Goal: Task Accomplishment & Management: Manage account settings

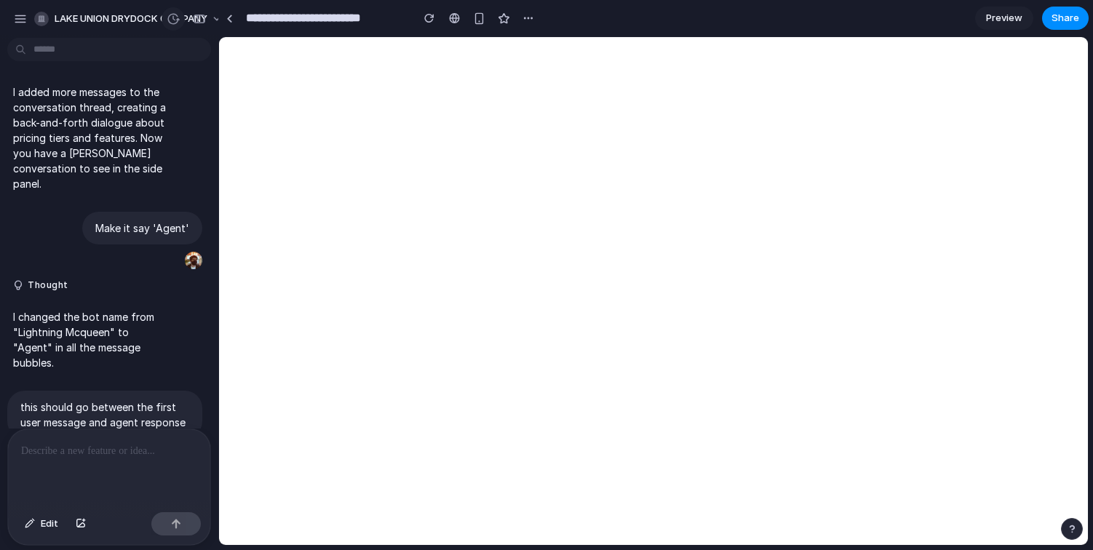
scroll to position [10461, 0]
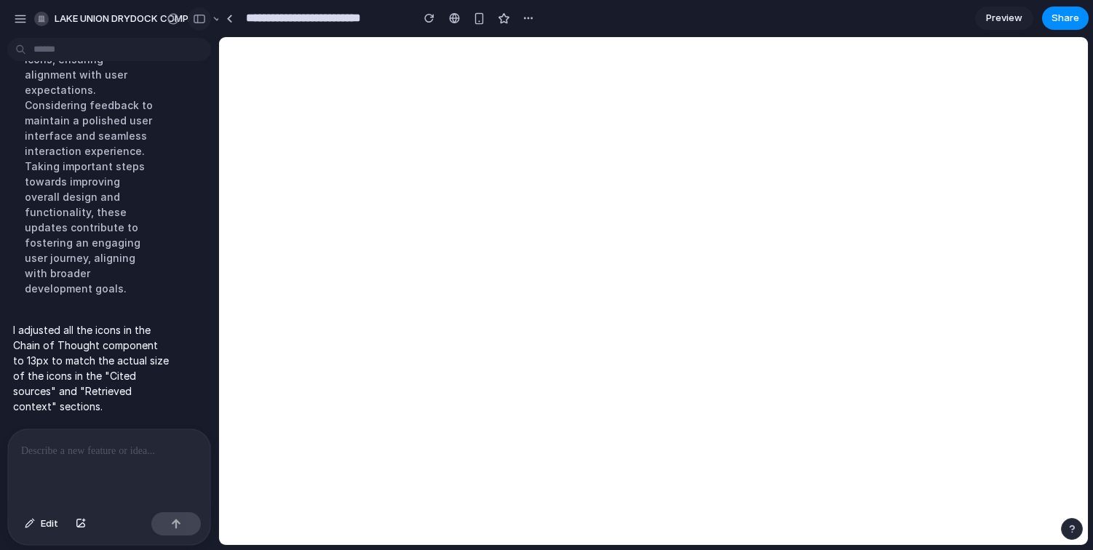
click at [197, 22] on div "button" at bounding box center [199, 19] width 13 height 10
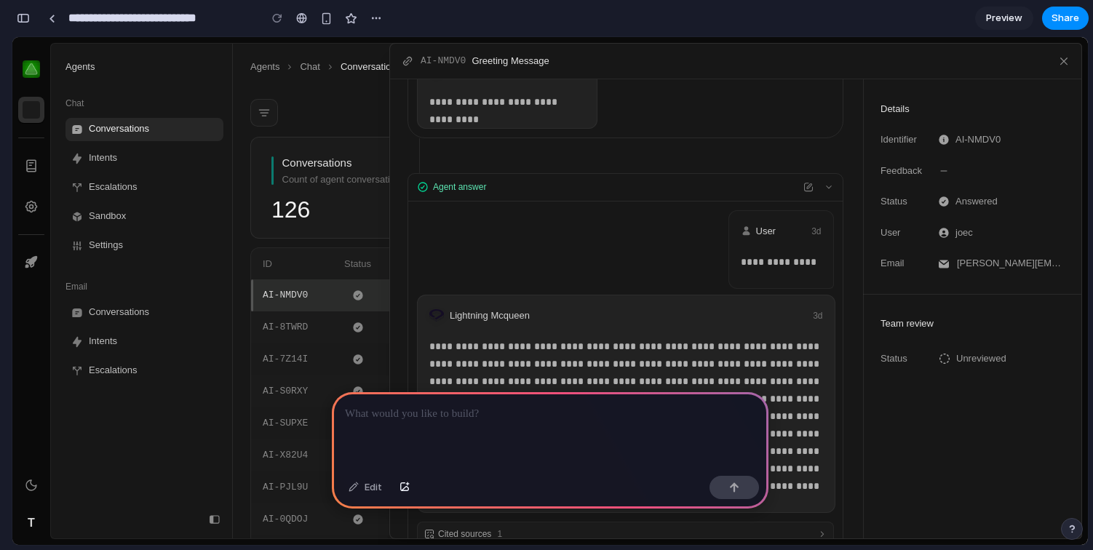
scroll to position [280, 0]
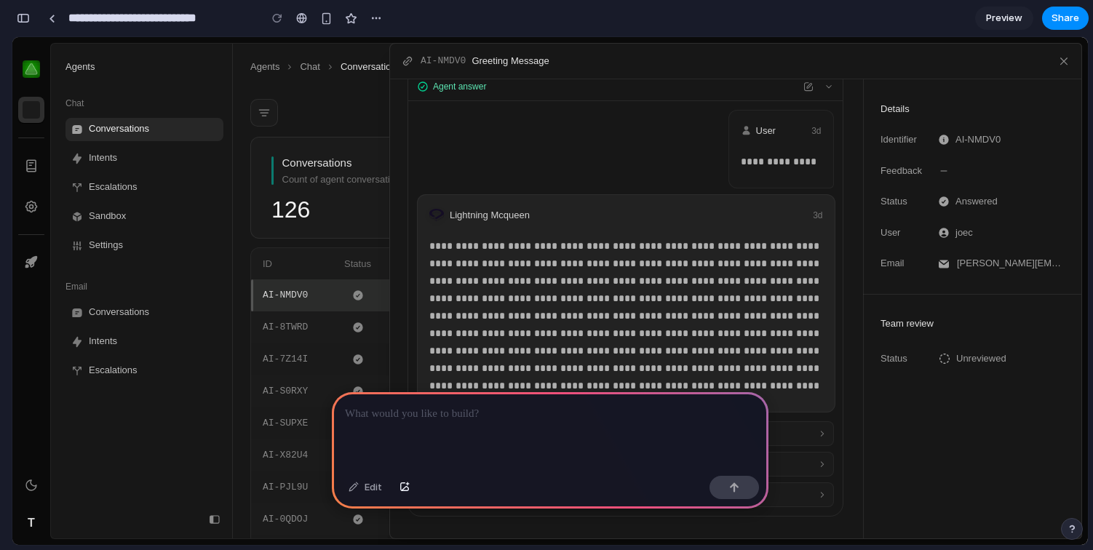
click at [822, 435] on button "Cited sources 1" at bounding box center [626, 433] width 416 height 23
click at [820, 422] on button "Cited sources 1" at bounding box center [626, 433] width 416 height 23
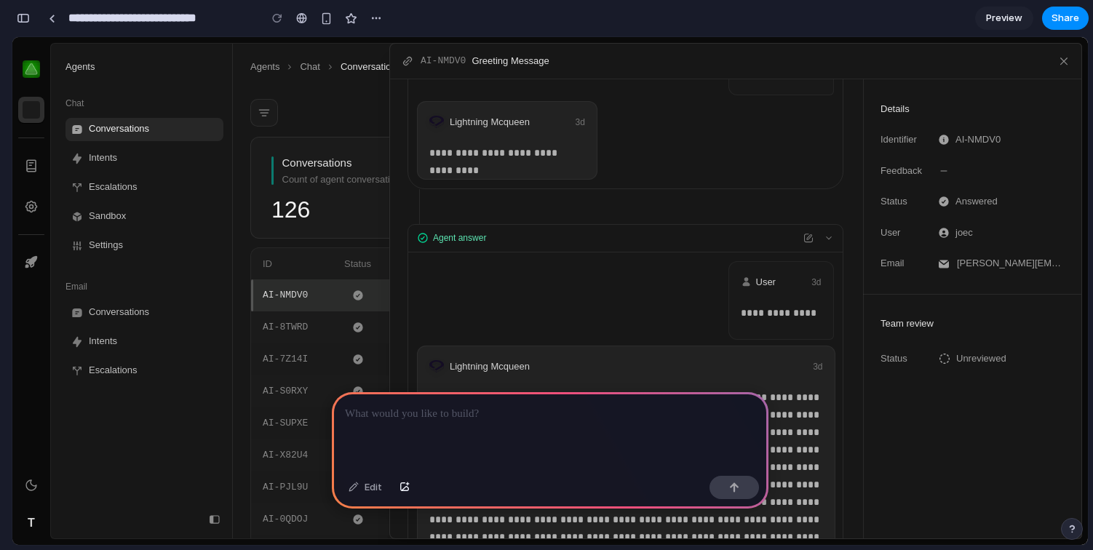
scroll to position [111, 0]
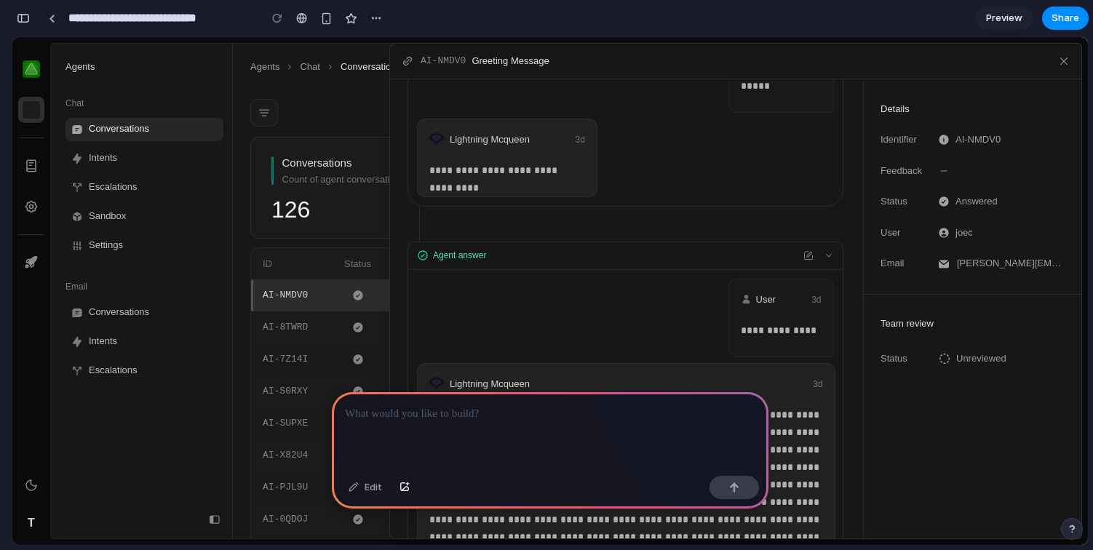
click at [521, 421] on div at bounding box center [550, 431] width 437 height 78
click at [1061, 64] on icon "Collapse side panel" at bounding box center [1065, 61] width 12 height 12
click at [688, 396] on div at bounding box center [550, 431] width 437 height 78
click at [1069, 57] on button "Collapse side panel" at bounding box center [1064, 61] width 20 height 20
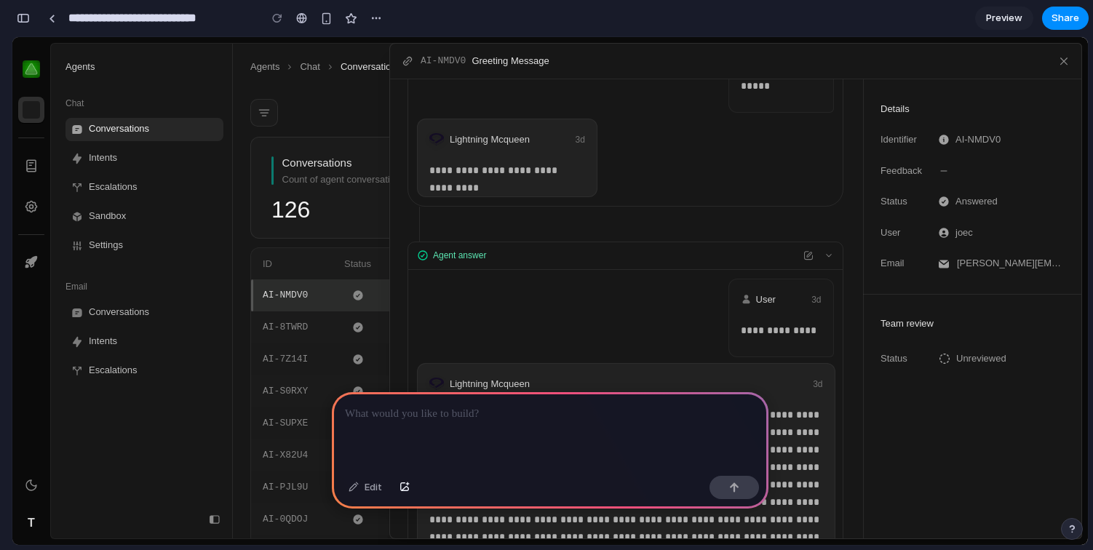
click at [1069, 57] on button "Collapse side panel" at bounding box center [1064, 61] width 20 height 20
click at [1067, 61] on button "Collapse side panel" at bounding box center [1064, 61] width 20 height 20
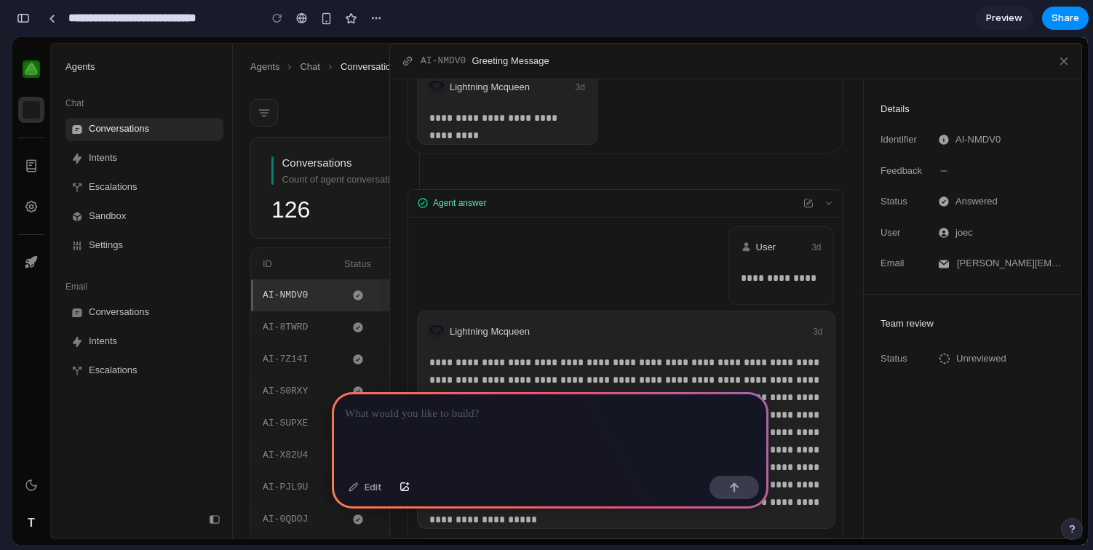
scroll to position [280, 0]
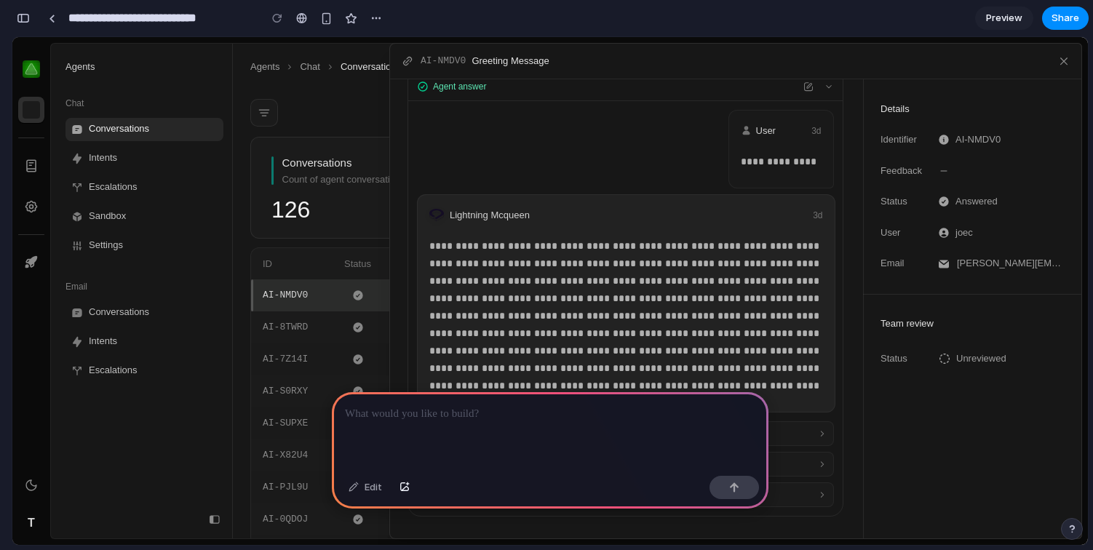
click at [499, 451] on div at bounding box center [550, 431] width 437 height 78
click at [360, 485] on div "Edit" at bounding box center [365, 487] width 48 height 23
click at [450, 419] on div at bounding box center [550, 431] width 437 height 78
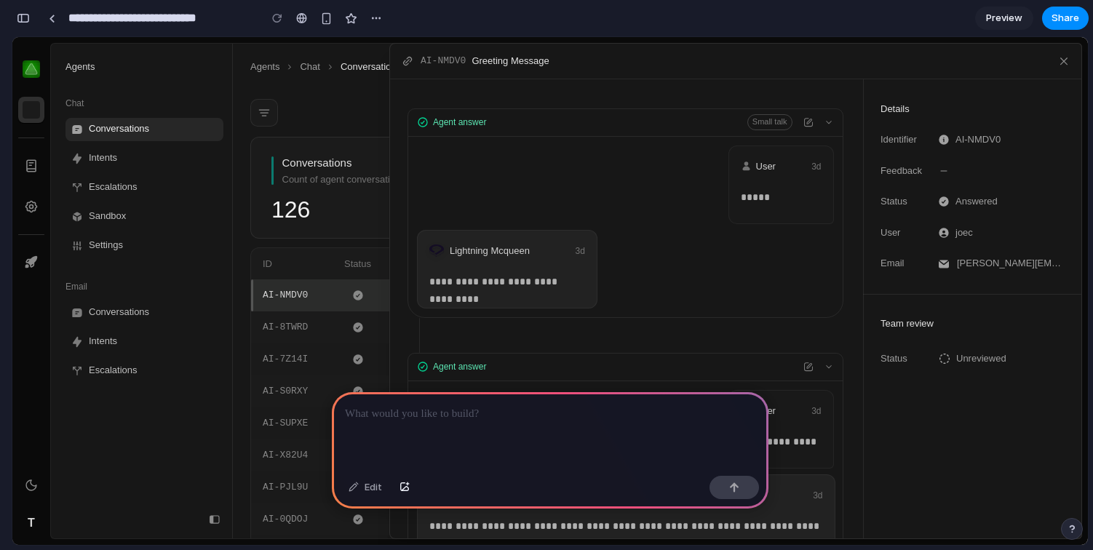
click at [464, 429] on div at bounding box center [550, 431] width 437 height 78
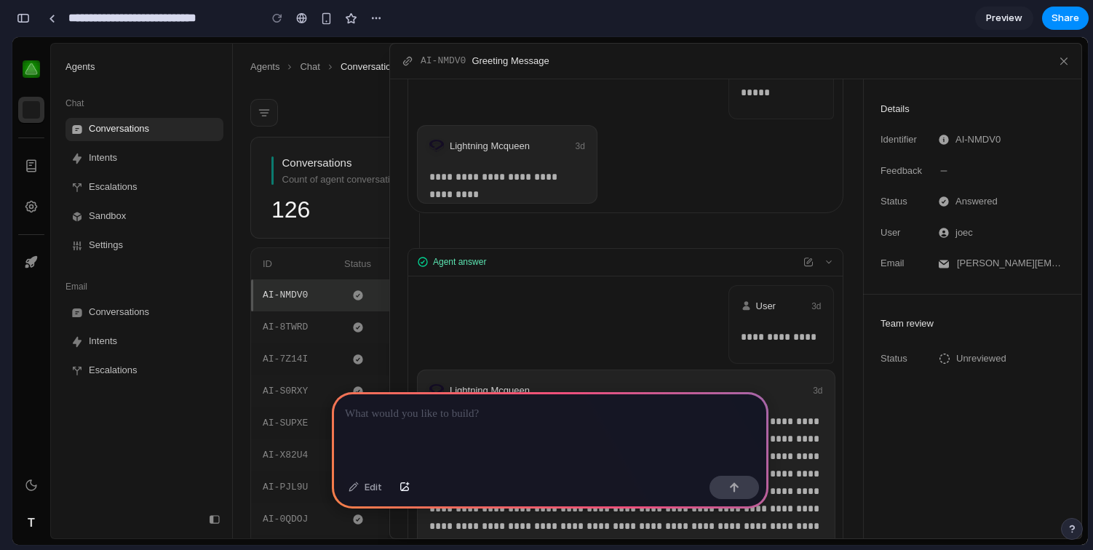
scroll to position [180, 0]
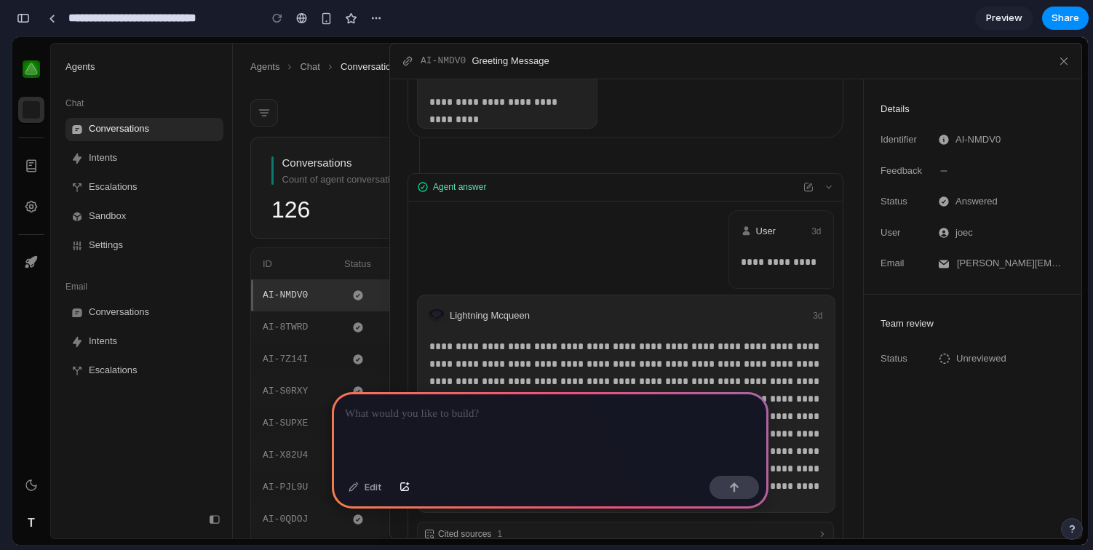
click at [435, 418] on div at bounding box center [550, 431] width 437 height 78
click at [435, 416] on div at bounding box center [550, 431] width 437 height 78
click at [630, 446] on div at bounding box center [550, 431] width 437 height 78
click at [516, 433] on div at bounding box center [550, 431] width 437 height 78
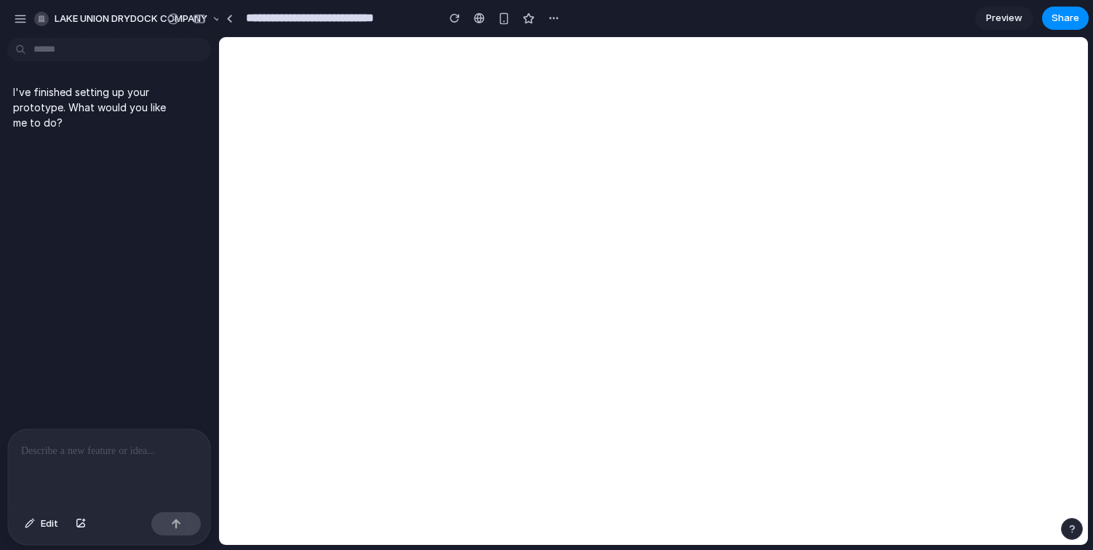
scroll to position [0, 0]
click at [314, 18] on input "**********" at bounding box center [337, 18] width 189 height 26
click at [48, 517] on span "Edit" at bounding box center [49, 524] width 17 height 15
click at [1067, 63] on div at bounding box center [654, 291] width 869 height 507
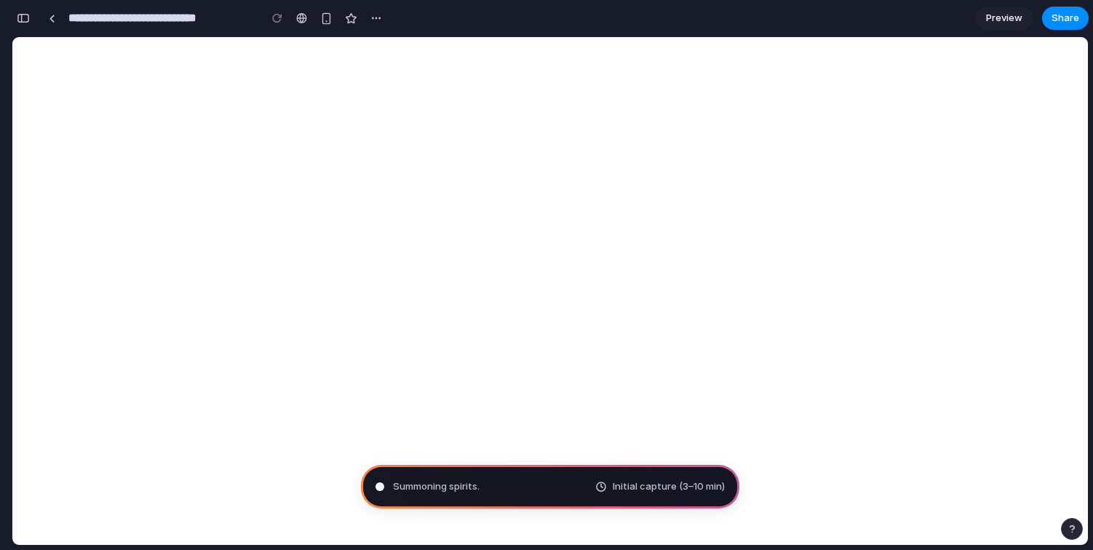
type input "**********"
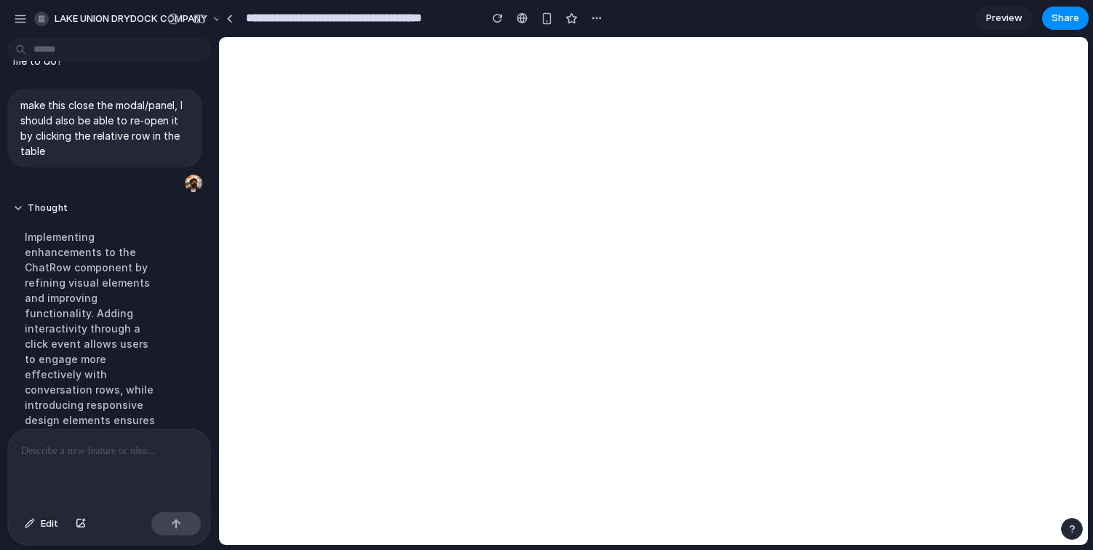
scroll to position [430, 0]
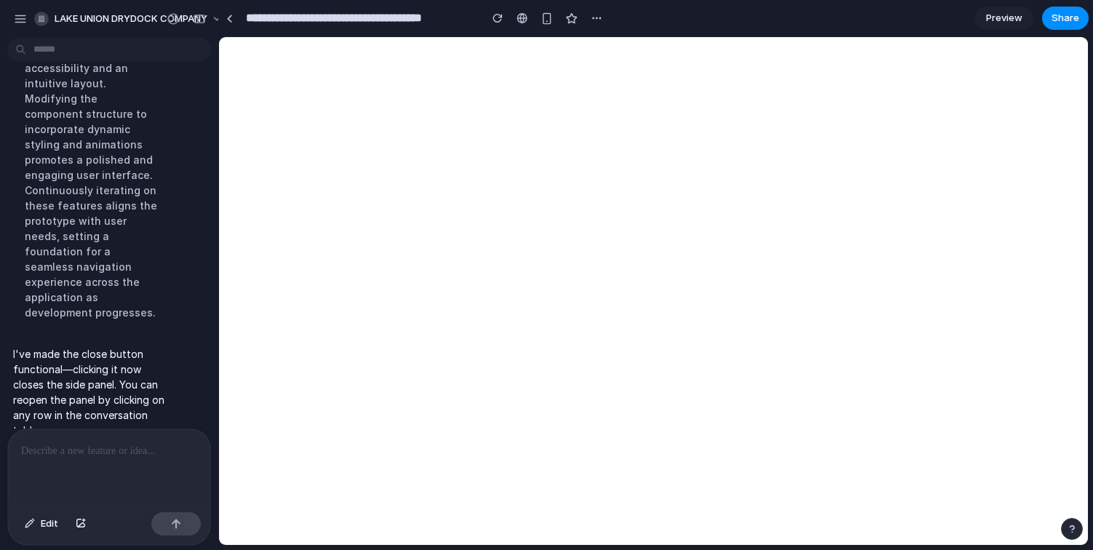
click at [68, 492] on div at bounding box center [109, 468] width 202 height 77
click at [174, 462] on div "**********" at bounding box center [109, 468] width 202 height 77
click at [42, 526] on span "Edit" at bounding box center [49, 524] width 17 height 15
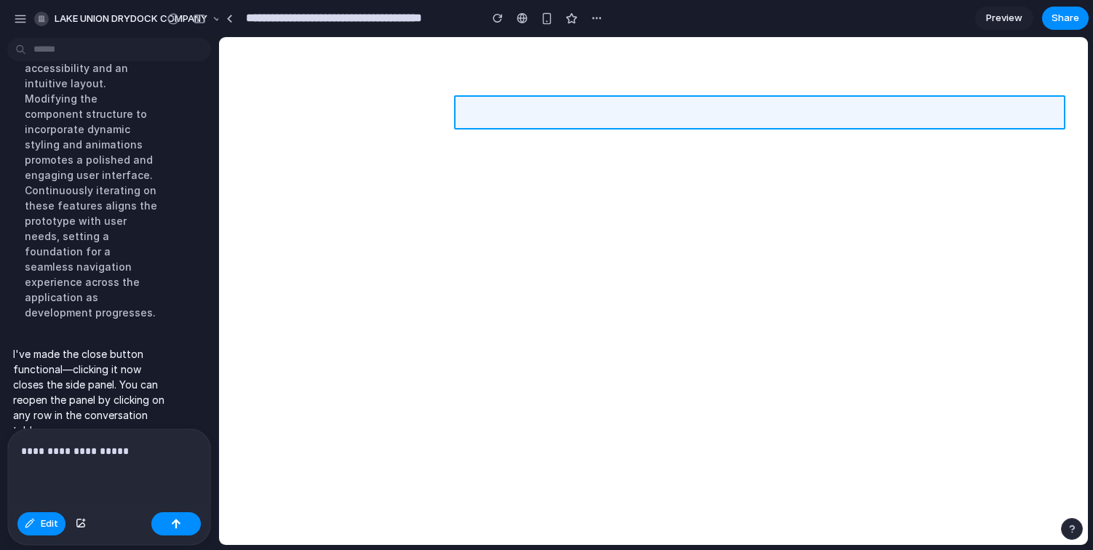
click at [505, 108] on div at bounding box center [654, 291] width 869 height 507
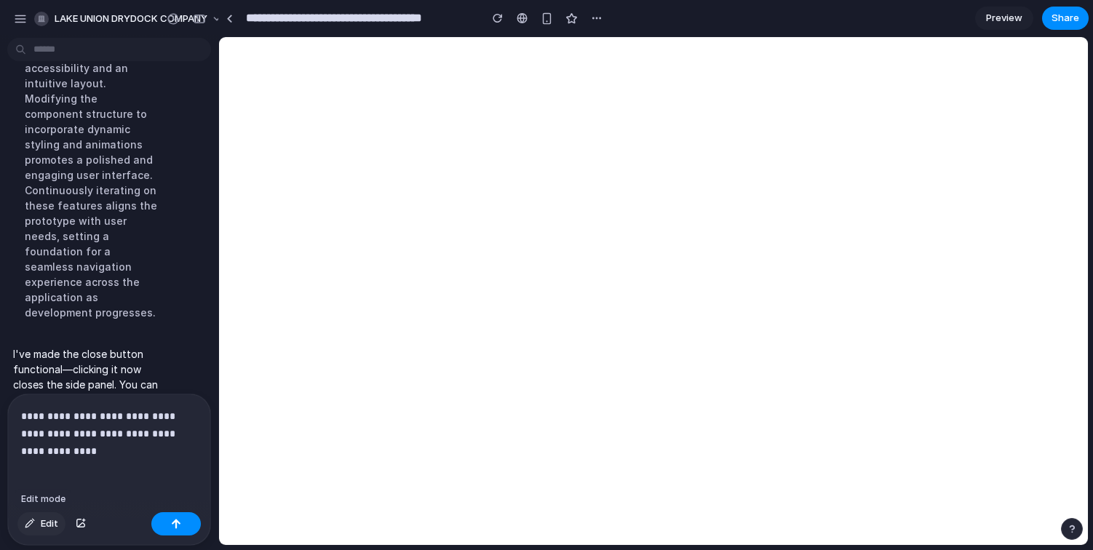
click at [52, 525] on span "Edit" at bounding box center [49, 524] width 17 height 15
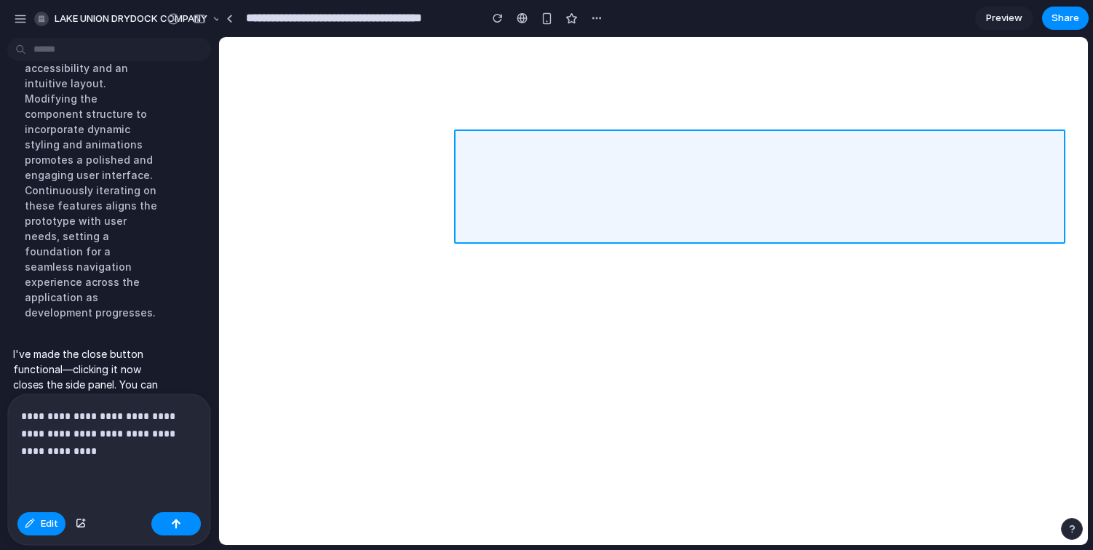
click at [677, 221] on div at bounding box center [654, 291] width 869 height 507
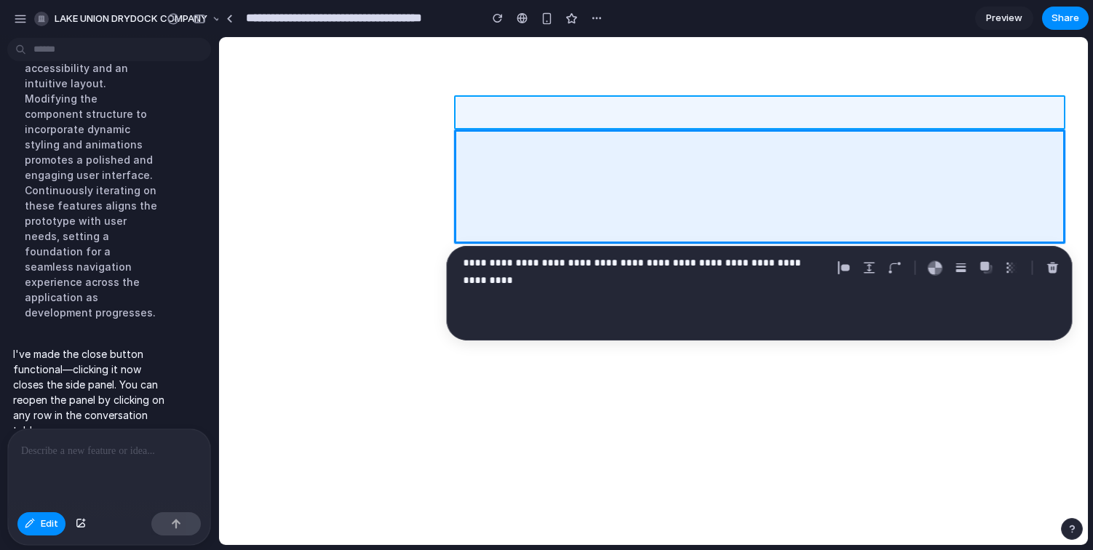
click at [656, 104] on div at bounding box center [654, 291] width 869 height 507
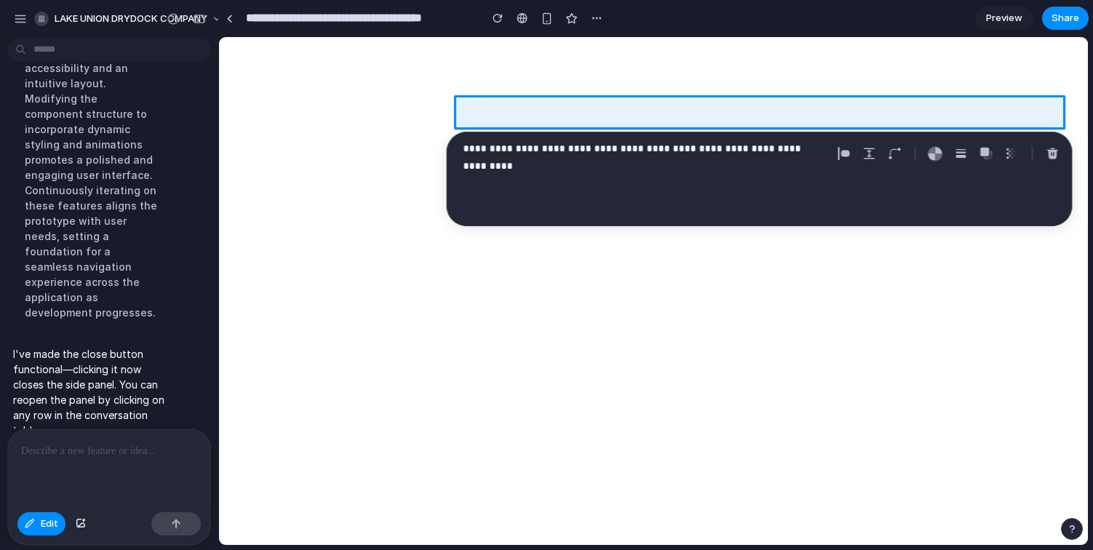
click at [591, 181] on div "**********" at bounding box center [760, 179] width 626 height 95
click at [589, 156] on p "**********" at bounding box center [645, 148] width 363 height 17
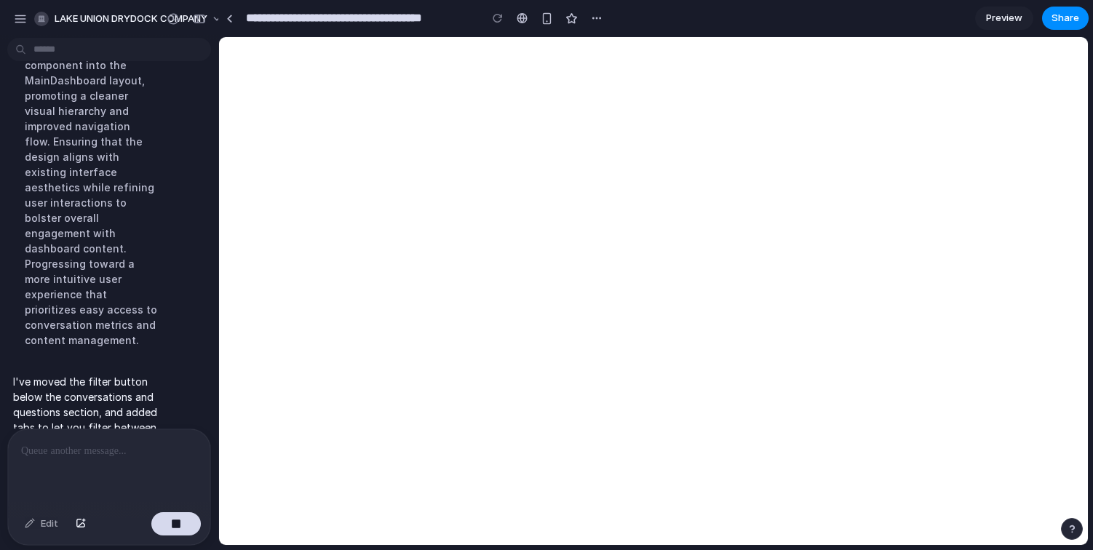
scroll to position [761, 0]
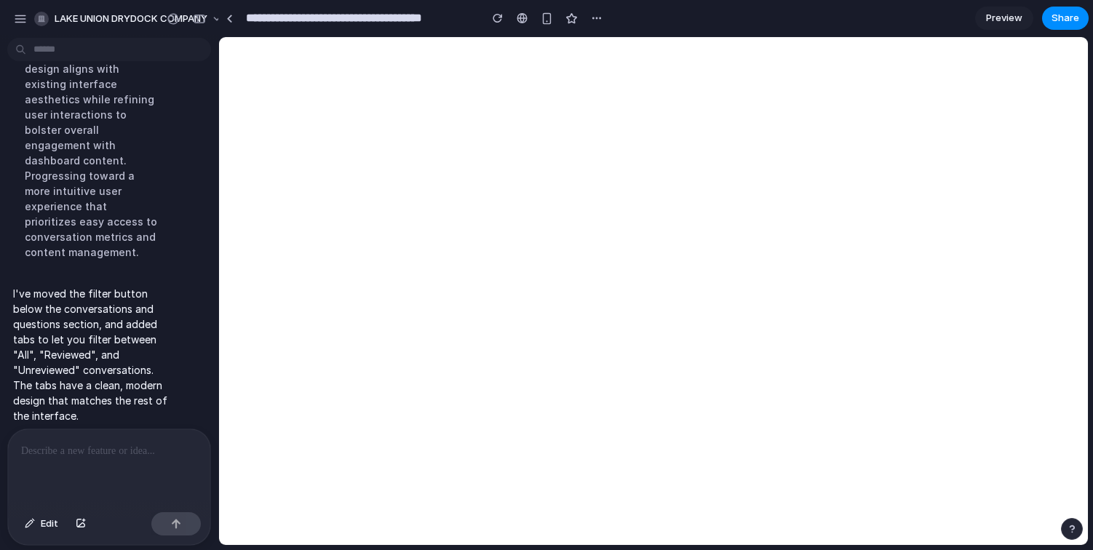
click at [172, 465] on div at bounding box center [109, 468] width 202 height 77
click at [38, 531] on button "Edit" at bounding box center [41, 524] width 48 height 23
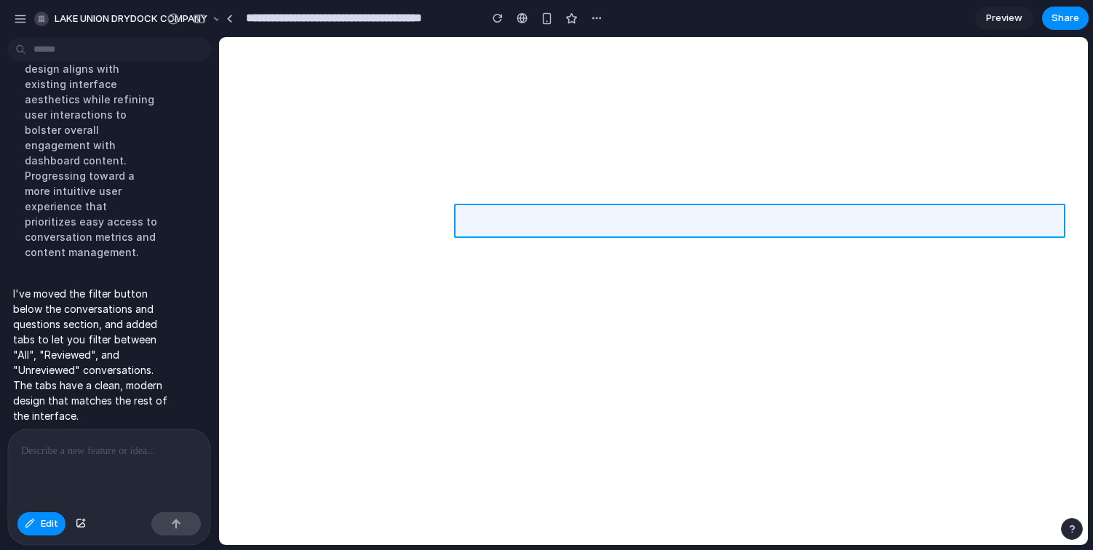
click at [628, 224] on div at bounding box center [654, 291] width 869 height 507
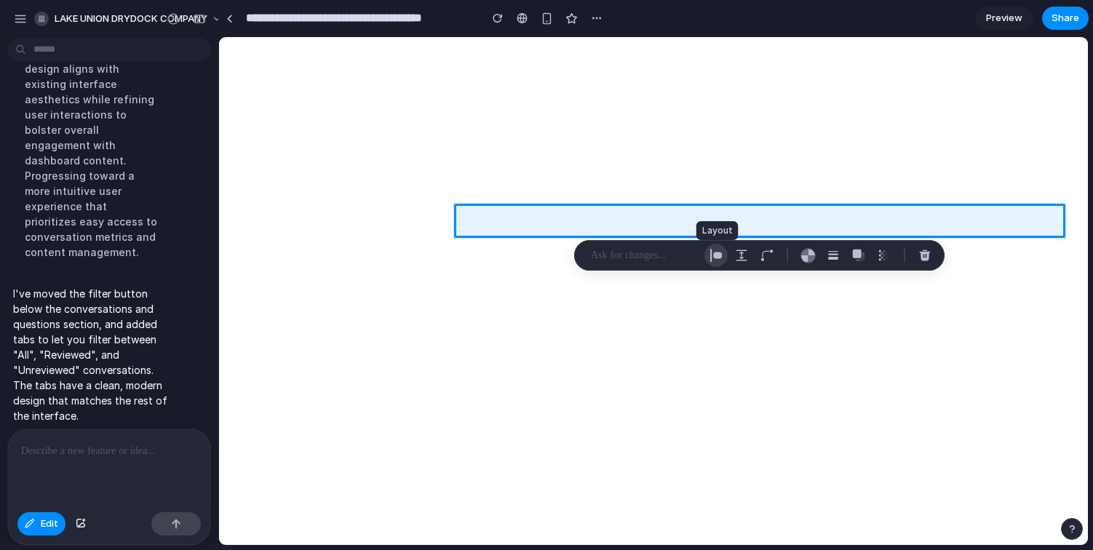
click at [723, 256] on button "button" at bounding box center [716, 255] width 23 height 23
select select "******"
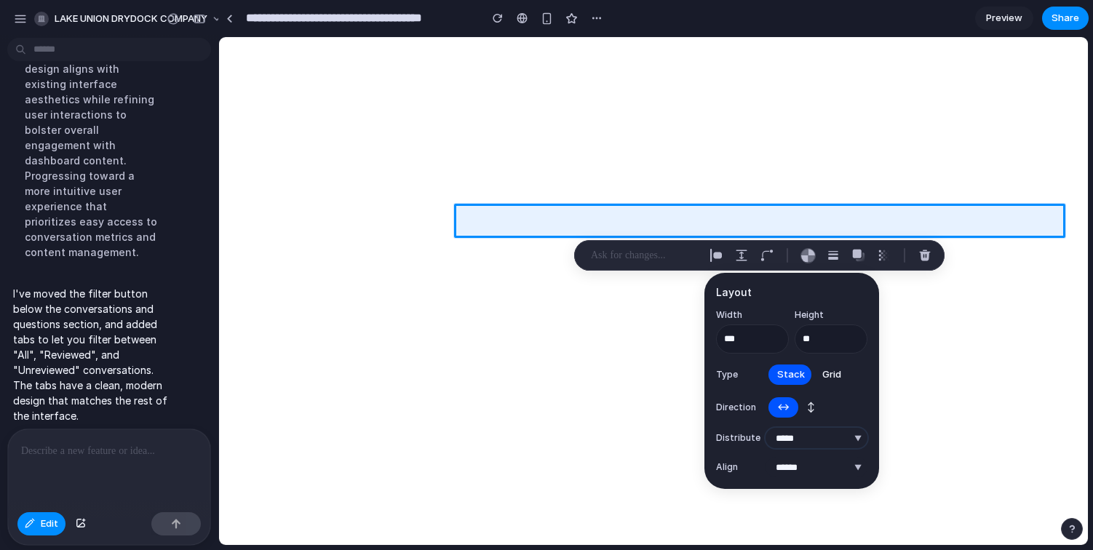
click at [801, 440] on select "**********" at bounding box center [817, 438] width 102 height 20
select select "**********"
click at [766, 428] on select "**********" at bounding box center [817, 438] width 102 height 20
click at [144, 463] on div at bounding box center [109, 468] width 202 height 77
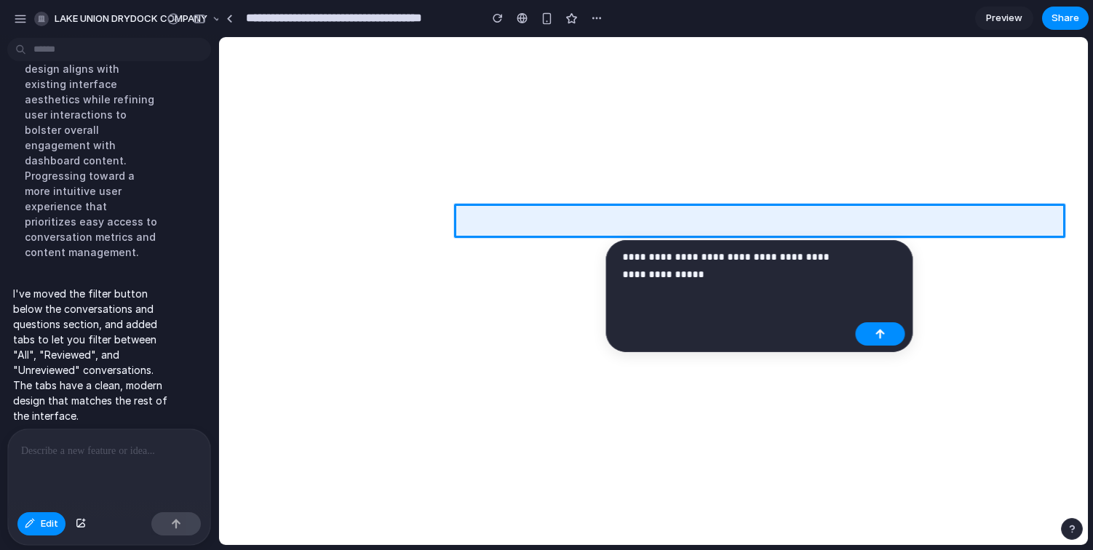
click at [736, 258] on p "**********" at bounding box center [736, 265] width 227 height 35
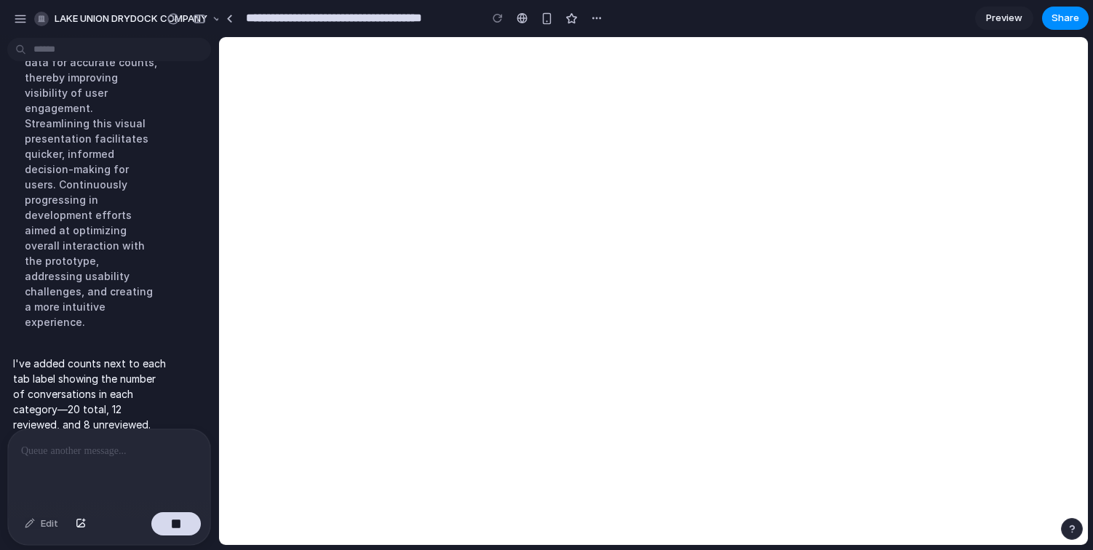
scroll to position [988, 0]
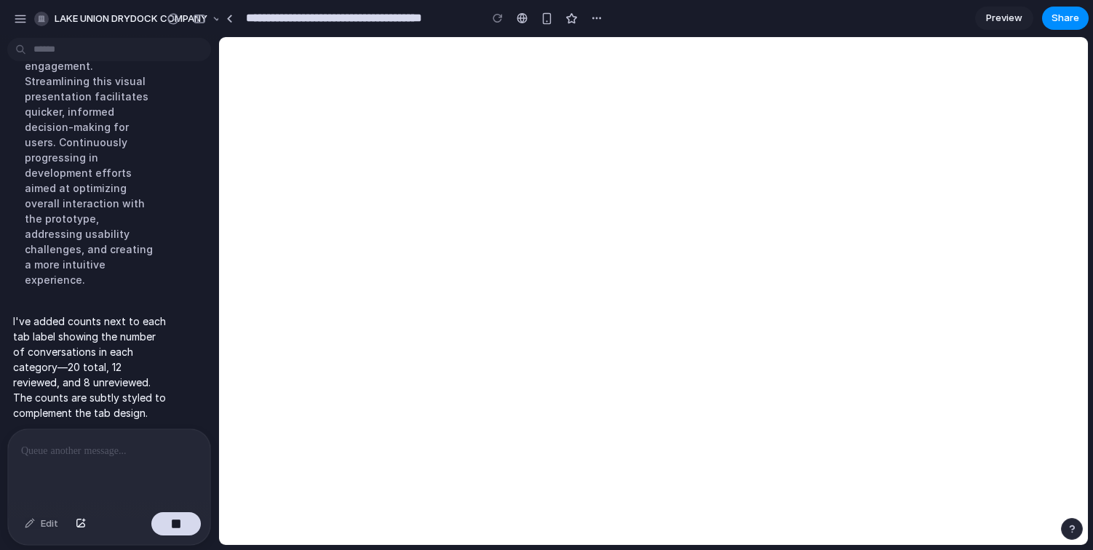
click at [1069, 526] on div "button" at bounding box center [1072, 529] width 10 height 10
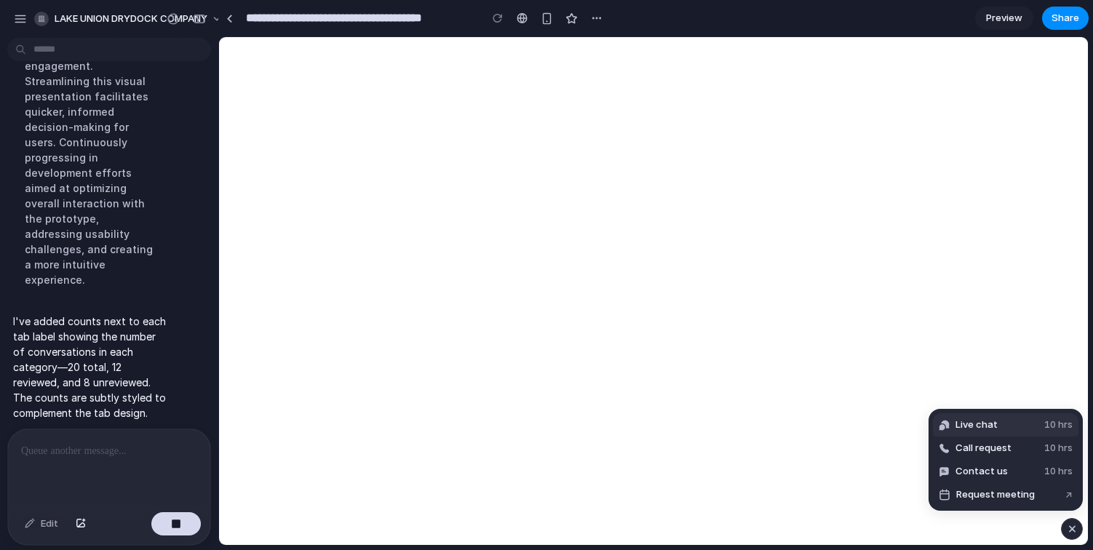
click at [992, 420] on span "Live chat" at bounding box center [977, 425] width 42 height 15
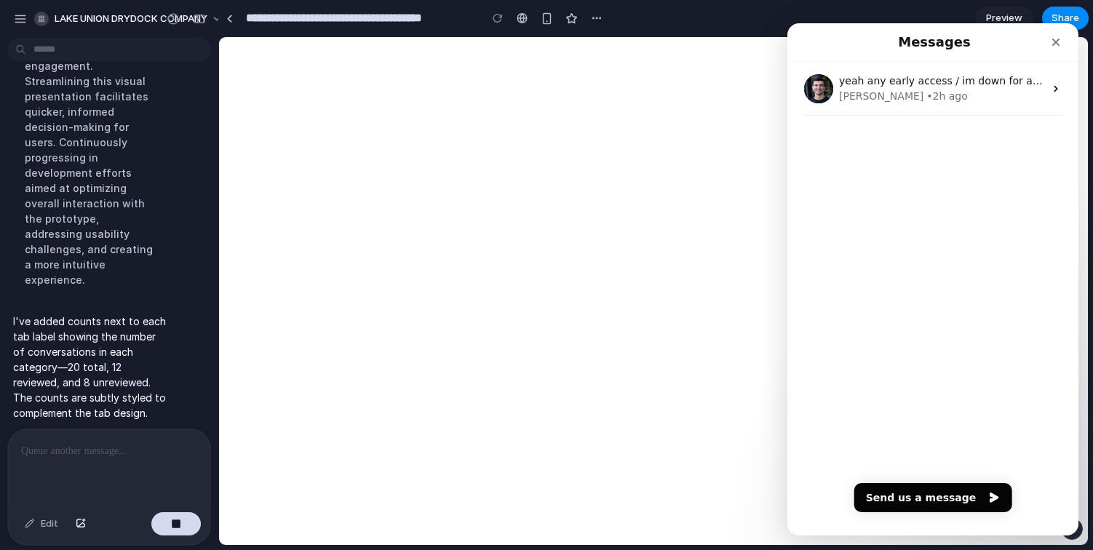
scroll to position [0, 0]
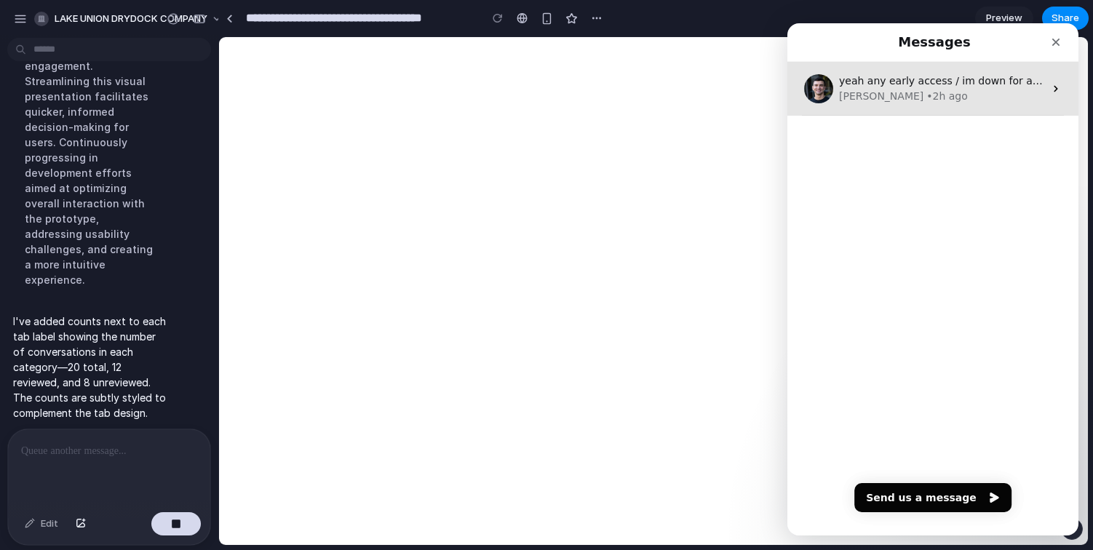
click at [943, 92] on div "Simon • 2h ago" at bounding box center [941, 96] width 205 height 15
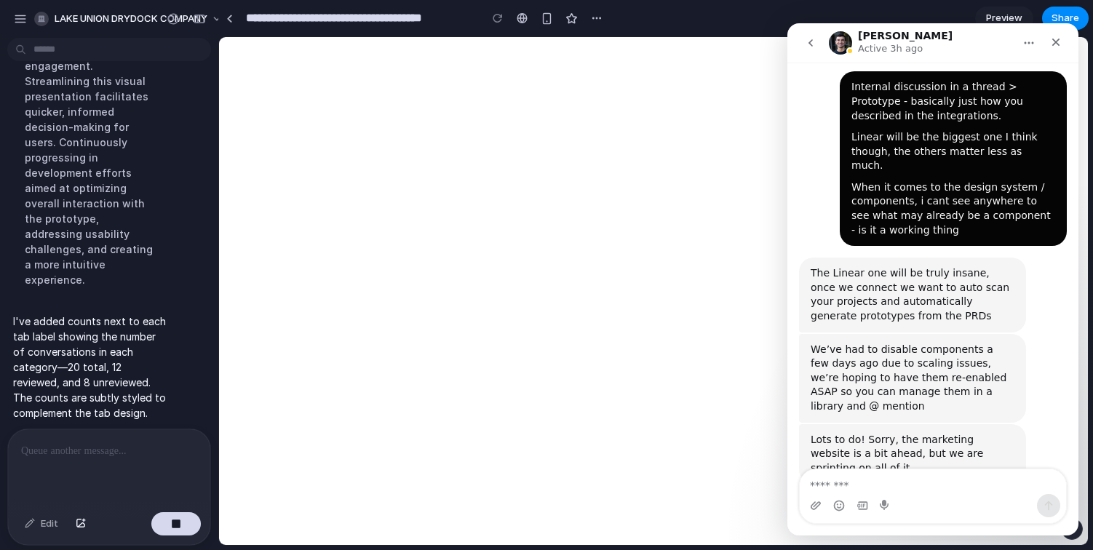
scroll to position [1166, 0]
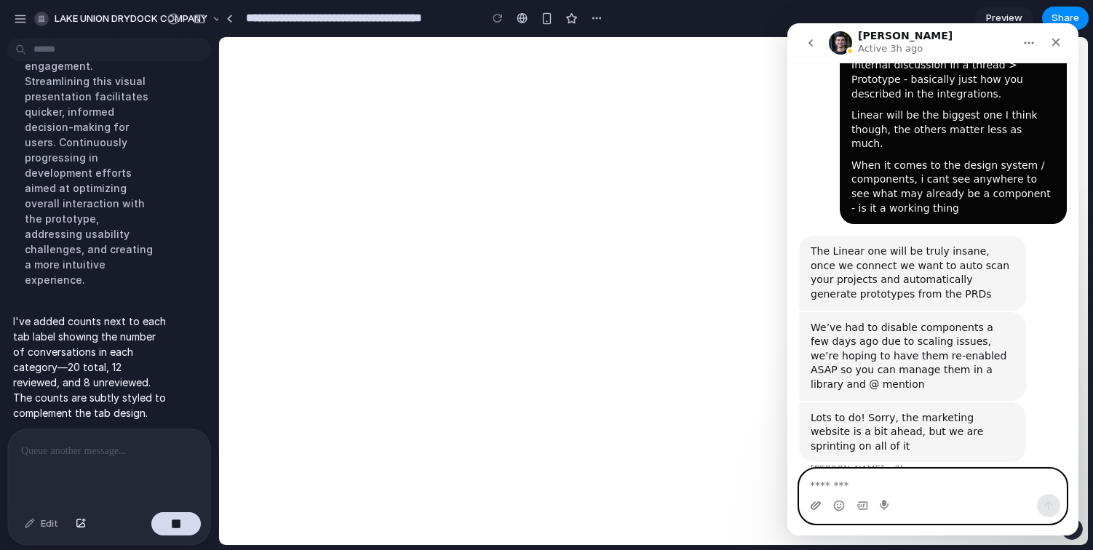
click at [813, 506] on icon "Upload attachment" at bounding box center [816, 506] width 12 height 12
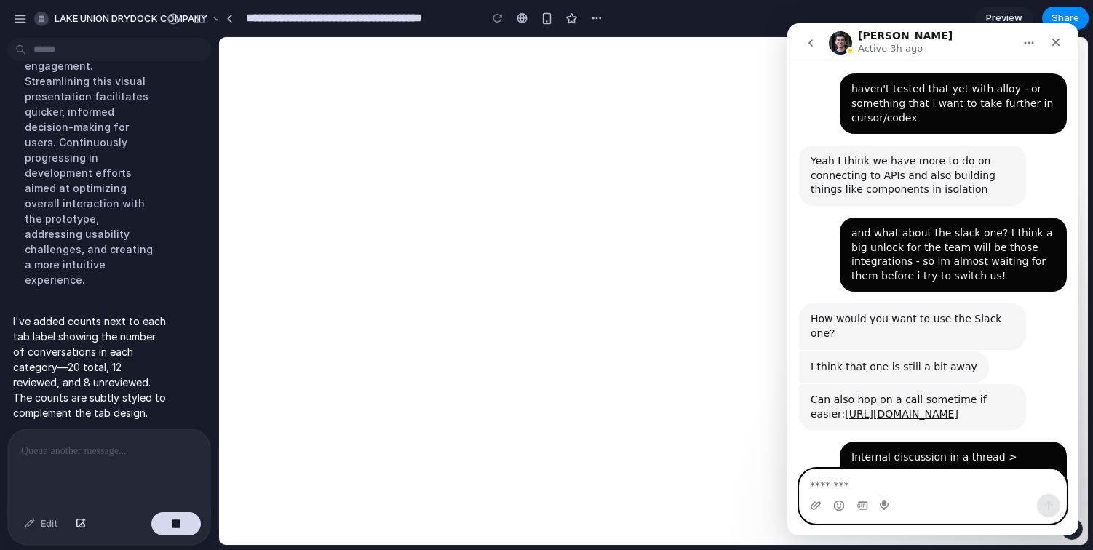
scroll to position [399, 0]
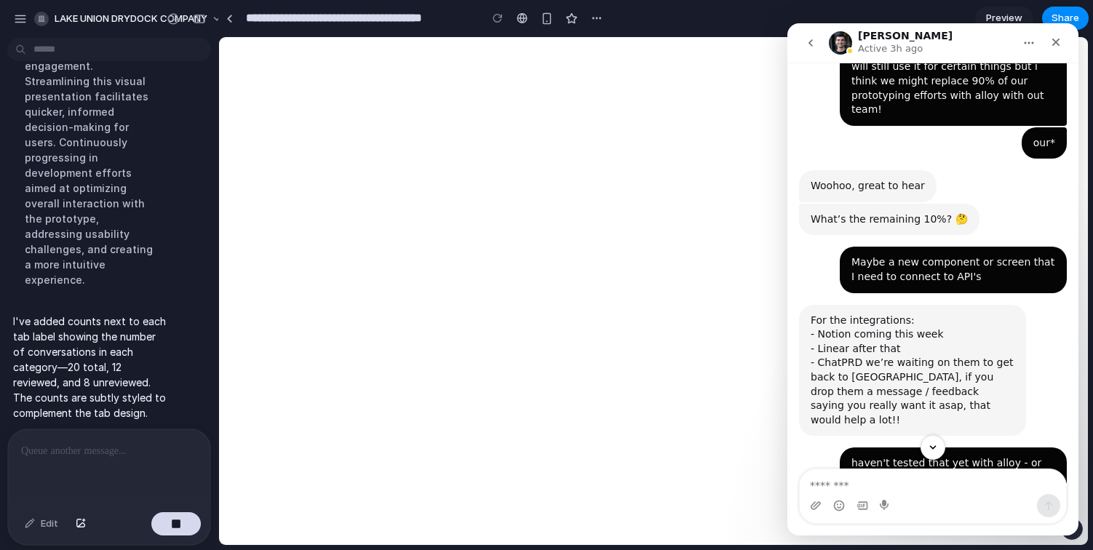
click at [1021, 35] on button "Home" at bounding box center [1030, 43] width 28 height 28
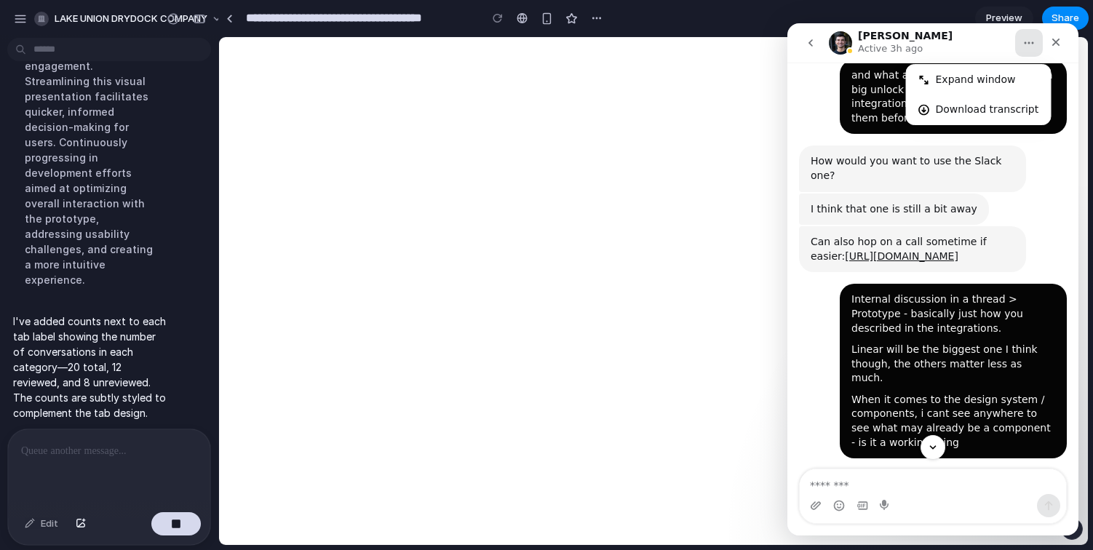
scroll to position [1166, 0]
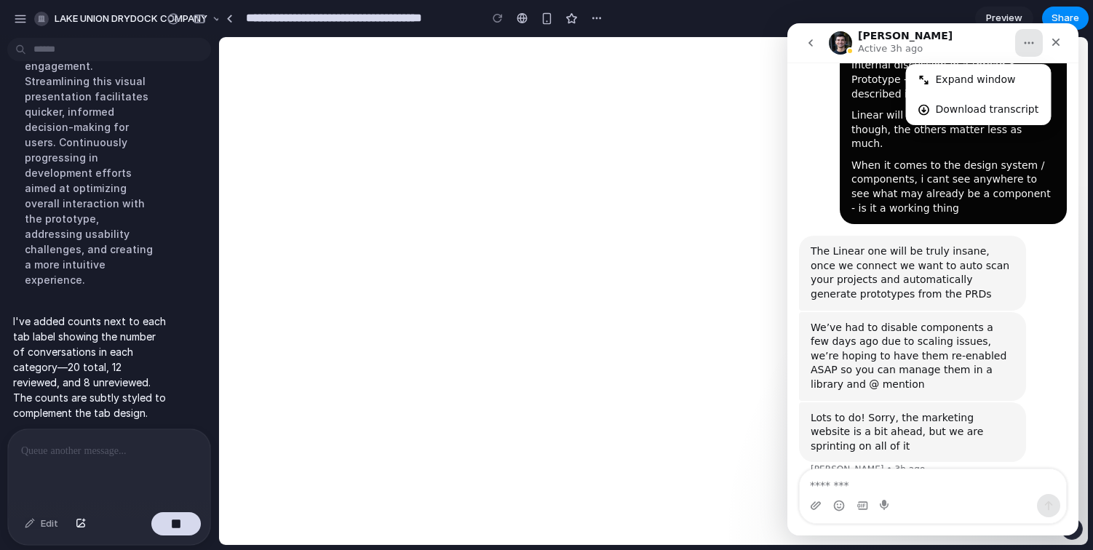
click at [915, 403] on div "Lots to do! Sorry, the marketing website is a bit ahead, but we are sprinting o…" at bounding box center [933, 446] width 268 height 87
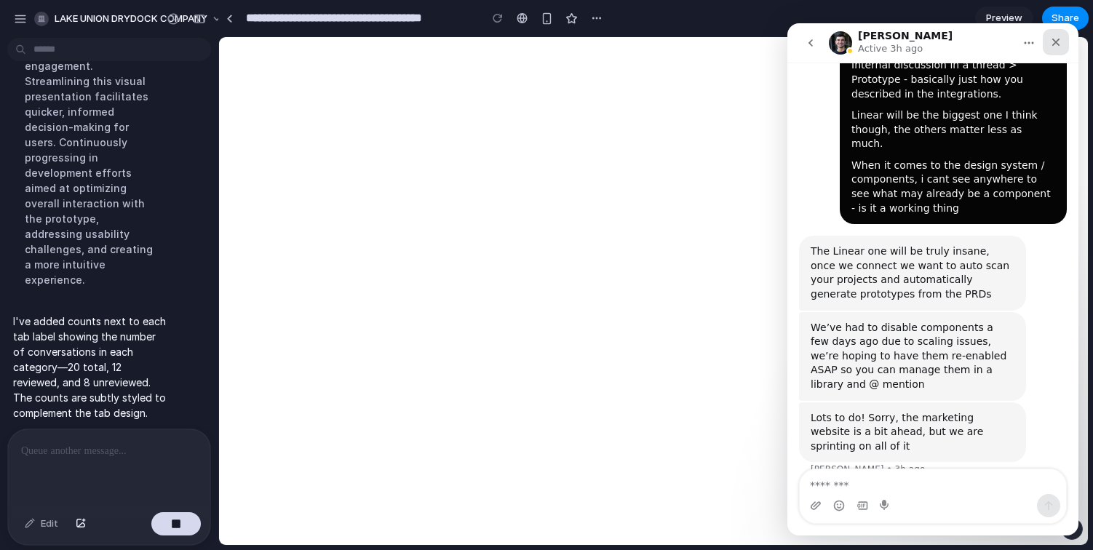
click at [1056, 41] on icon "Close" at bounding box center [1057, 43] width 8 height 8
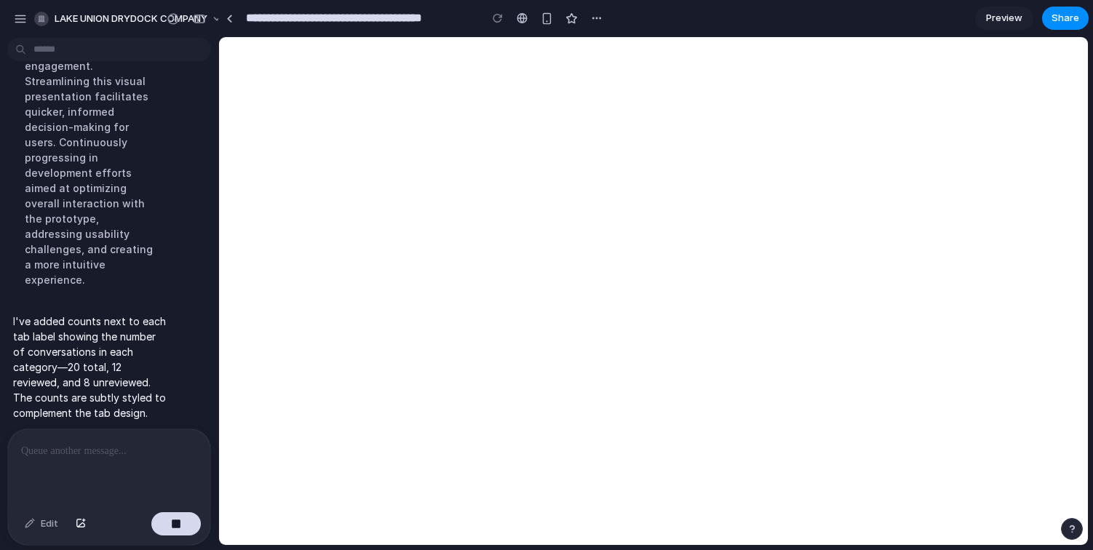
click at [1069, 527] on div "button" at bounding box center [1072, 529] width 10 height 10
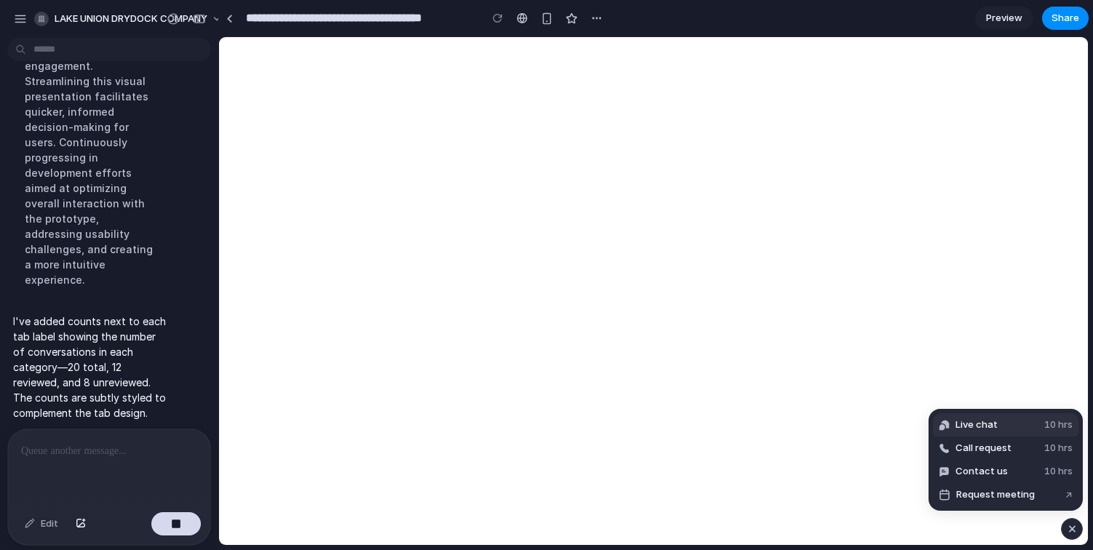
click at [1010, 424] on button "Live chat 10 hrs" at bounding box center [1006, 425] width 146 height 23
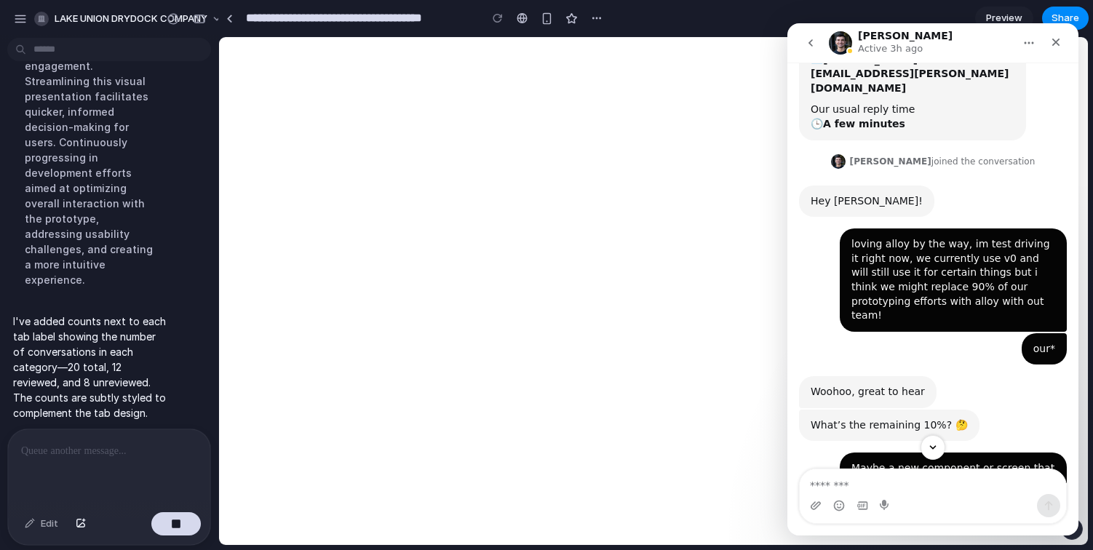
scroll to position [0, 0]
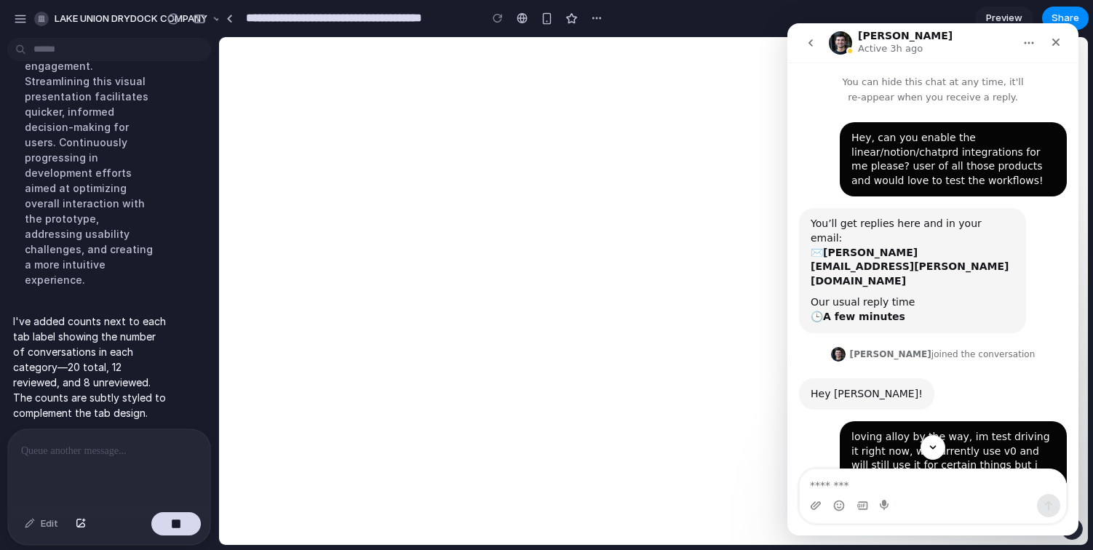
click at [820, 50] on button "go back" at bounding box center [811, 43] width 28 height 28
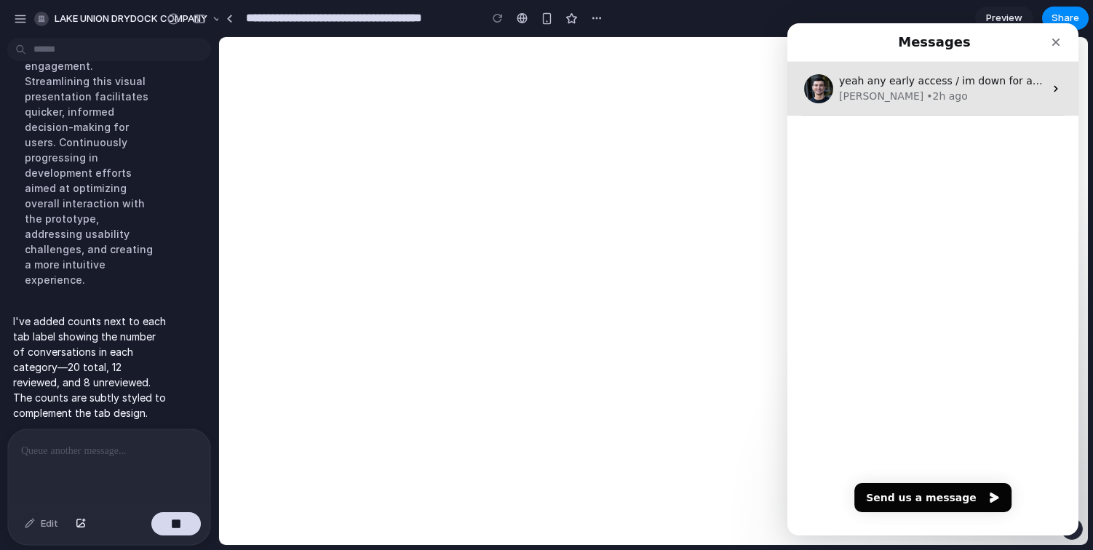
click at [965, 84] on span "yeah any early access / im down for as soon as it comes!" at bounding box center [985, 81] width 292 height 12
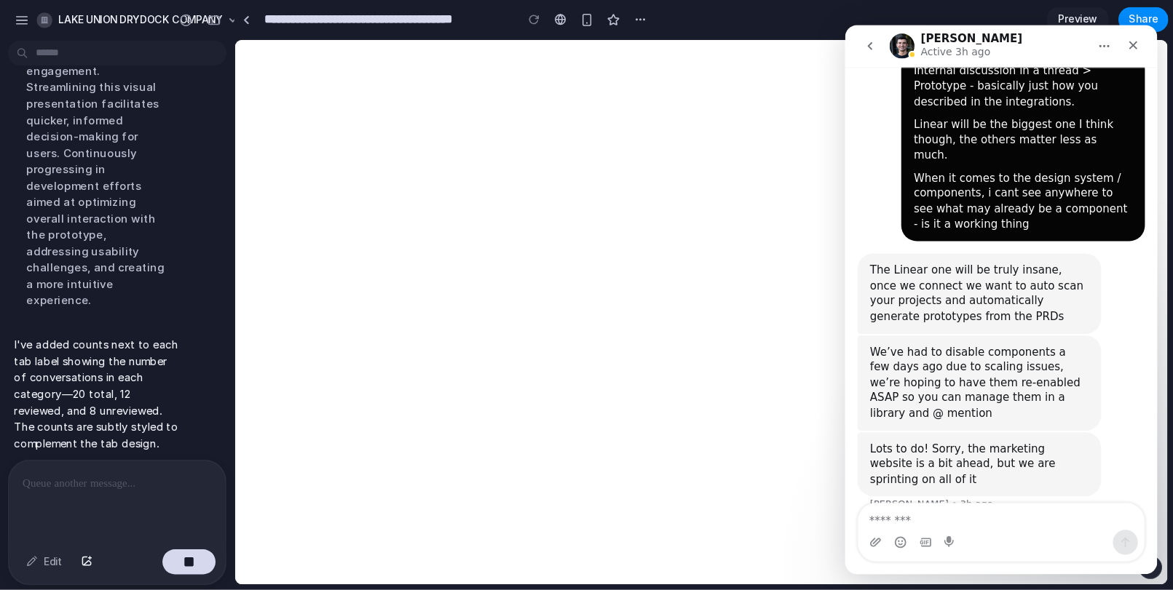
scroll to position [1166, 0]
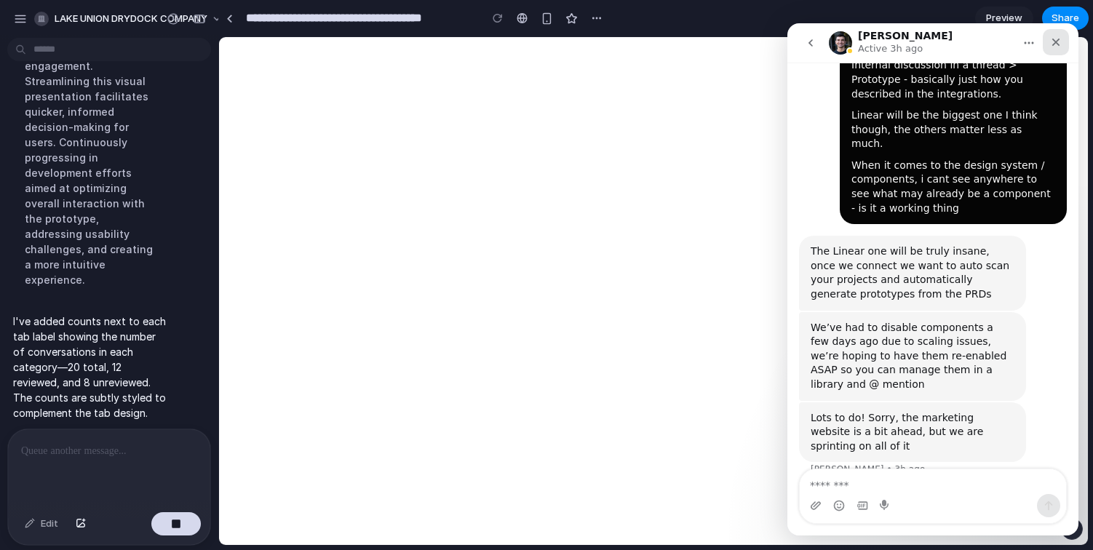
click at [1055, 44] on icon "Close" at bounding box center [1057, 43] width 8 height 8
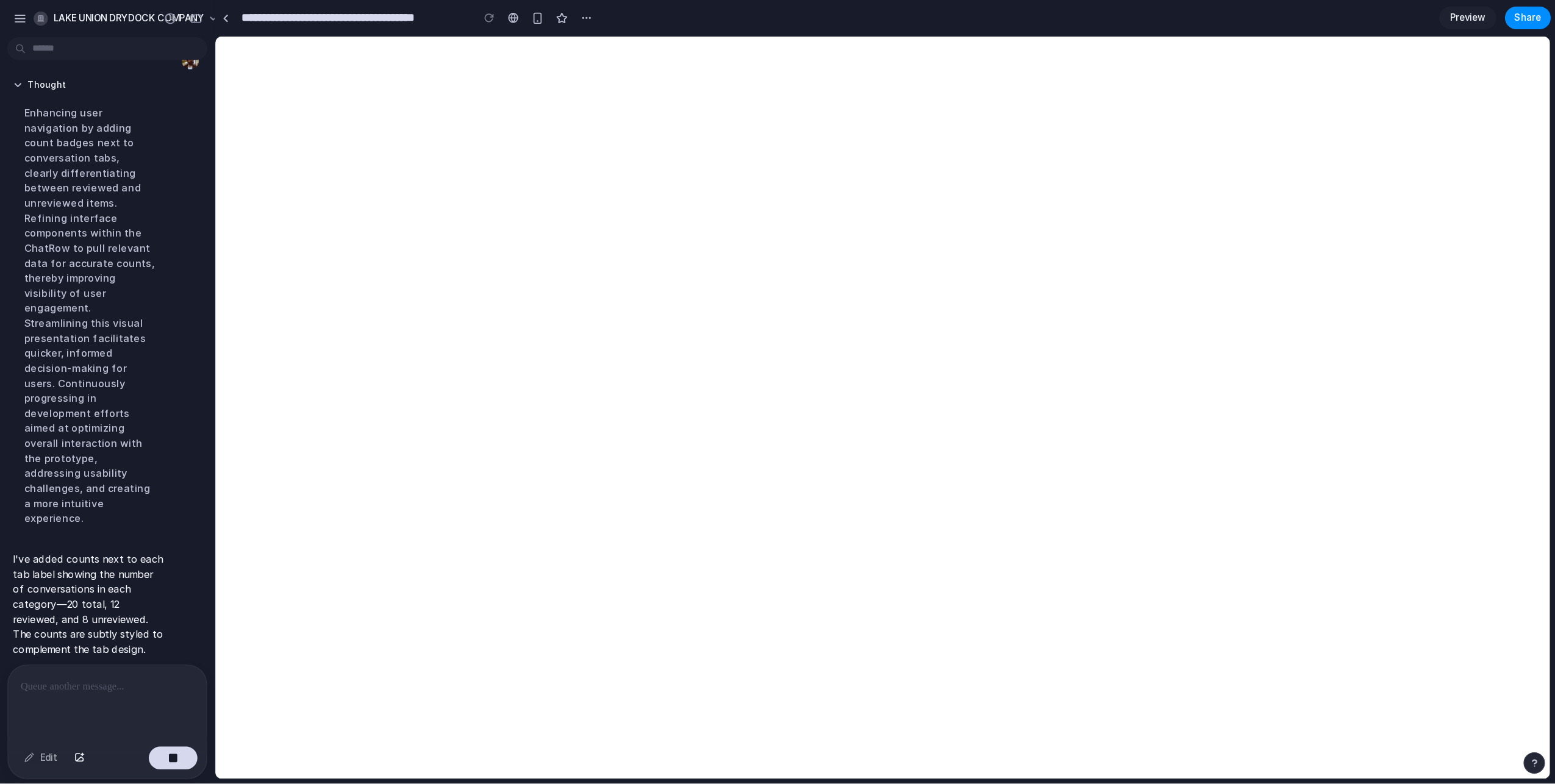
scroll to position [504, 0]
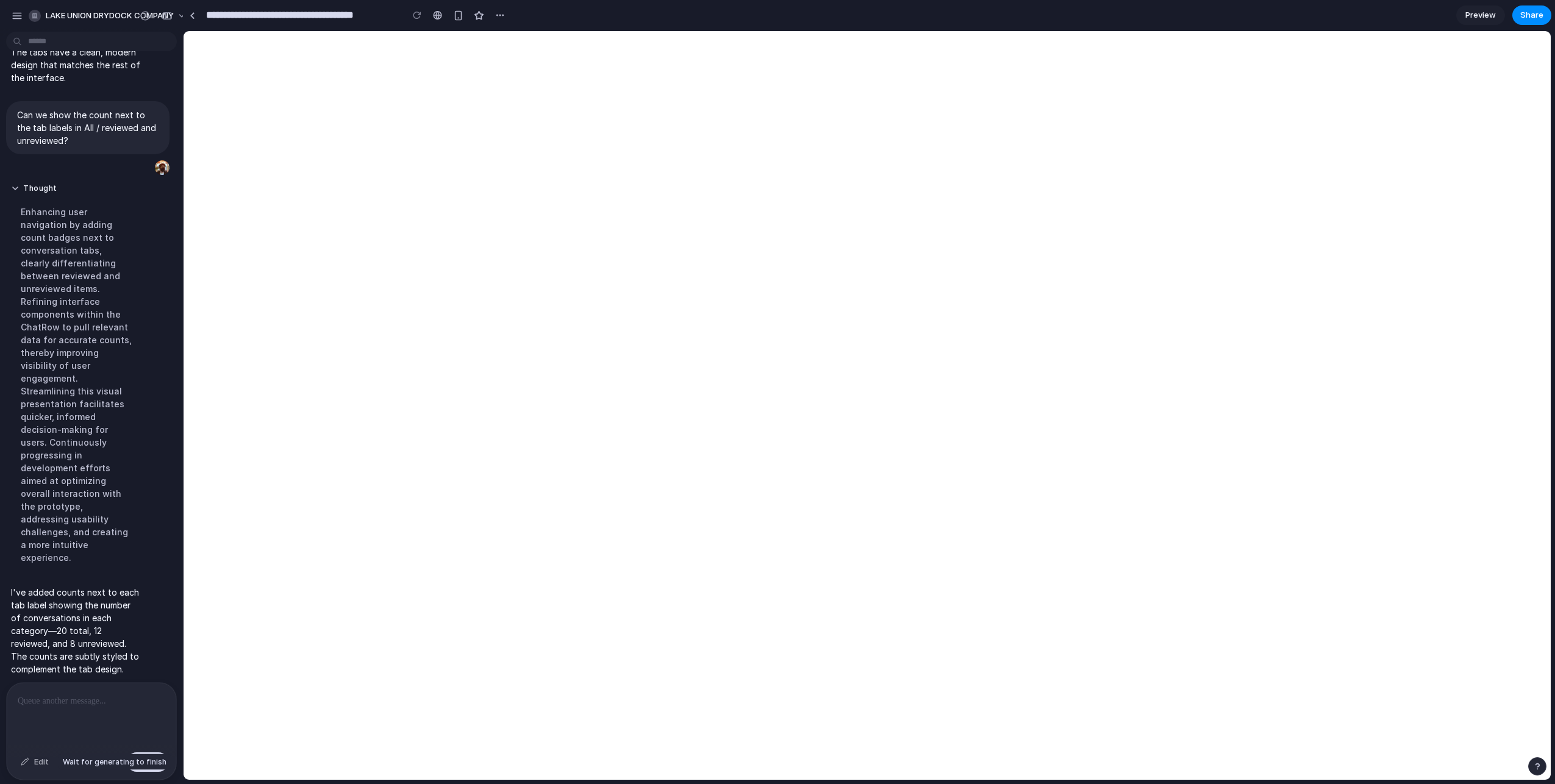
click at [28, 461] on div "Edit" at bounding box center [34, 761] width 40 height 19
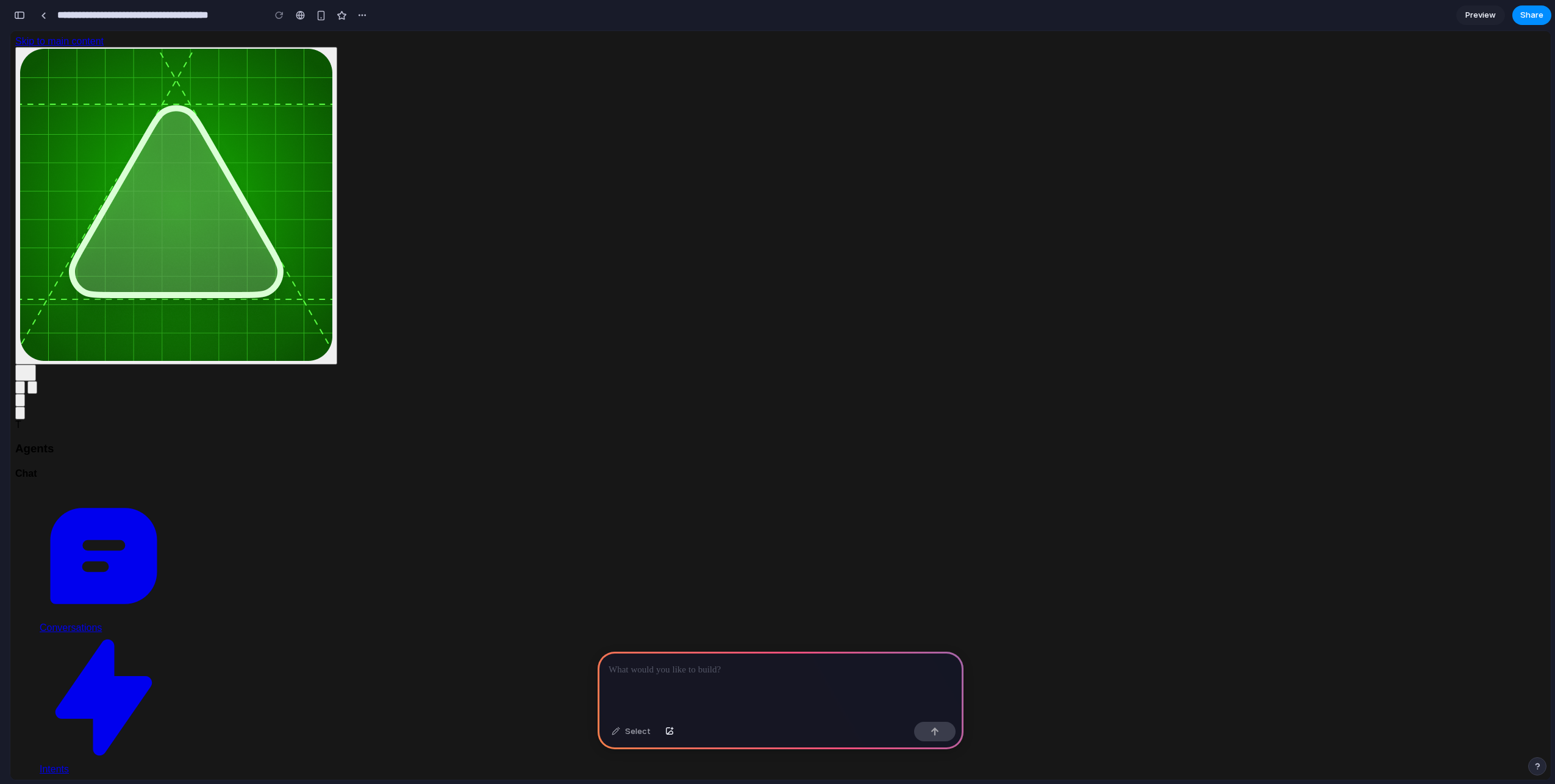
click at [822, 696] on div at bounding box center [780, 684] width 366 height 65
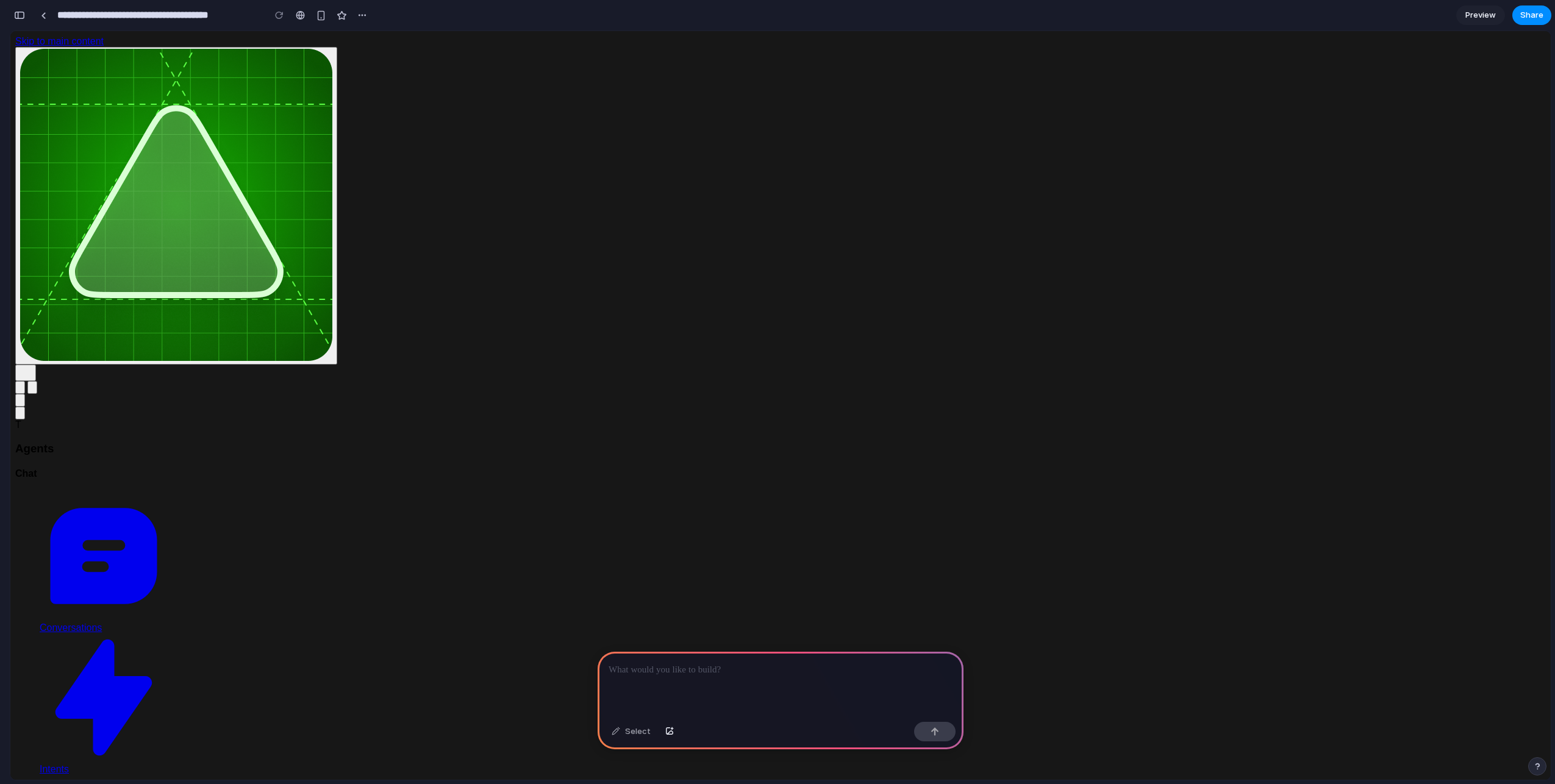
click at [641, 683] on div at bounding box center [780, 684] width 366 height 65
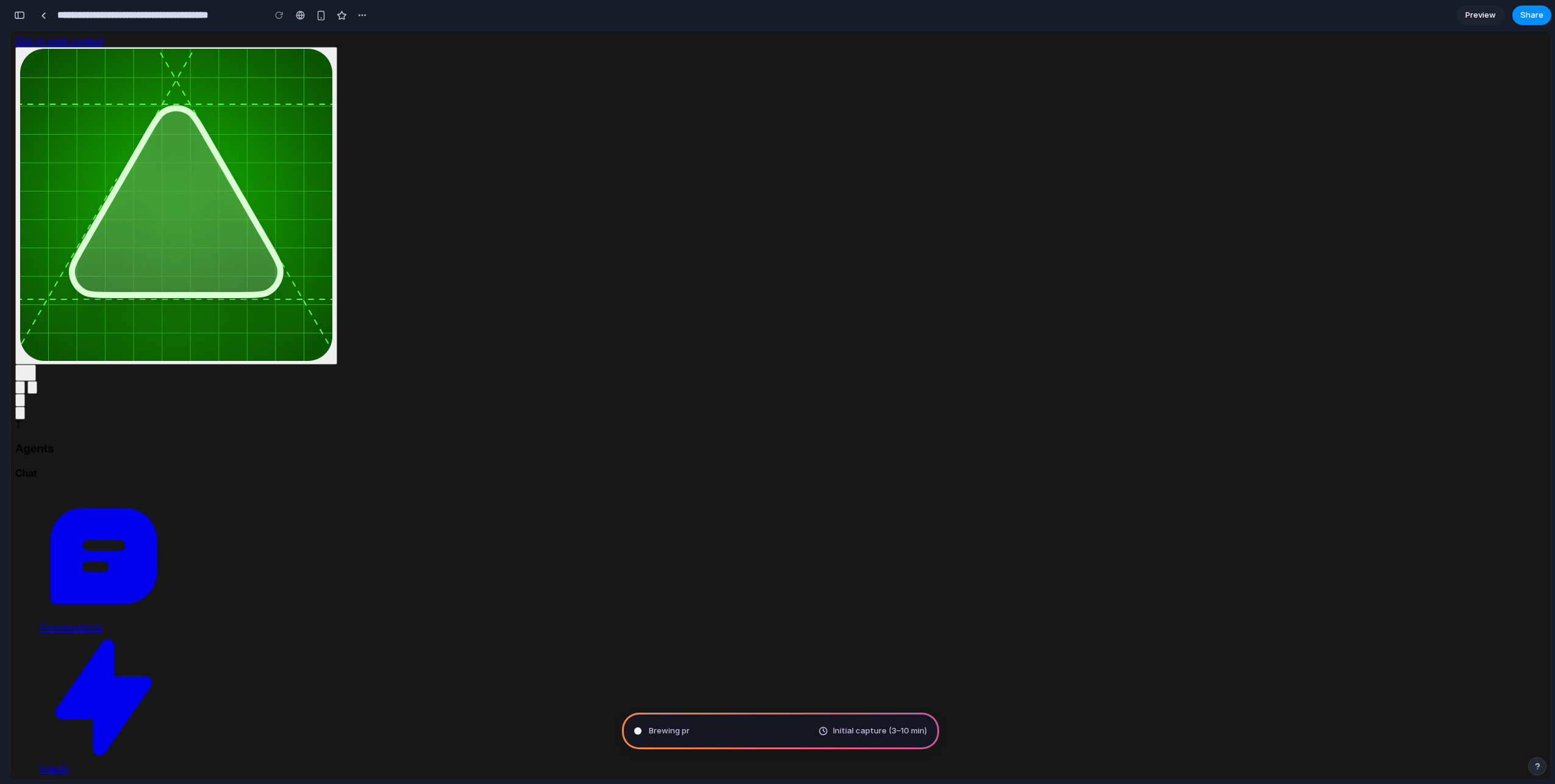
type input "**********"
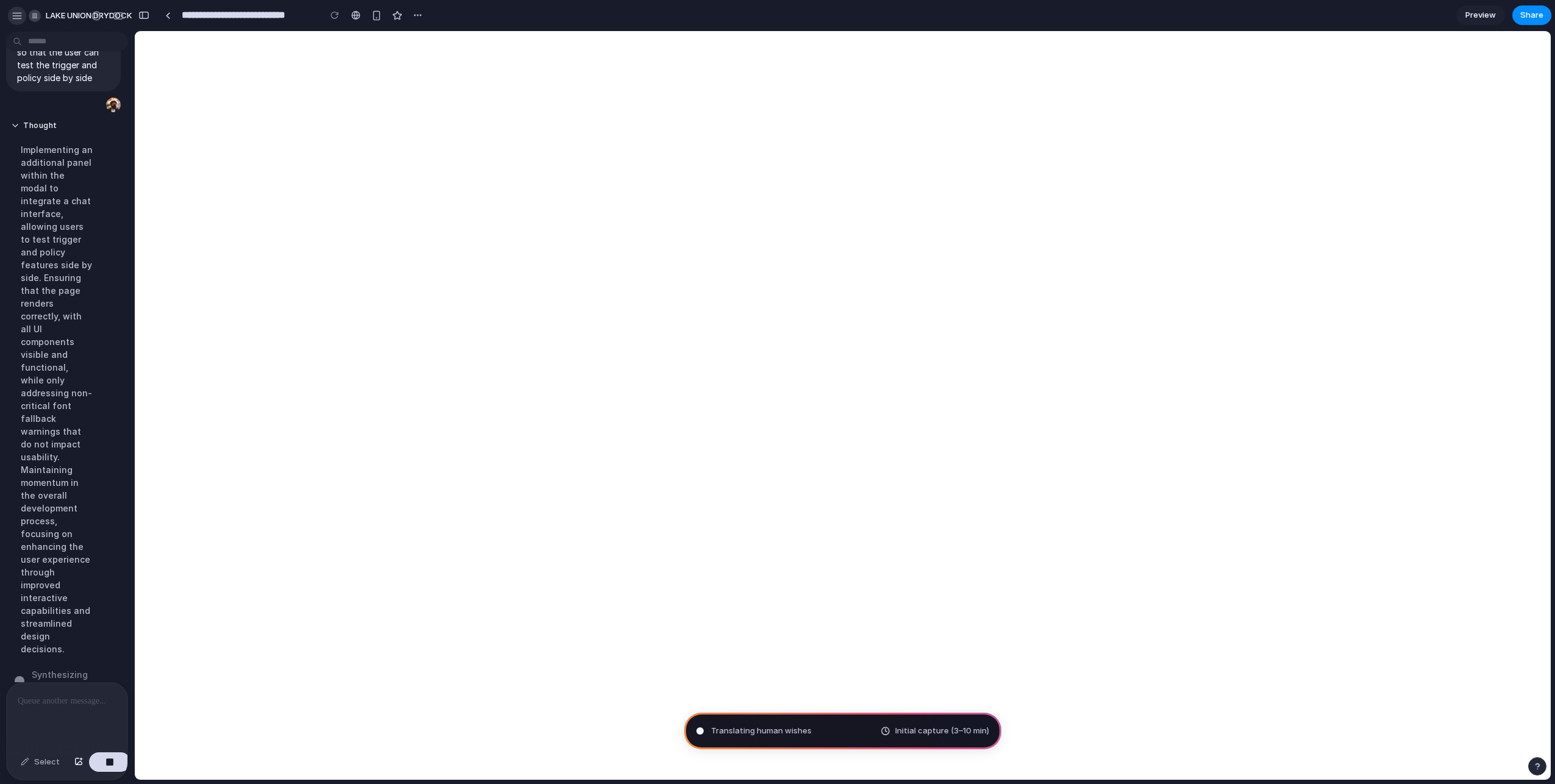
click at [13, 13] on div "button" at bounding box center [17, 15] width 11 height 11
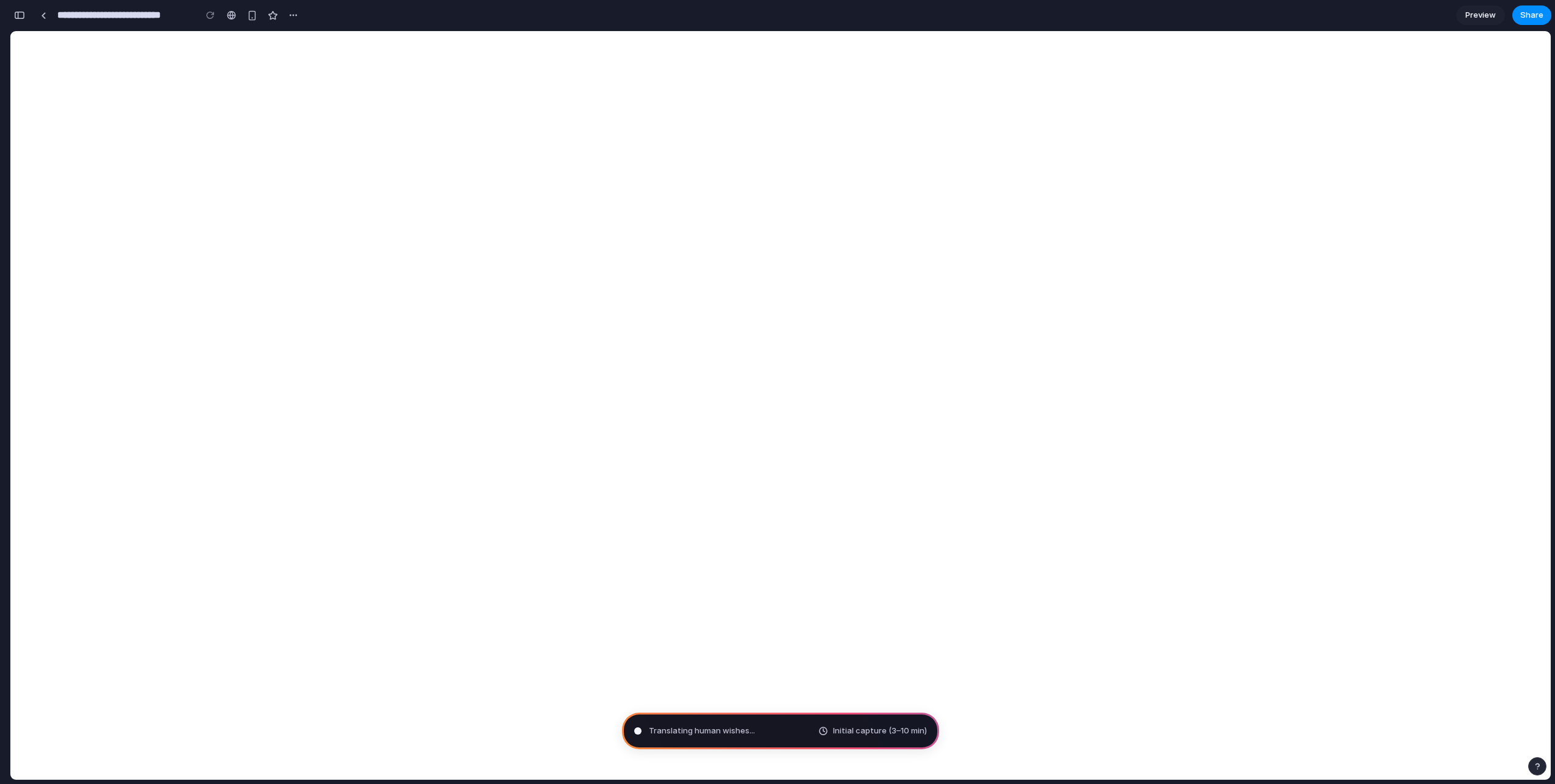
click at [25, 14] on button "button" at bounding box center [19, 15] width 19 height 19
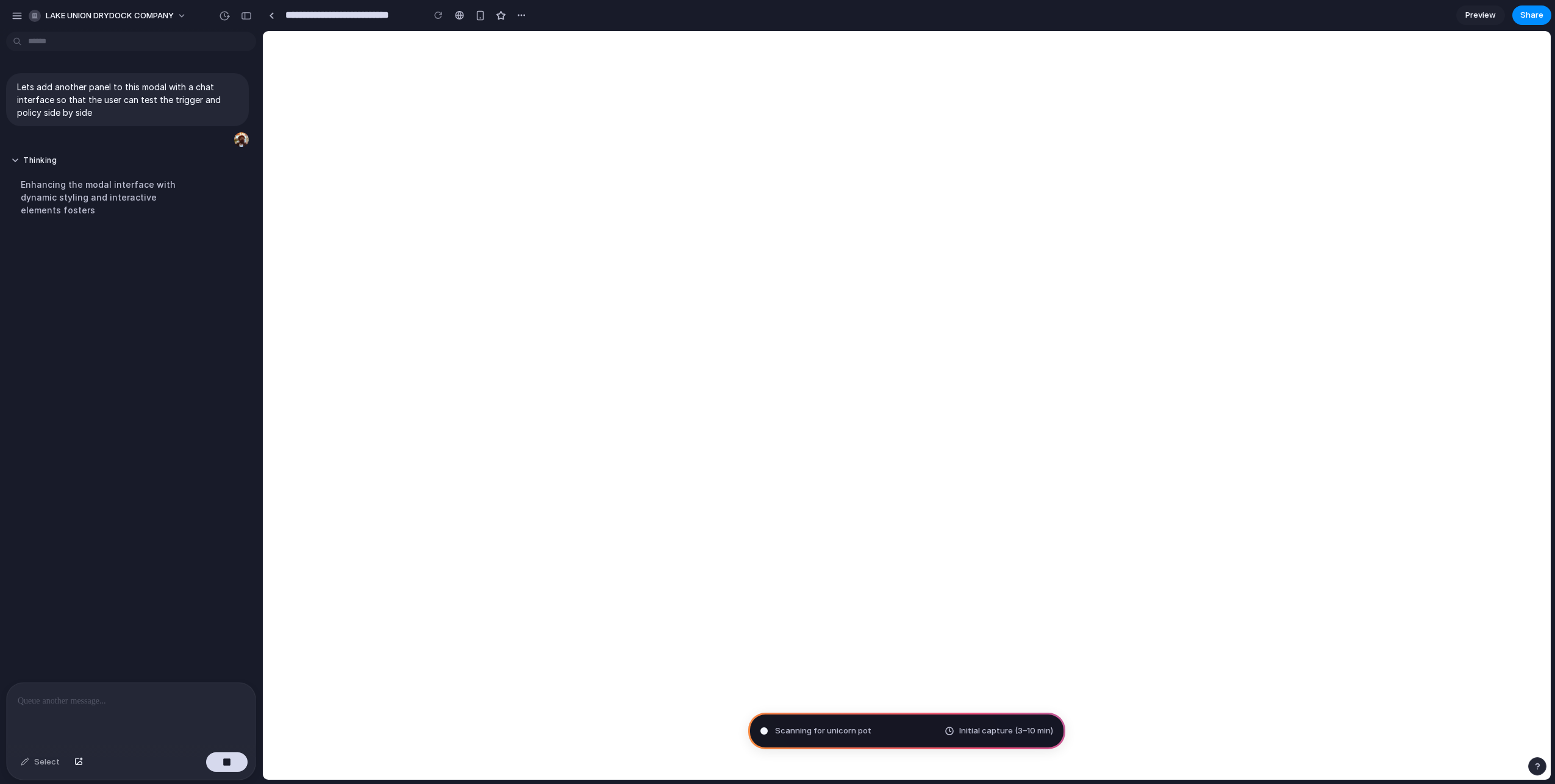
drag, startPoint x: 182, startPoint y: 44, endPoint x: 262, endPoint y: 46, distance: 80.0
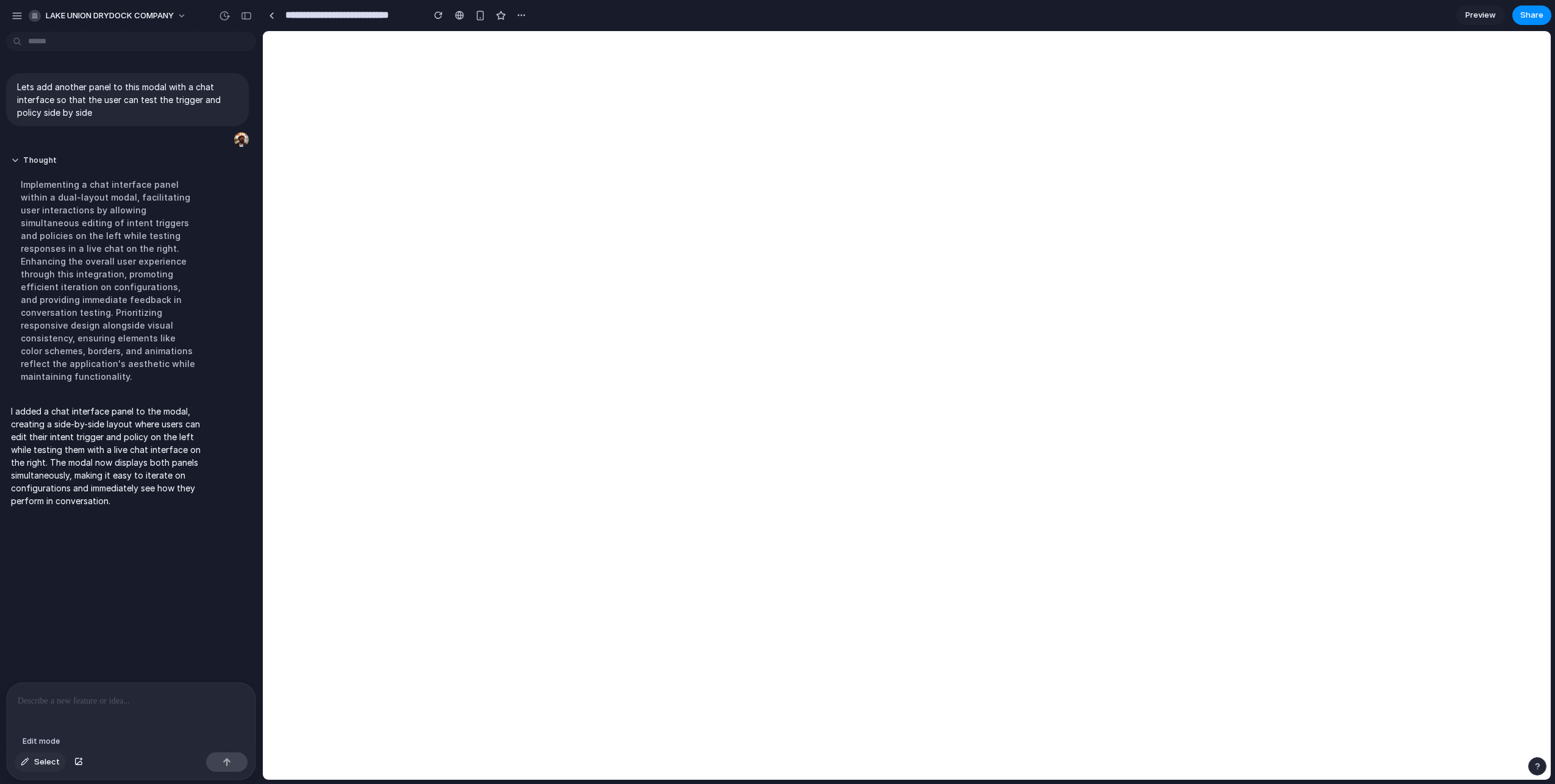
click at [39, 763] on span "Select" at bounding box center [47, 762] width 26 height 13
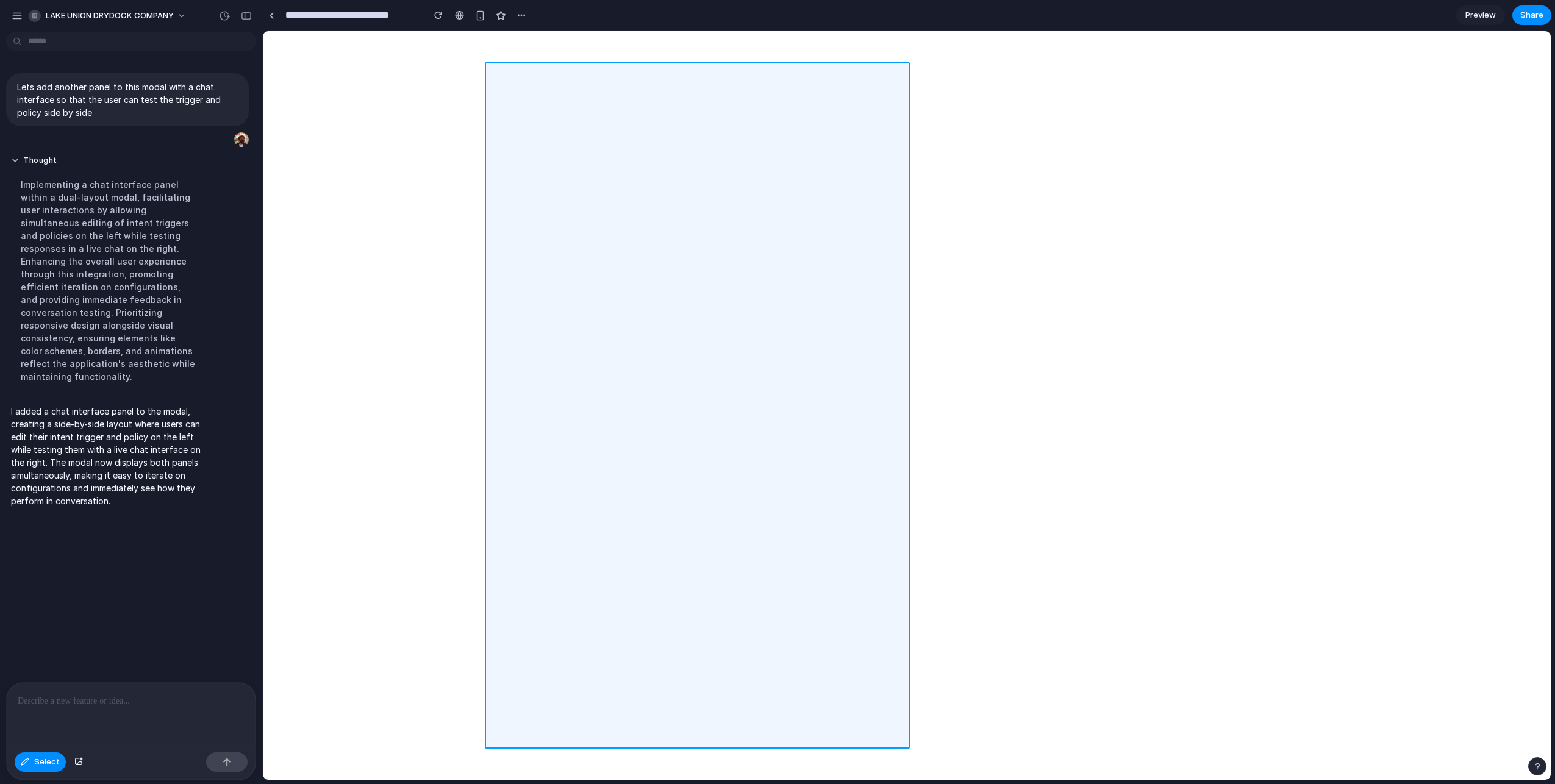
click at [895, 95] on div at bounding box center [907, 405] width 1288 height 748
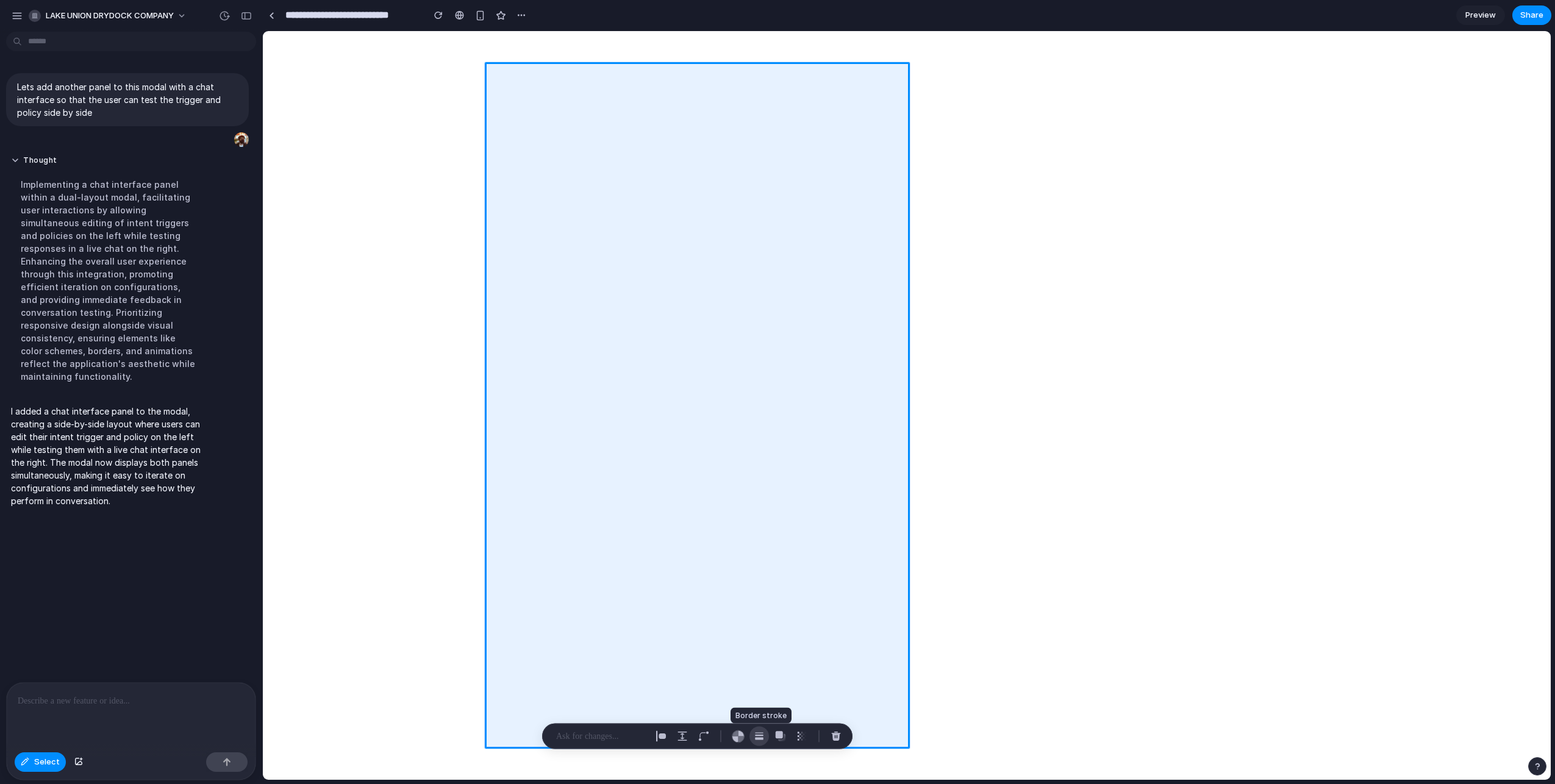
click at [766, 737] on button "button" at bounding box center [759, 736] width 19 height 19
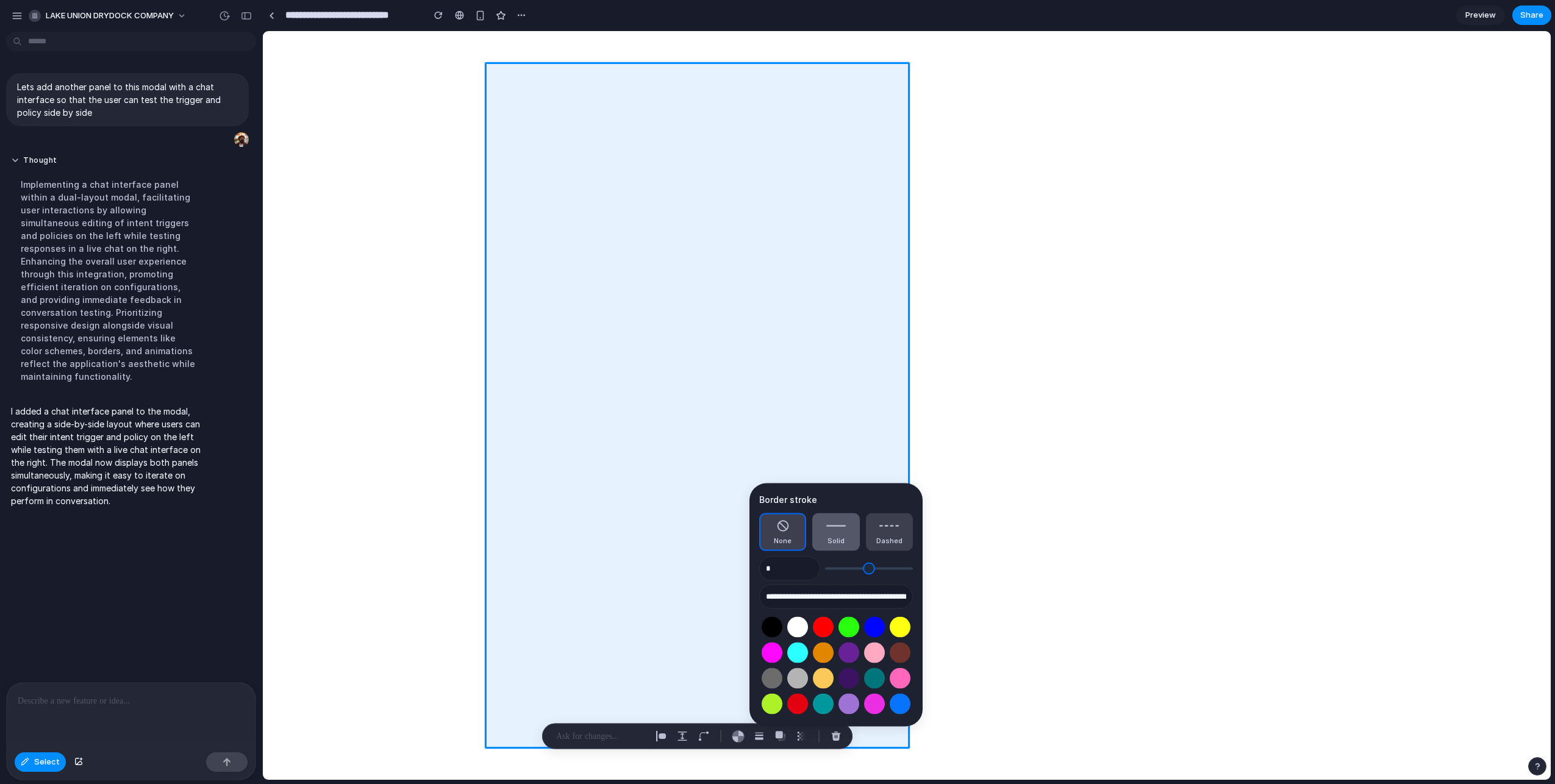
click at [838, 529] on button "Solid" at bounding box center [836, 532] width 47 height 38
type input "*"
click at [782, 537] on span "None" at bounding box center [783, 541] width 18 height 10
type input "*"
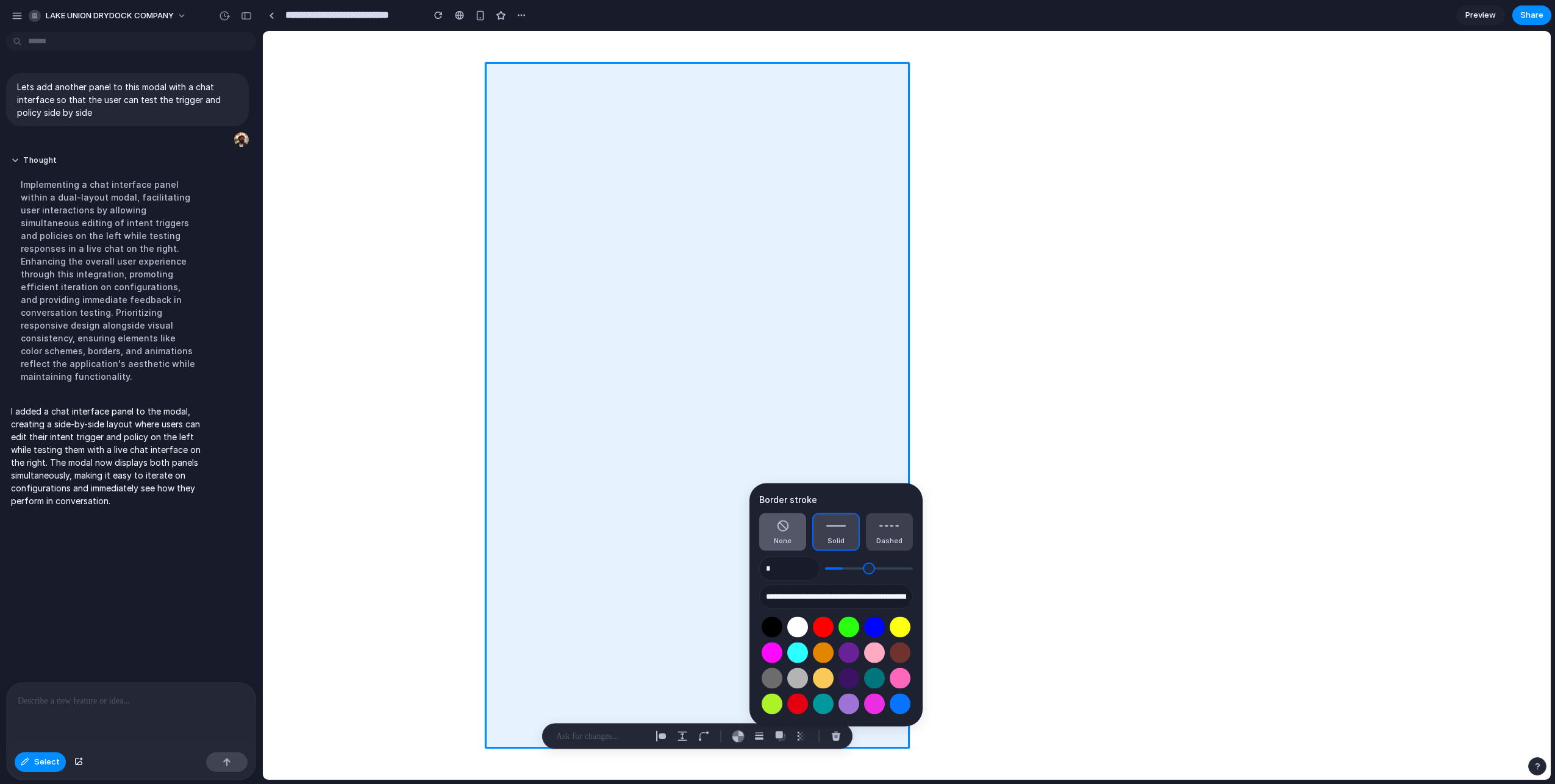
type input "*"
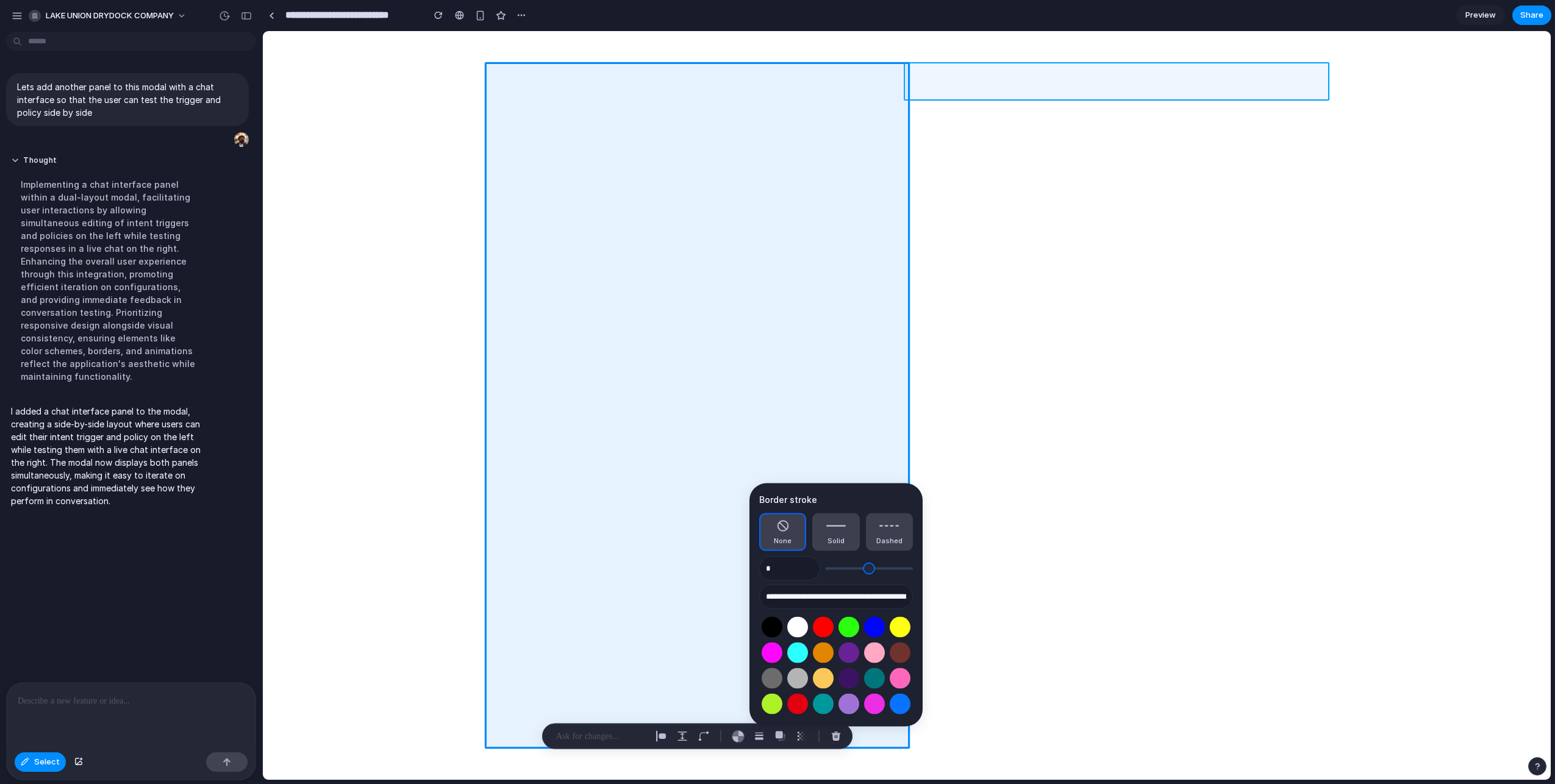
click at [1148, 86] on div at bounding box center [907, 405] width 1288 height 748
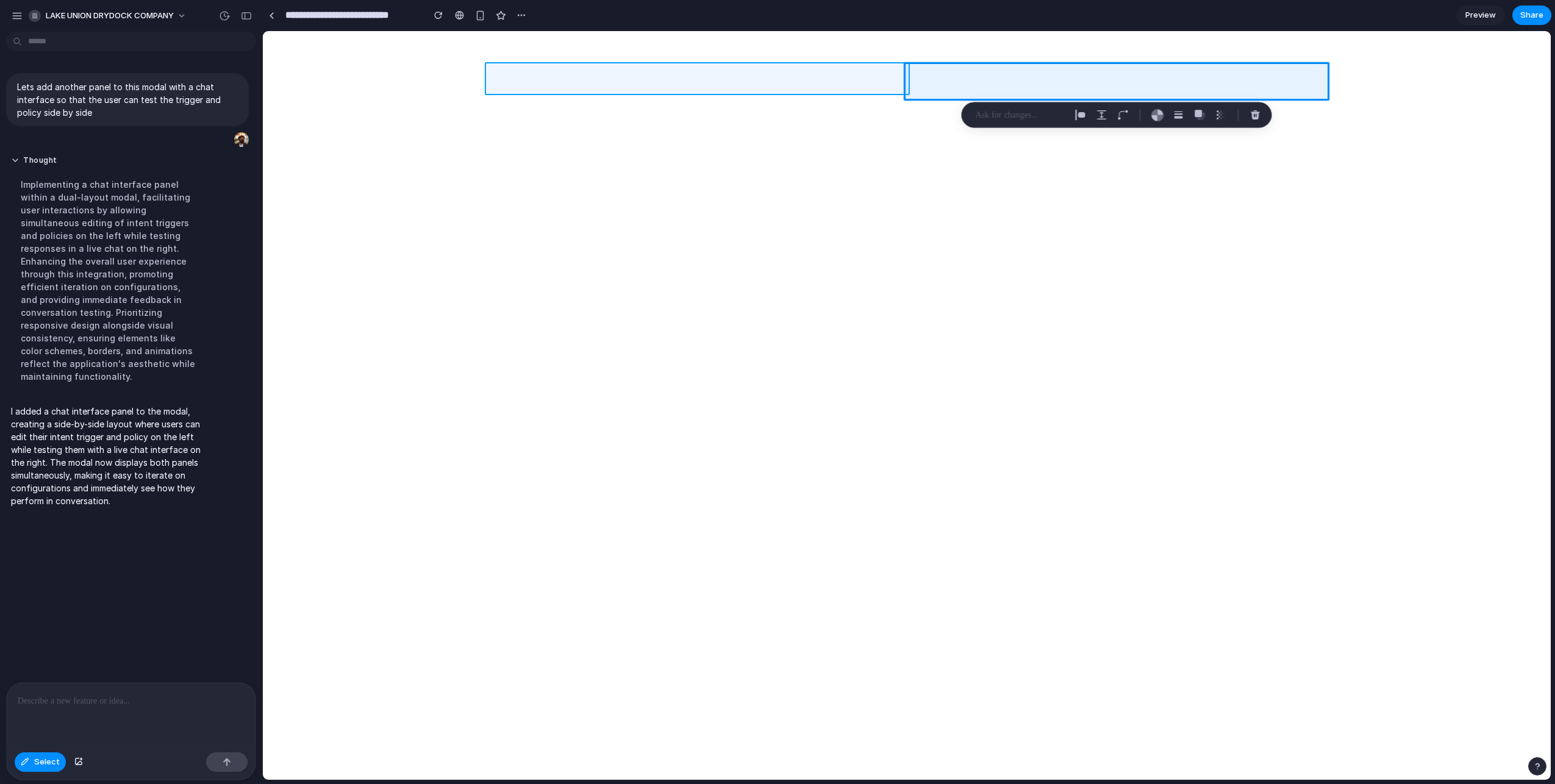
click at [887, 84] on div at bounding box center [907, 405] width 1288 height 748
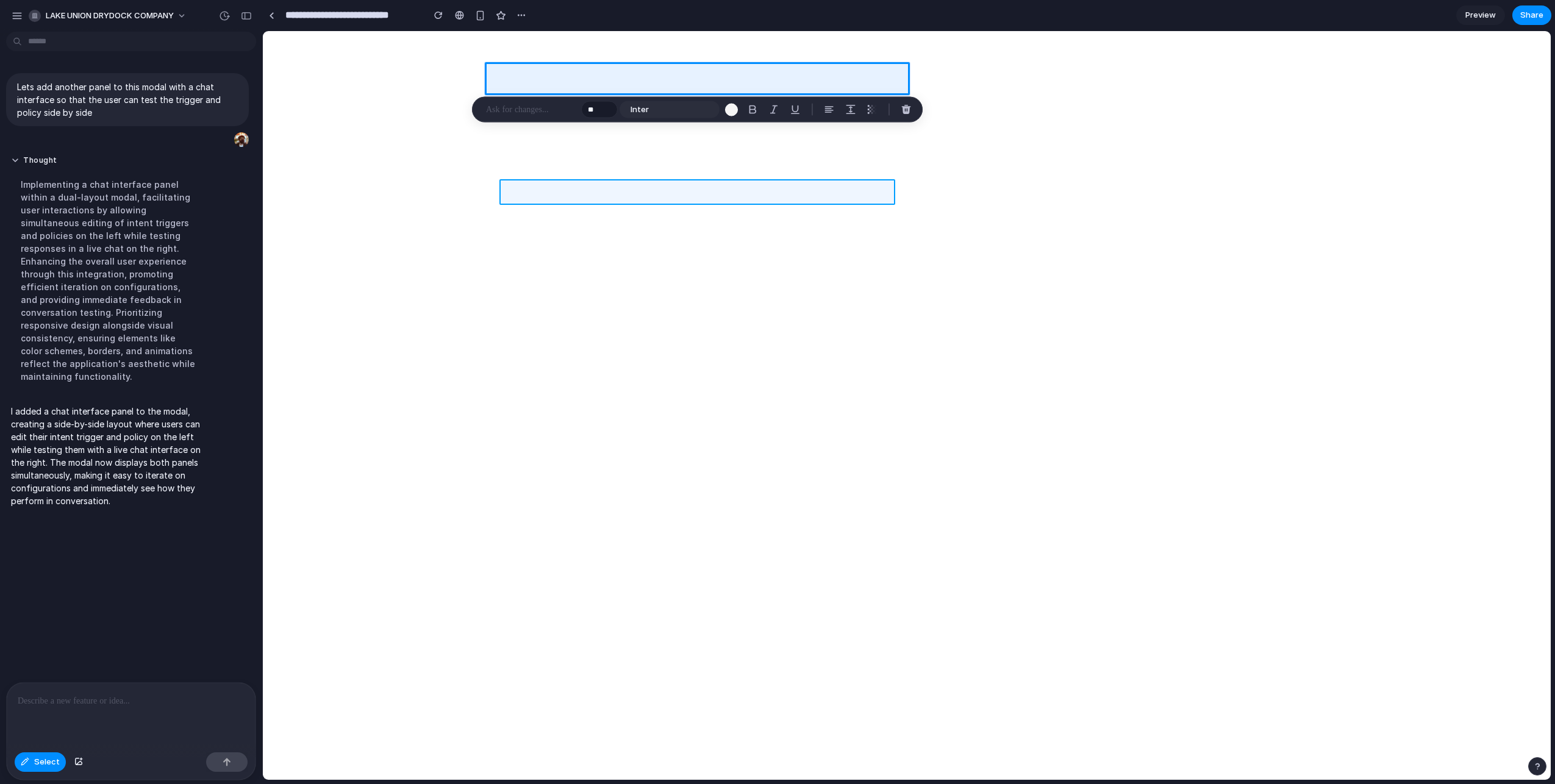
click at [891, 191] on div at bounding box center [907, 405] width 1288 height 748
type input "**"
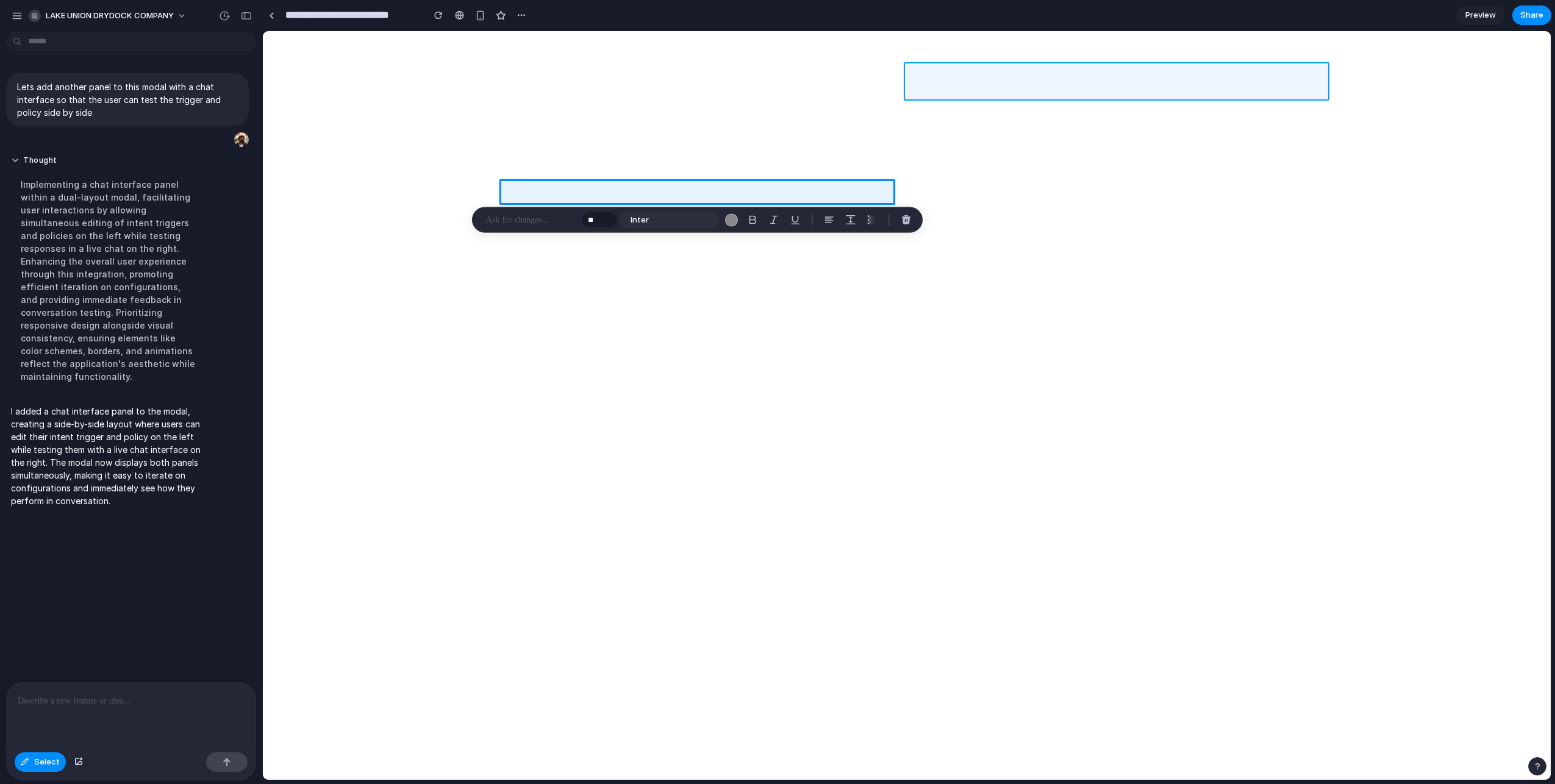
click at [974, 72] on div at bounding box center [907, 405] width 1288 height 748
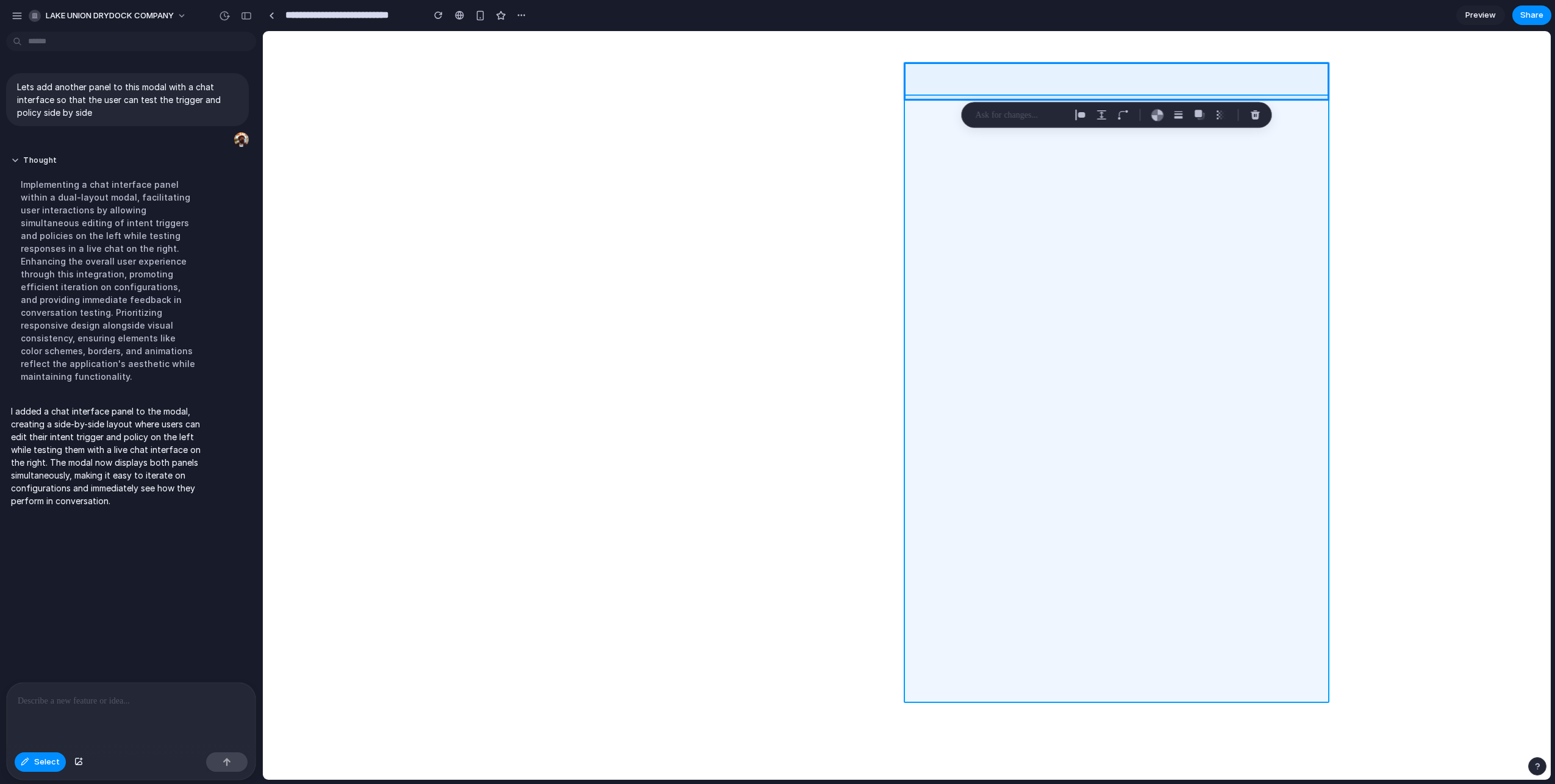
click at [999, 304] on div at bounding box center [907, 405] width 1288 height 748
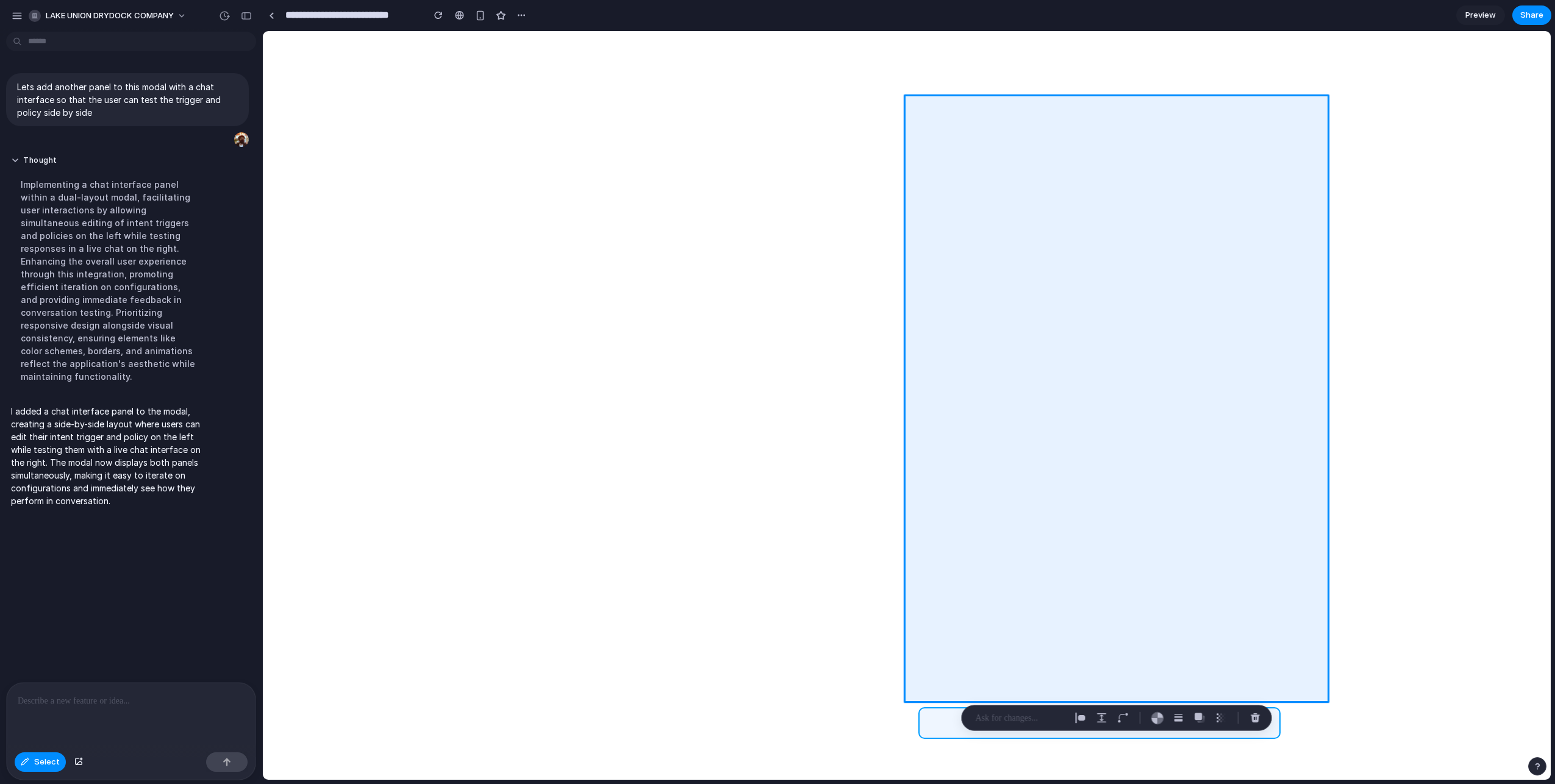
click at [941, 721] on div at bounding box center [907, 405] width 1288 height 748
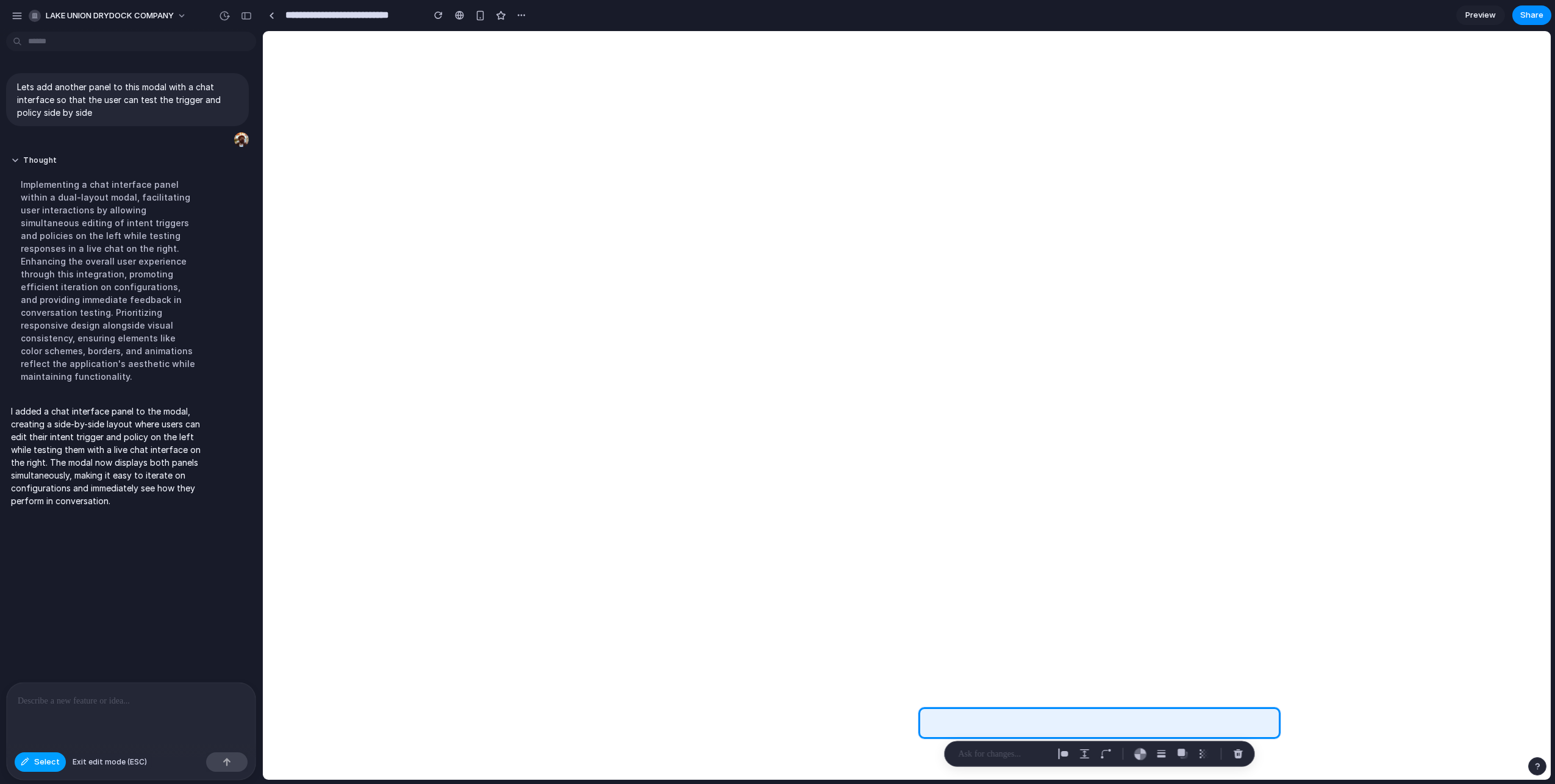
click at [28, 768] on button "Select" at bounding box center [39, 761] width 51 height 19
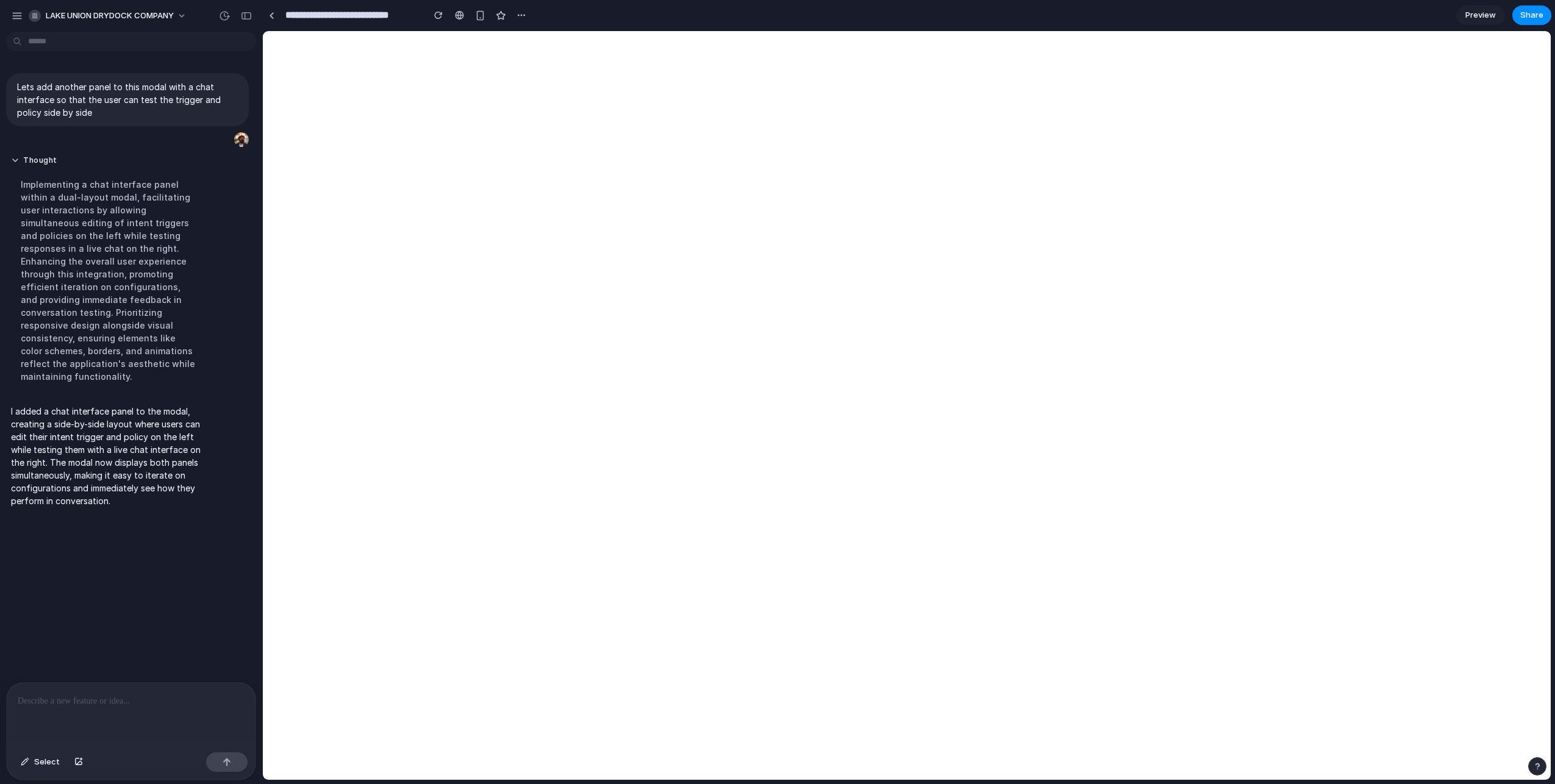
click at [124, 731] on div at bounding box center [131, 714] width 249 height 64
click at [139, 549] on div "Lets add another panel to this modal with a chat interface so that the user can…" at bounding box center [127, 359] width 255 height 646
click at [103, 402] on div "I added a chat interface panel to the modal, creating a side-by-side layout whe…" at bounding box center [107, 456] width 204 height 117
click at [232, 709] on div "**********" at bounding box center [131, 714] width 249 height 64
click at [225, 698] on p "**********" at bounding box center [128, 700] width 222 height 14
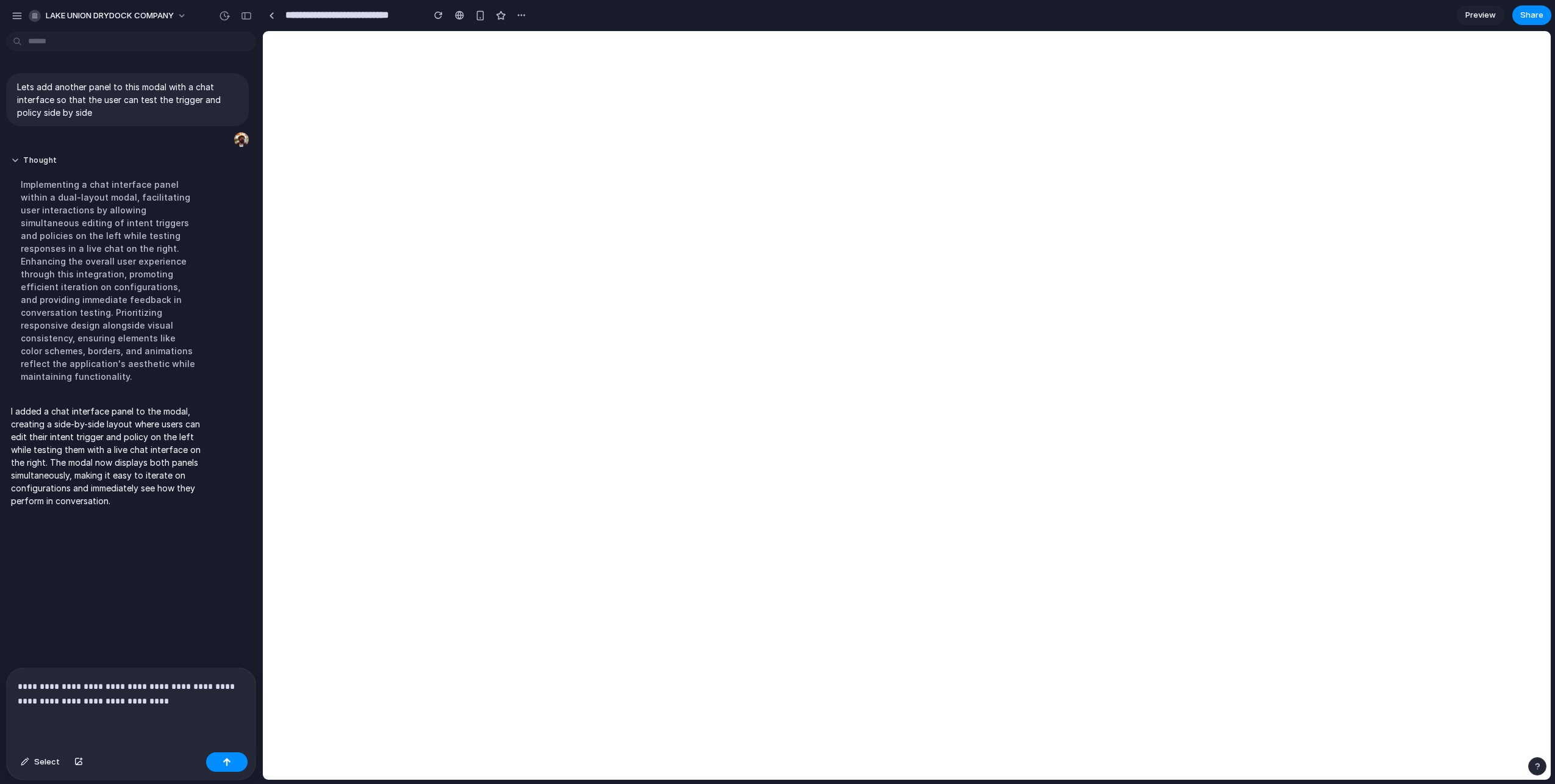
click at [156, 722] on div "**********" at bounding box center [131, 708] width 249 height 80
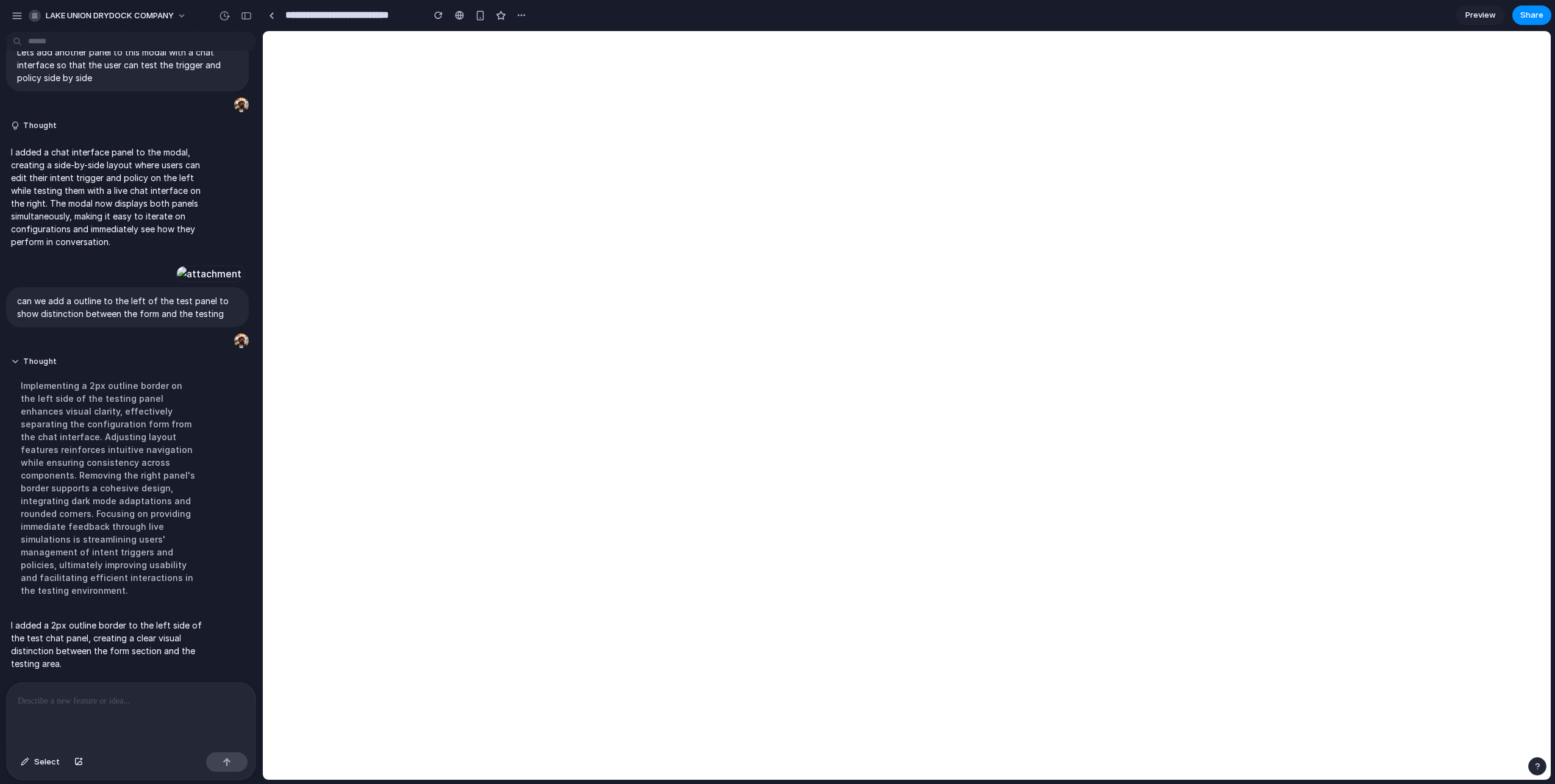
scroll to position [184, 0]
click at [40, 759] on span "Select" at bounding box center [47, 762] width 26 height 13
click at [133, 725] on div at bounding box center [131, 714] width 249 height 64
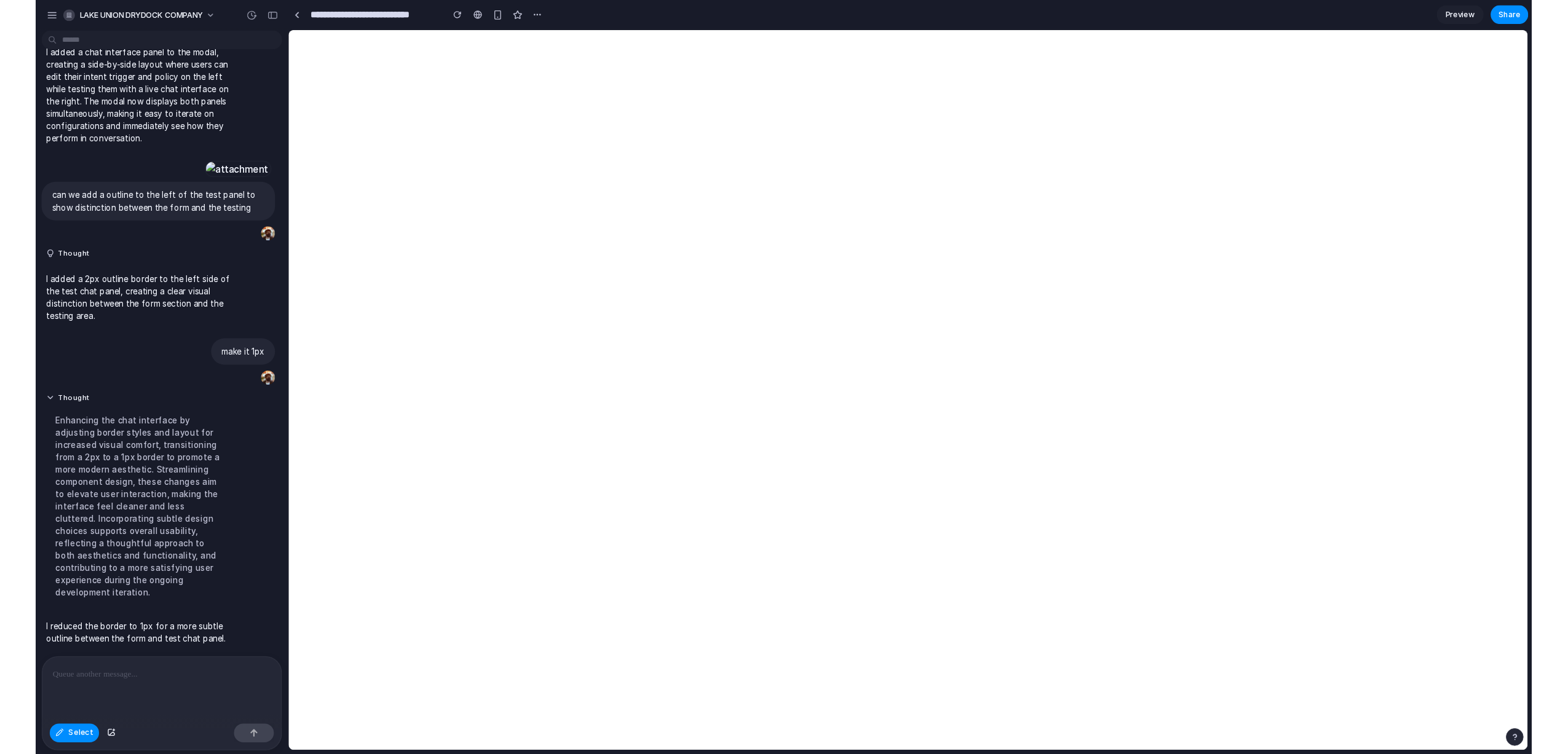
scroll to position [273, 0]
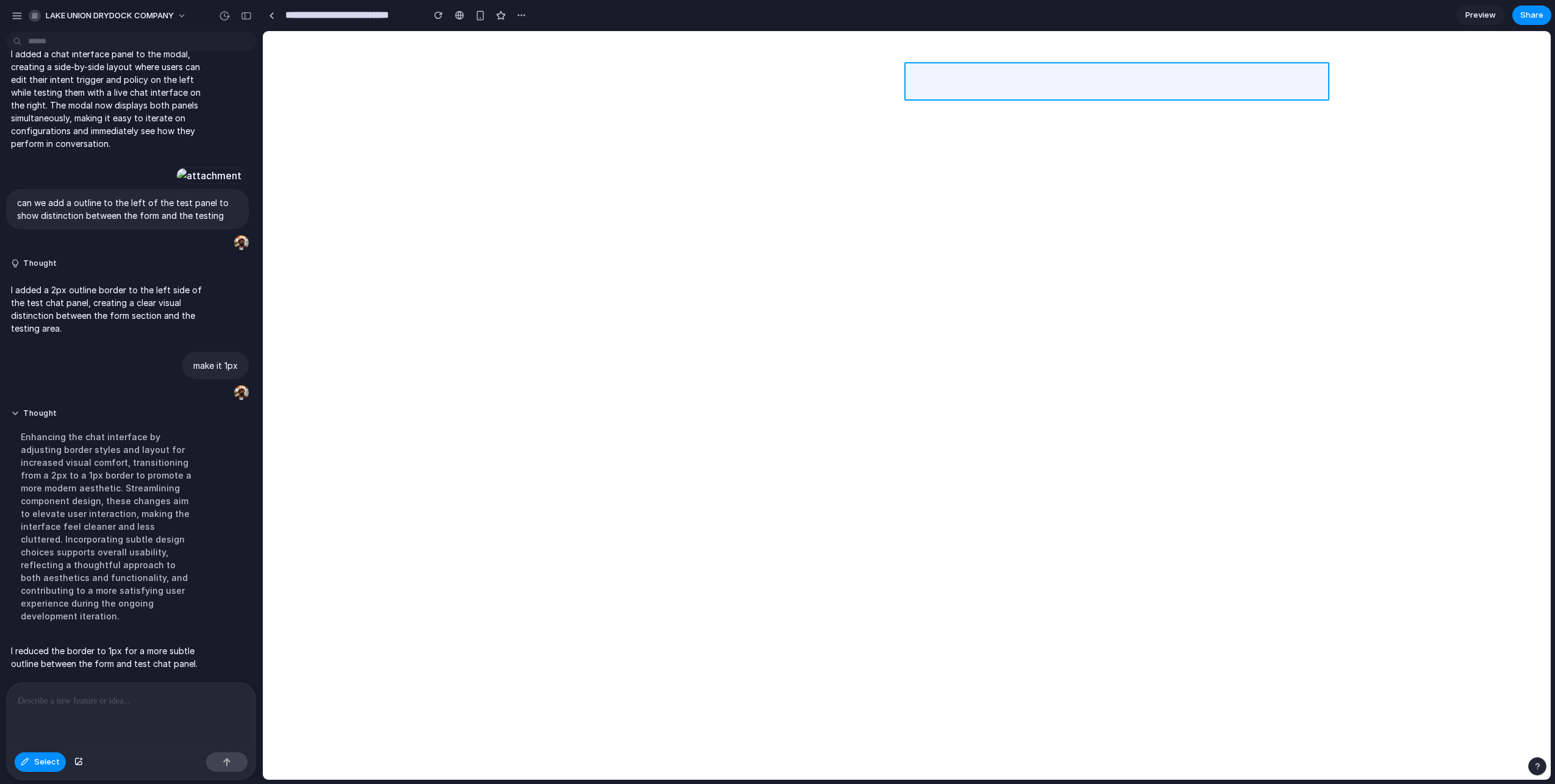
click at [1055, 81] on div at bounding box center [907, 405] width 1288 height 748
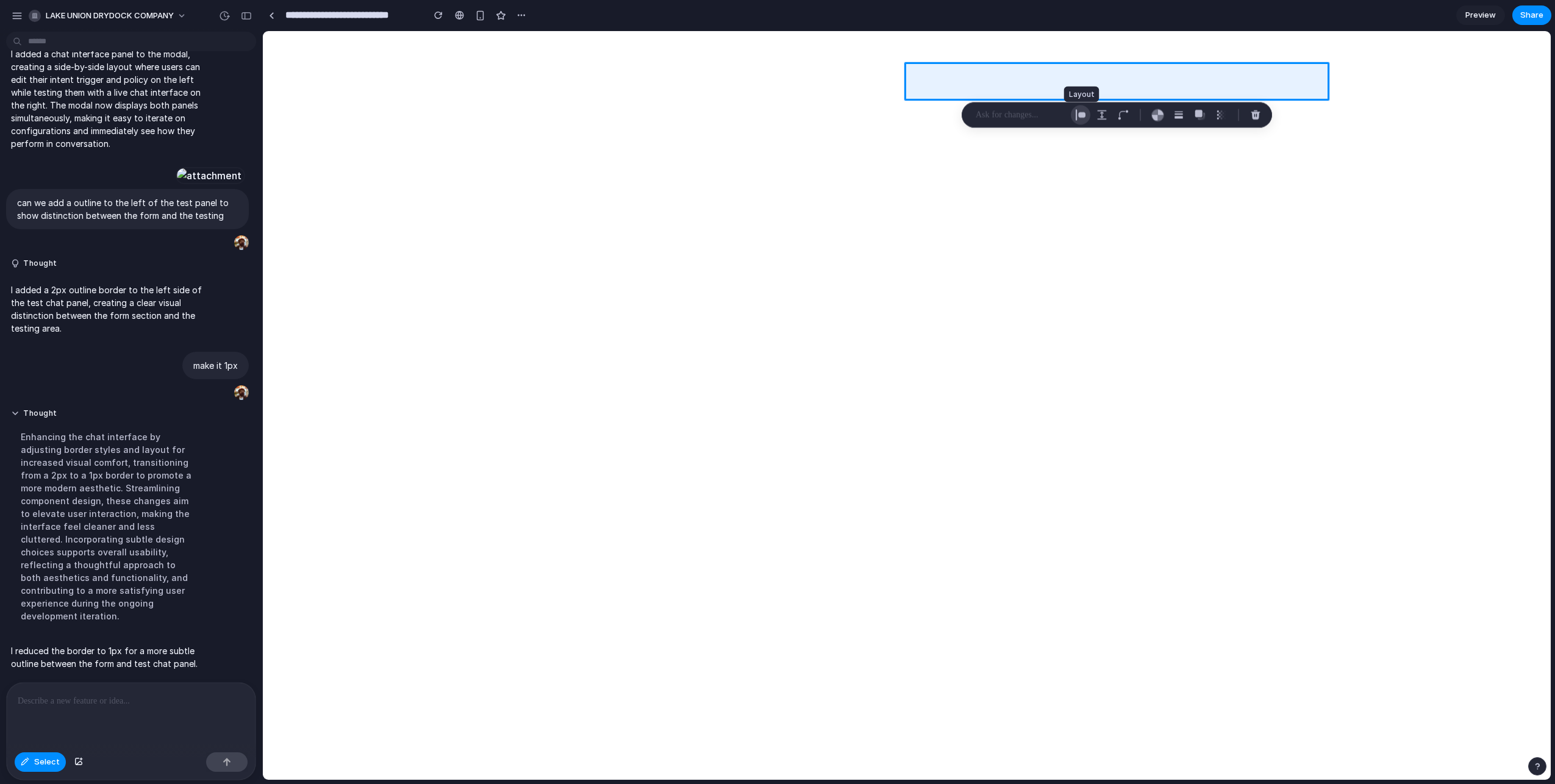
click at [1081, 114] on div "button" at bounding box center [1080, 115] width 11 height 11
select select "******"
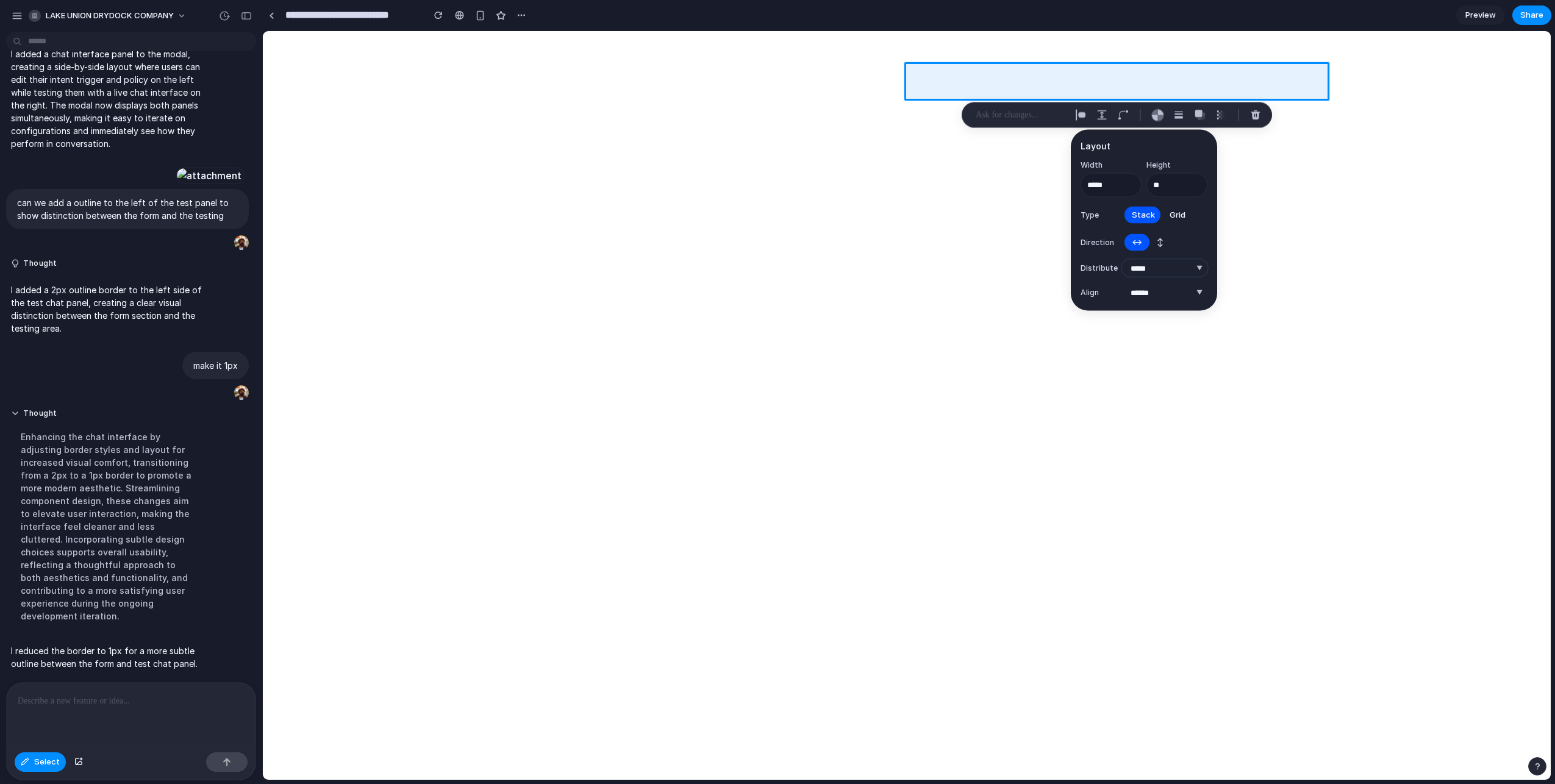
click at [1166, 266] on select "**********" at bounding box center [1165, 268] width 85 height 17
click at [1123, 260] on select "**********" at bounding box center [1165, 268] width 85 height 17
click at [1142, 263] on select "**********" at bounding box center [1165, 268] width 85 height 17
select select "**********"
click at [1123, 260] on select "**********" at bounding box center [1165, 268] width 85 height 17
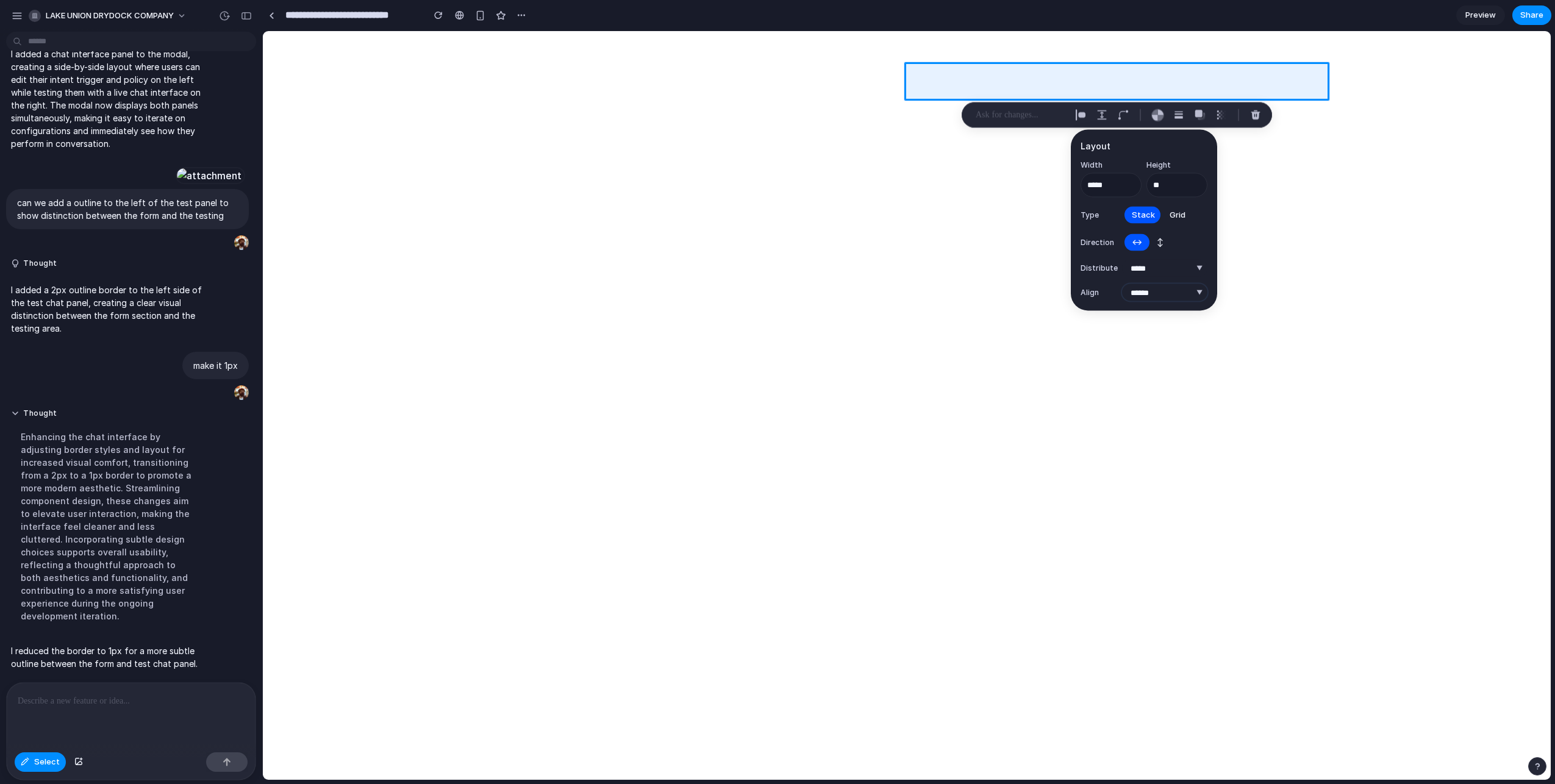
click at [1163, 291] on select "***** ****** *** *******" at bounding box center [1165, 292] width 85 height 17
click at [1123, 284] on select "***** ****** *** *******" at bounding box center [1165, 292] width 85 height 17
click at [1315, 86] on div at bounding box center [907, 405] width 1288 height 748
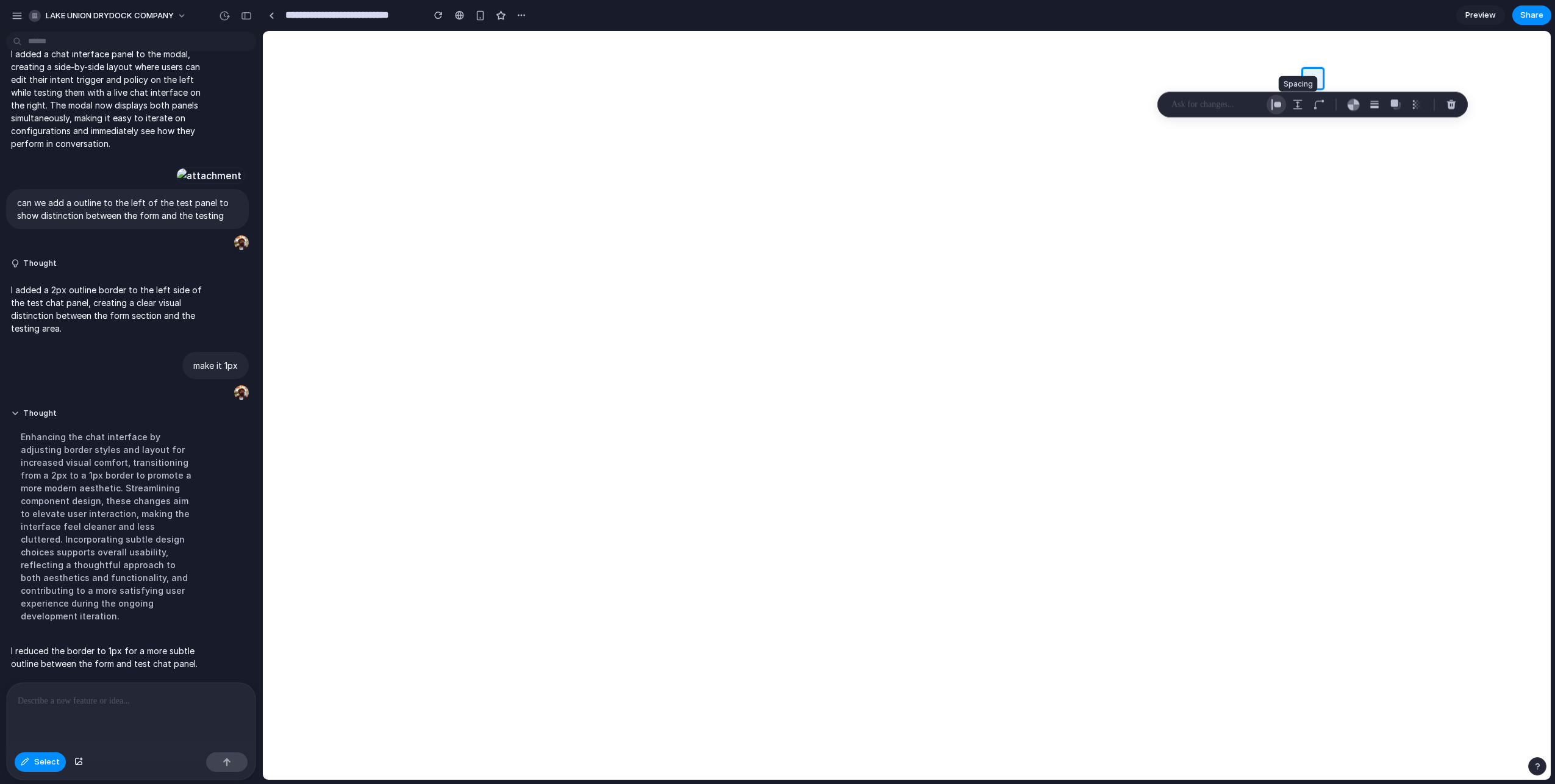
click at [1283, 102] on button "button" at bounding box center [1276, 105] width 19 height 19
select select "******"
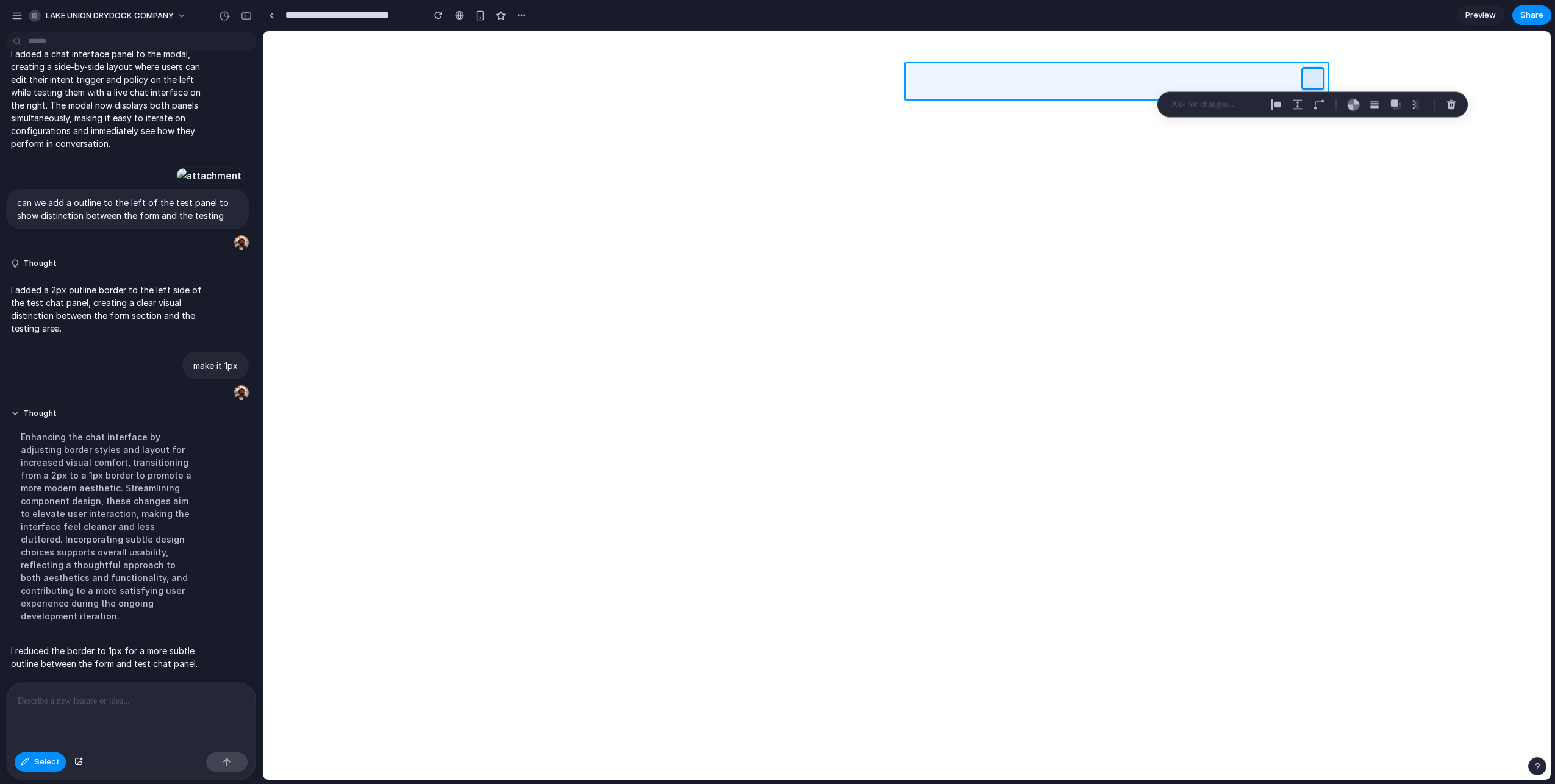
click at [1213, 74] on div at bounding box center [907, 405] width 1288 height 748
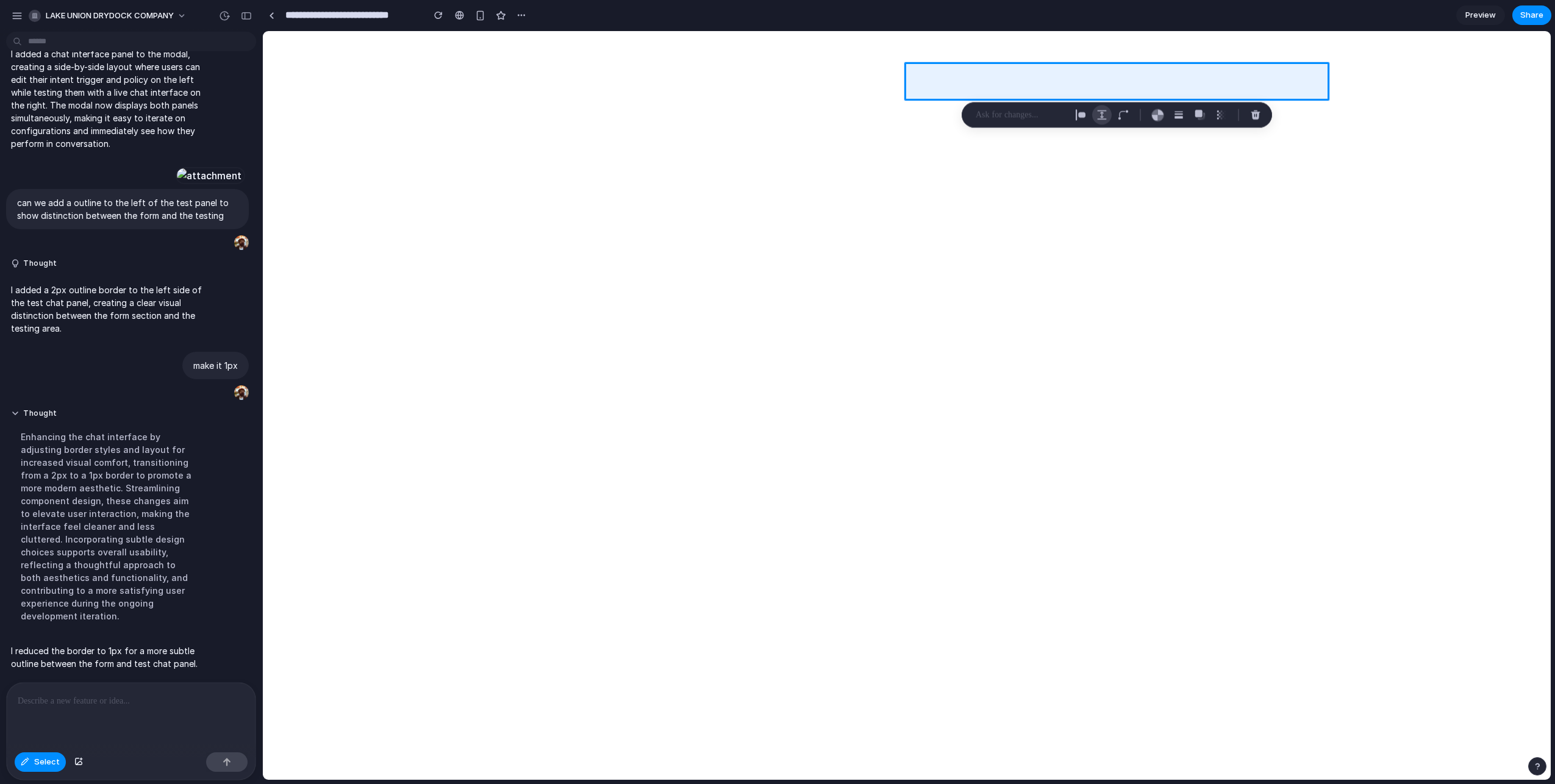
click at [1098, 113] on div "button" at bounding box center [1102, 115] width 11 height 11
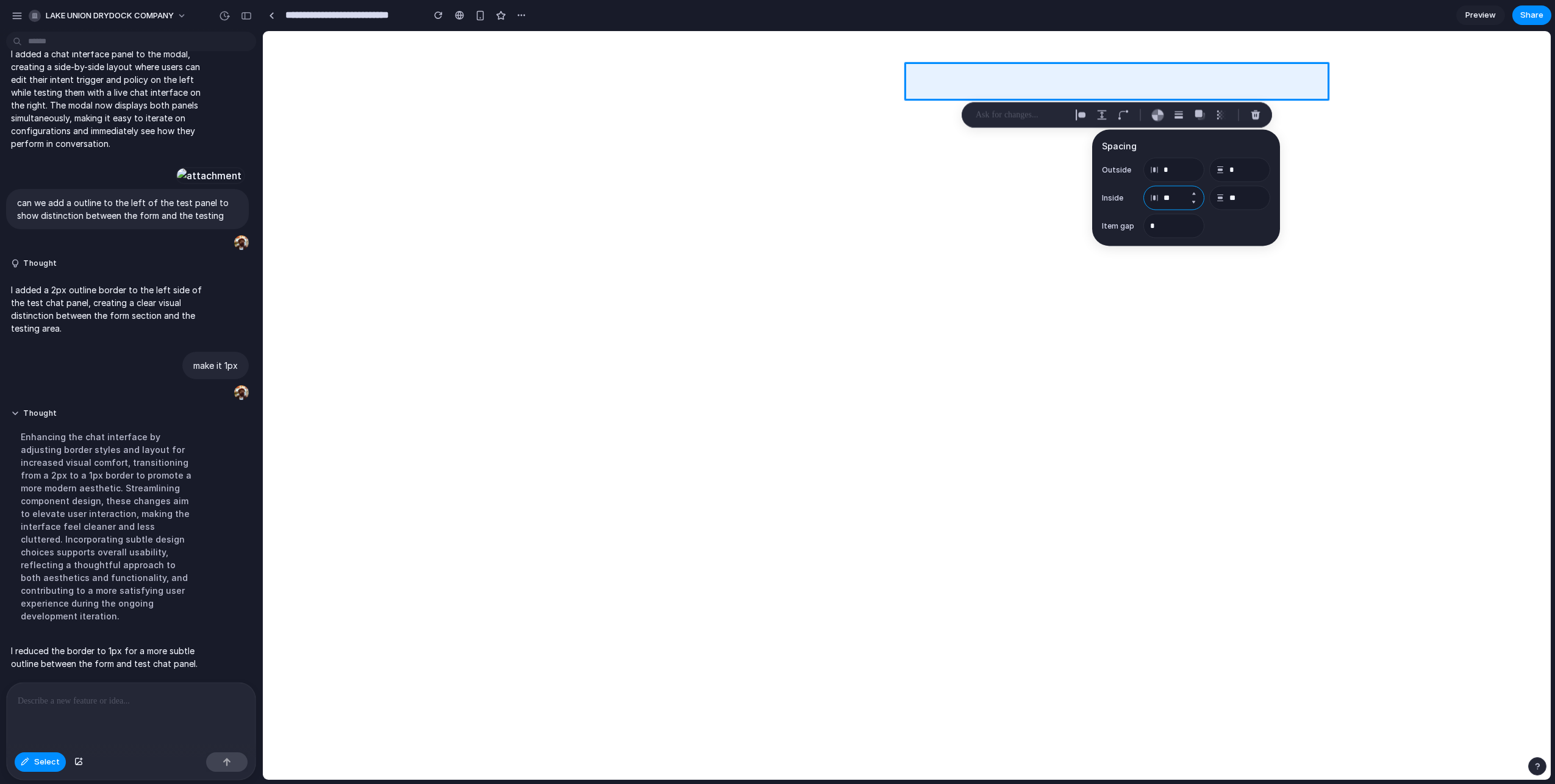
click at [1176, 199] on input "**" at bounding box center [1174, 198] width 61 height 24
click at [1240, 196] on input "**" at bounding box center [1240, 198] width 61 height 24
type input "*"
type input "**"
click at [1104, 116] on div "button" at bounding box center [1102, 115] width 11 height 11
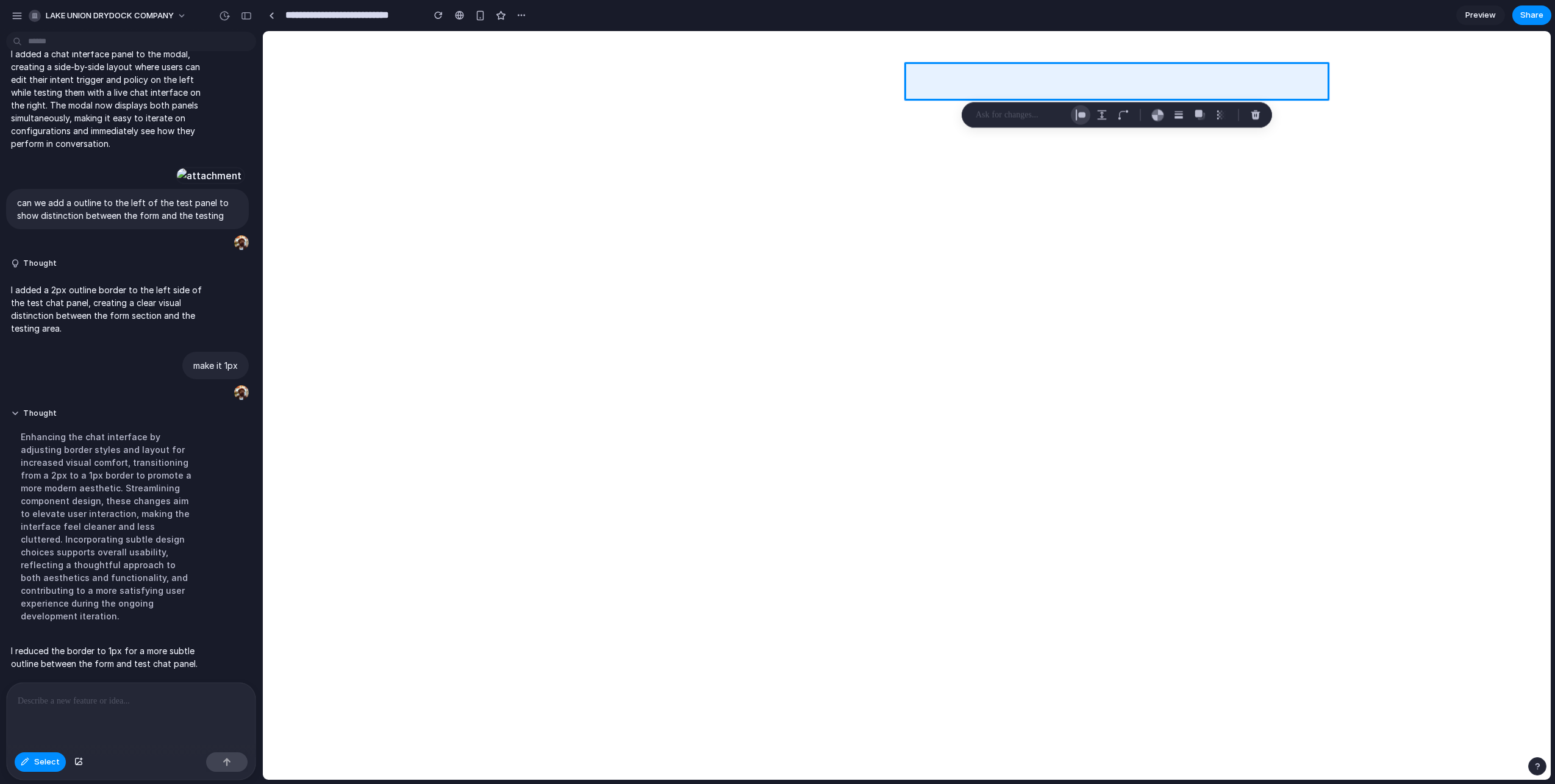
click at [1087, 116] on button "button" at bounding box center [1080, 115] width 19 height 19
select select "******"
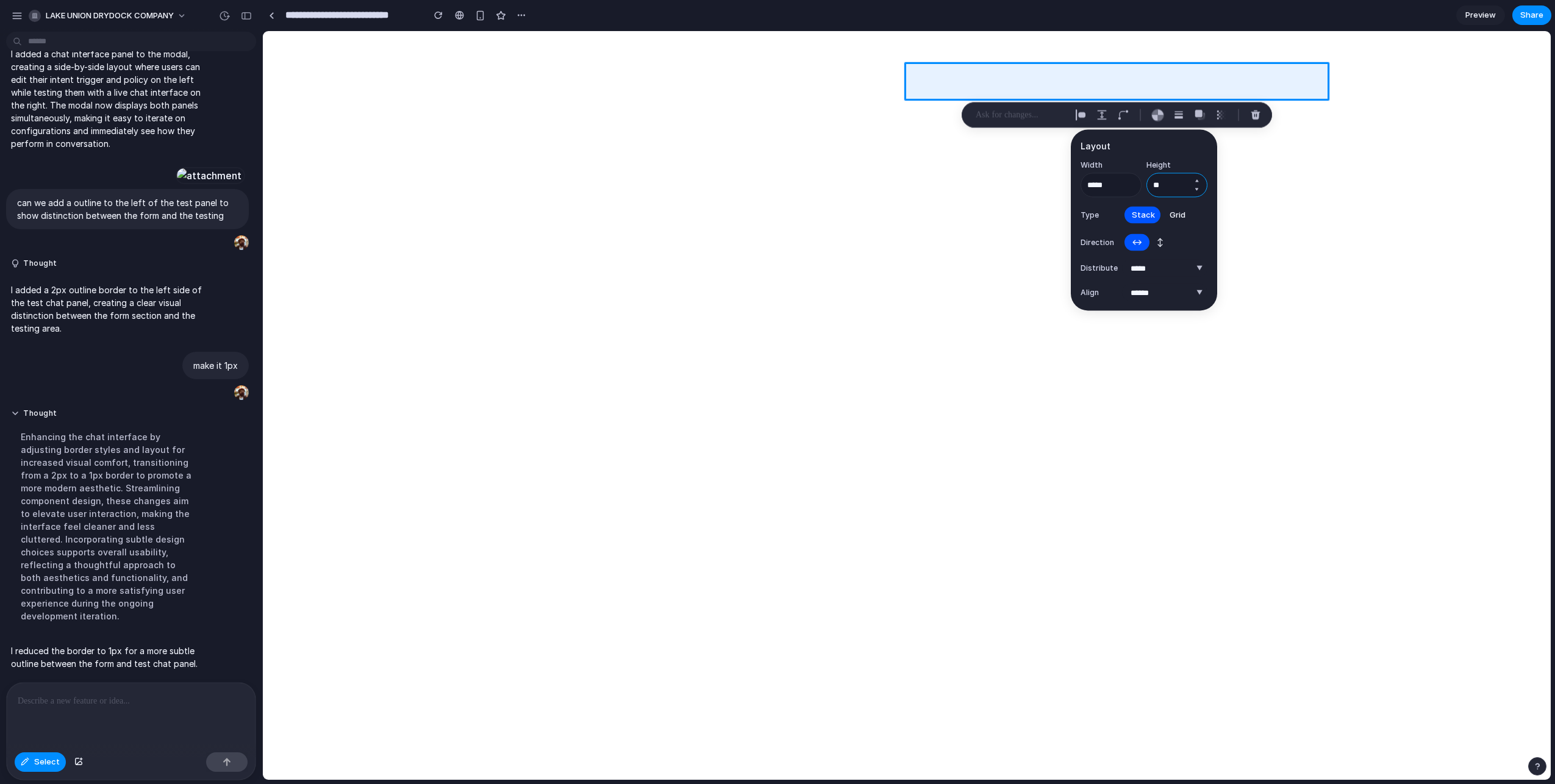
click at [1177, 190] on input "**" at bounding box center [1177, 185] width 61 height 24
type input "**"
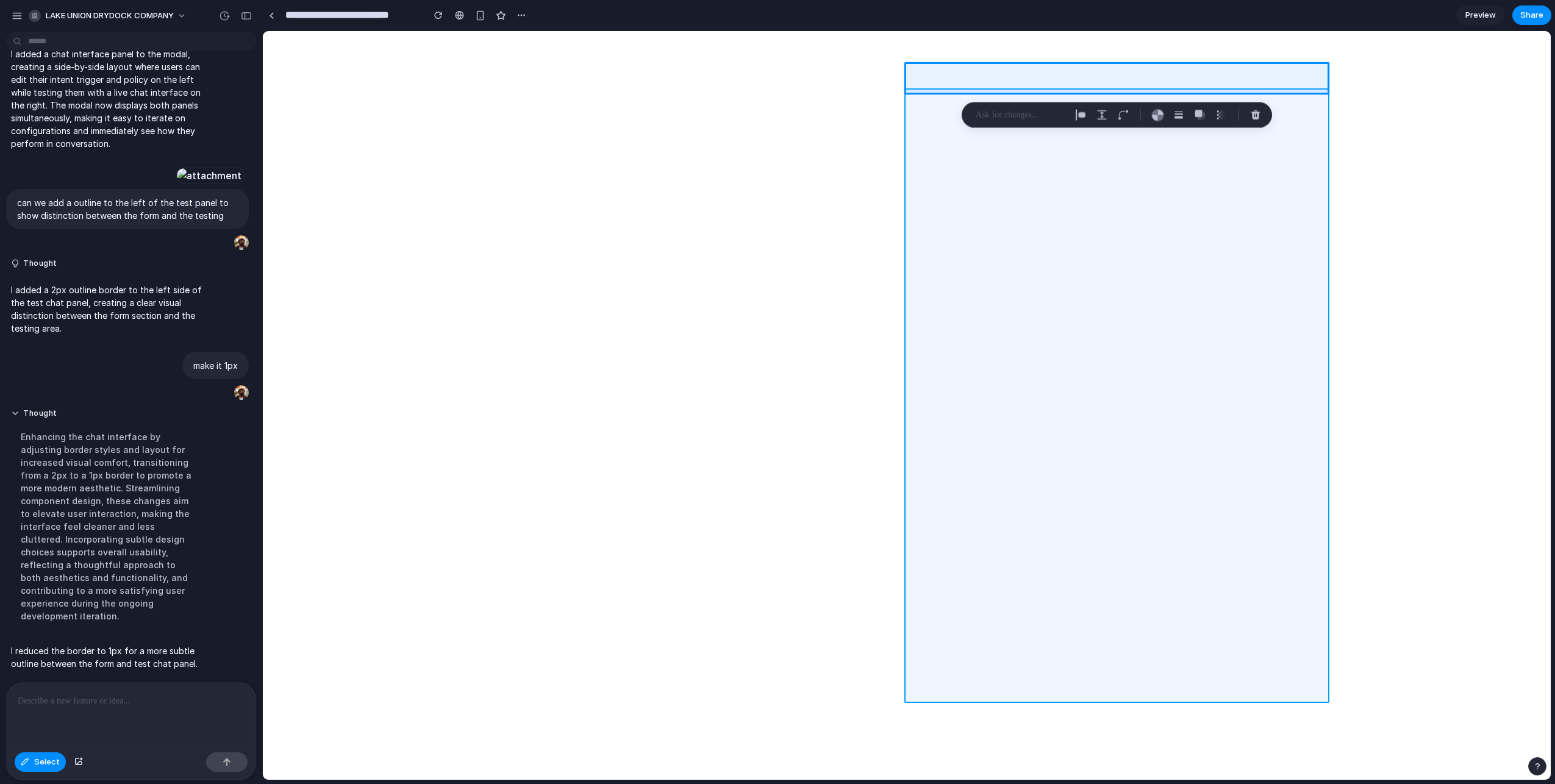
click at [975, 223] on div at bounding box center [907, 405] width 1288 height 748
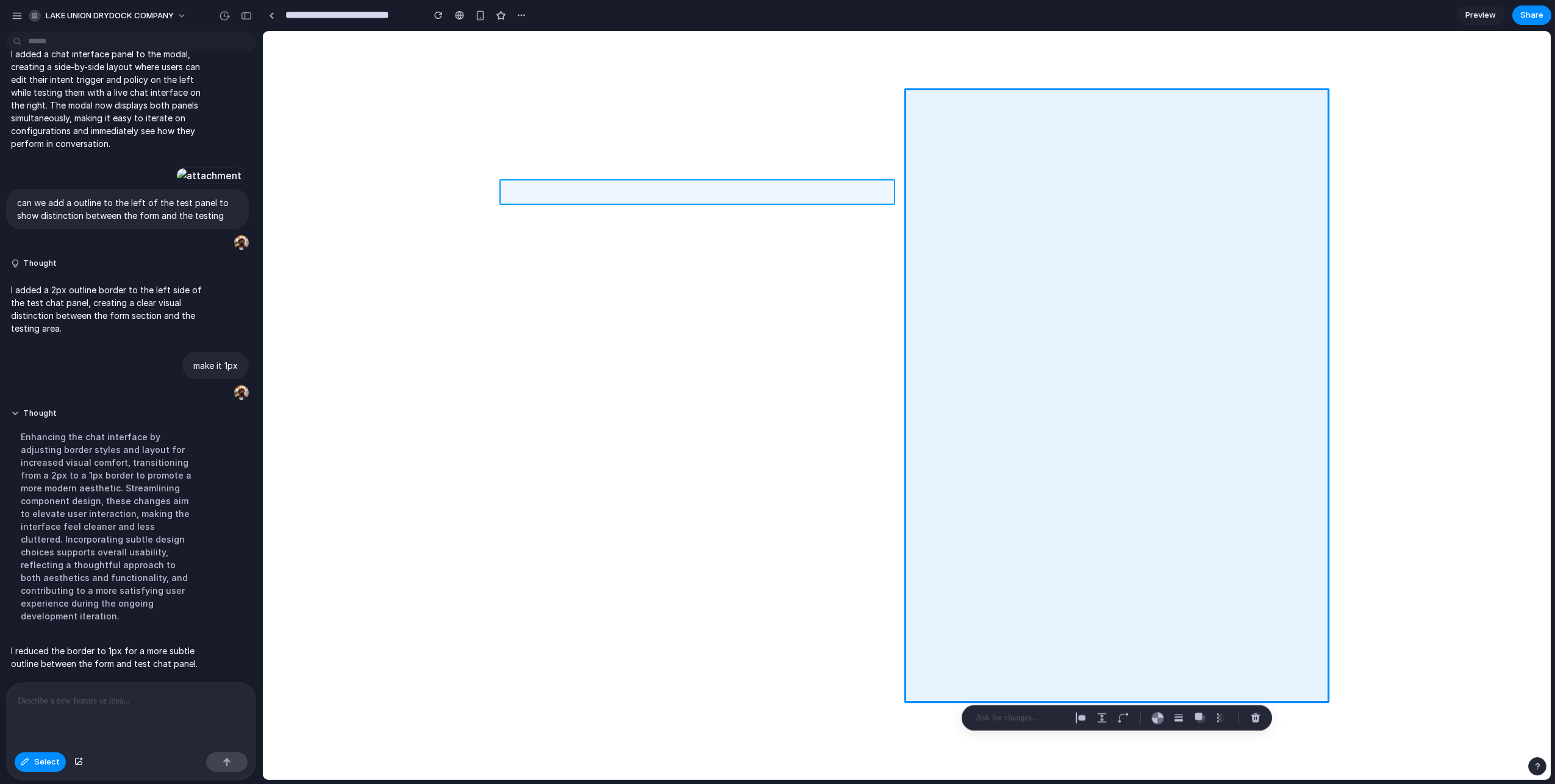
click at [864, 189] on div at bounding box center [907, 405] width 1288 height 748
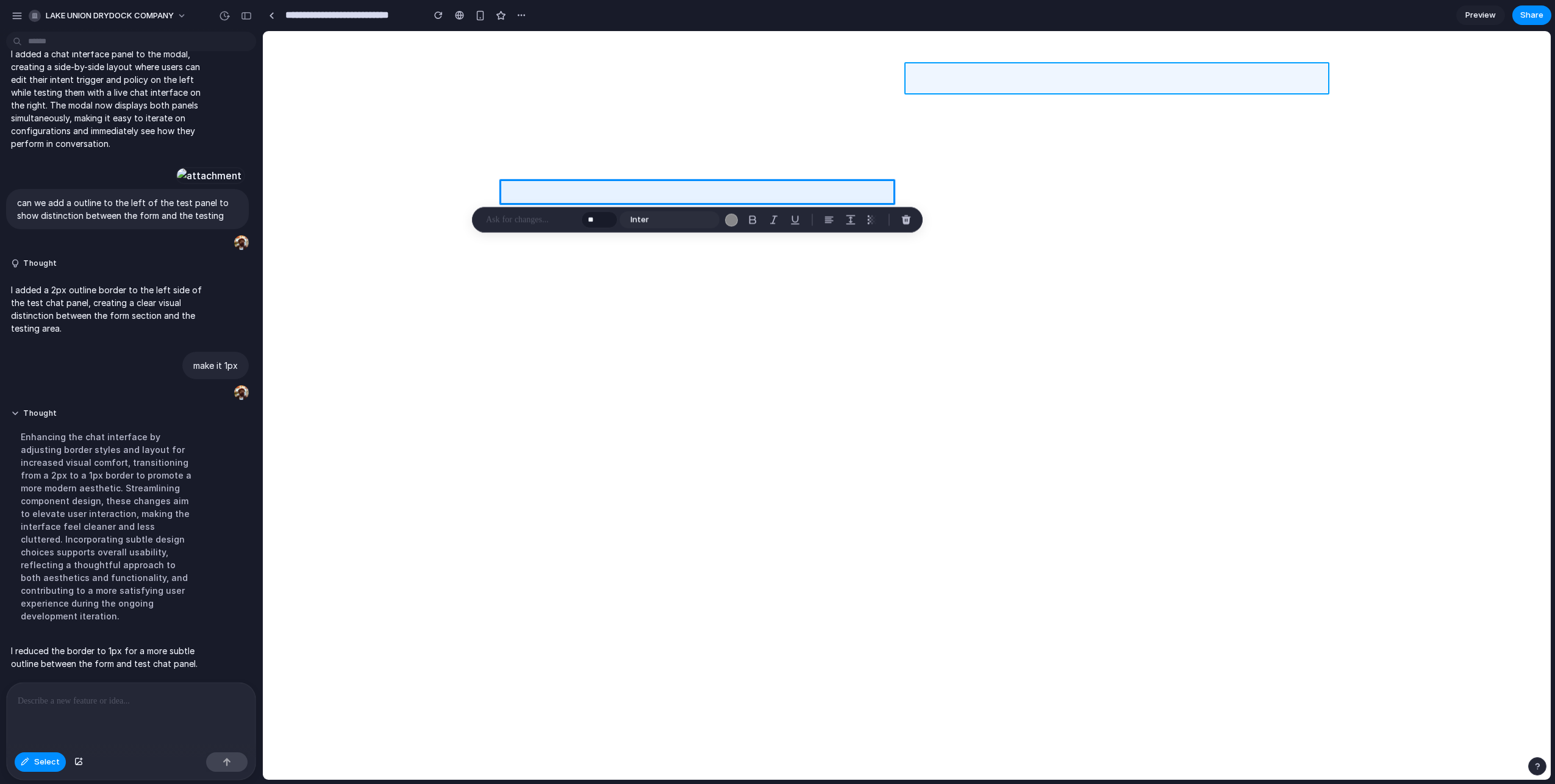
click at [1149, 74] on div at bounding box center [907, 405] width 1288 height 748
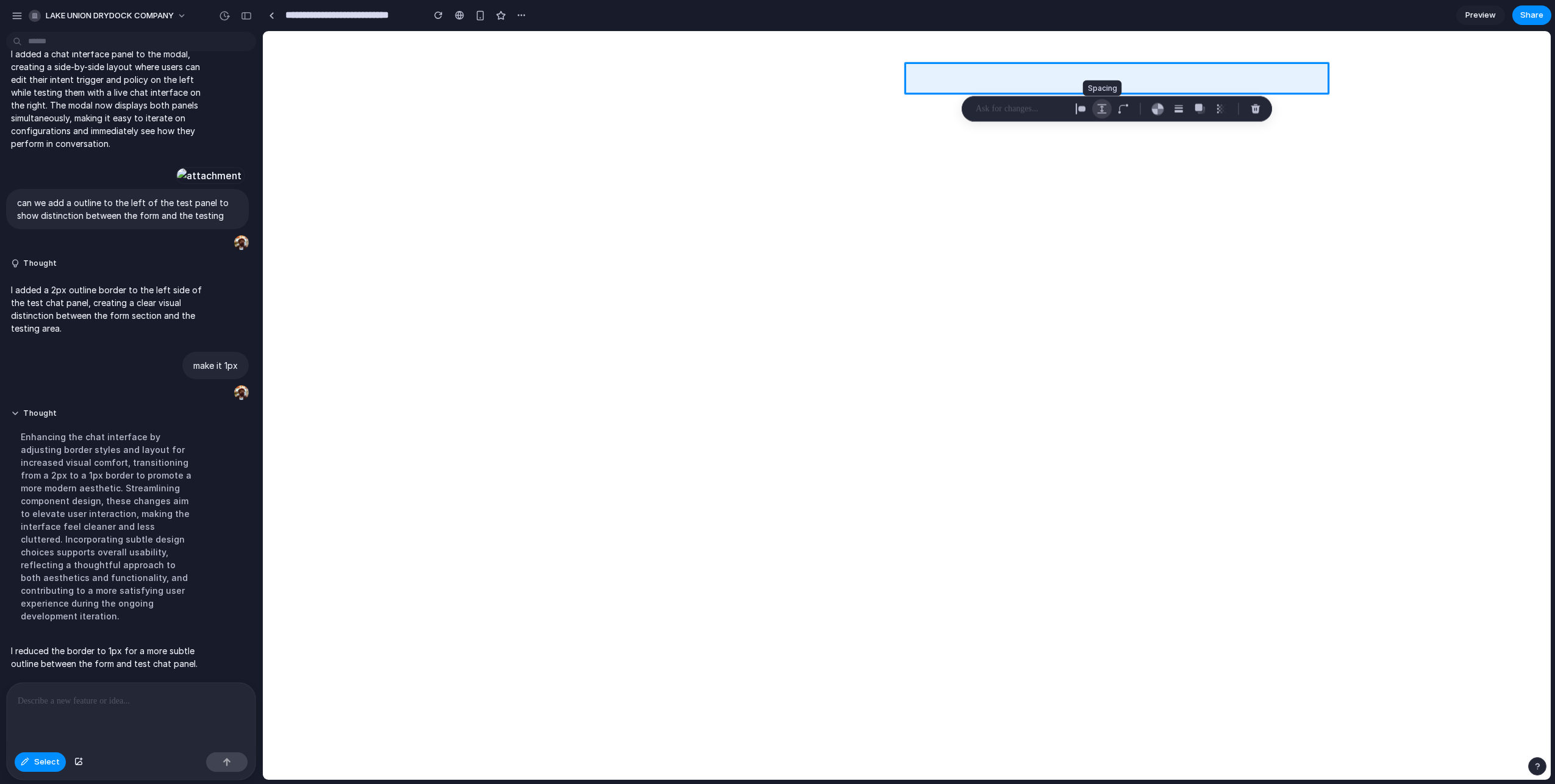
click at [1103, 105] on div "button" at bounding box center [1102, 109] width 11 height 11
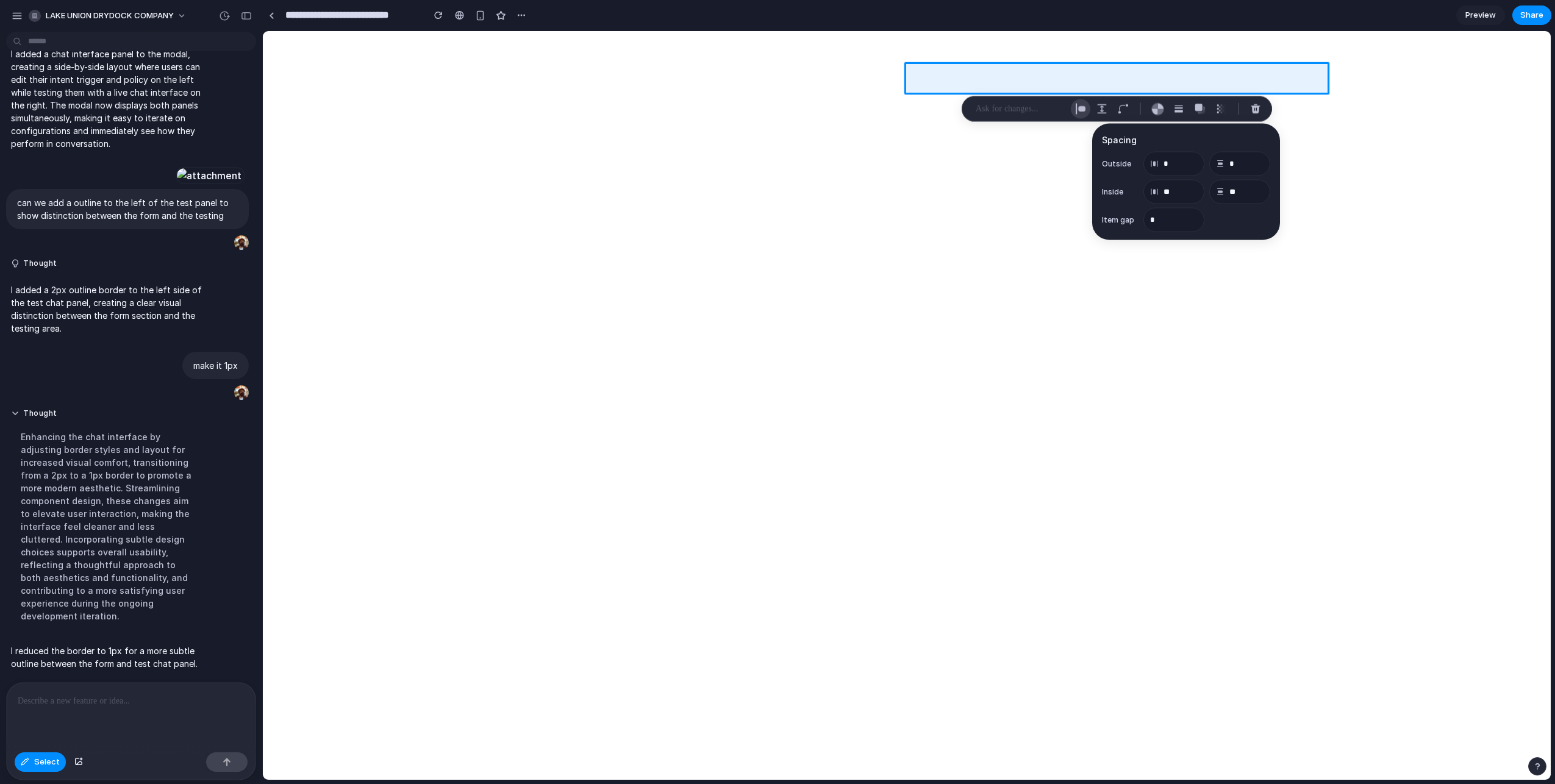
click at [1081, 111] on div "button" at bounding box center [1080, 109] width 11 height 11
select select "******"
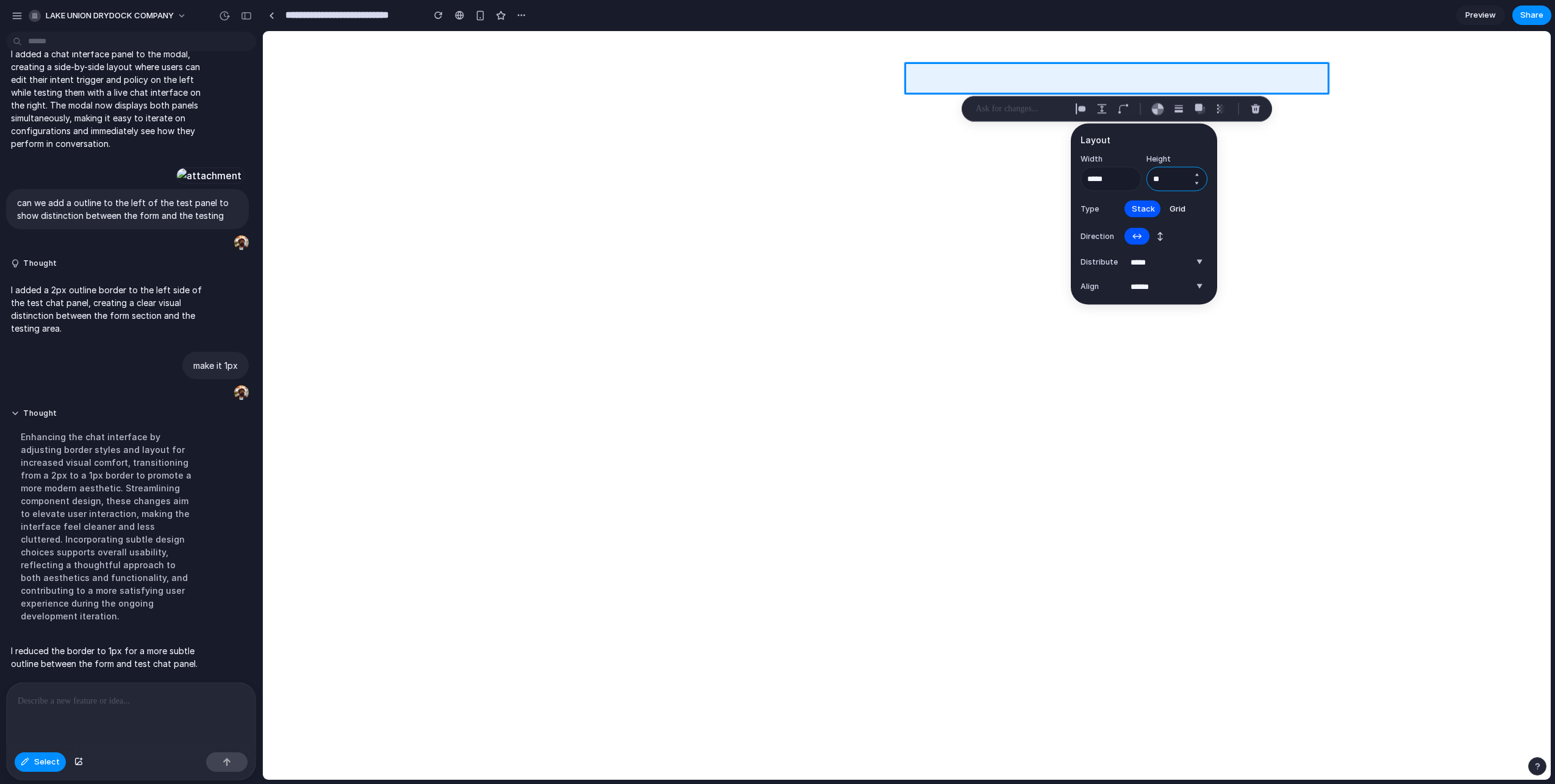
click at [1170, 177] on input "**" at bounding box center [1177, 178] width 61 height 24
type input "**"
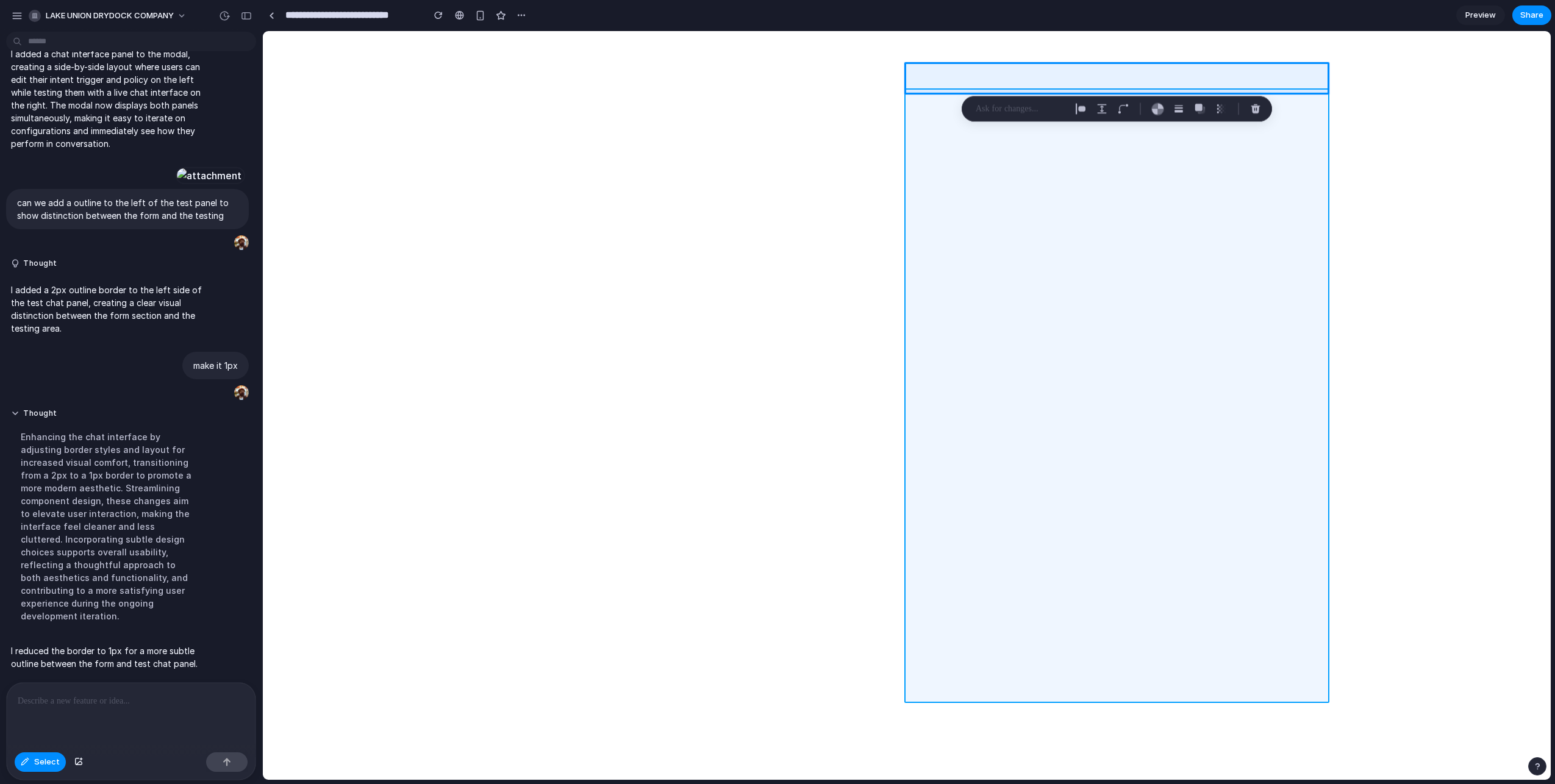
click at [992, 249] on div at bounding box center [907, 405] width 1288 height 748
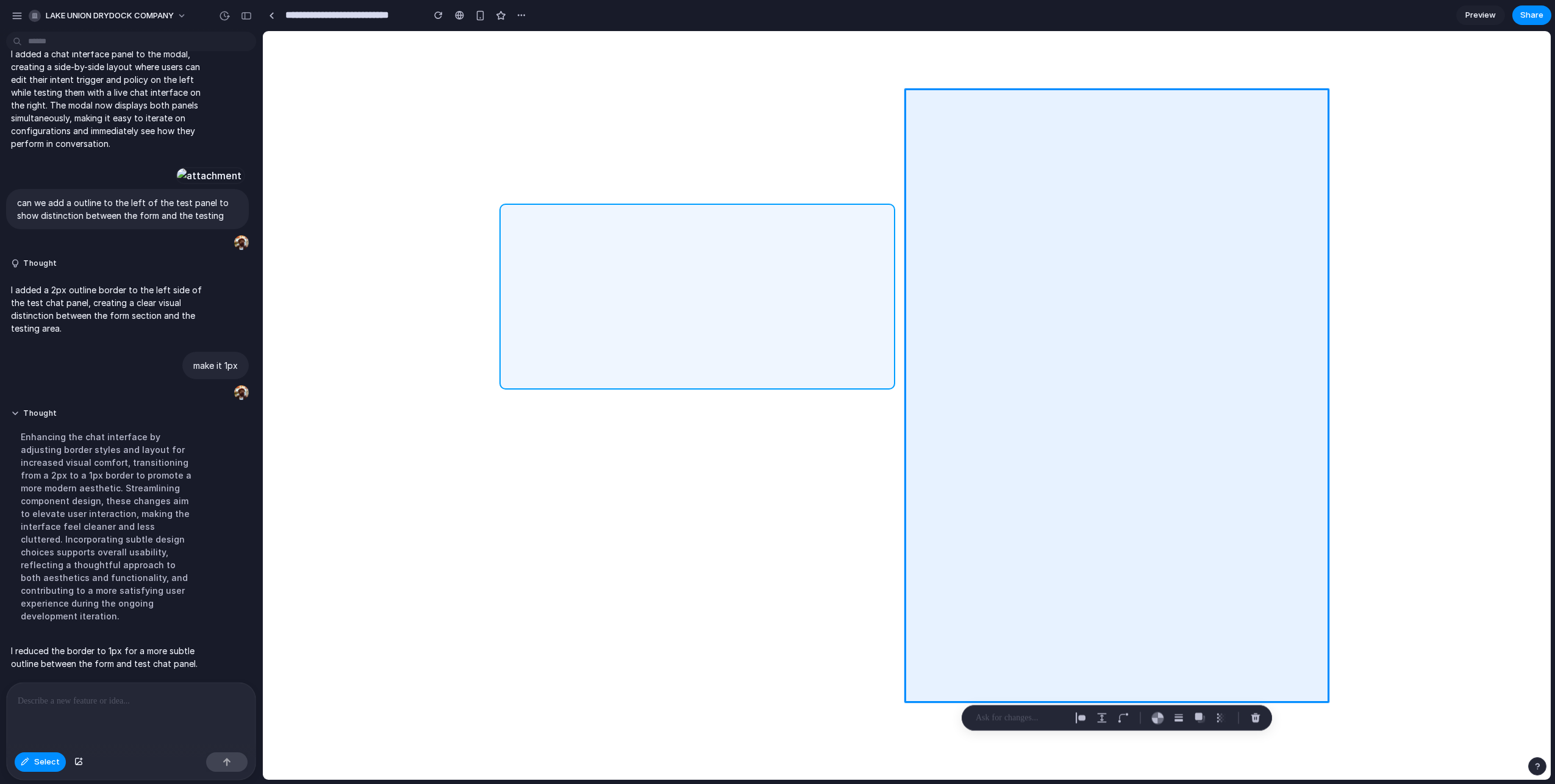
click at [848, 253] on div at bounding box center [907, 405] width 1288 height 748
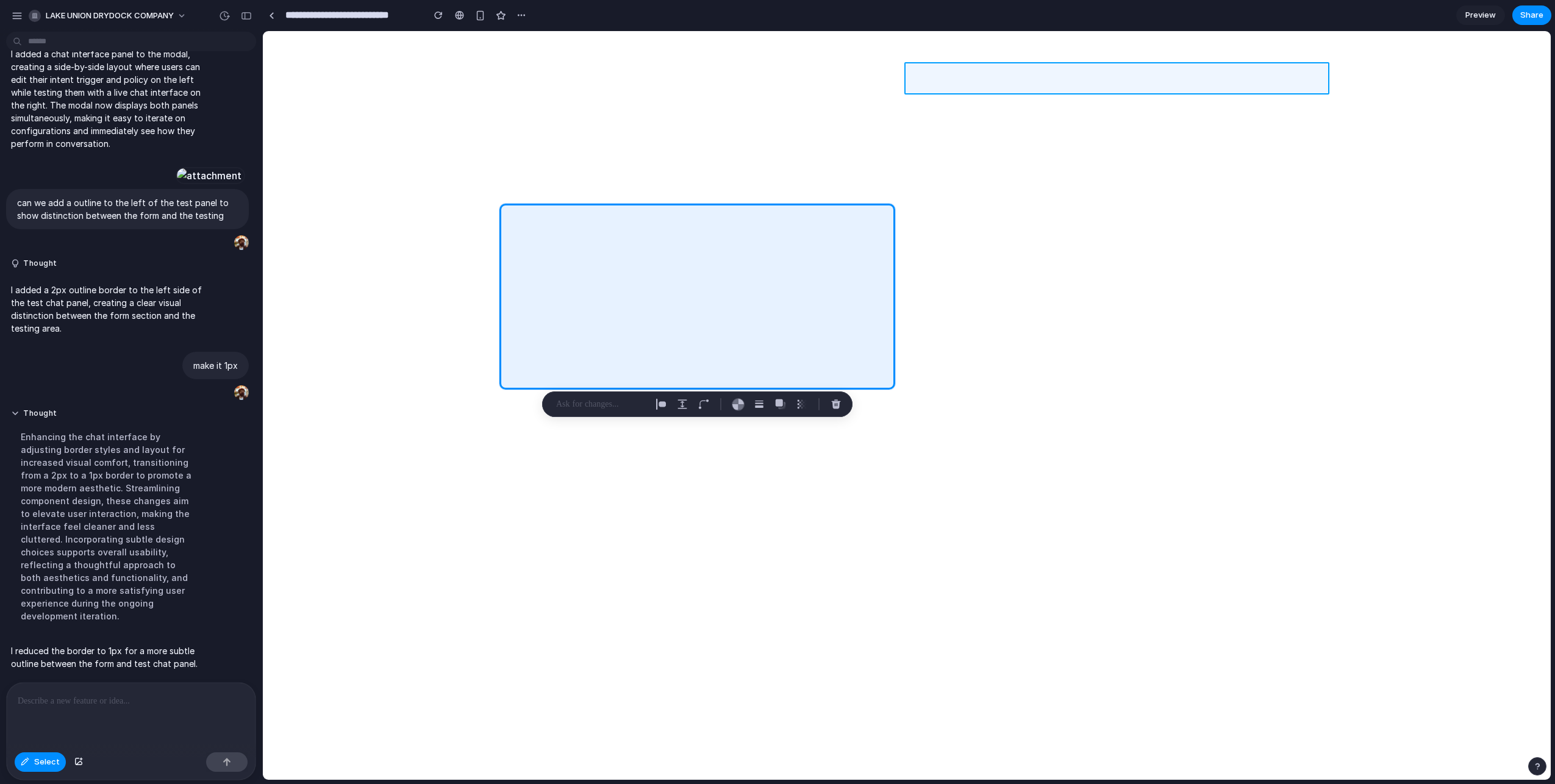
click at [920, 75] on div at bounding box center [907, 405] width 1288 height 748
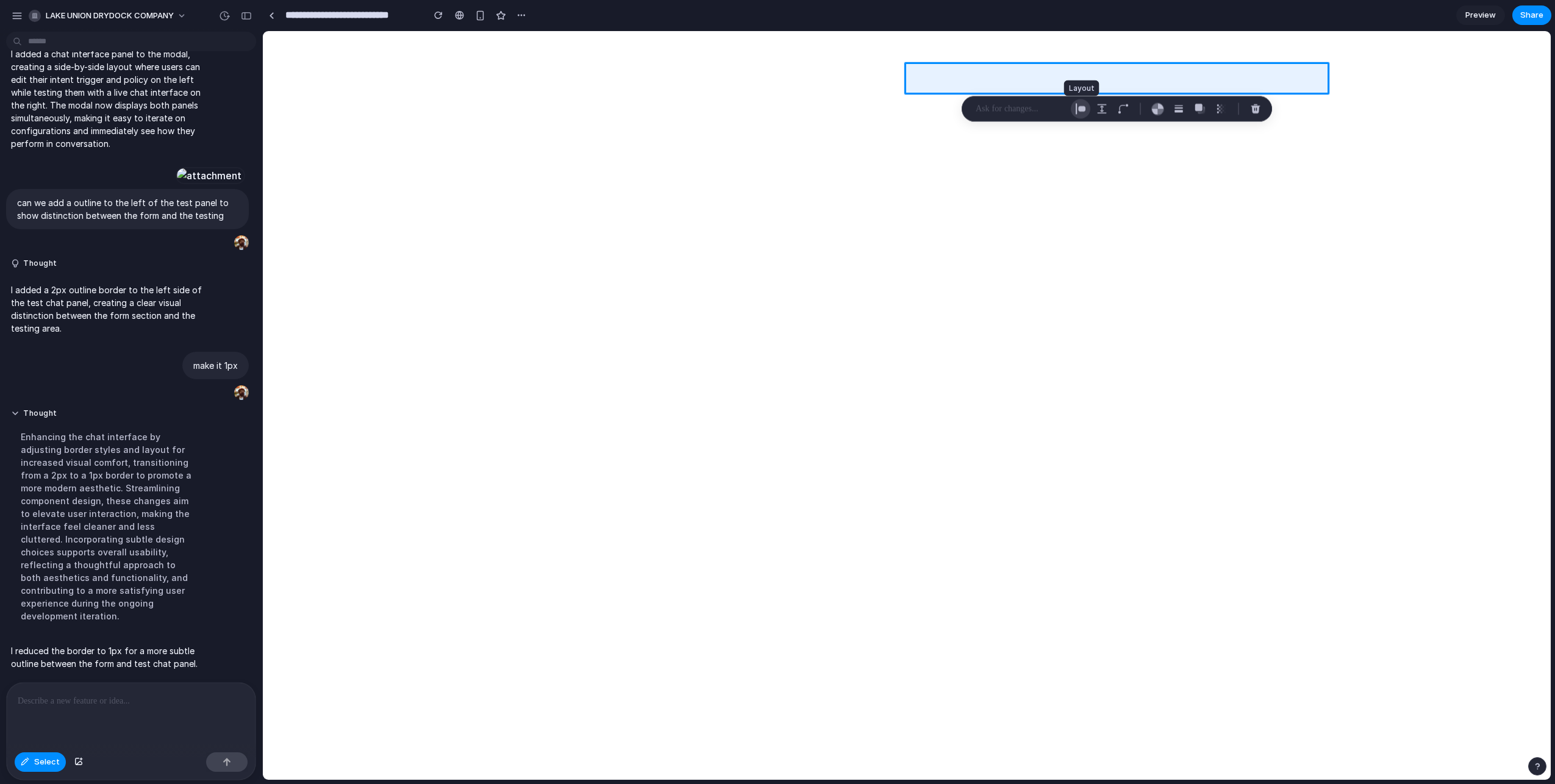
click at [1080, 107] on div "button" at bounding box center [1080, 109] width 11 height 11
select select "******"
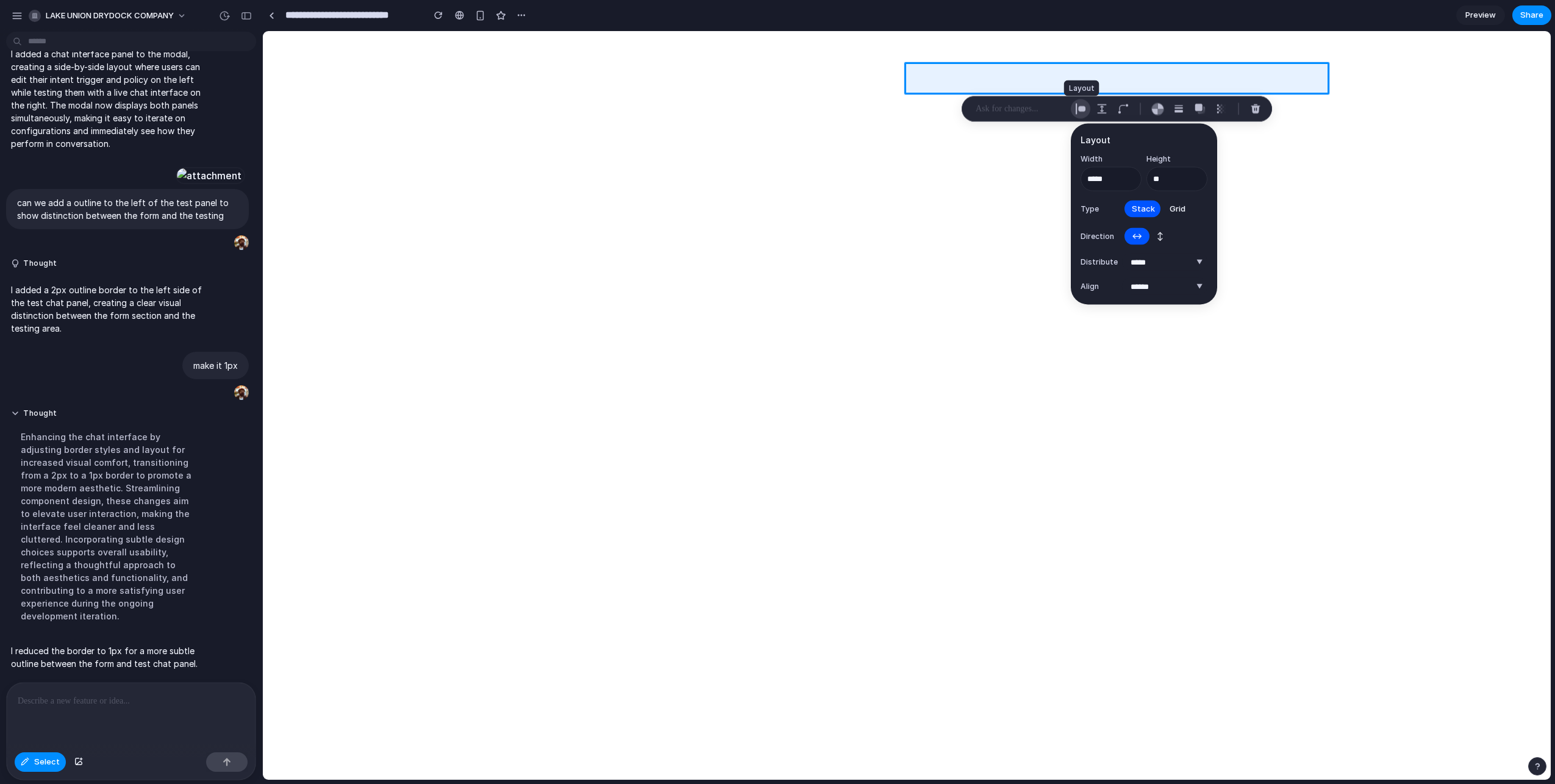
click at [1080, 107] on div "button" at bounding box center [1080, 109] width 11 height 11
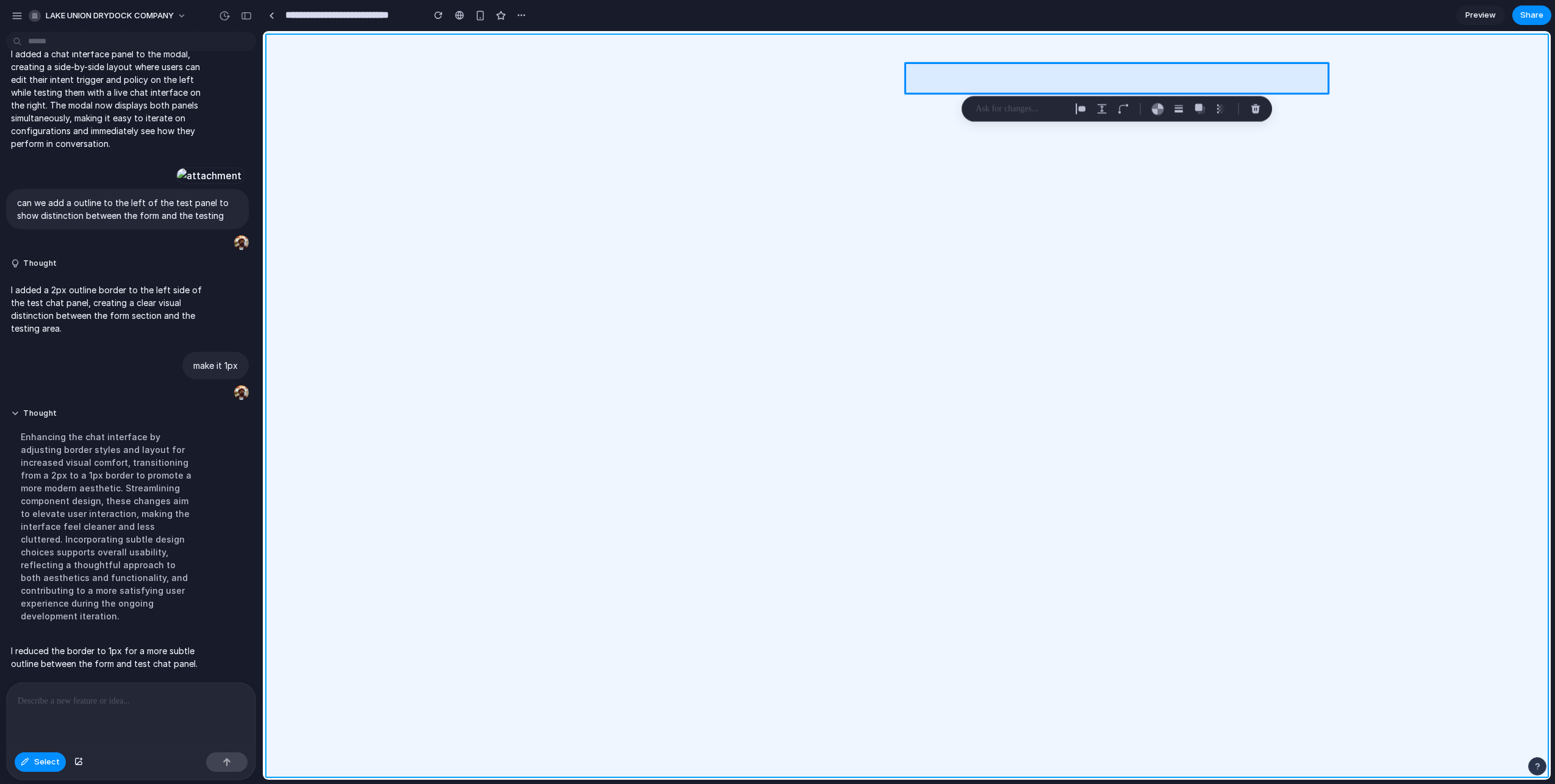
click at [1103, 49] on div at bounding box center [907, 405] width 1288 height 748
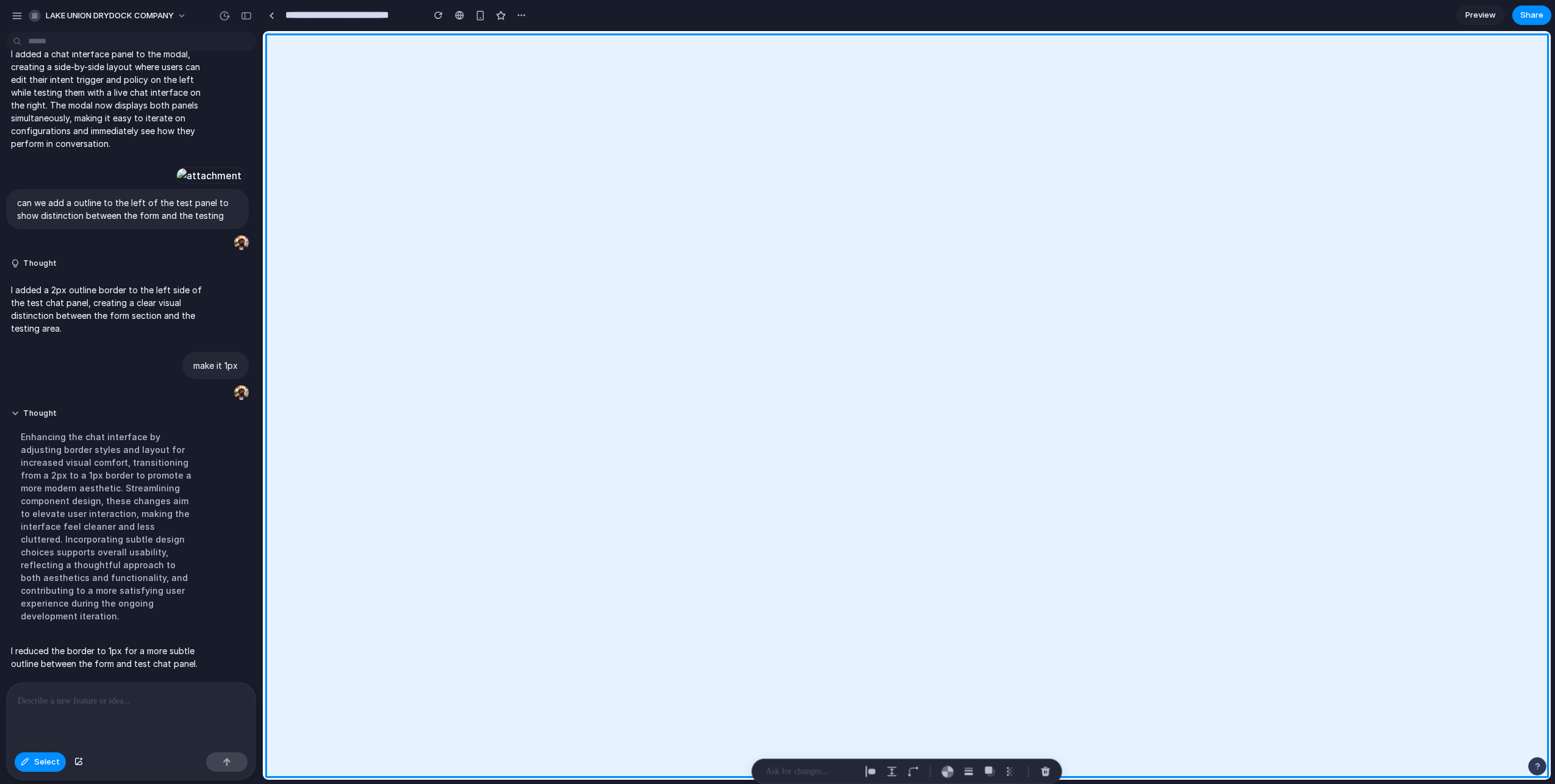
click at [212, 698] on p at bounding box center [128, 700] width 222 height 14
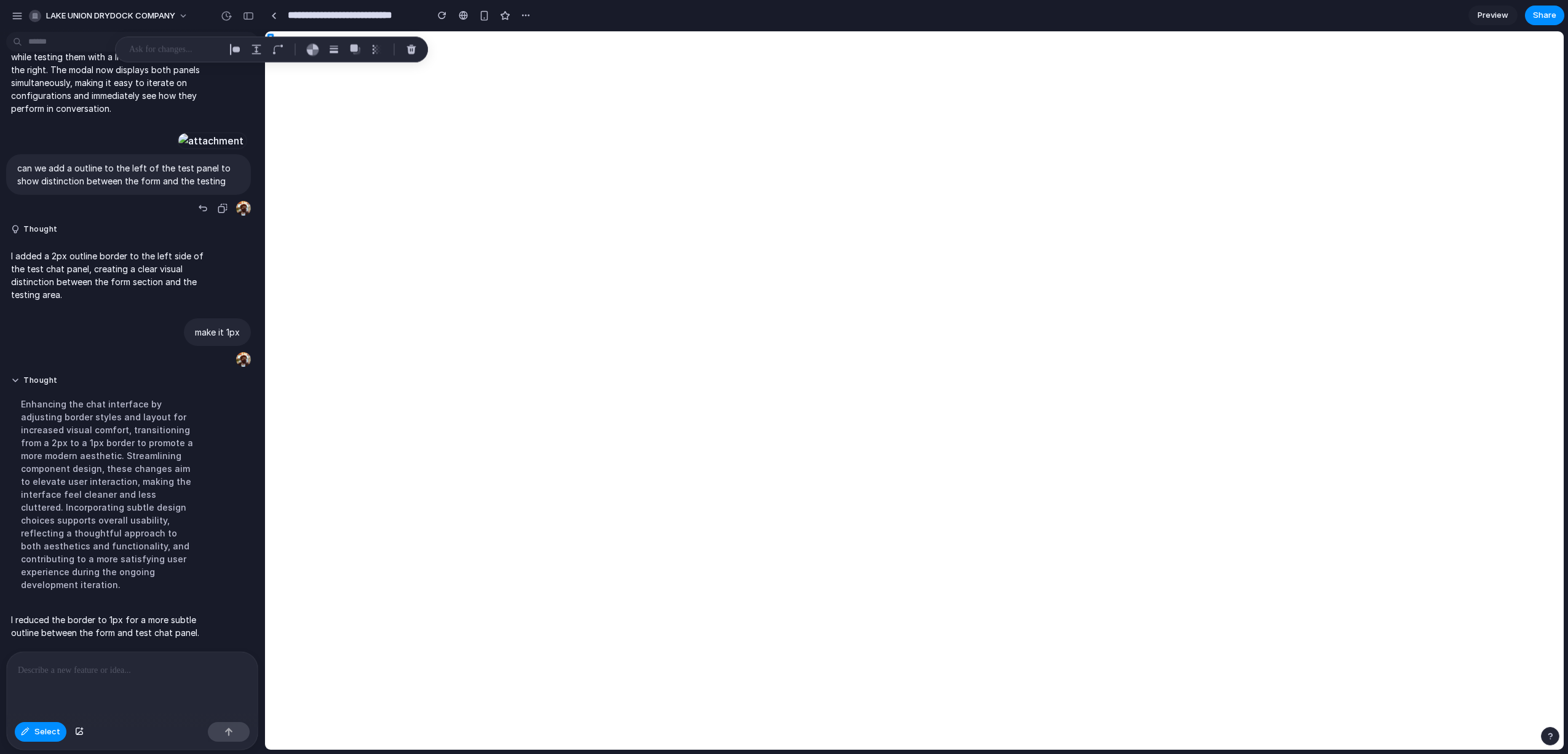
scroll to position [308, 0]
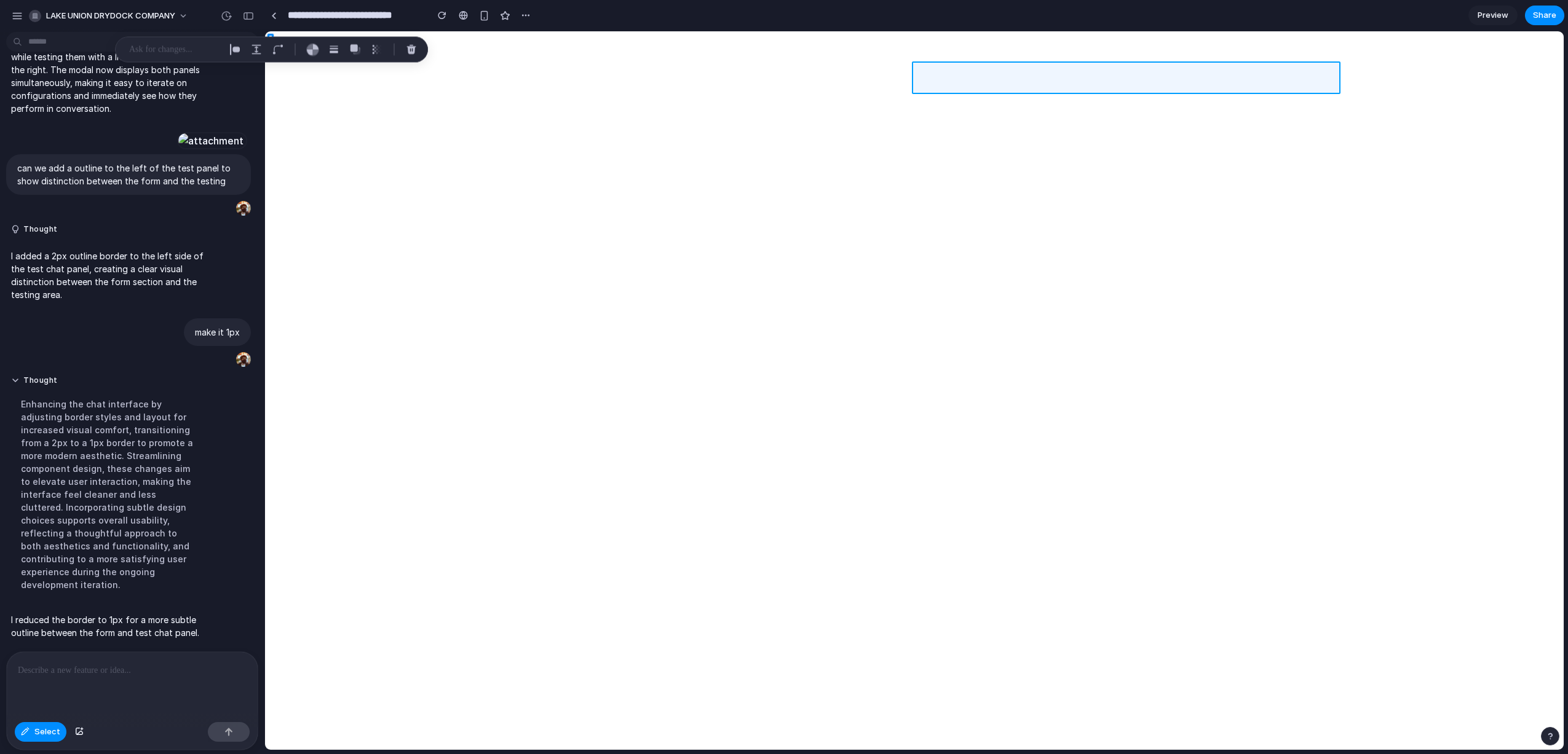
click at [928, 84] on div at bounding box center [914, 391] width 1298 height 718
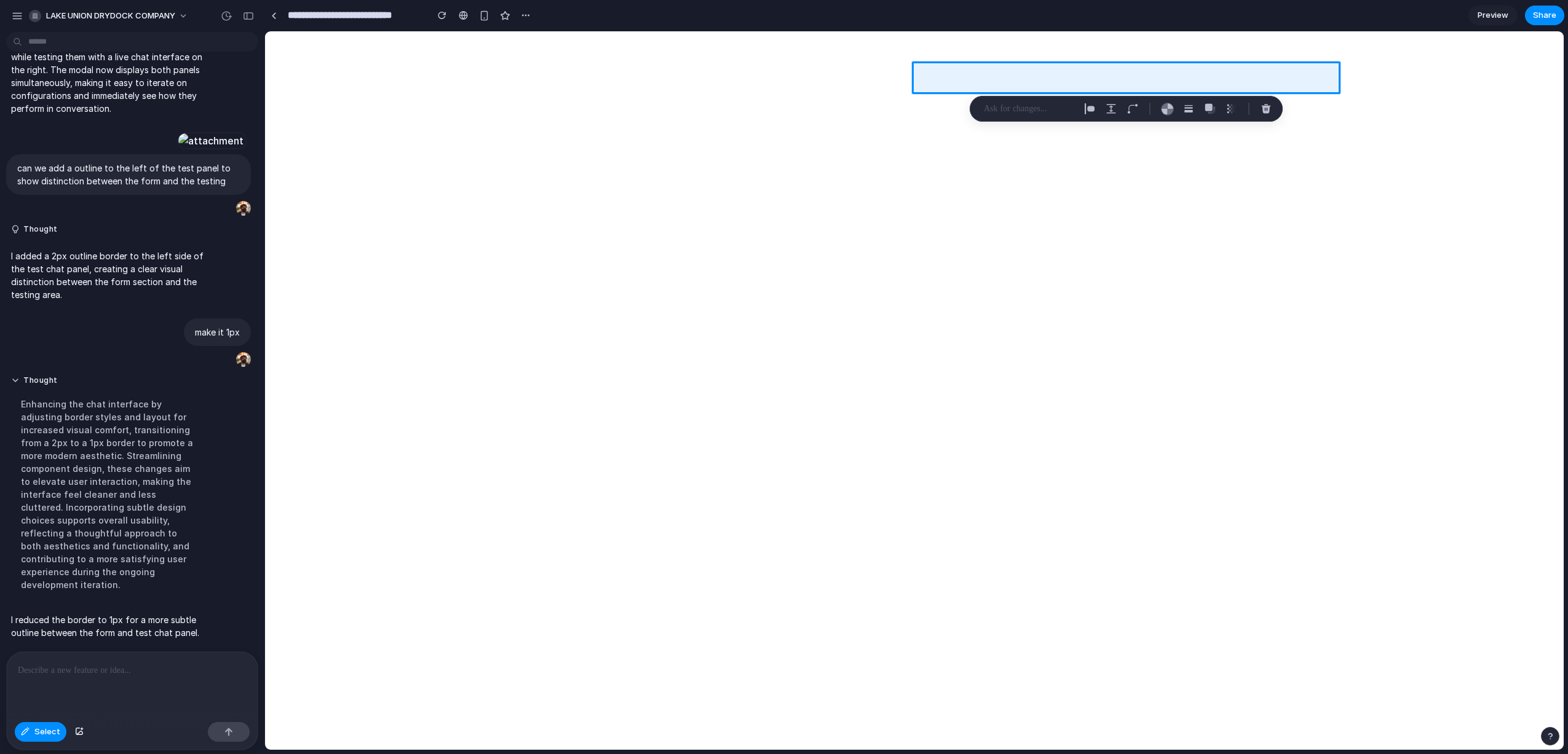
click at [1008, 110] on p at bounding box center [1030, 108] width 91 height 14
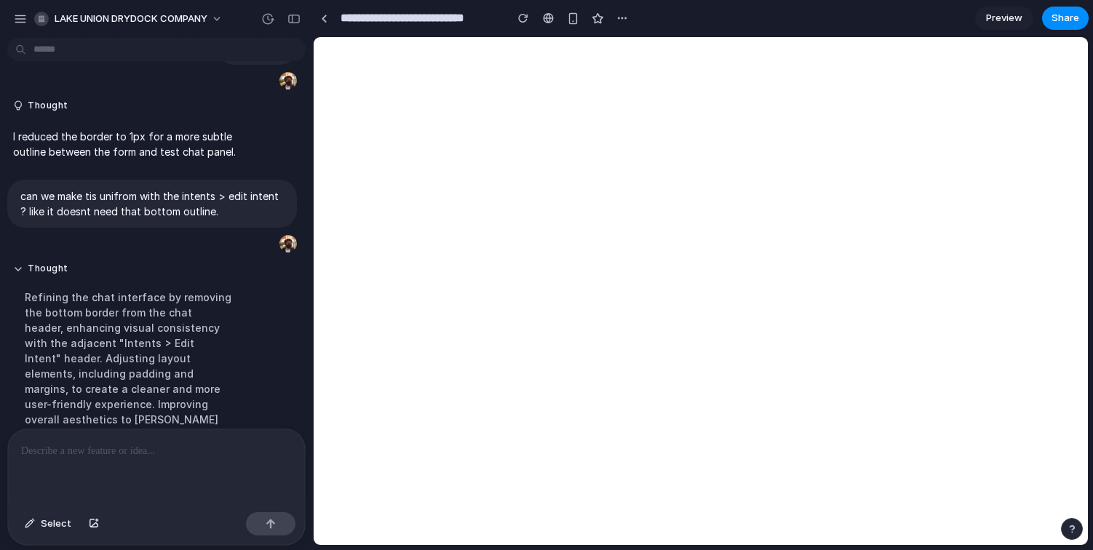
scroll to position [827, 0]
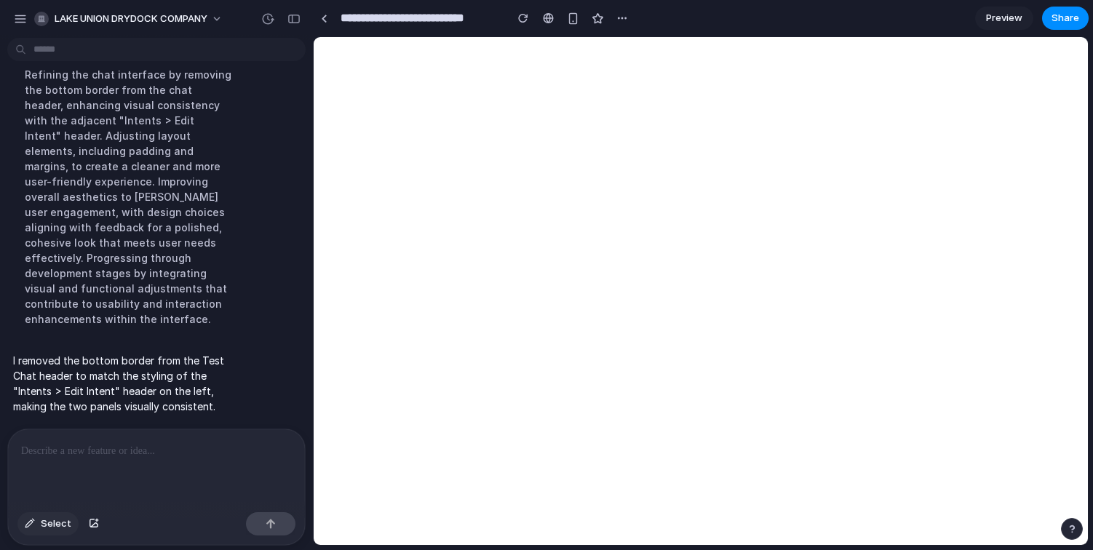
click at [48, 523] on span "Select" at bounding box center [56, 524] width 31 height 15
click at [233, 464] on div at bounding box center [156, 468] width 297 height 77
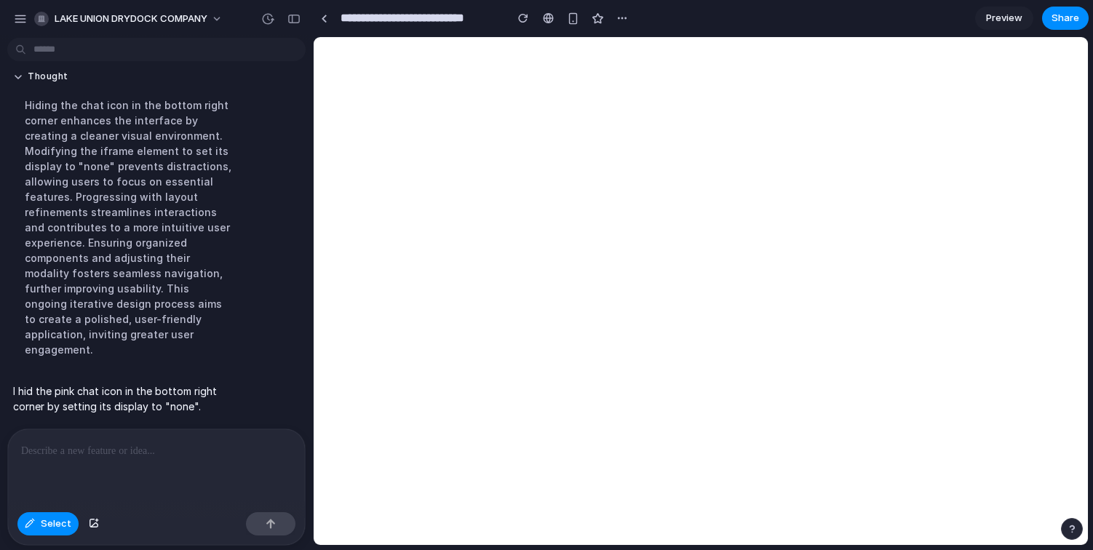
scroll to position [1081, 0]
click at [1059, 91] on div at bounding box center [701, 291] width 774 height 507
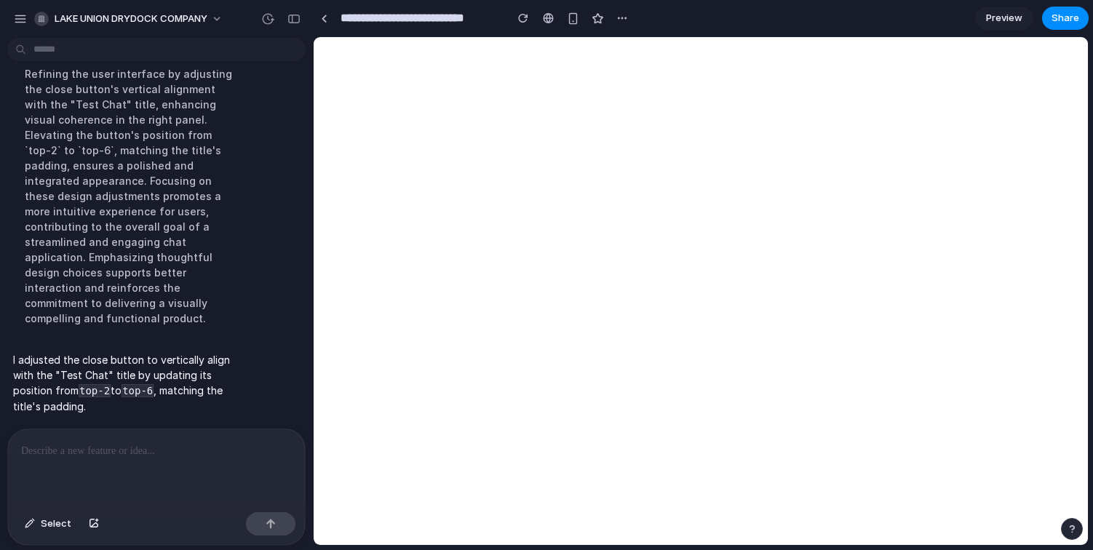
scroll to position [1260, 0]
click at [108, 486] on div at bounding box center [156, 468] width 297 height 77
click at [149, 483] on div at bounding box center [156, 468] width 297 height 77
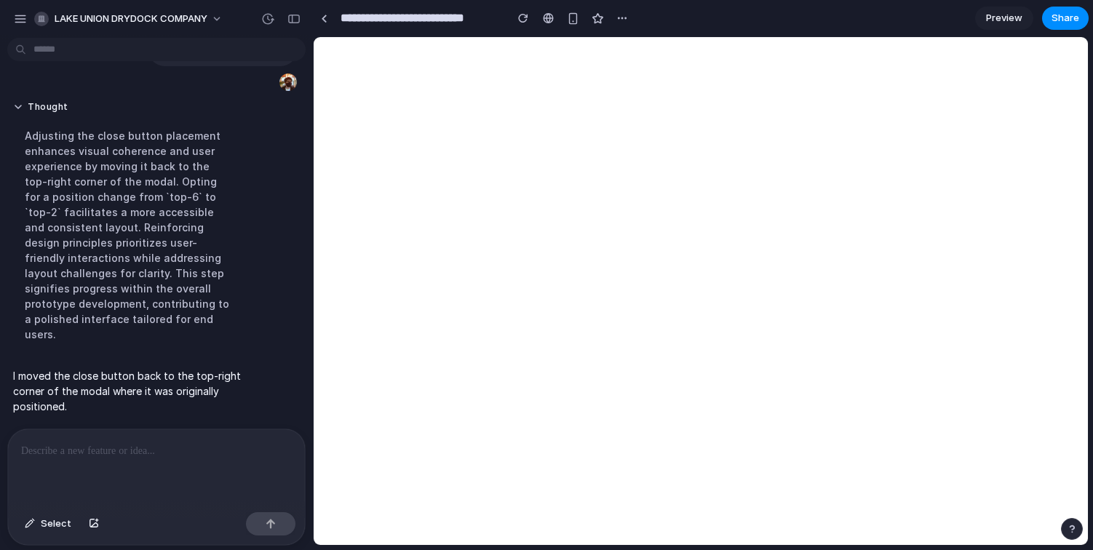
scroll to position [1378, 0]
click at [175, 451] on p at bounding box center [153, 451] width 265 height 17
click at [176, 450] on p at bounding box center [153, 451] width 265 height 17
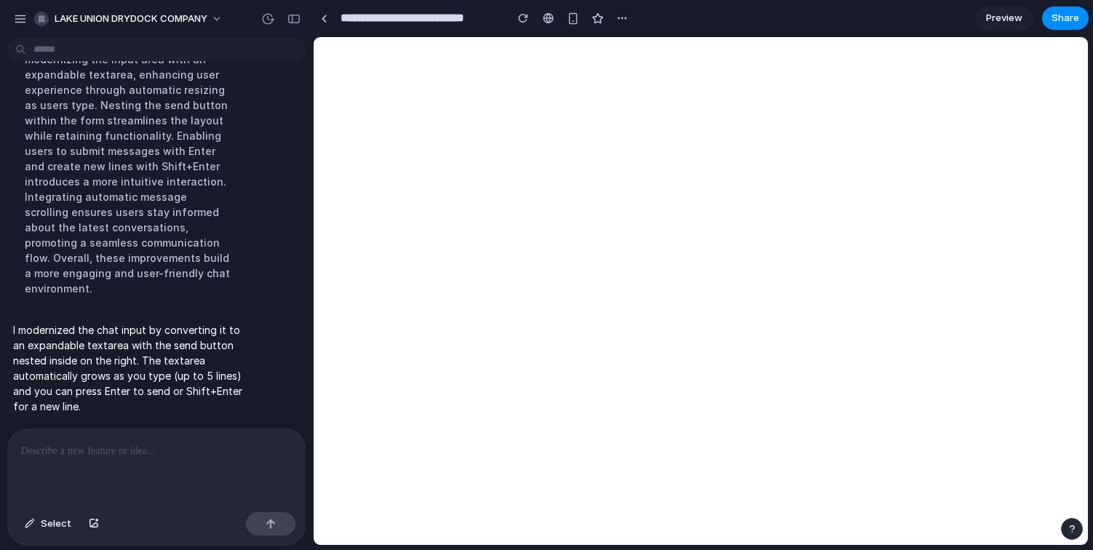
scroll to position [1680, 0]
click at [274, 485] on div at bounding box center [156, 468] width 297 height 77
click at [186, 470] on div at bounding box center [156, 468] width 297 height 77
click at [92, 459] on div at bounding box center [156, 468] width 297 height 77
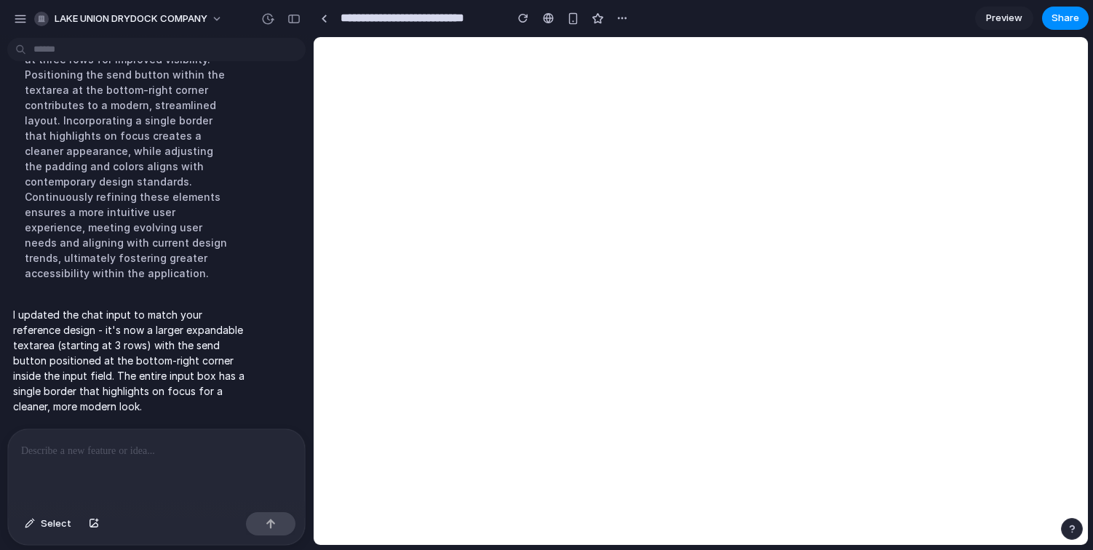
scroll to position [2038, 0]
click at [46, 521] on span "Select" at bounding box center [56, 524] width 31 height 15
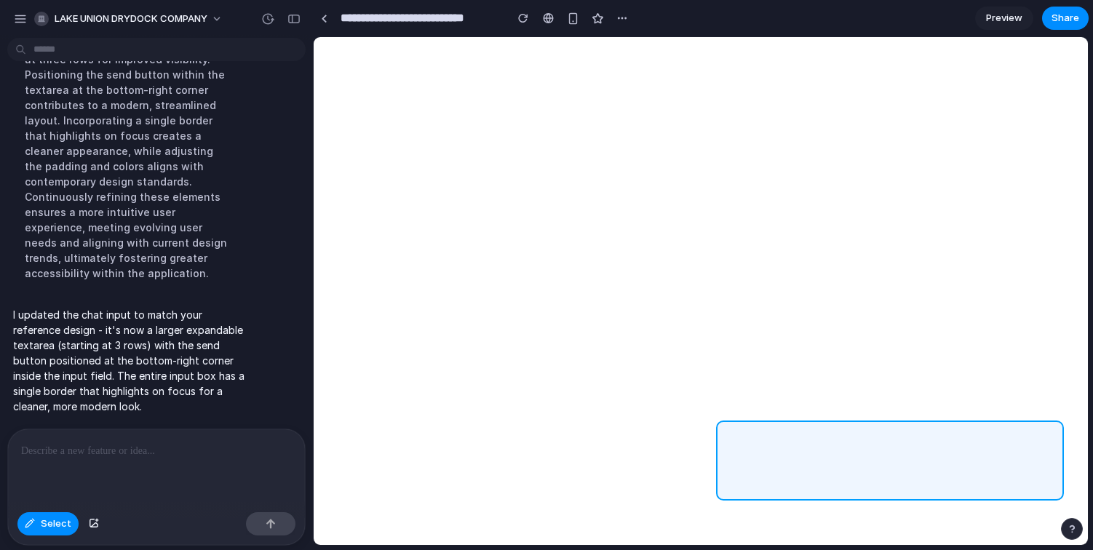
click at [752, 471] on div at bounding box center [701, 291] width 774 height 507
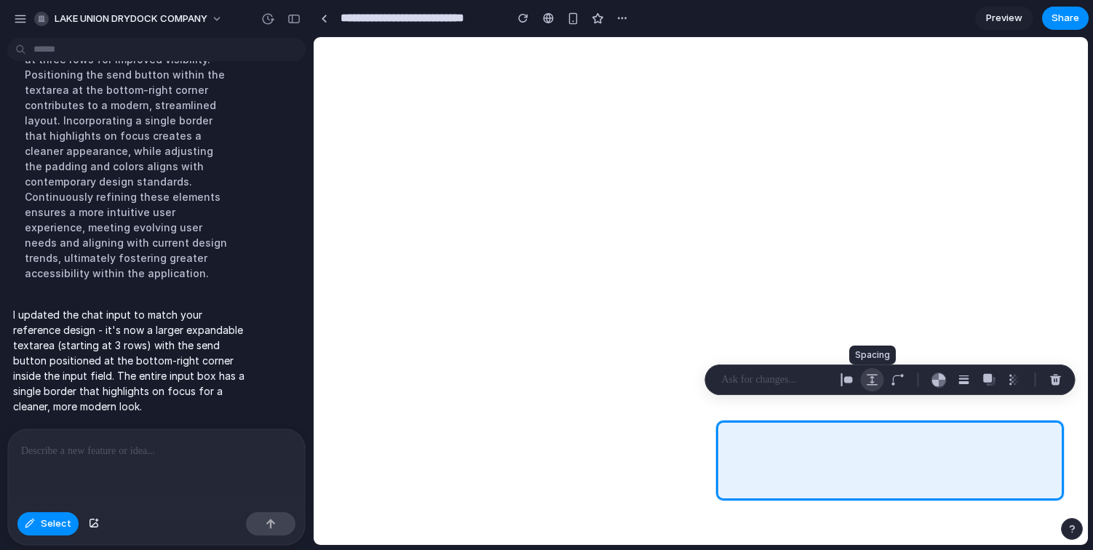
click at [865, 373] on button "button" at bounding box center [872, 379] width 23 height 23
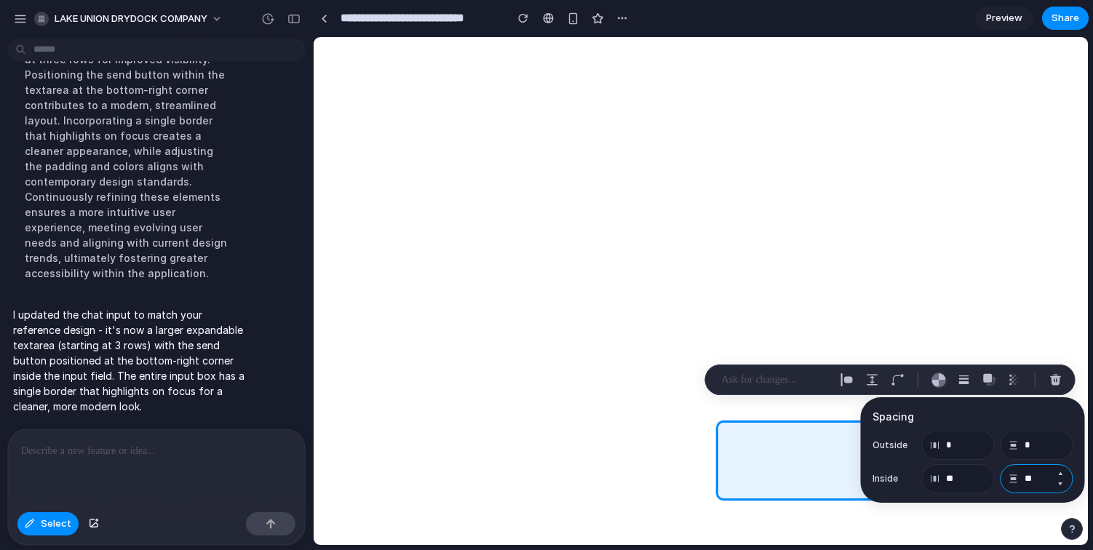
click at [1040, 478] on input "**" at bounding box center [1037, 478] width 73 height 29
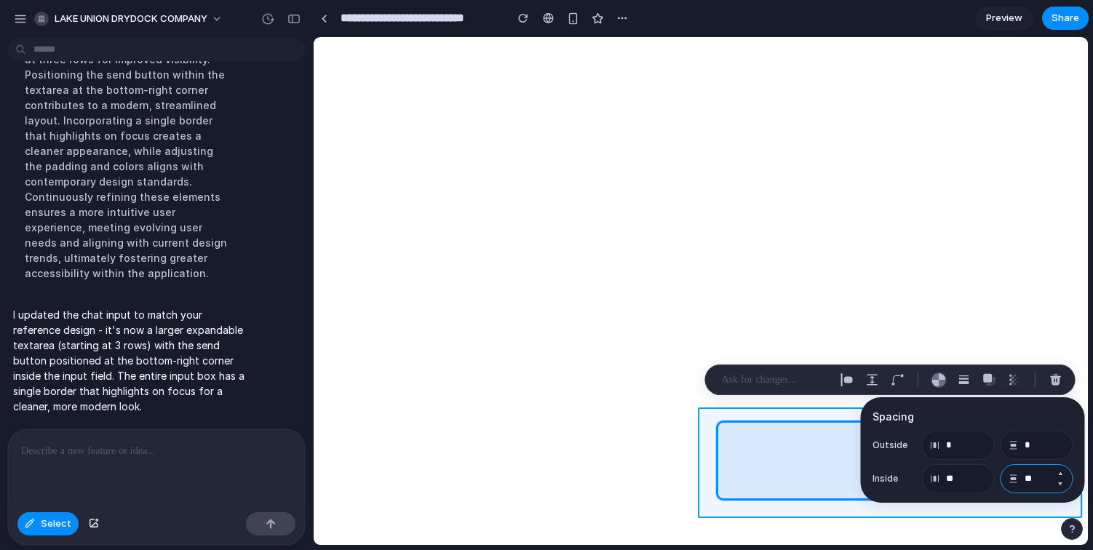
type input "**"
click at [966, 505] on div at bounding box center [701, 291] width 774 height 507
type input "**"
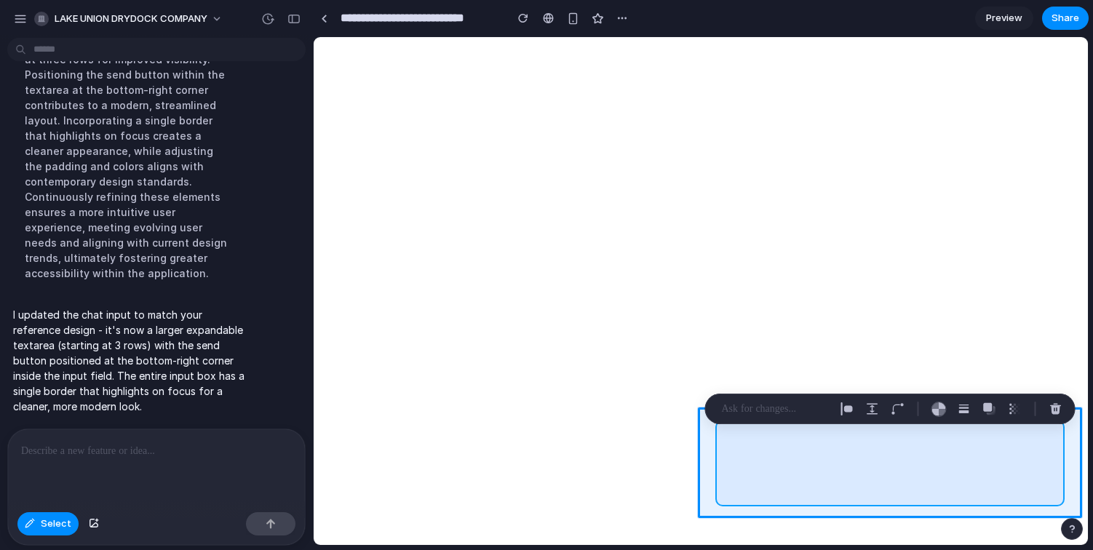
click at [973, 498] on div at bounding box center [701, 291] width 774 height 507
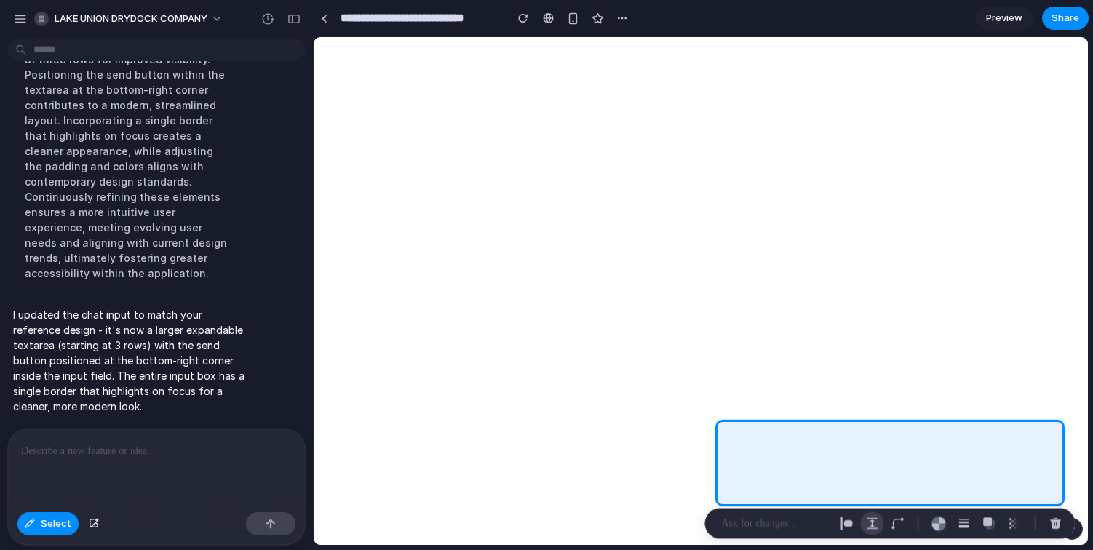
click at [874, 516] on button "button" at bounding box center [872, 524] width 23 height 23
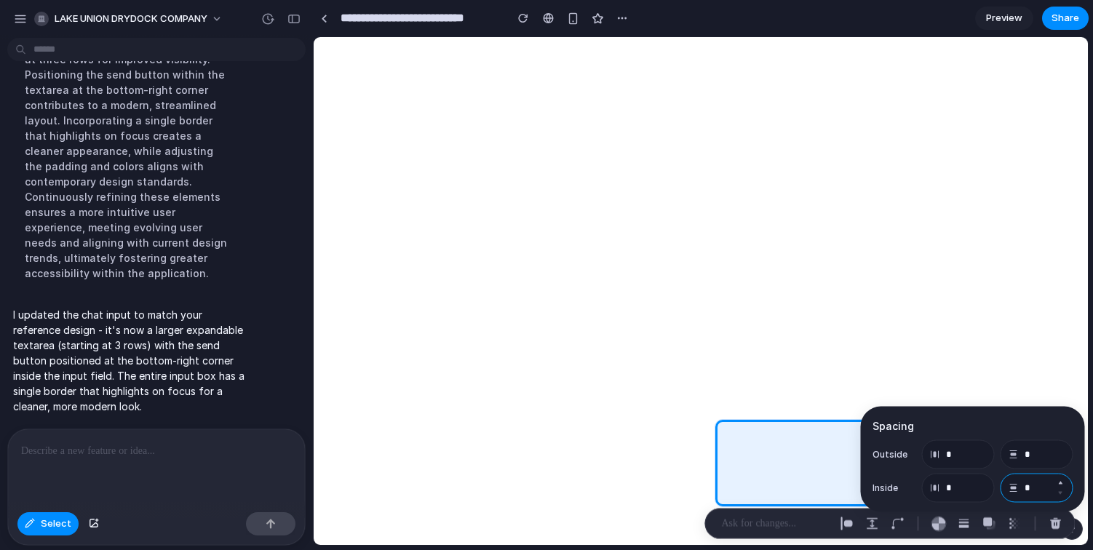
click at [1028, 494] on input "*" at bounding box center [1037, 488] width 73 height 29
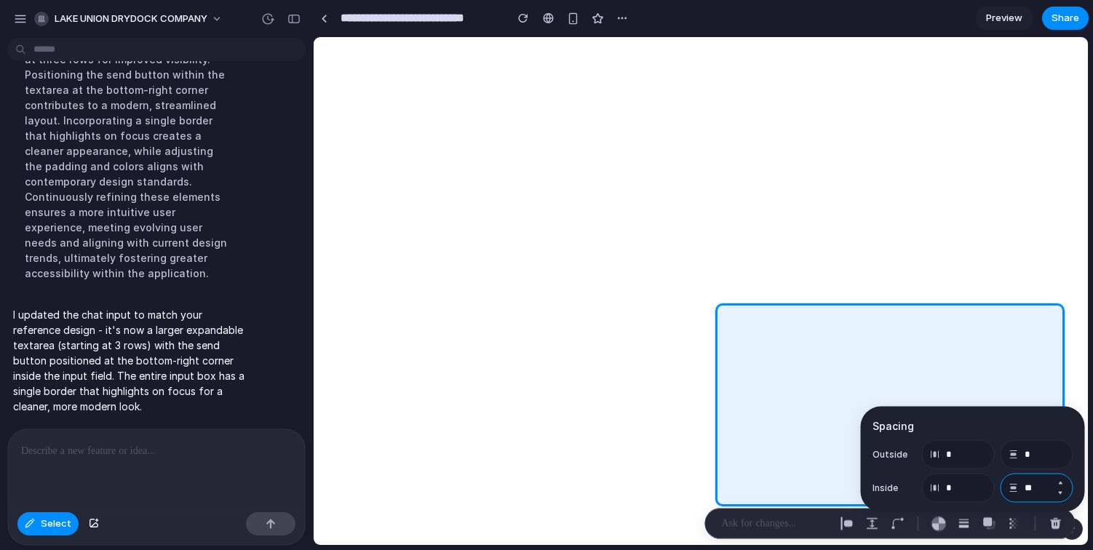
type input "*"
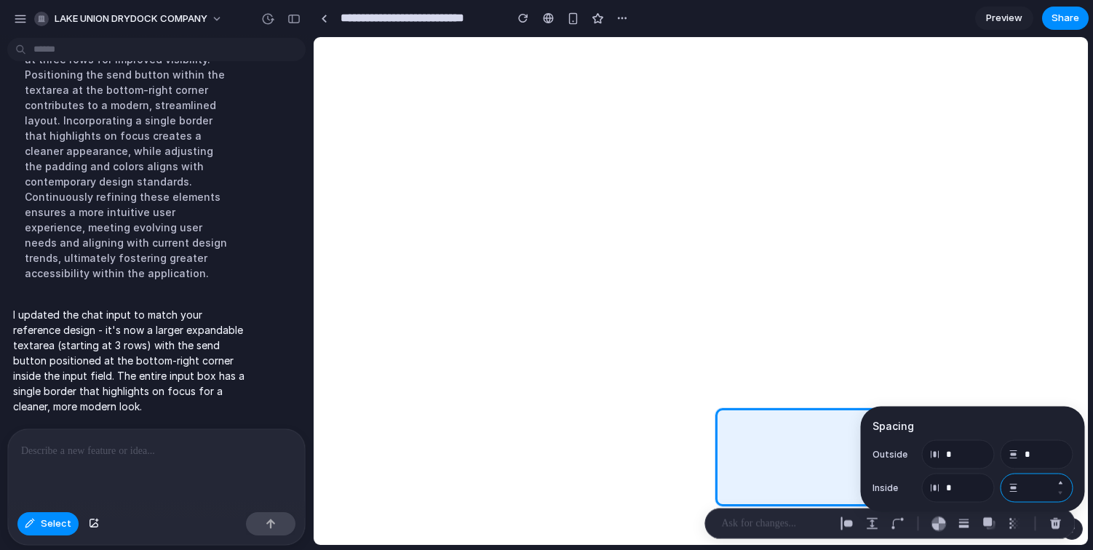
type input "*"
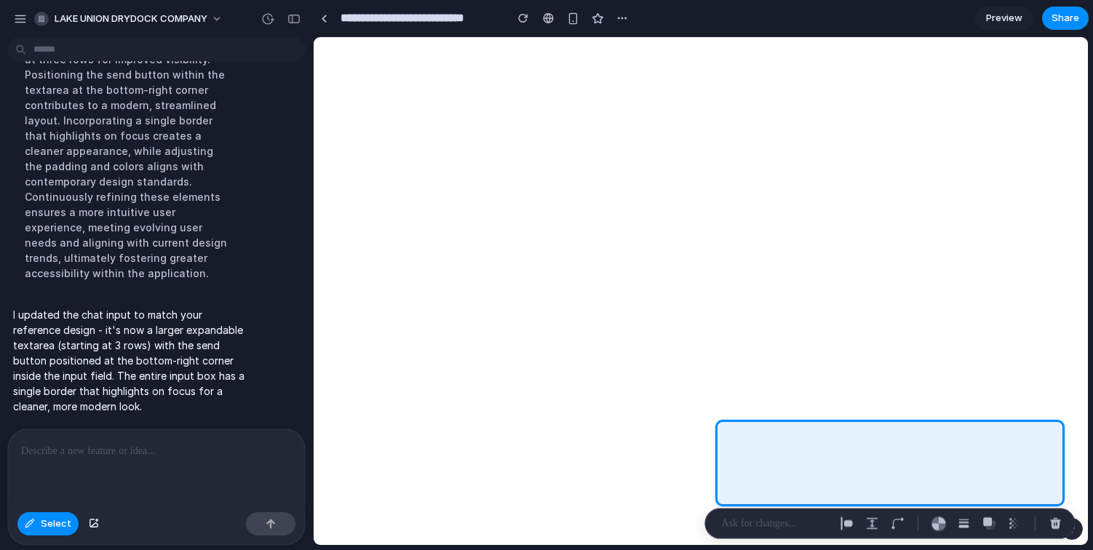
click at [181, 462] on div at bounding box center [156, 468] width 297 height 77
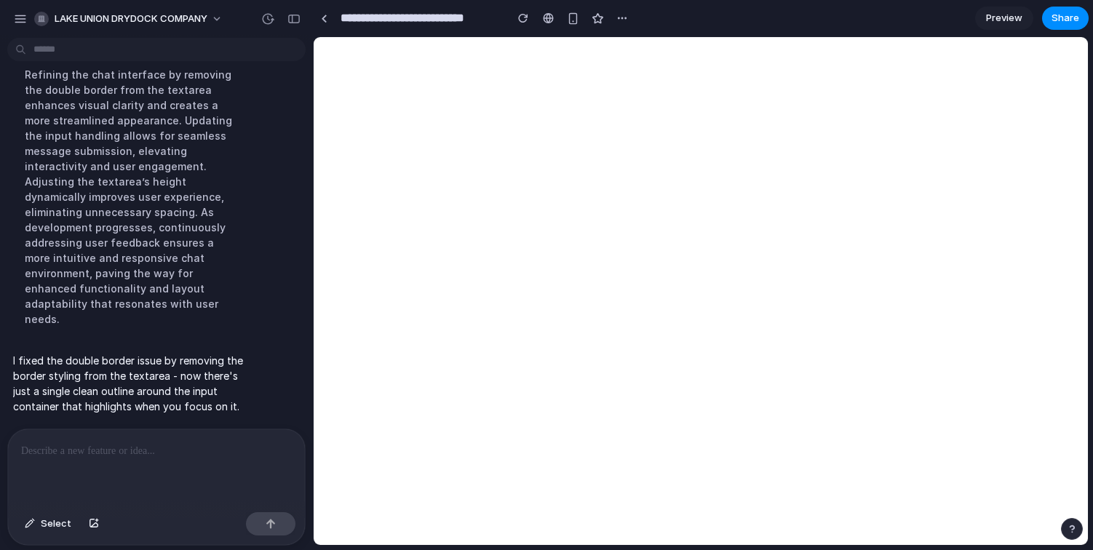
scroll to position [2217, 0]
click at [106, 459] on div at bounding box center [156, 468] width 297 height 77
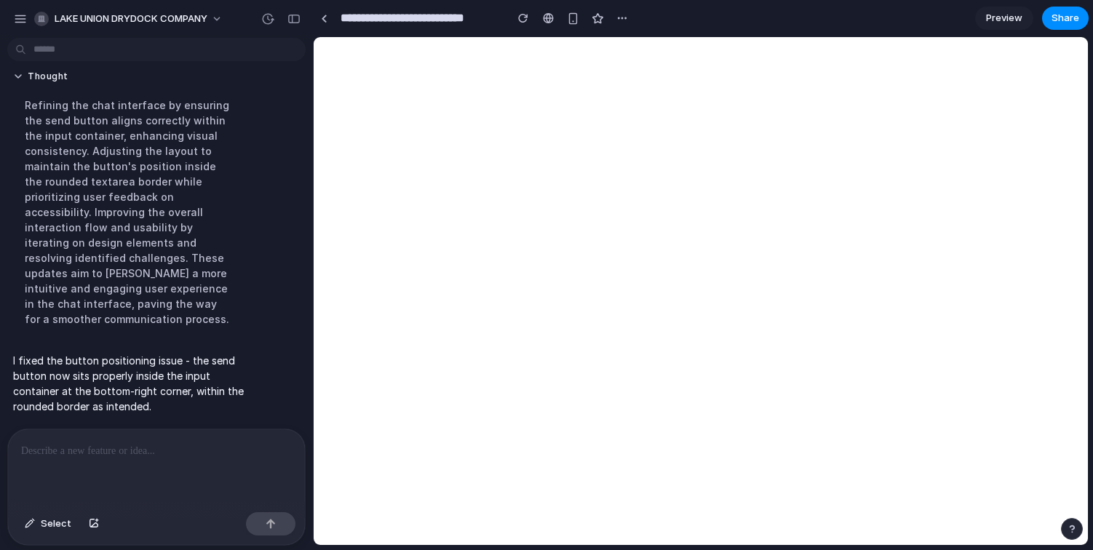
scroll to position [2436, 0]
click at [63, 517] on span "Select" at bounding box center [56, 524] width 31 height 15
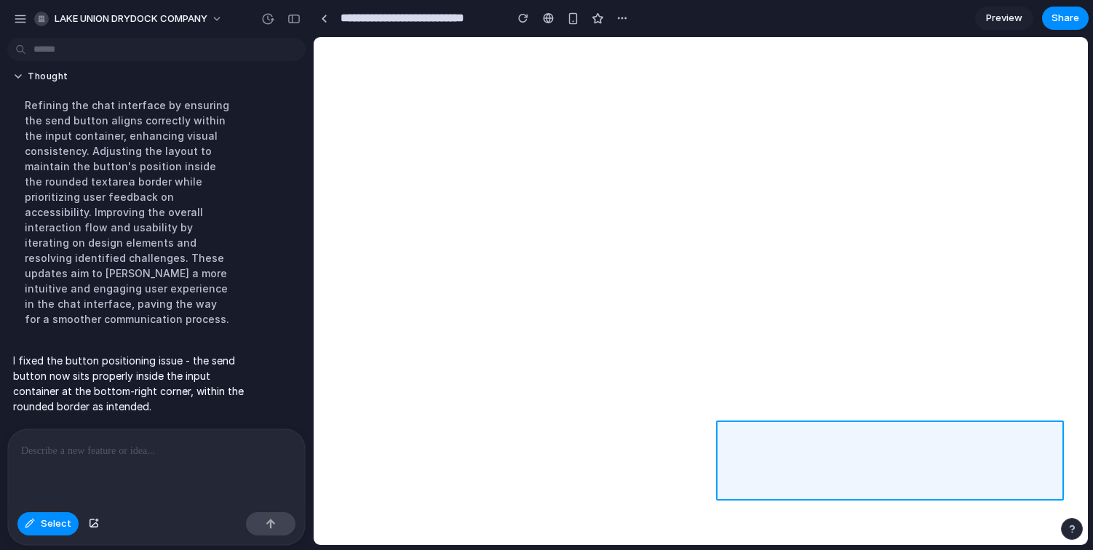
click at [775, 462] on div at bounding box center [701, 291] width 774 height 507
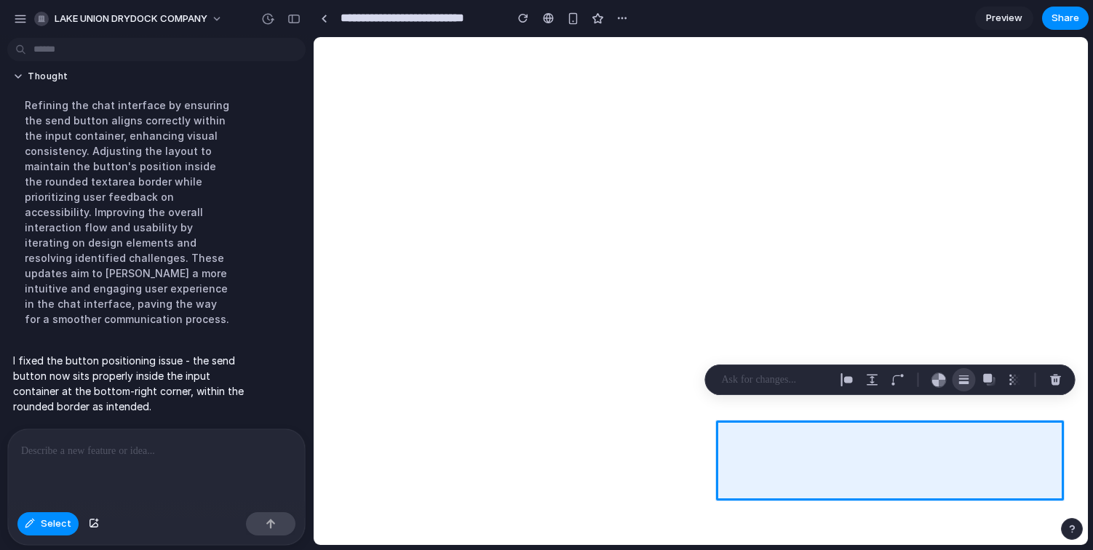
click at [968, 387] on button "button" at bounding box center [964, 379] width 23 height 23
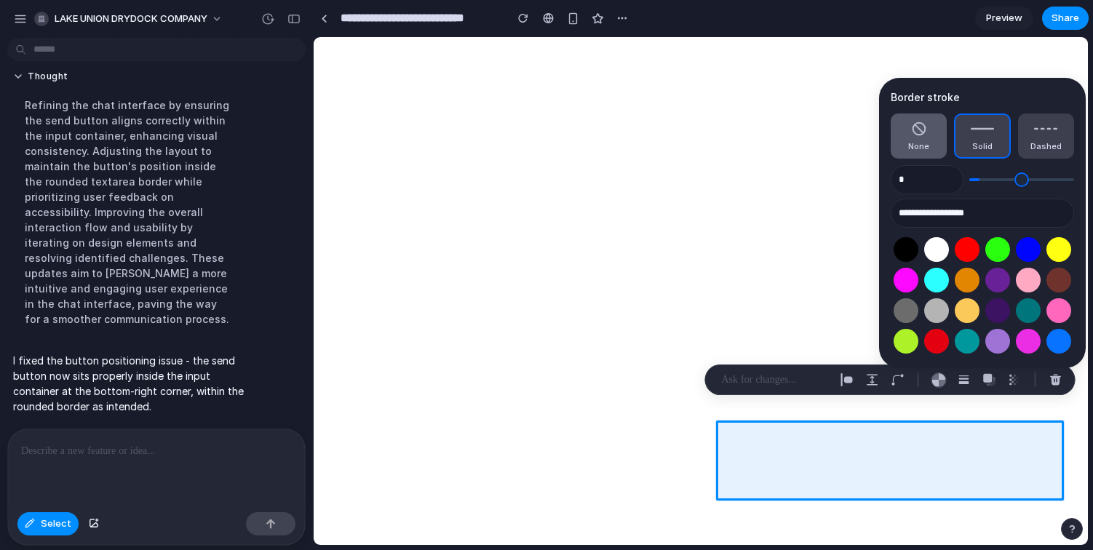
click at [922, 147] on span "None" at bounding box center [919, 147] width 21 height 12
type input "*"
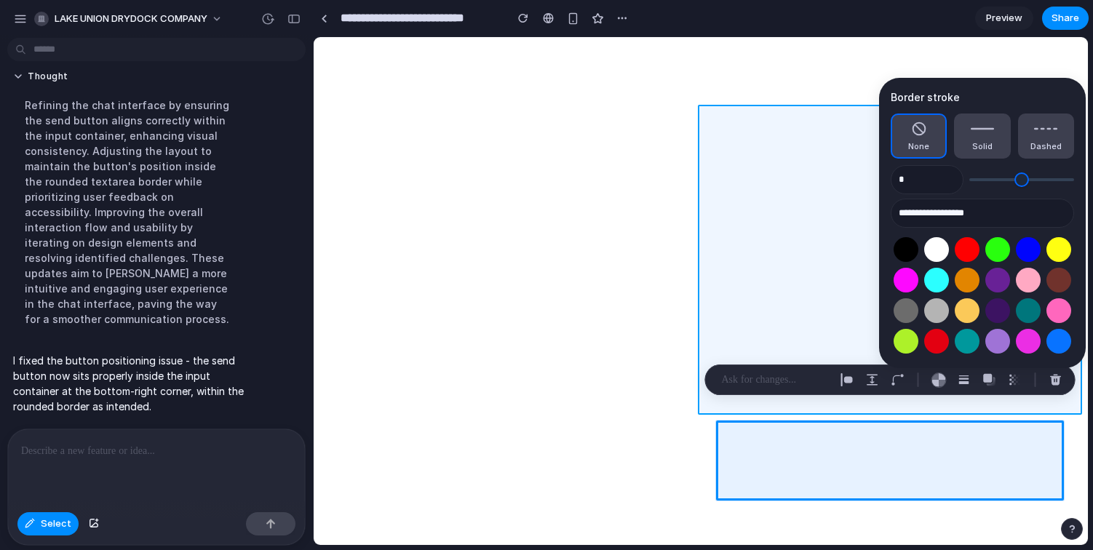
click at [755, 309] on div at bounding box center [701, 291] width 774 height 507
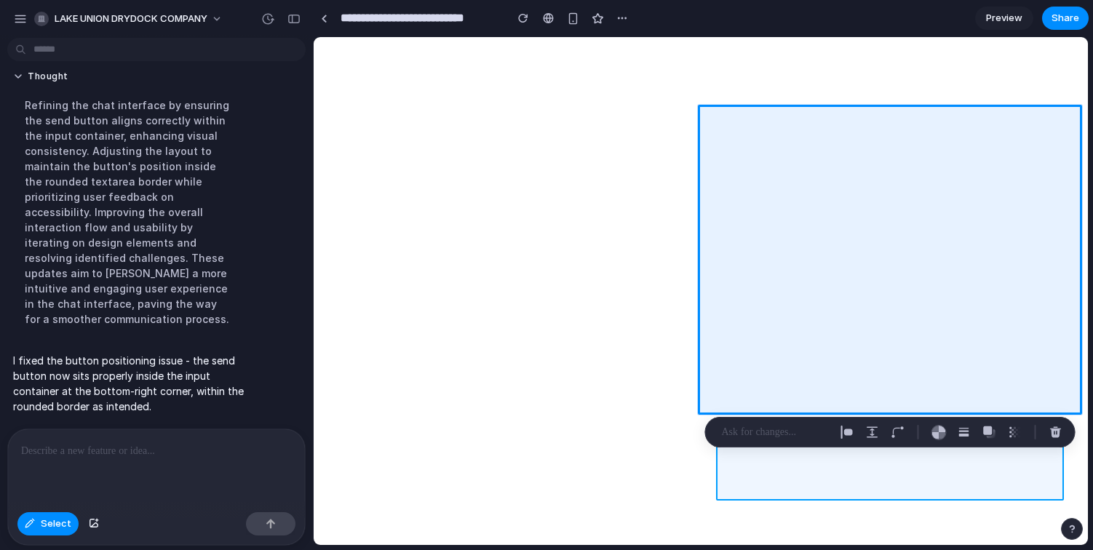
click at [792, 466] on div at bounding box center [701, 291] width 774 height 507
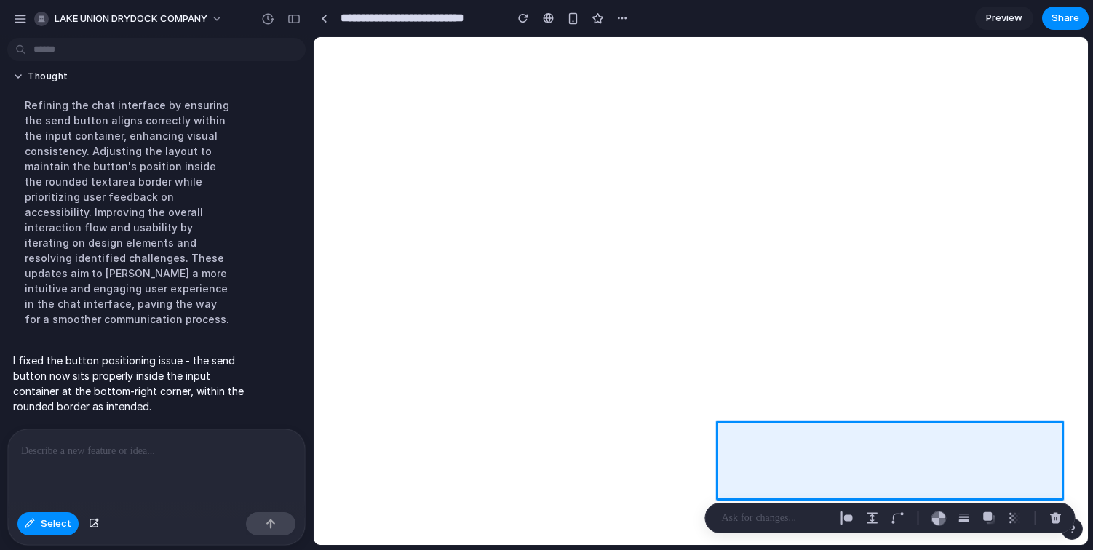
click at [212, 450] on p at bounding box center [153, 451] width 265 height 17
click at [63, 521] on span "Select" at bounding box center [56, 524] width 31 height 15
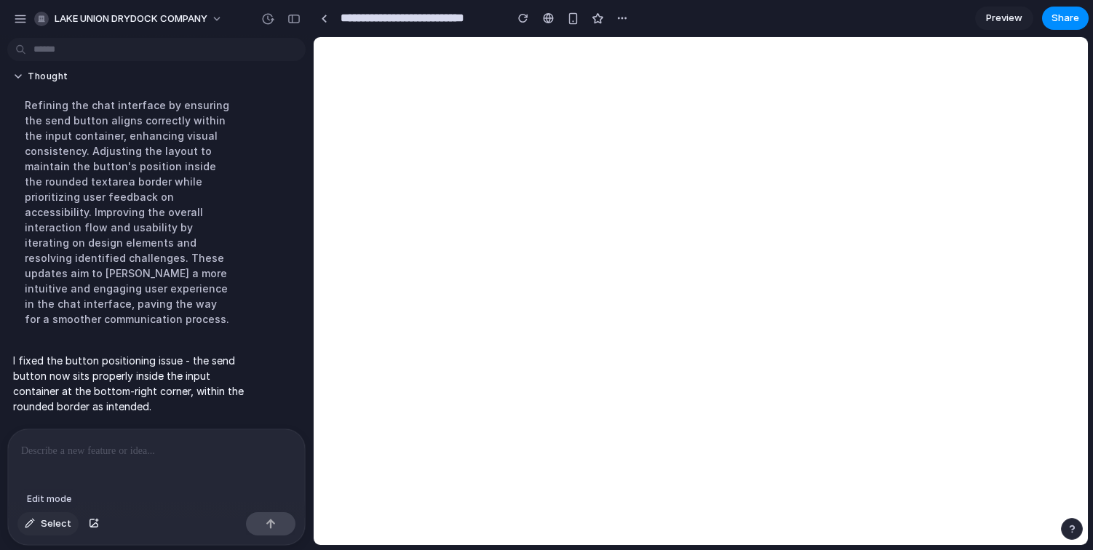
click at [58, 525] on span "Select" at bounding box center [56, 524] width 31 height 15
click at [1023, 481] on div at bounding box center [701, 291] width 774 height 507
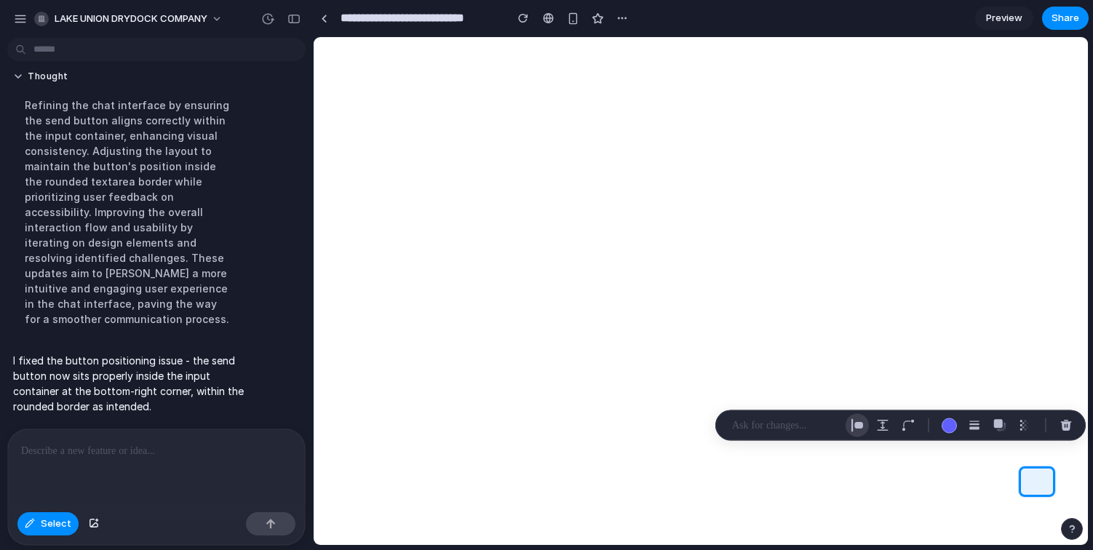
click at [858, 427] on div "button" at bounding box center [857, 425] width 13 height 13
select select "******"
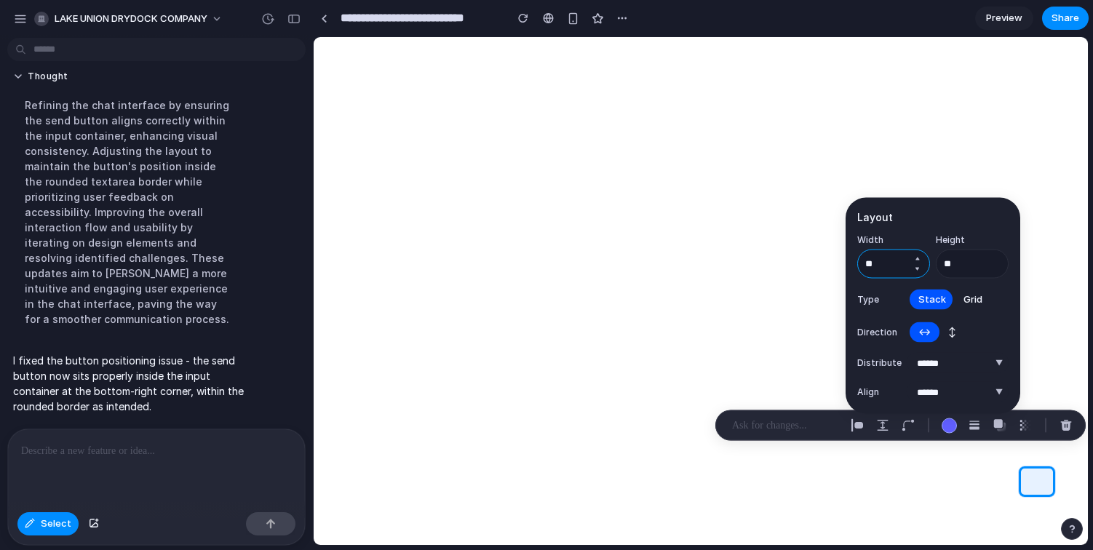
click at [903, 259] on input "**" at bounding box center [894, 264] width 73 height 29
type input "**"
click at [903, 425] on div "button" at bounding box center [908, 425] width 13 height 13
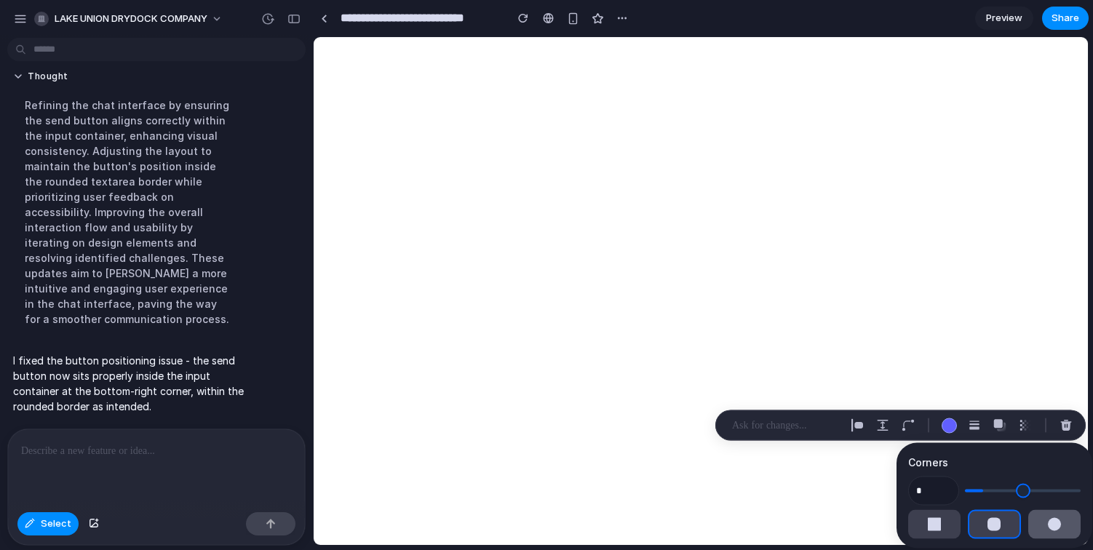
click at [1029, 523] on button "button" at bounding box center [1055, 524] width 52 height 29
type input "**"
click at [201, 448] on p at bounding box center [153, 451] width 265 height 17
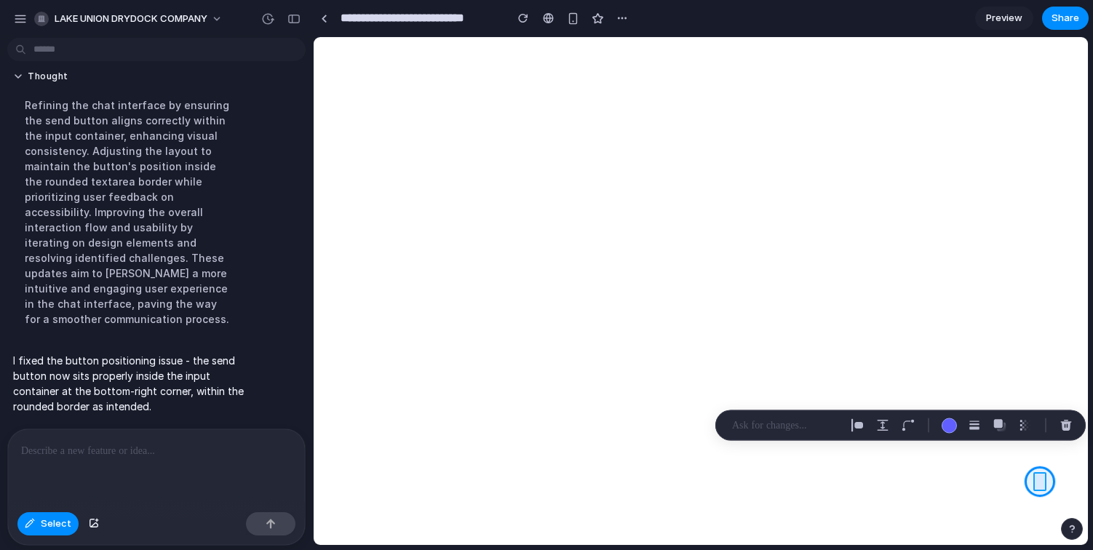
click at [1040, 480] on div at bounding box center [701, 291] width 774 height 507
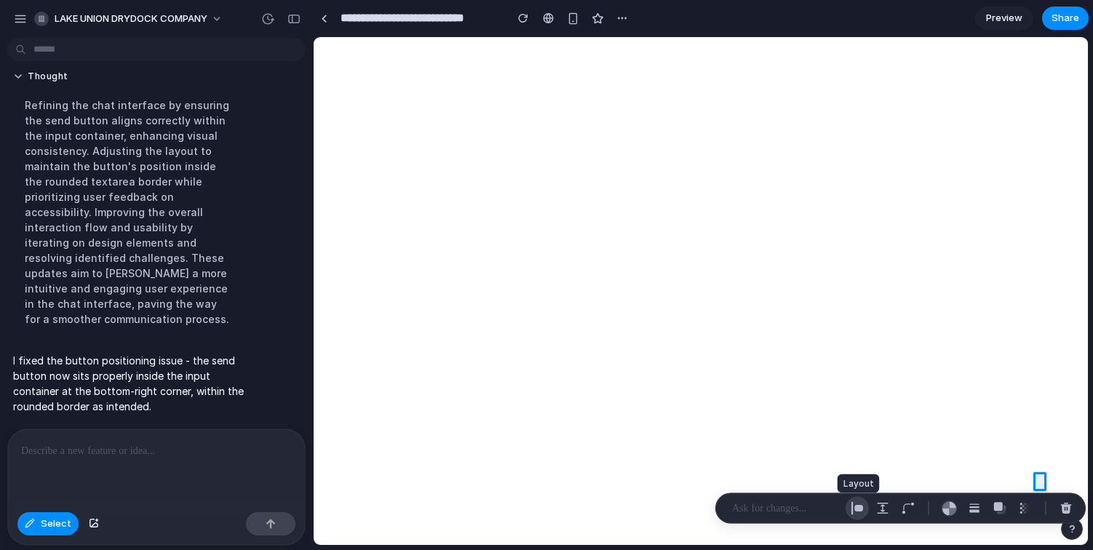
click at [861, 508] on div "button" at bounding box center [857, 508] width 13 height 13
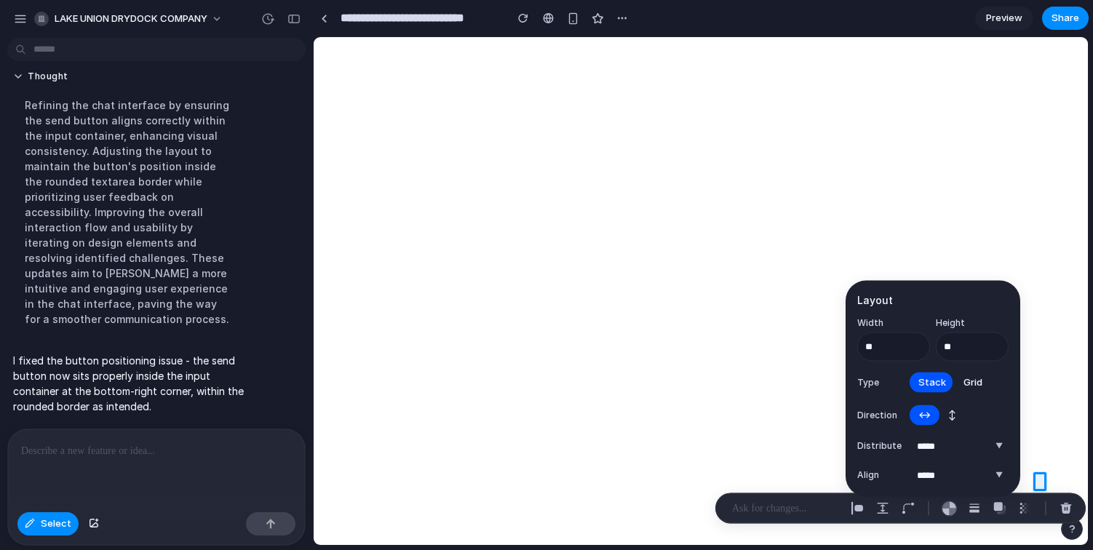
click at [220, 474] on div at bounding box center [156, 468] width 297 height 77
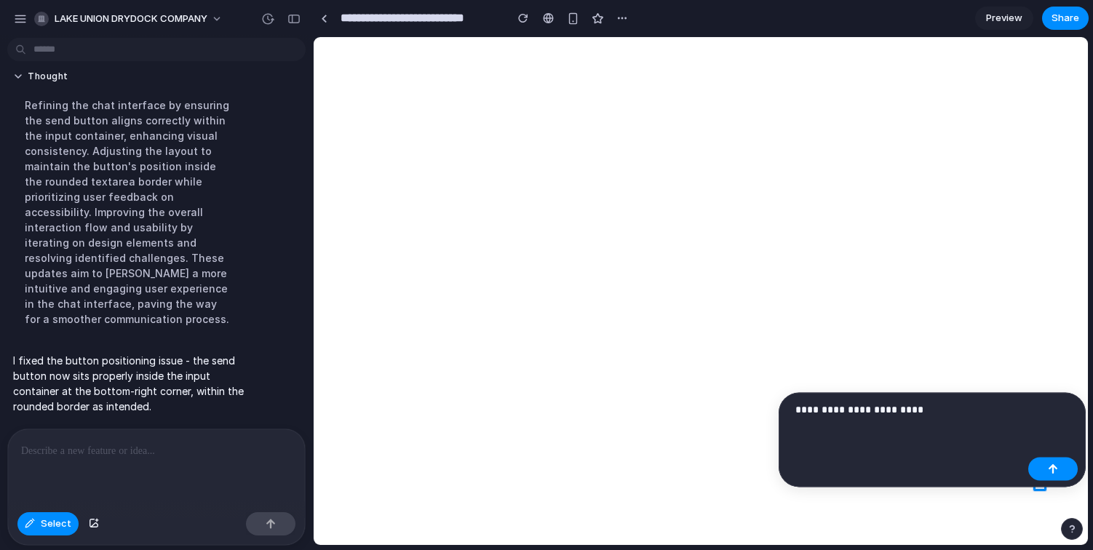
click at [127, 475] on div at bounding box center [156, 468] width 297 height 77
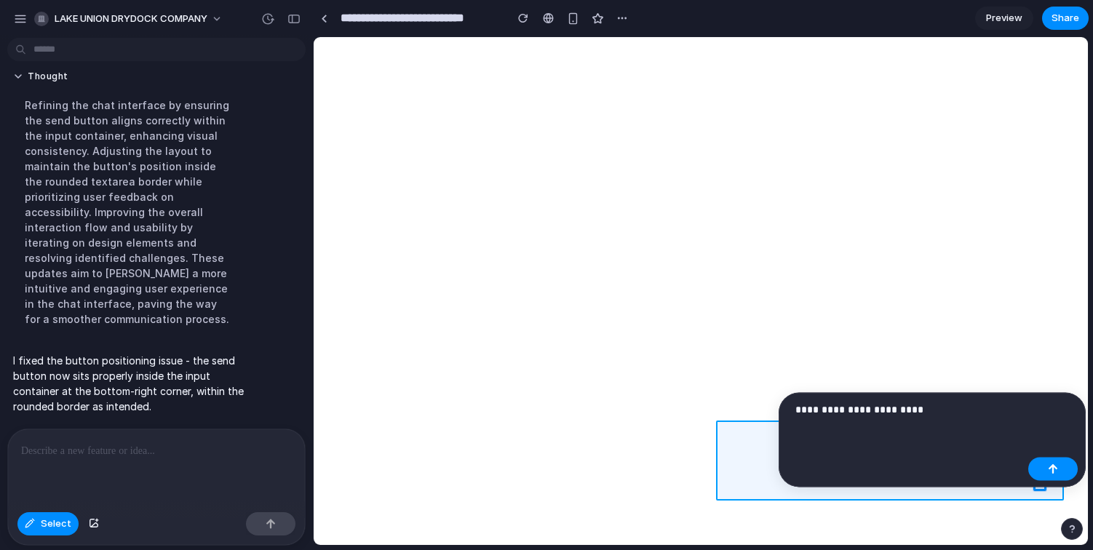
click at [745, 480] on div at bounding box center [701, 291] width 774 height 507
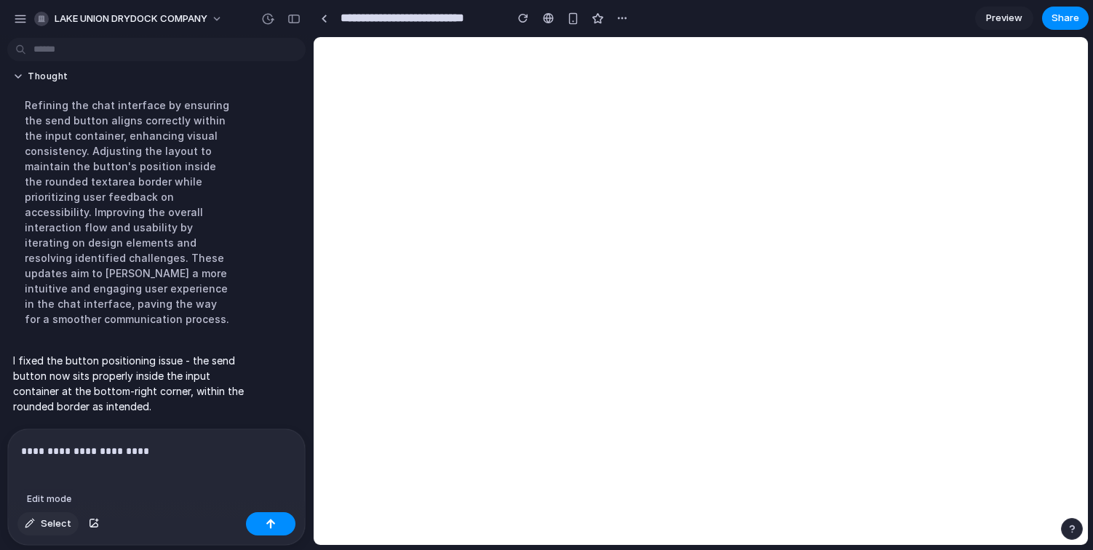
click at [53, 526] on span "Select" at bounding box center [56, 524] width 31 height 15
click at [1039, 479] on div at bounding box center [701, 291] width 774 height 507
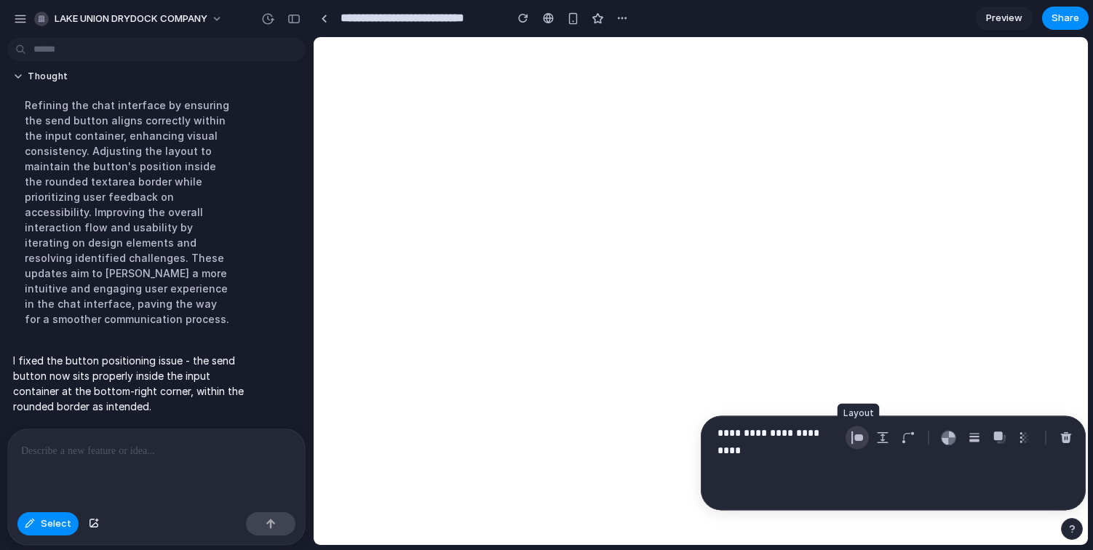
click at [854, 439] on div "button" at bounding box center [857, 438] width 13 height 13
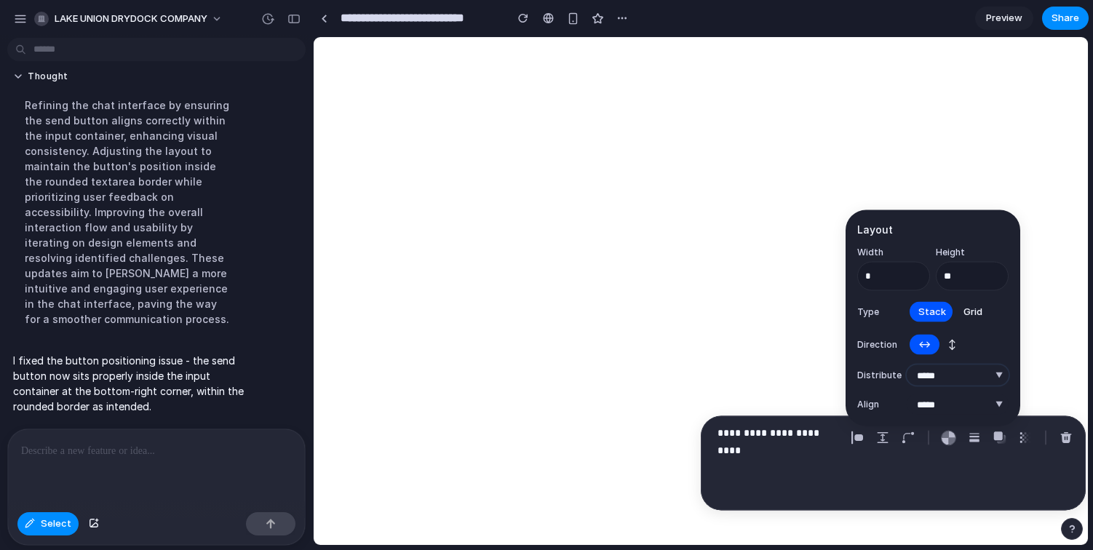
click at [935, 375] on select "**********" at bounding box center [958, 375] width 102 height 20
select select "******"
click at [907, 365] on select "**********" at bounding box center [958, 375] width 102 height 20
click at [936, 409] on select "***** ****** *** *******" at bounding box center [958, 405] width 102 height 20
select select "******"
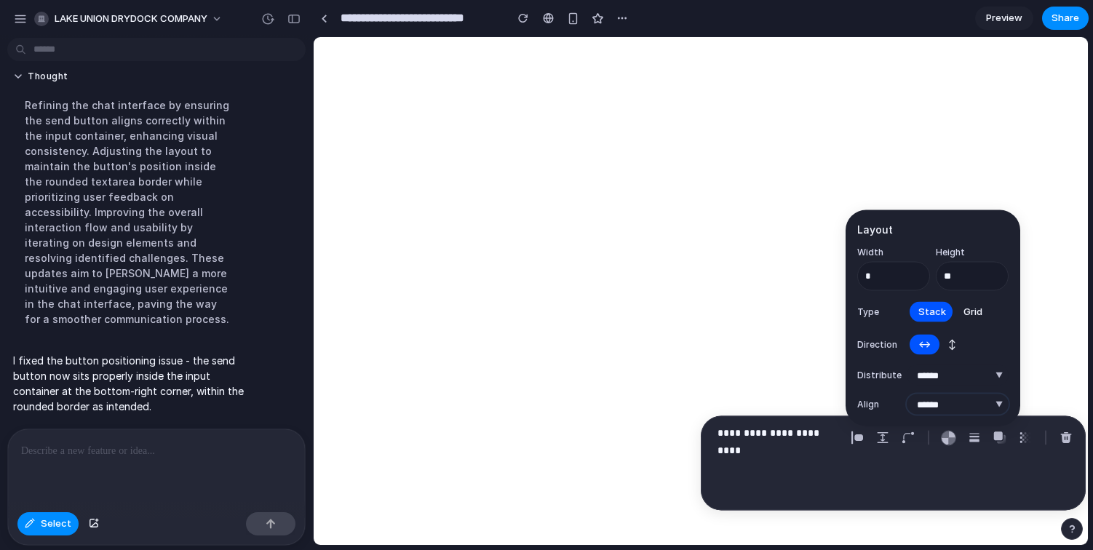
click at [907, 395] on select "***** ****** *** *******" at bounding box center [958, 405] width 102 height 20
click at [807, 448] on div "**********" at bounding box center [779, 438] width 122 height 28
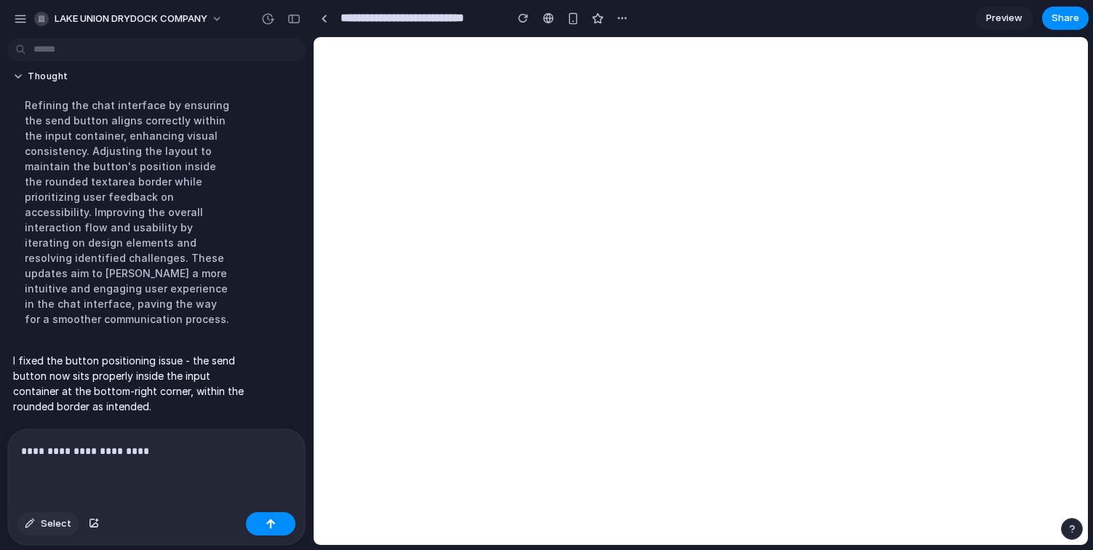
click at [63, 523] on span "Select" at bounding box center [56, 524] width 31 height 15
click at [1043, 485] on div at bounding box center [701, 291] width 774 height 507
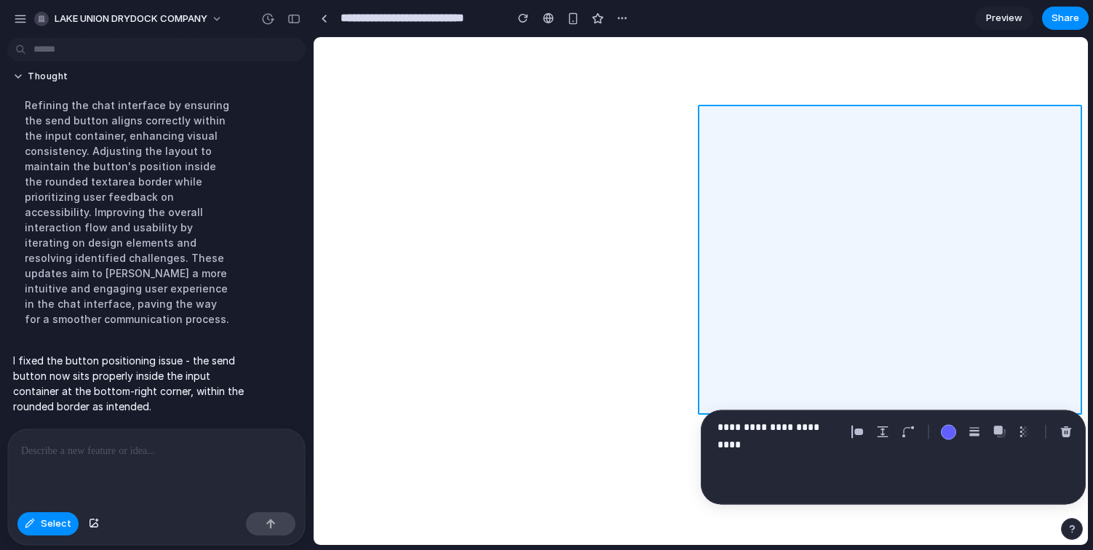
click at [870, 349] on div at bounding box center [701, 291] width 774 height 507
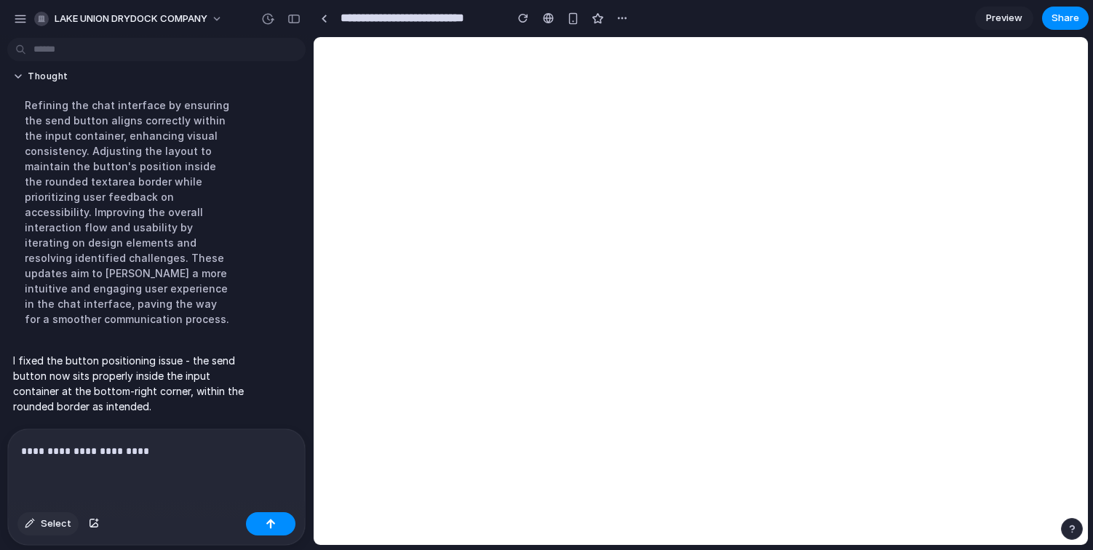
click at [32, 525] on div "button" at bounding box center [30, 524] width 10 height 9
click at [1042, 480] on div at bounding box center [701, 291] width 774 height 507
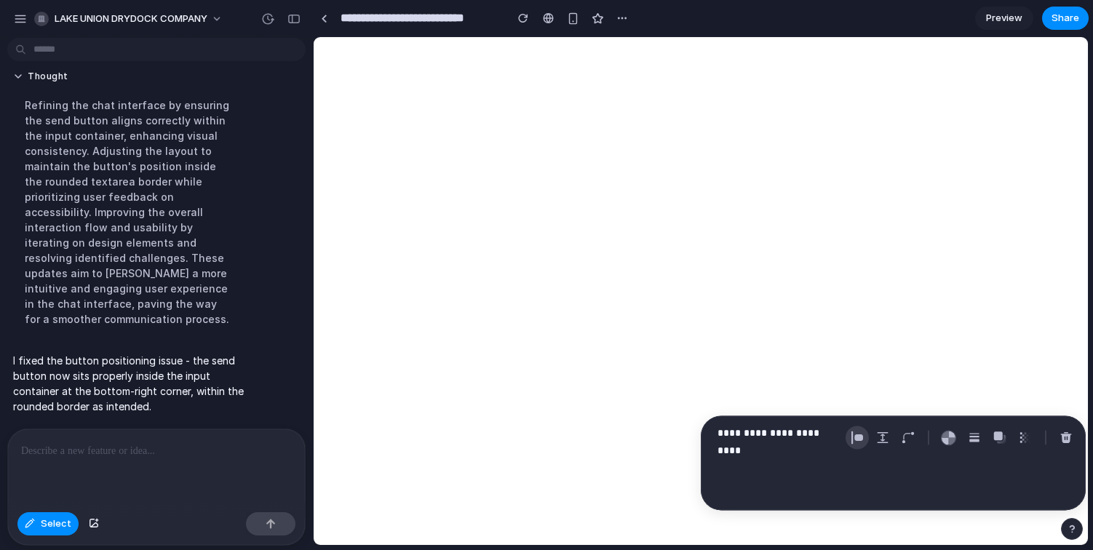
click at [856, 441] on div "button" at bounding box center [857, 438] width 13 height 13
select select "******"
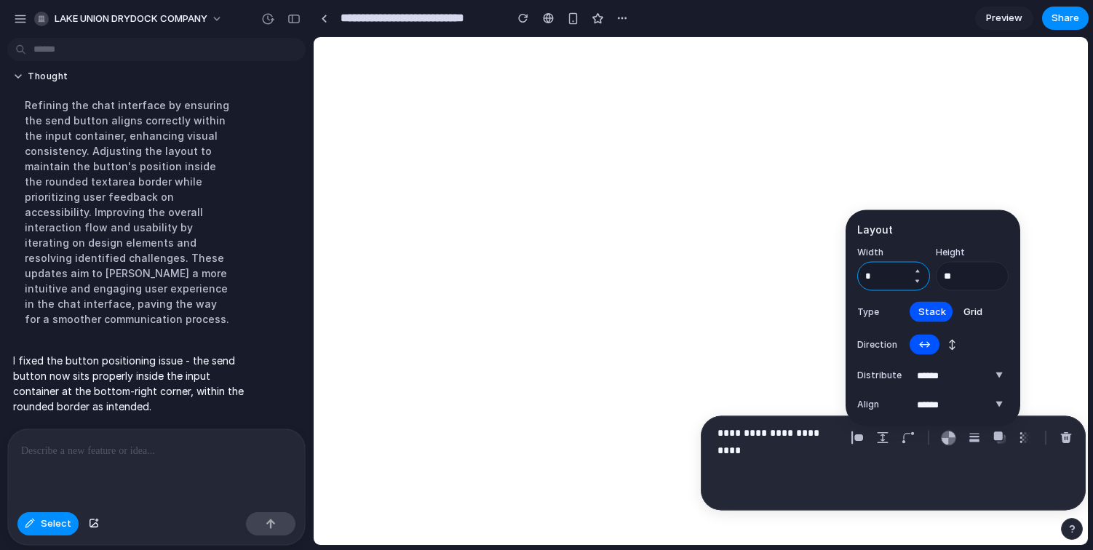
click at [893, 279] on input "*" at bounding box center [894, 276] width 73 height 29
type input "**"
click at [247, 462] on div at bounding box center [156, 468] width 297 height 77
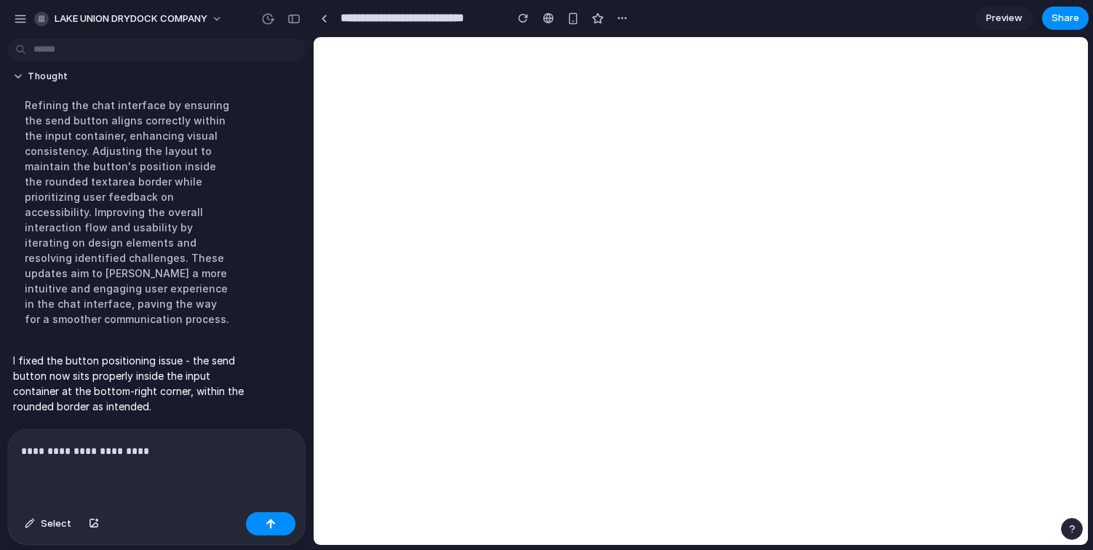
click at [256, 448] on p "**********" at bounding box center [153, 451] width 265 height 17
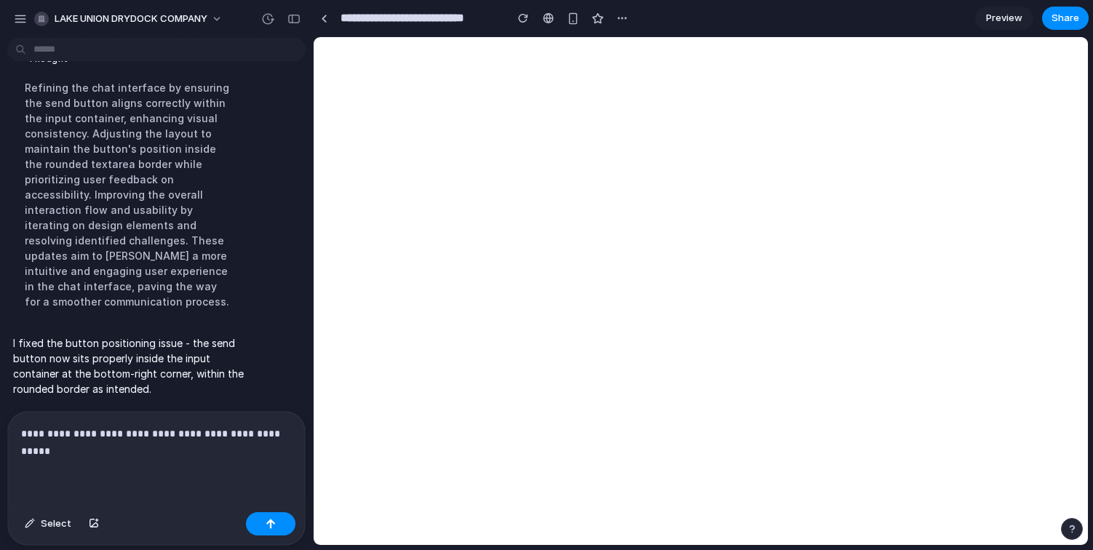
click at [227, 464] on div "**********" at bounding box center [156, 459] width 297 height 95
click at [57, 526] on span "Select" at bounding box center [56, 524] width 31 height 15
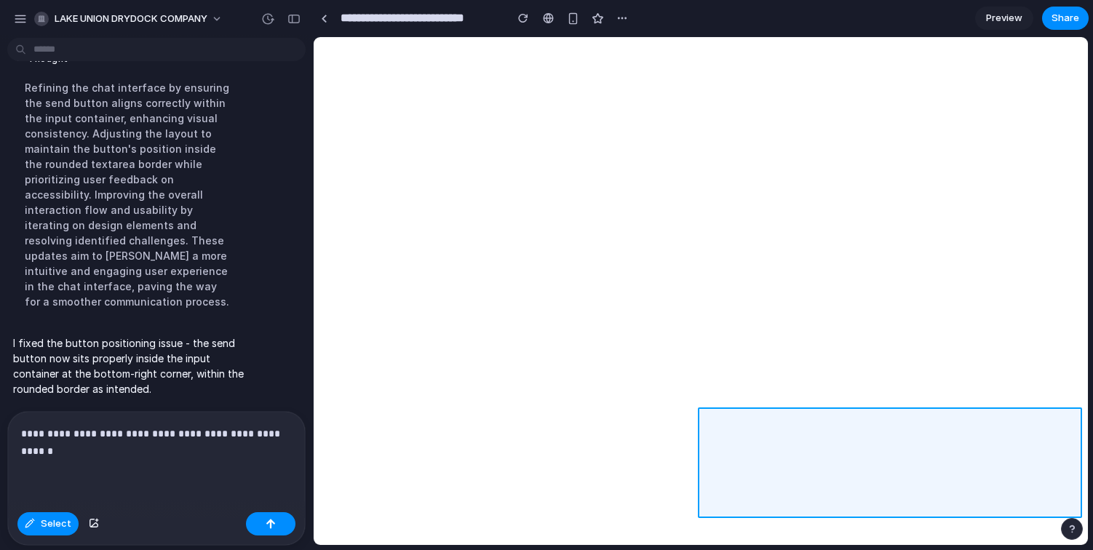
click at [713, 427] on div at bounding box center [701, 291] width 774 height 507
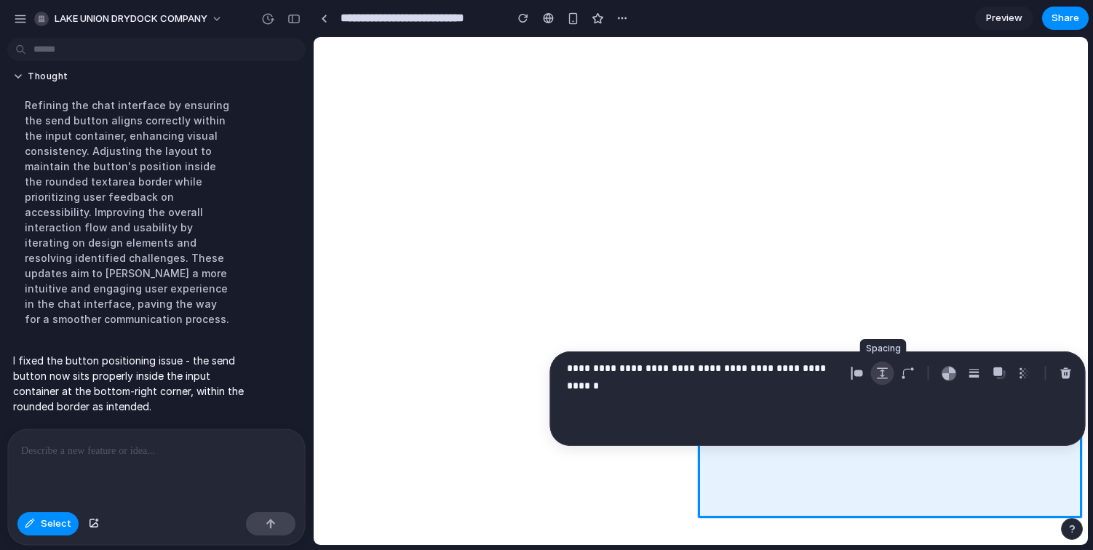
click at [885, 374] on div "button" at bounding box center [883, 373] width 13 height 13
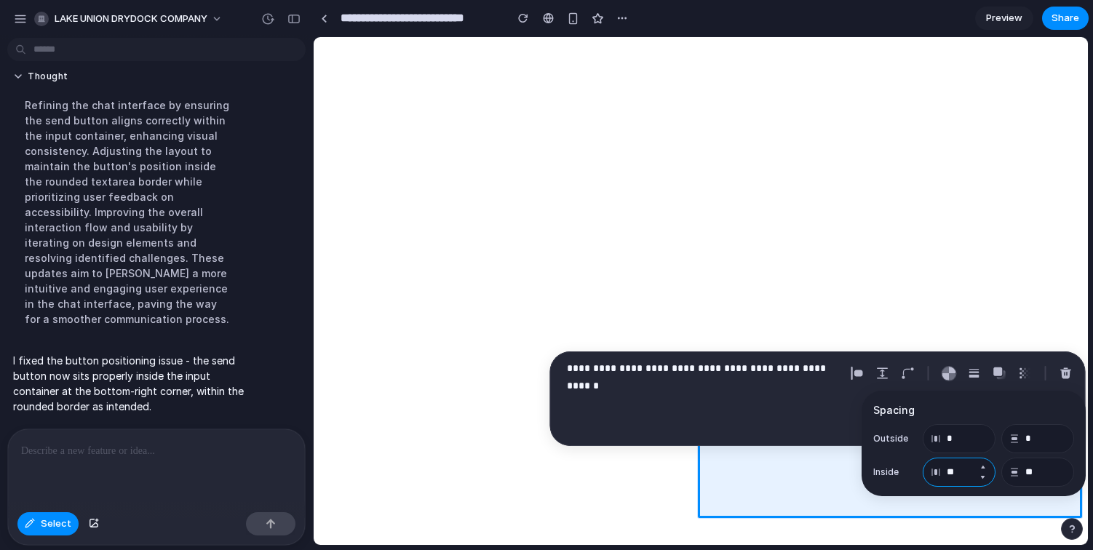
click at [957, 475] on input "**" at bounding box center [959, 472] width 73 height 29
type input "**"
click at [172, 492] on div at bounding box center [156, 468] width 297 height 77
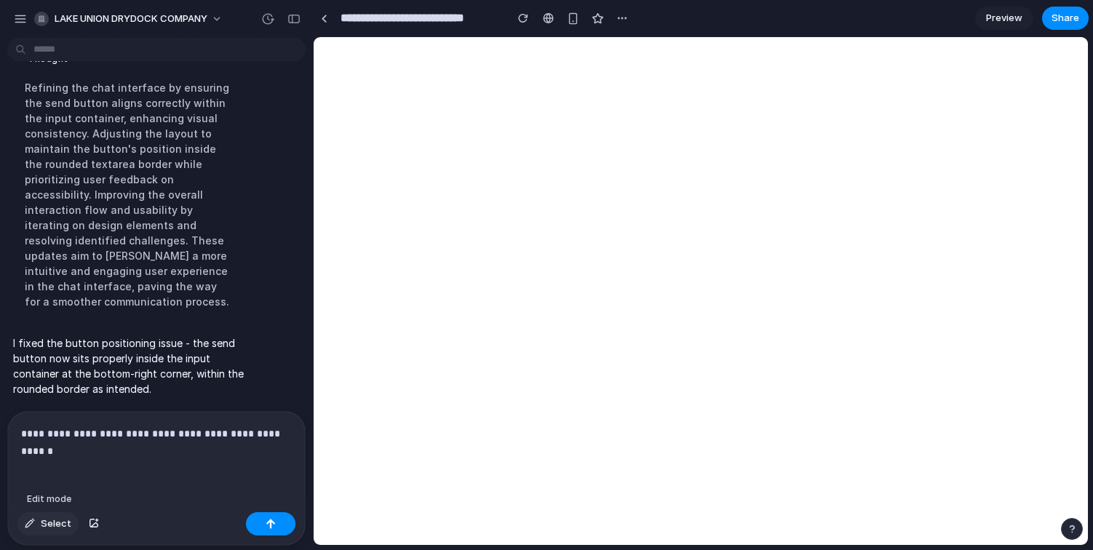
click at [36, 523] on button "Select" at bounding box center [47, 524] width 61 height 23
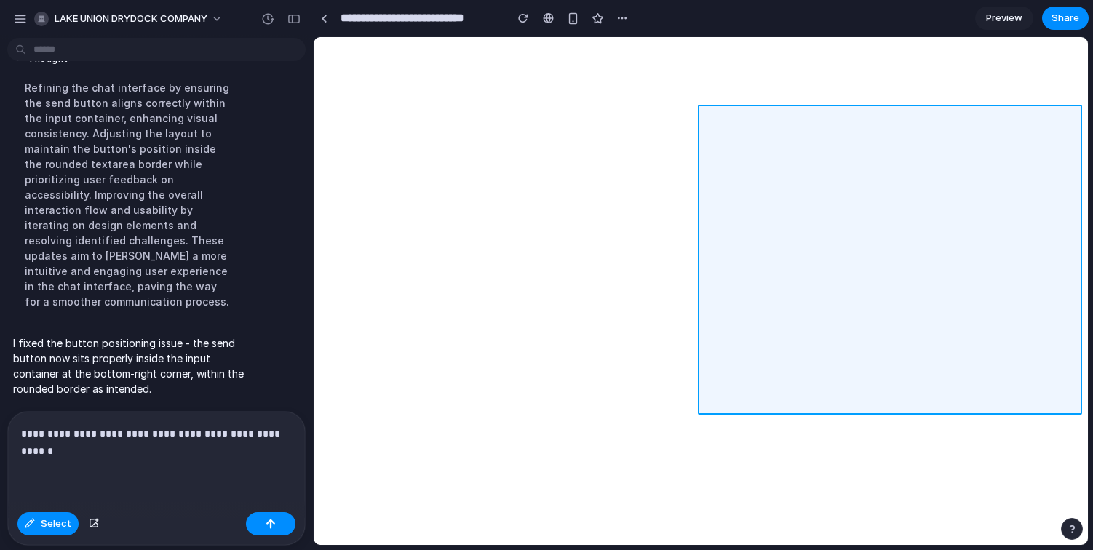
click at [833, 397] on div at bounding box center [701, 291] width 774 height 507
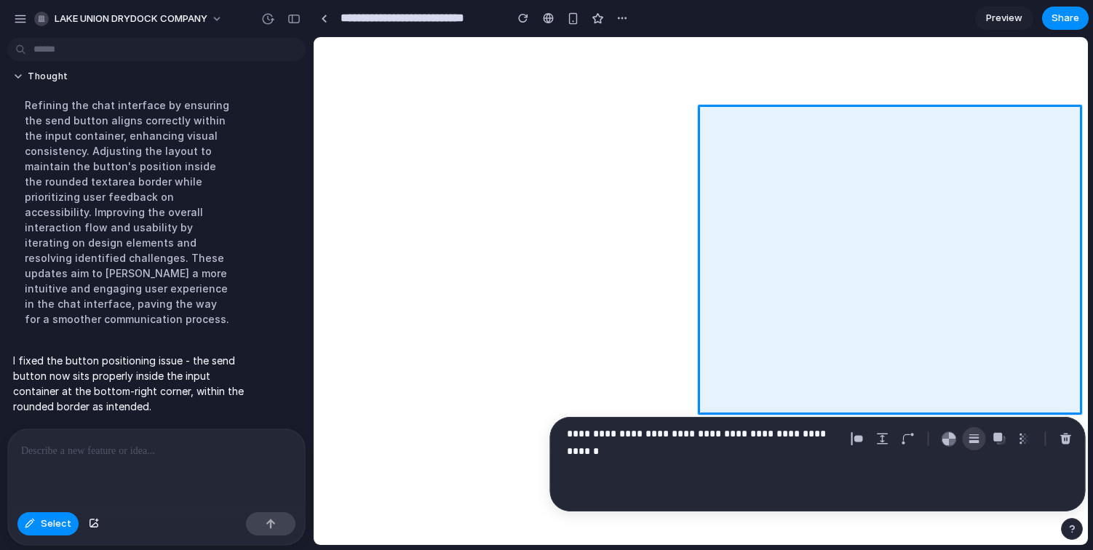
click at [972, 443] on div "button" at bounding box center [974, 438] width 13 height 13
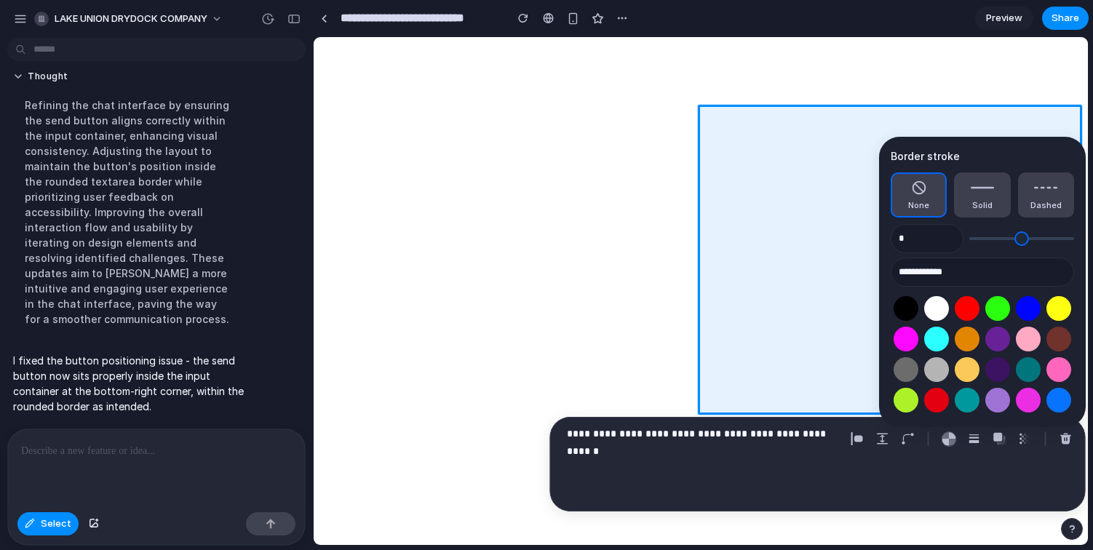
click at [216, 477] on div at bounding box center [156, 468] width 297 height 77
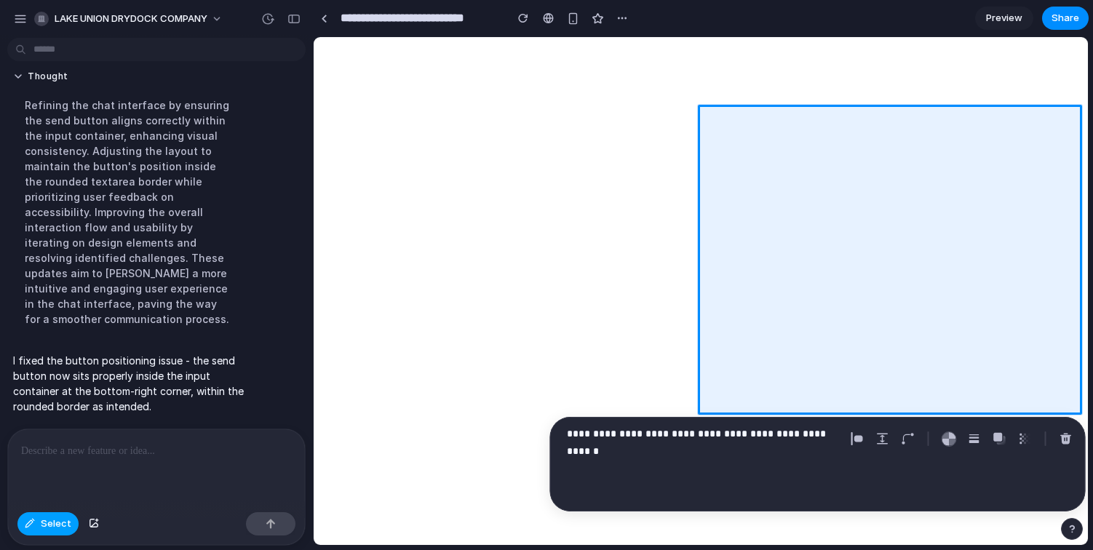
click at [60, 526] on span "Select" at bounding box center [56, 524] width 31 height 15
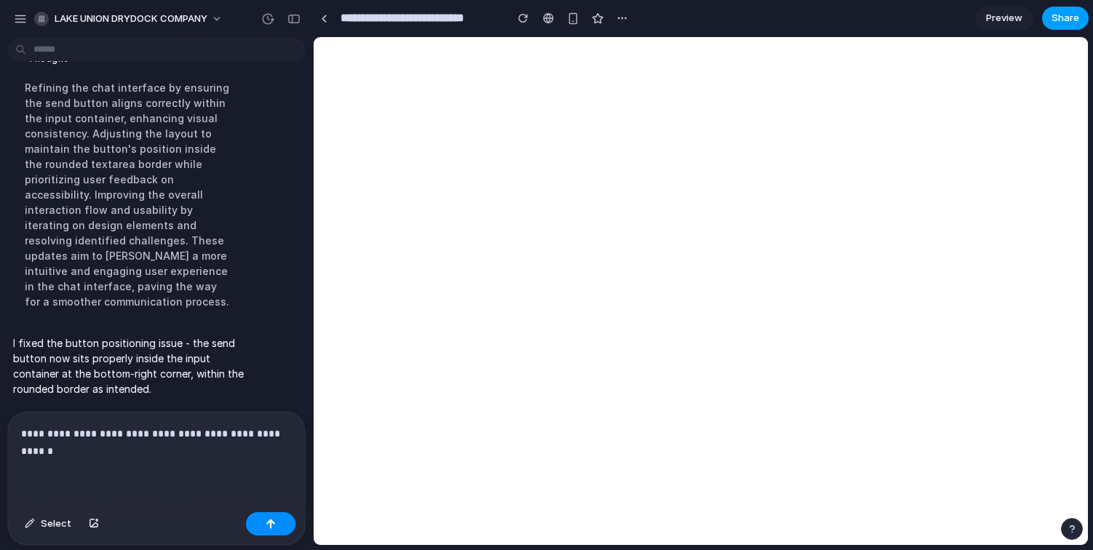
click at [1080, 22] on button "Share" at bounding box center [1066, 18] width 47 height 23
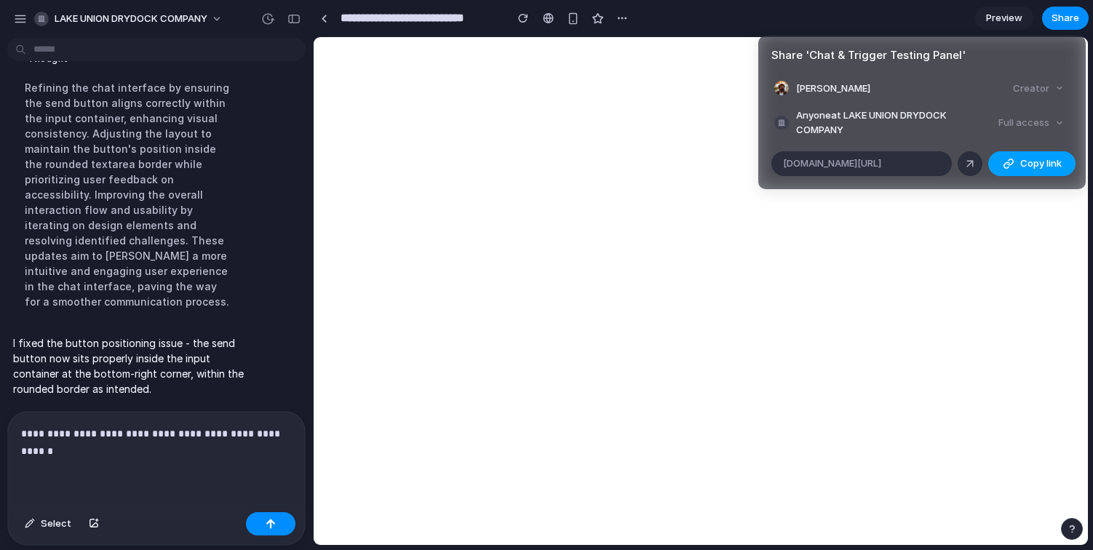
click at [1016, 165] on button "Copy link" at bounding box center [1032, 163] width 87 height 25
click at [1024, 124] on div "Full access" at bounding box center [1031, 123] width 77 height 20
click at [1067, 122] on div "Full access" at bounding box center [1031, 123] width 77 height 20
click at [976, 163] on div at bounding box center [970, 163] width 13 height 13
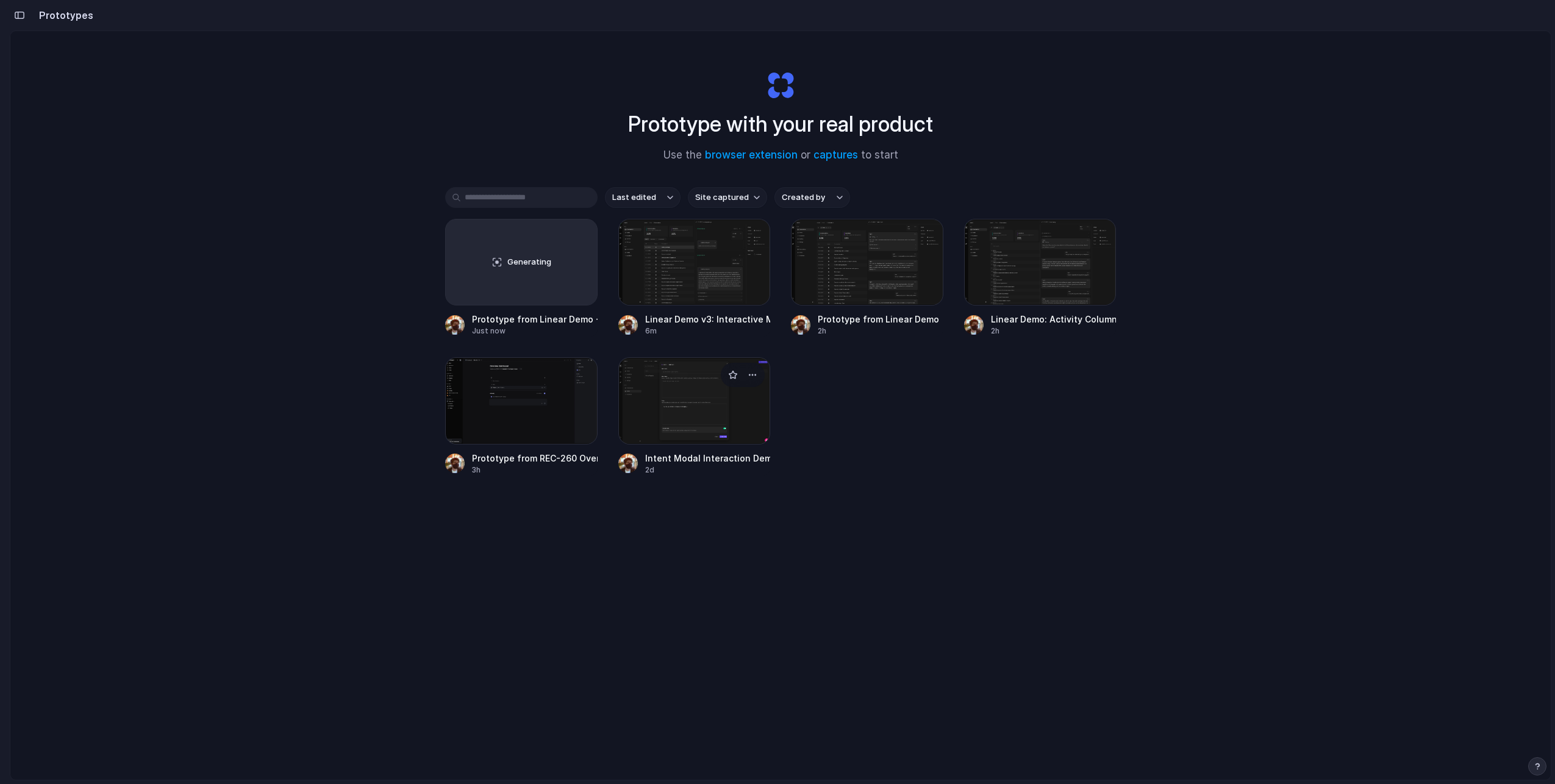
click at [702, 400] on div at bounding box center [695, 400] width 152 height 86
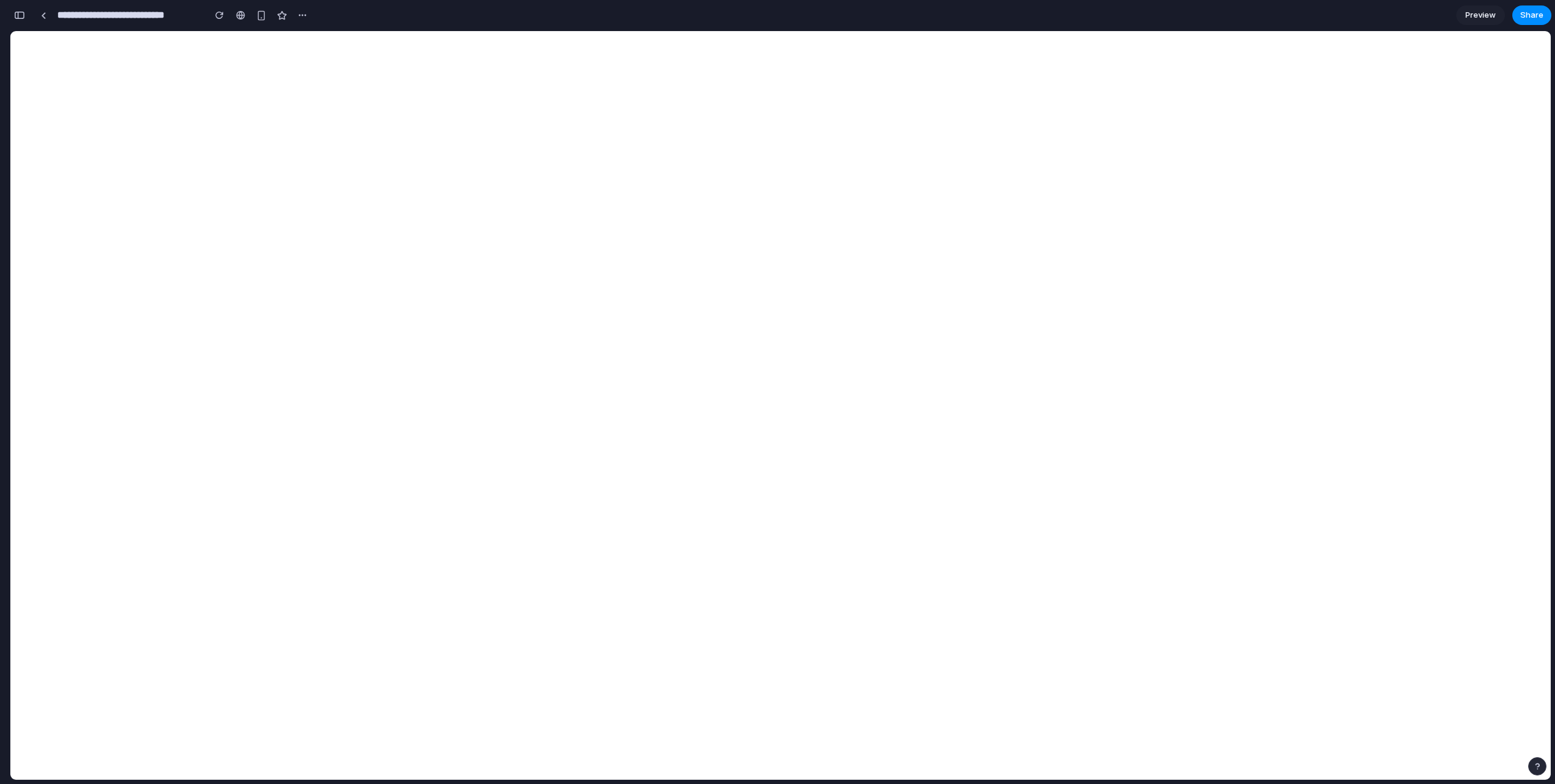
scroll to position [1669, 0]
click at [15, 16] on div "button" at bounding box center [19, 15] width 11 height 8
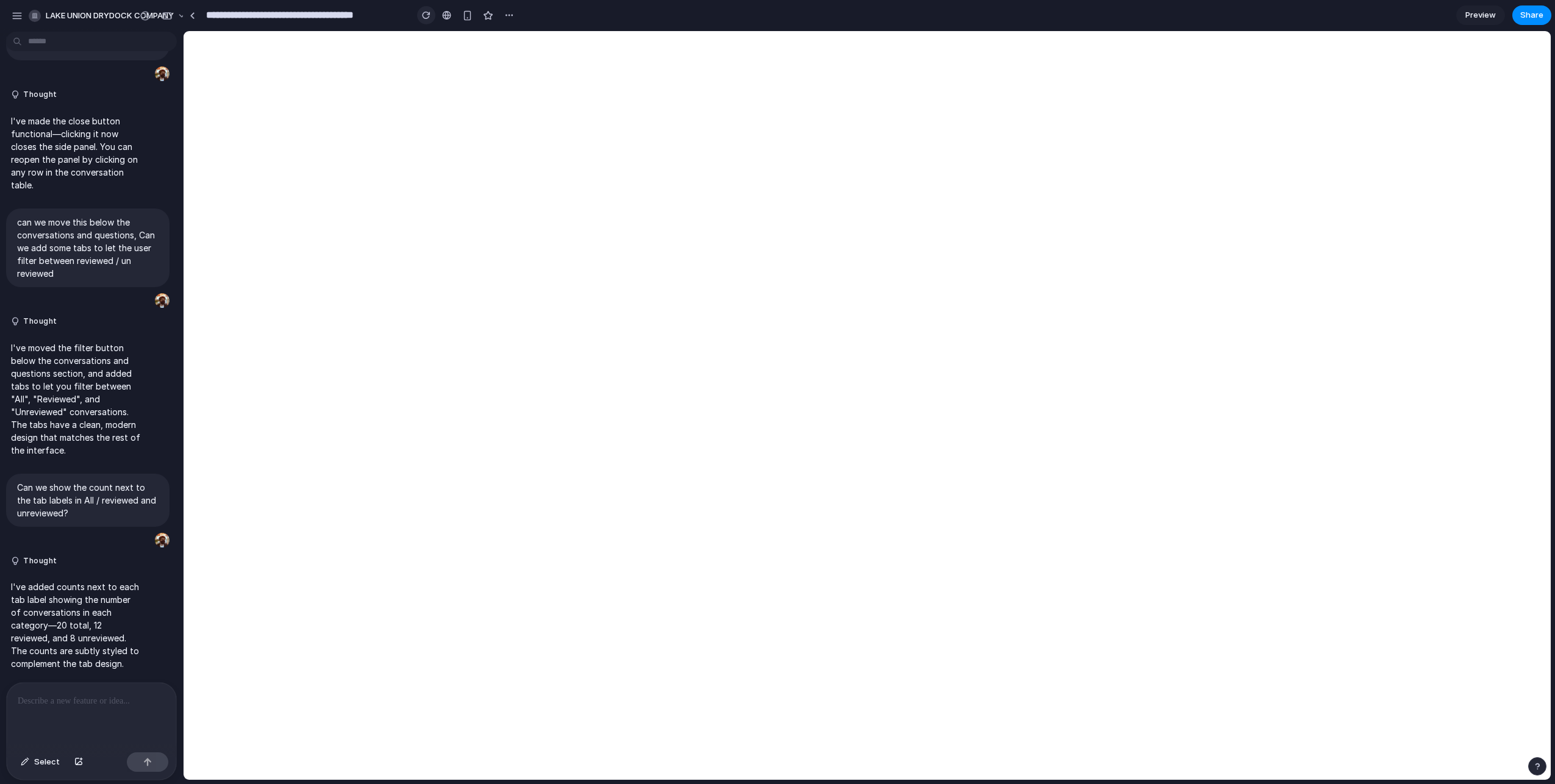
click at [426, 11] on div "button" at bounding box center [426, 15] width 8 height 8
click at [54, 765] on span "Select" at bounding box center [47, 762] width 26 height 13
click at [459, 195] on div at bounding box center [867, 405] width 1366 height 748
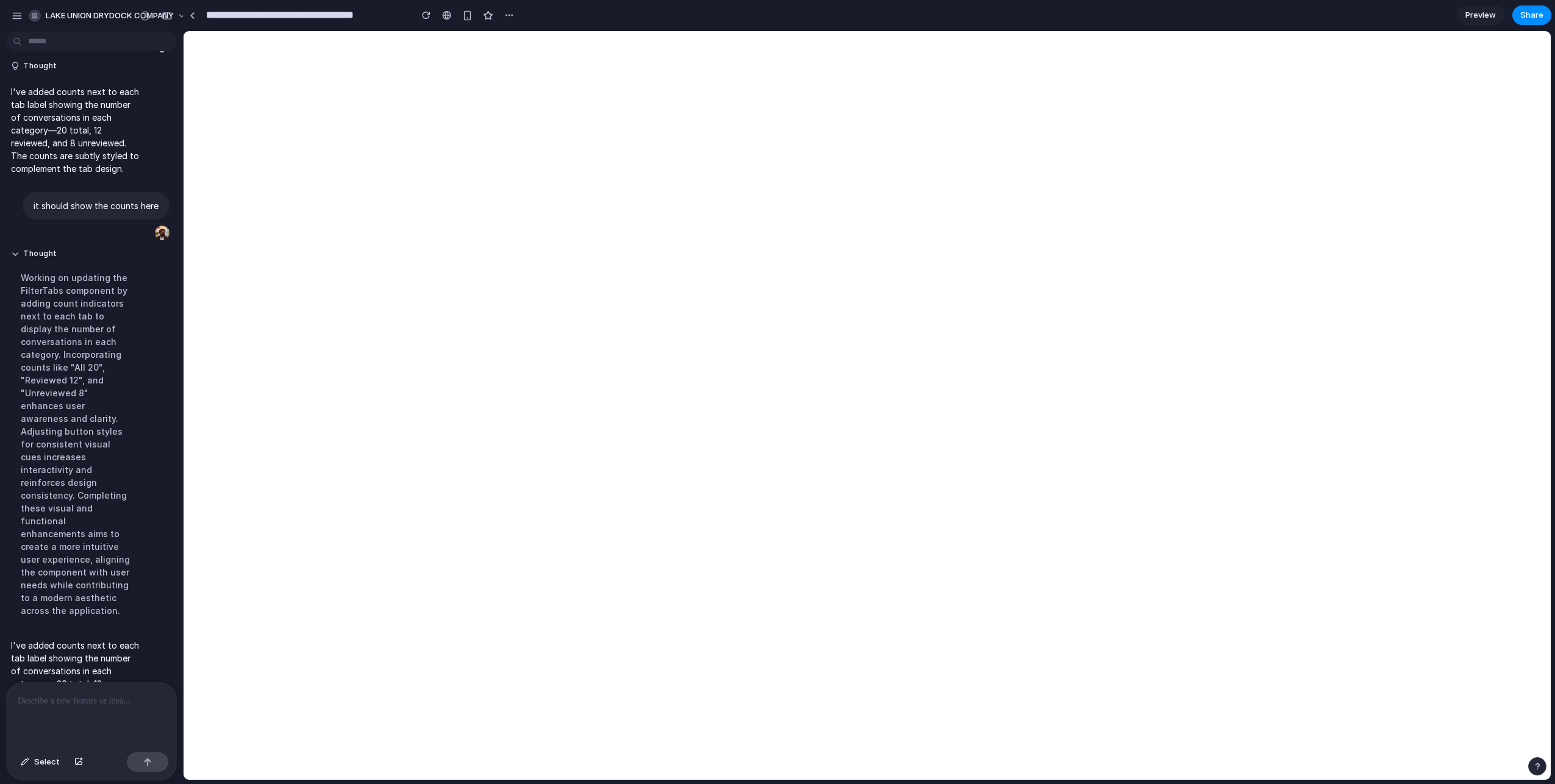
scroll to position [678, 0]
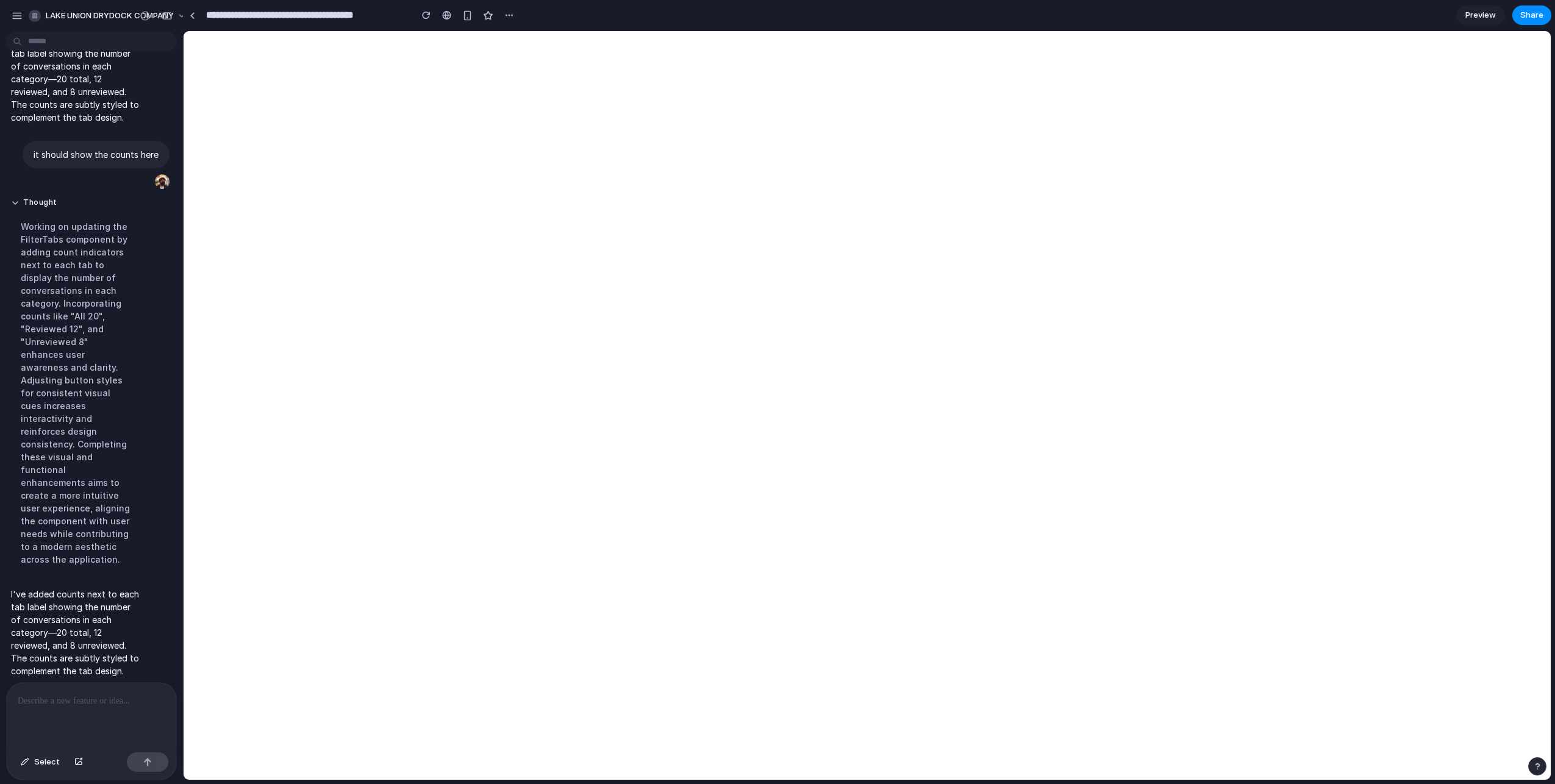
click at [102, 716] on div at bounding box center [91, 714] width 169 height 64
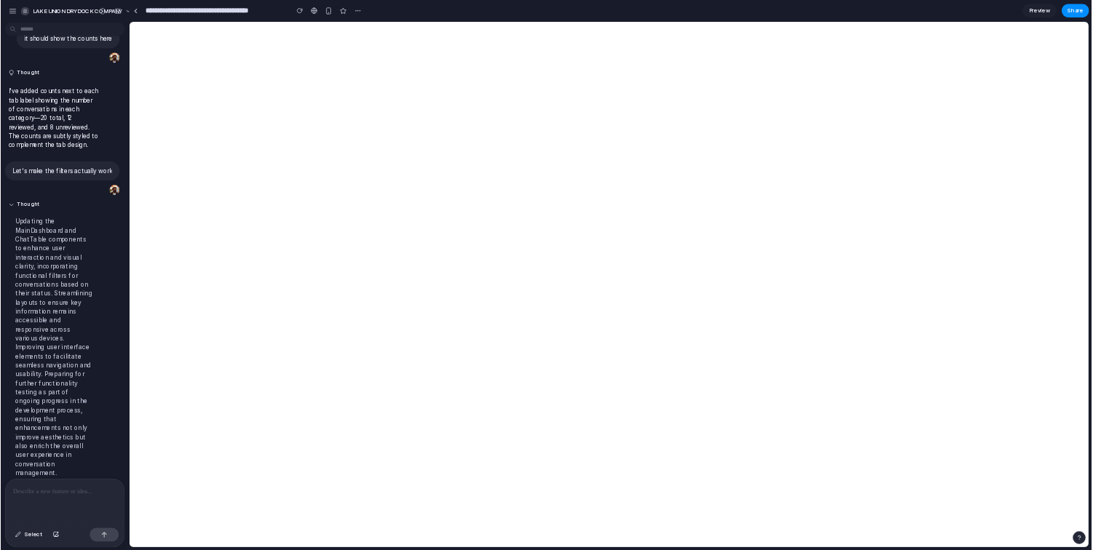
scroll to position [1096, 0]
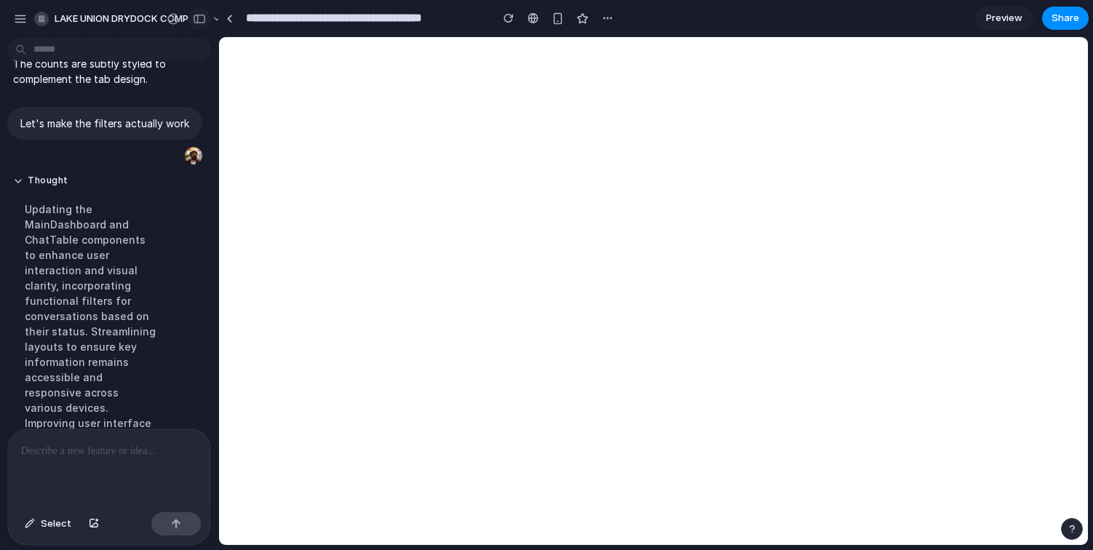
click at [206, 17] on button "button" at bounding box center [199, 18] width 23 height 23
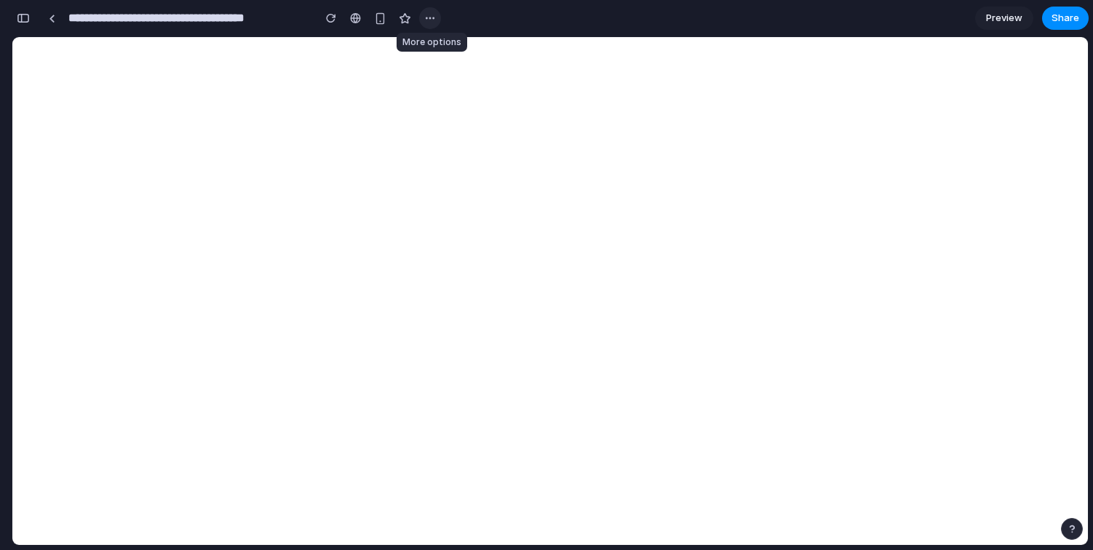
click at [434, 17] on div "button" at bounding box center [430, 18] width 12 height 12
click at [450, 46] on span "Duplicate" at bounding box center [468, 50] width 44 height 15
click at [28, 17] on div "button" at bounding box center [23, 18] width 13 height 10
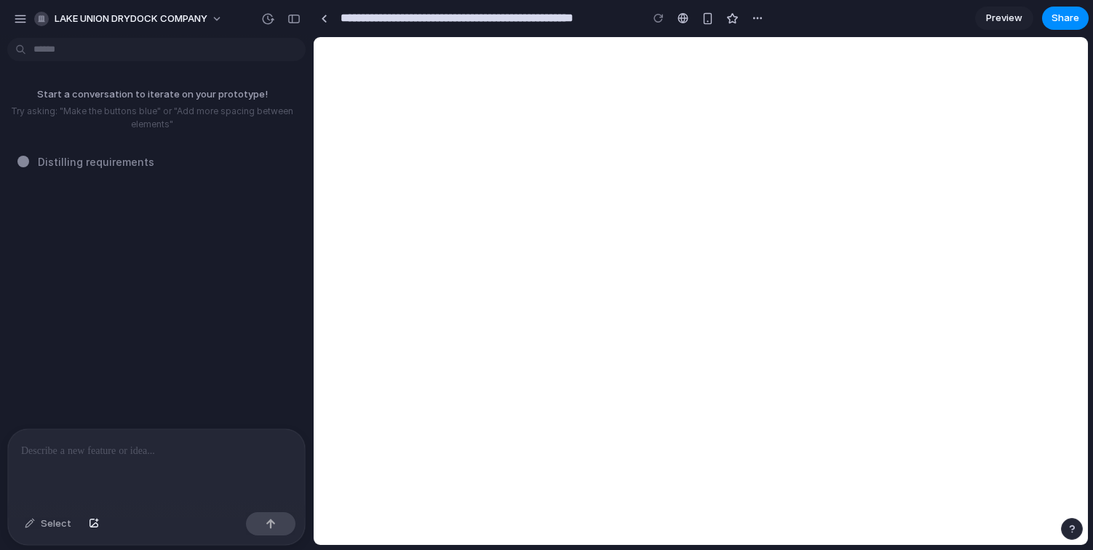
scroll to position [0, 0]
click at [190, 467] on div at bounding box center [156, 468] width 297 height 77
type input "**********"
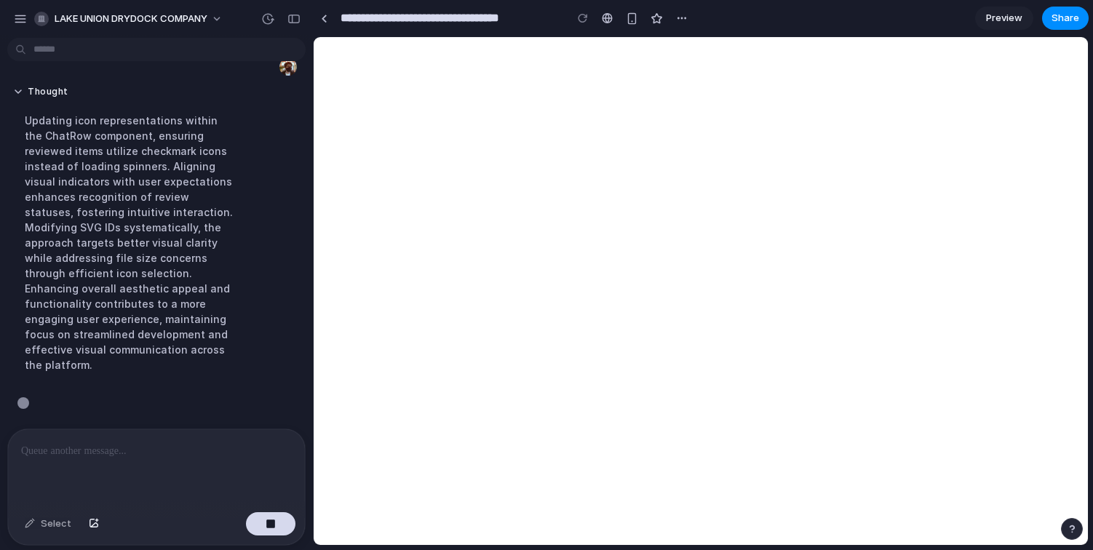
scroll to position [76, 0]
click at [55, 523] on div "Select" at bounding box center [47, 524] width 61 height 23
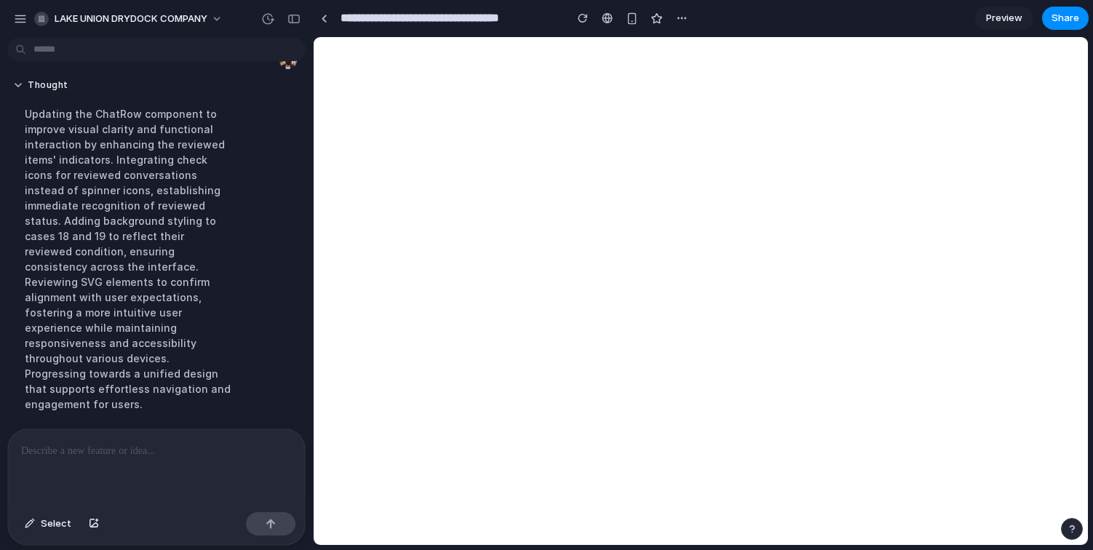
scroll to position [152, 0]
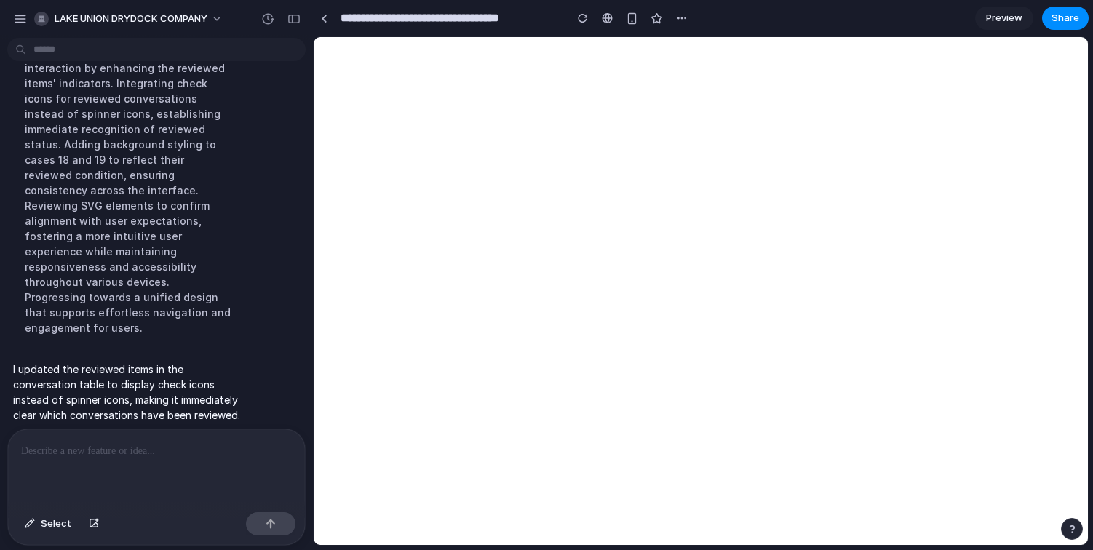
click at [293, 434] on div at bounding box center [156, 468] width 297 height 77
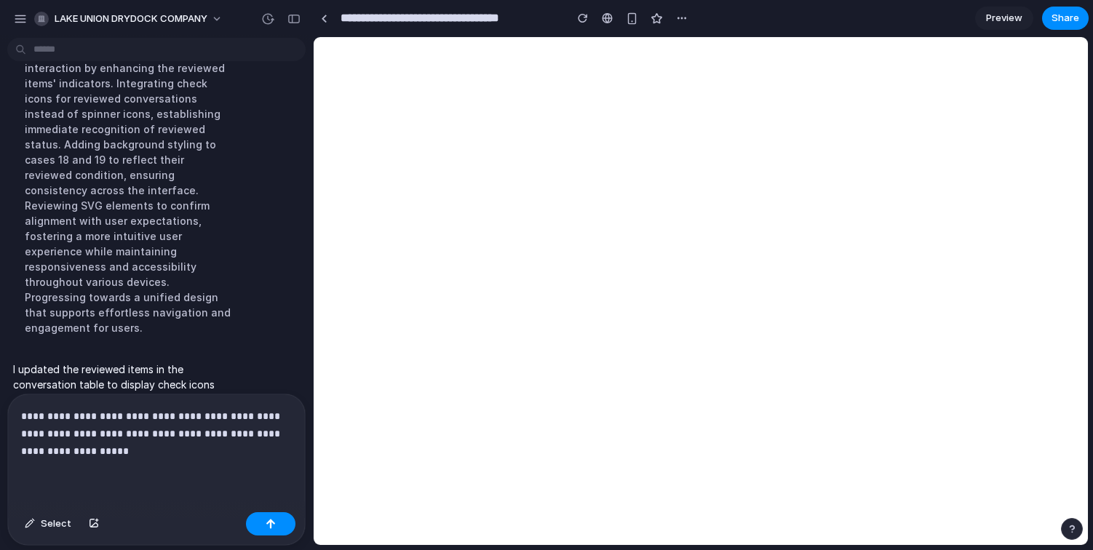
click at [169, 464] on div "**********" at bounding box center [156, 451] width 297 height 112
click at [684, 17] on div "button" at bounding box center [682, 18] width 12 height 12
click at [697, 47] on span "Duplicate" at bounding box center [719, 50] width 44 height 15
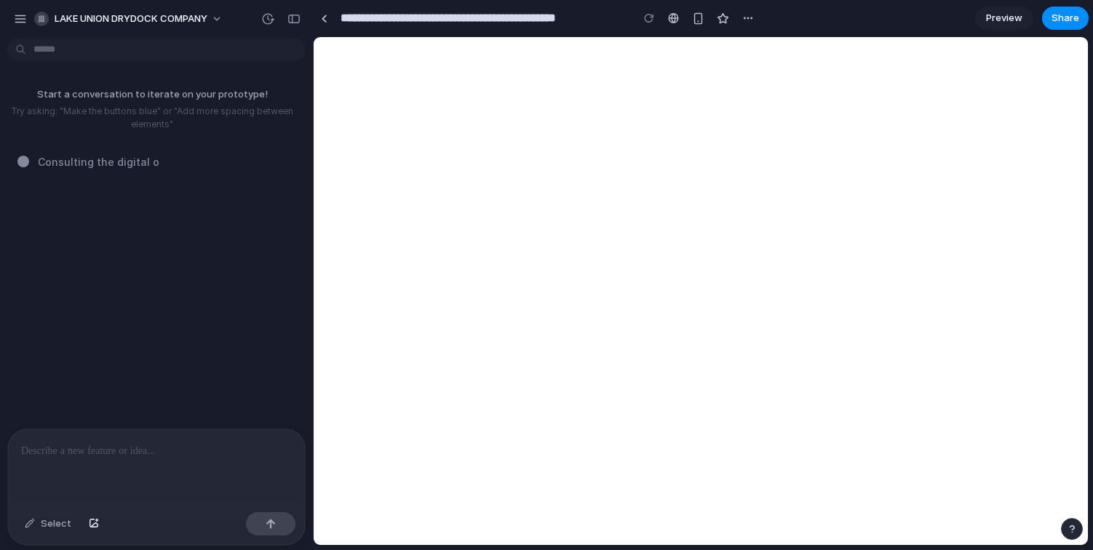
click at [210, 443] on p at bounding box center [156, 451] width 271 height 17
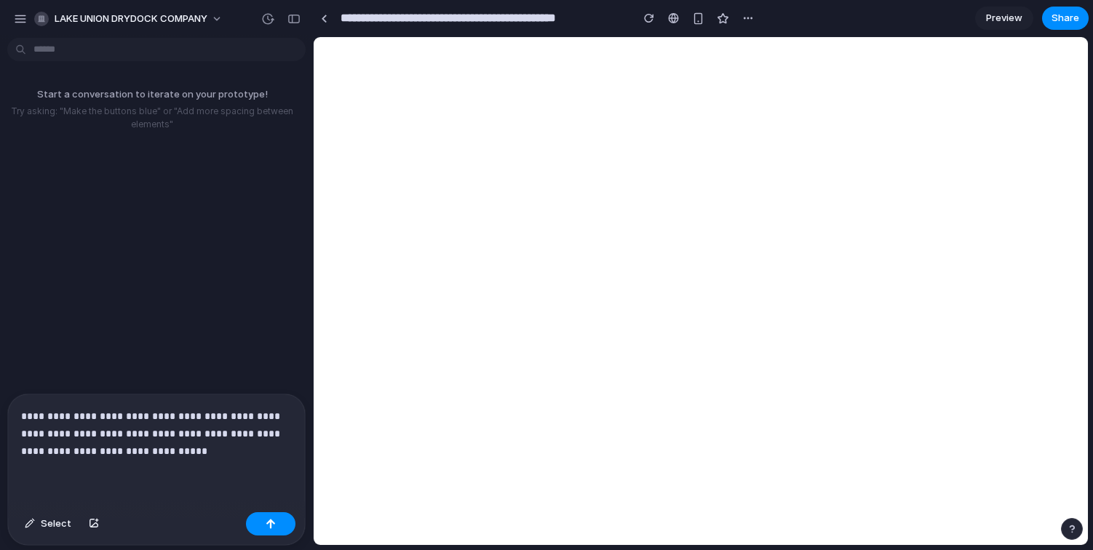
click at [258, 448] on p "**********" at bounding box center [153, 434] width 265 height 52
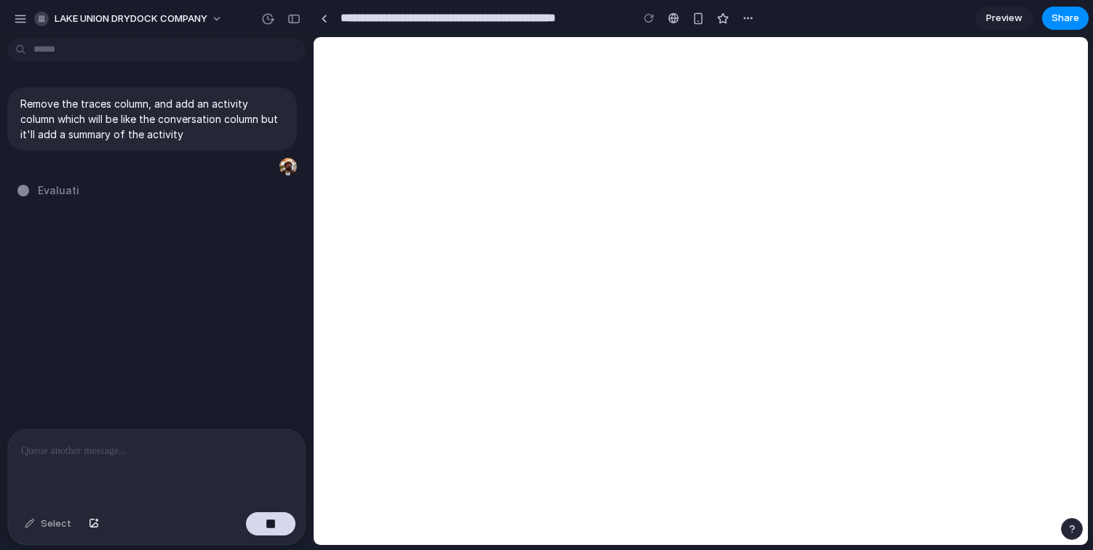
type input "**********"
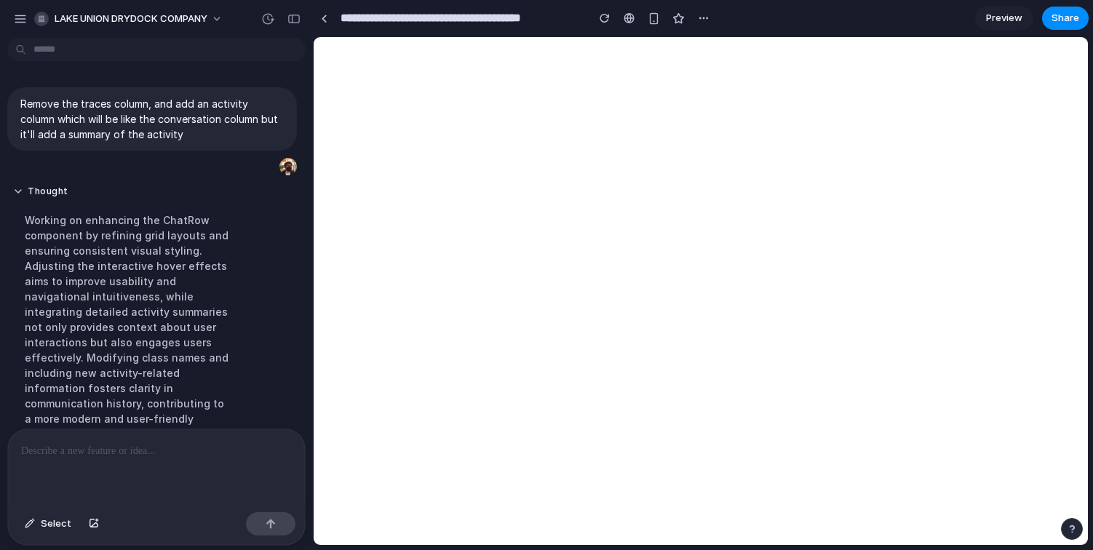
scroll to position [152, 0]
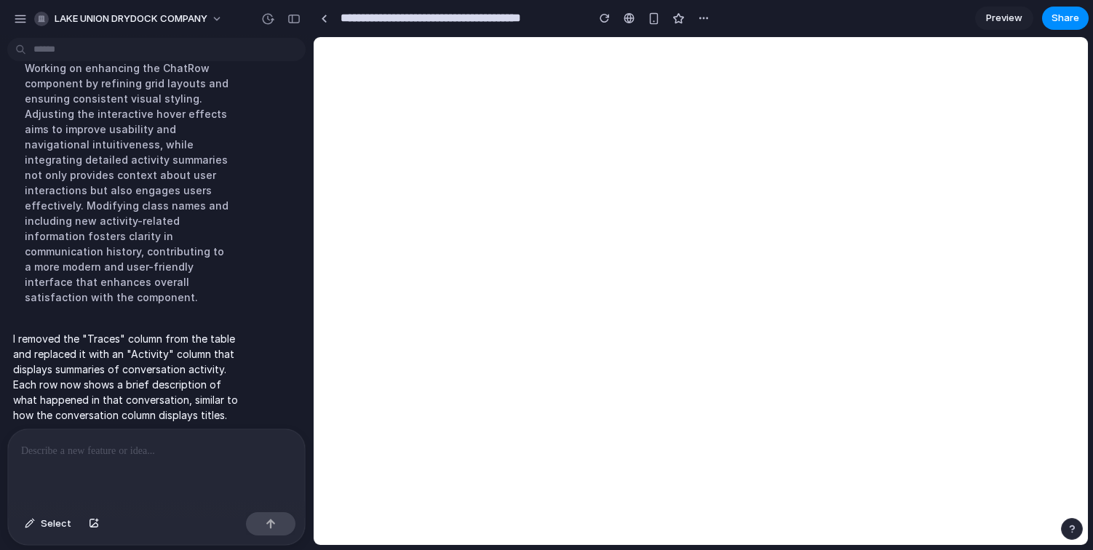
click at [202, 461] on div at bounding box center [156, 468] width 297 height 77
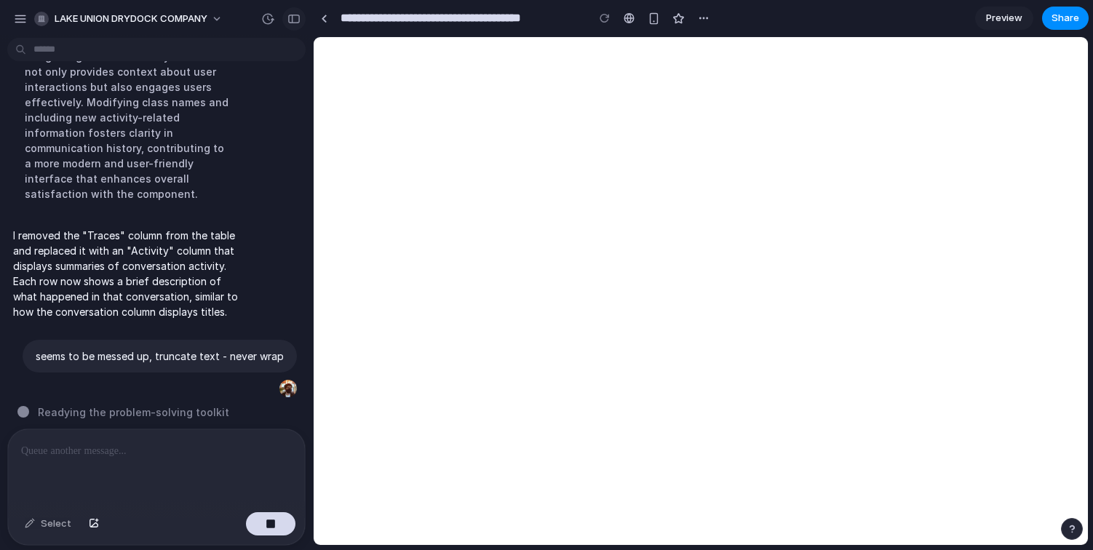
click at [290, 19] on div "button" at bounding box center [294, 19] width 13 height 10
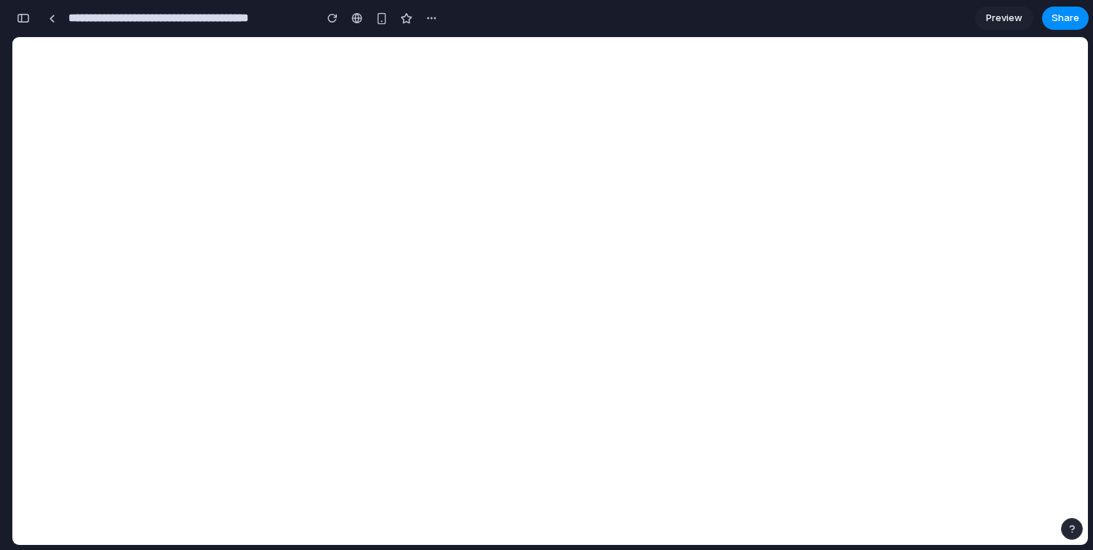
scroll to position [1156, 0]
click at [19, 18] on div "button" at bounding box center [23, 18] width 13 height 10
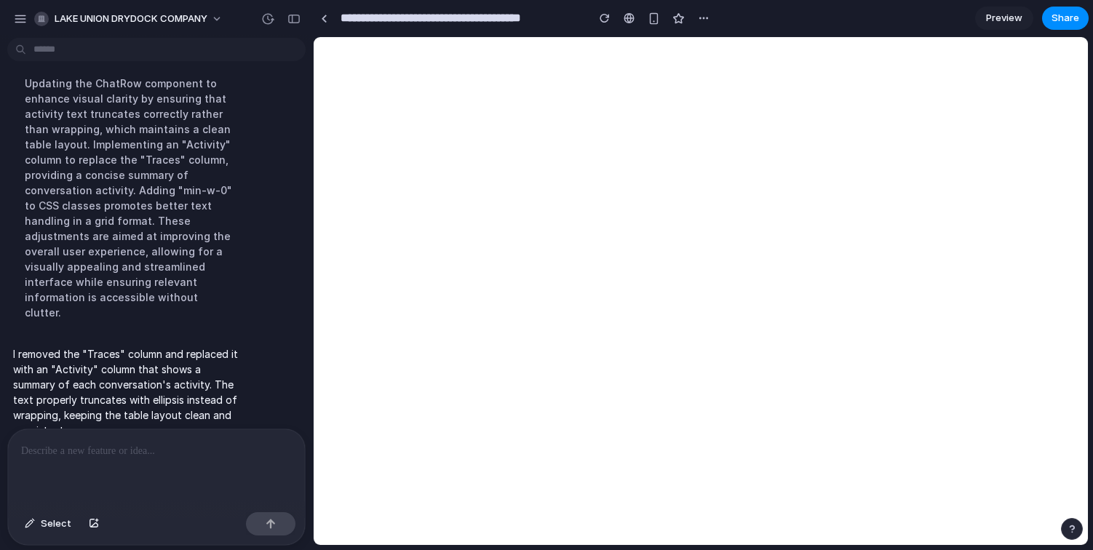
scroll to position [361, 0]
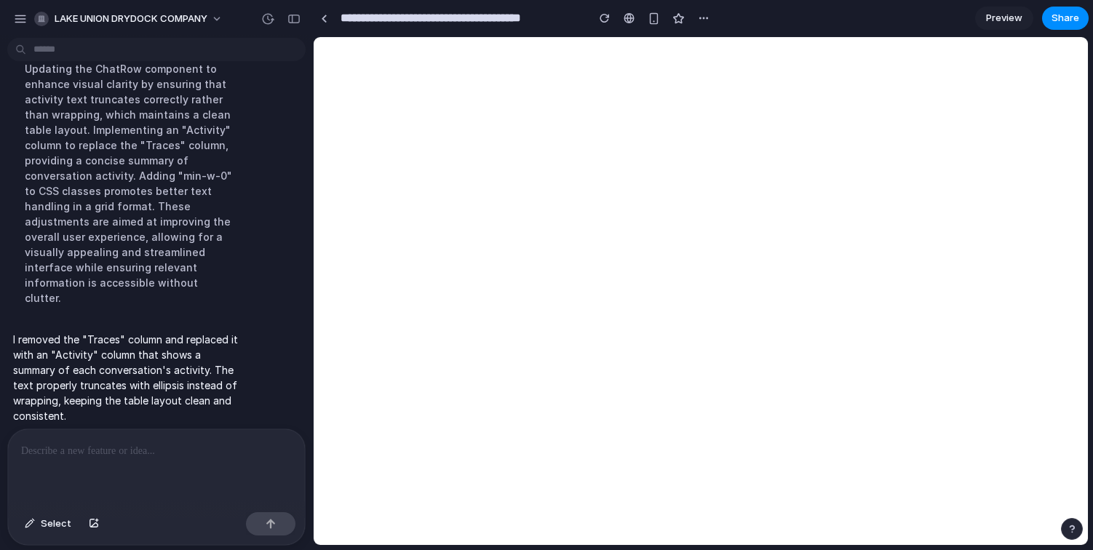
click at [215, 472] on div at bounding box center [156, 468] width 297 height 77
click at [89, 469] on div at bounding box center [156, 468] width 297 height 77
click at [95, 443] on p at bounding box center [153, 451] width 265 height 17
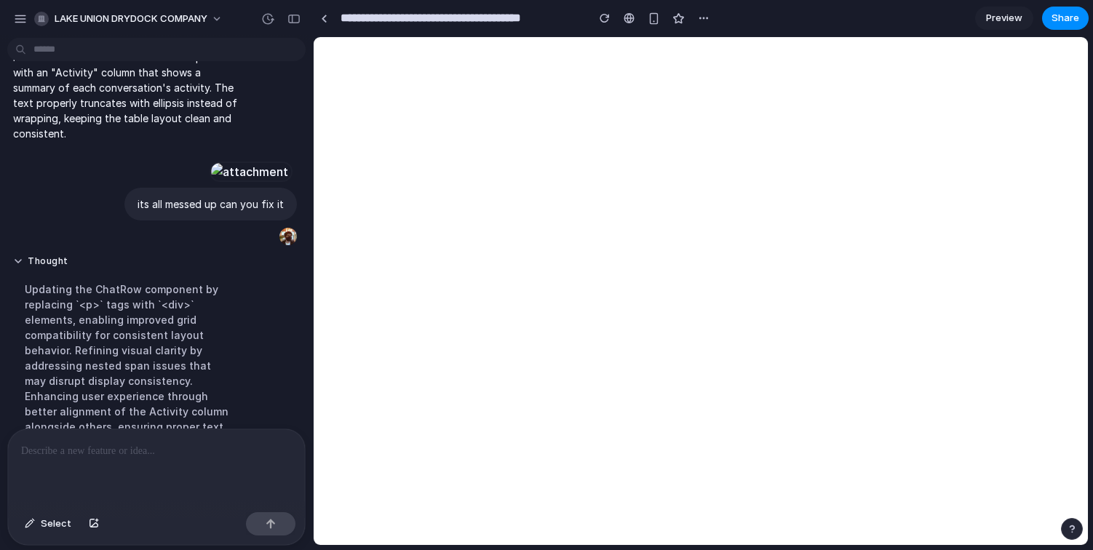
scroll to position [796, 0]
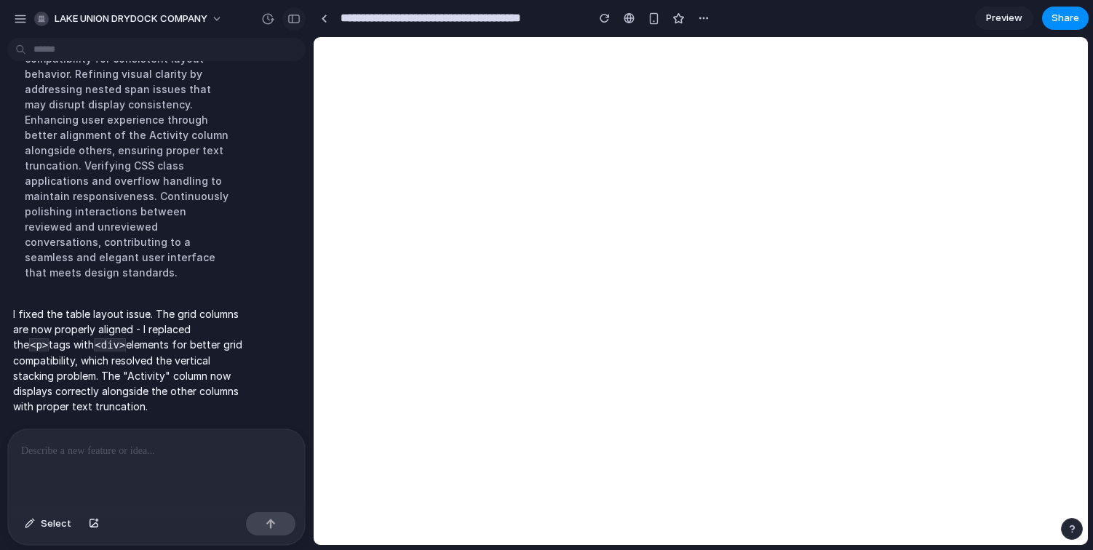
click at [291, 23] on button "button" at bounding box center [293, 18] width 23 height 23
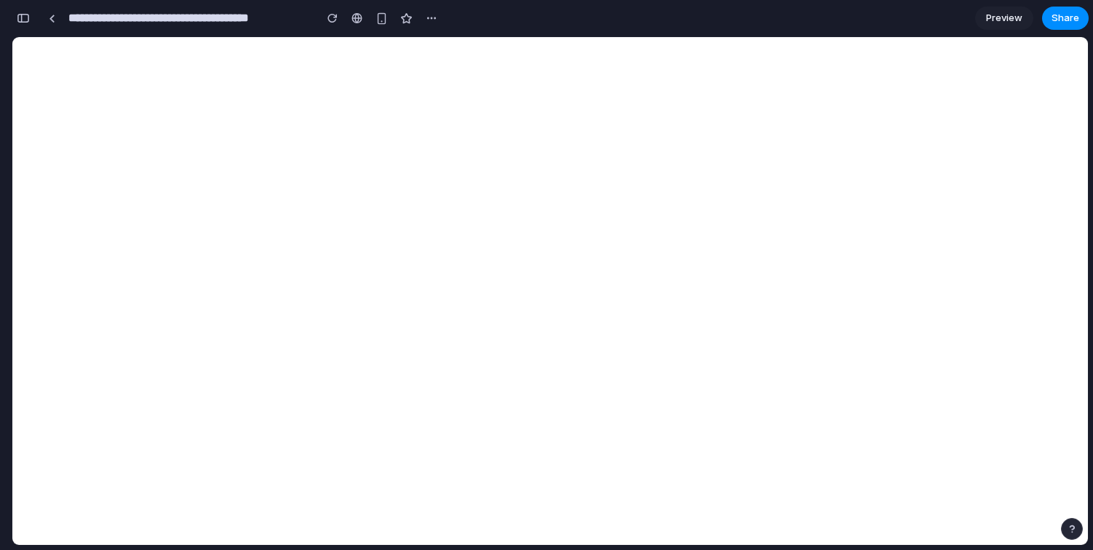
scroll to position [1051, 0]
click at [54, 18] on div at bounding box center [52, 19] width 7 height 8
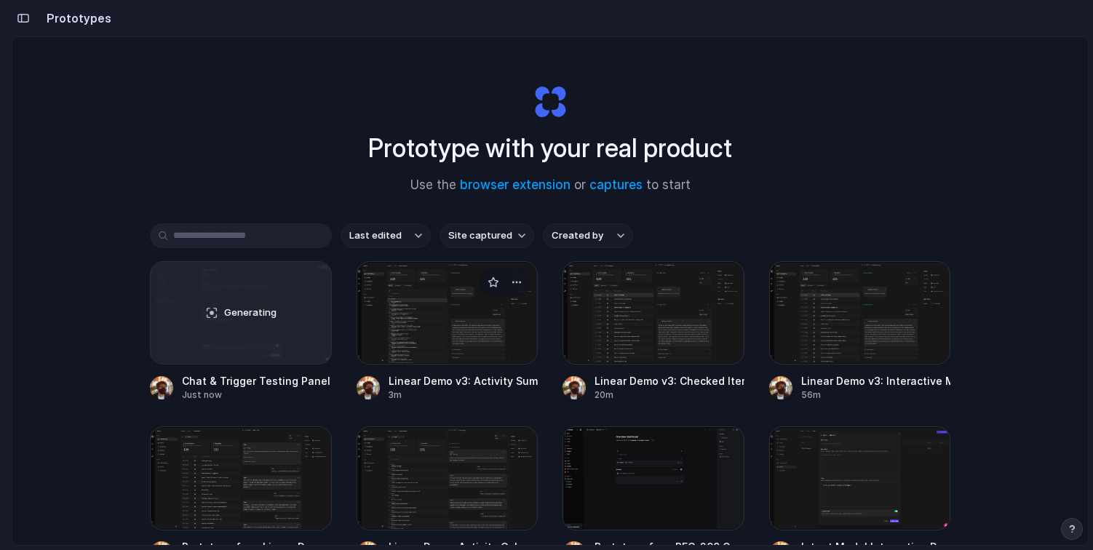
click at [417, 349] on div at bounding box center [448, 312] width 182 height 103
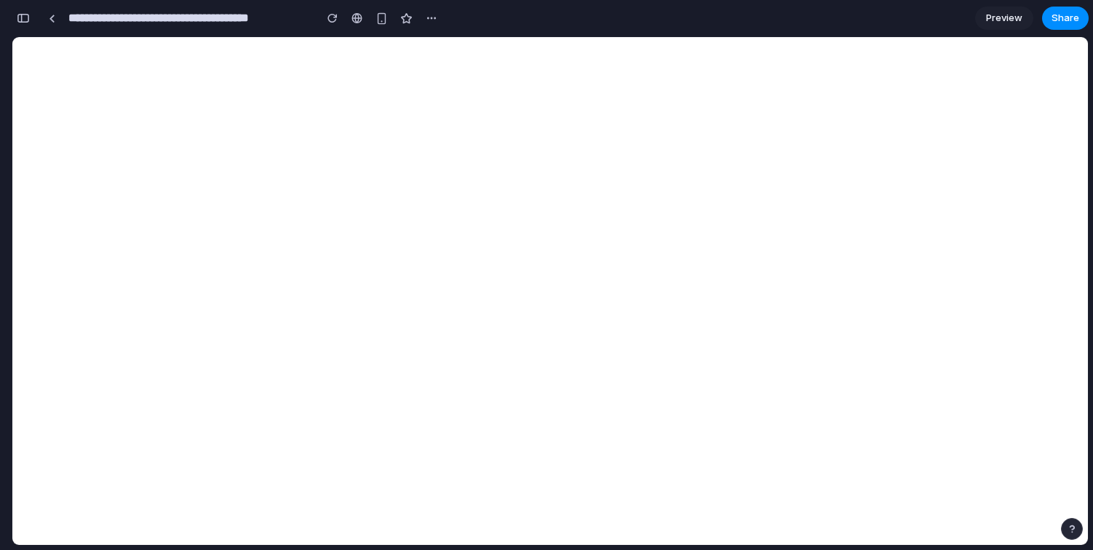
scroll to position [921, 0]
click at [55, 20] on link at bounding box center [52, 18] width 22 height 22
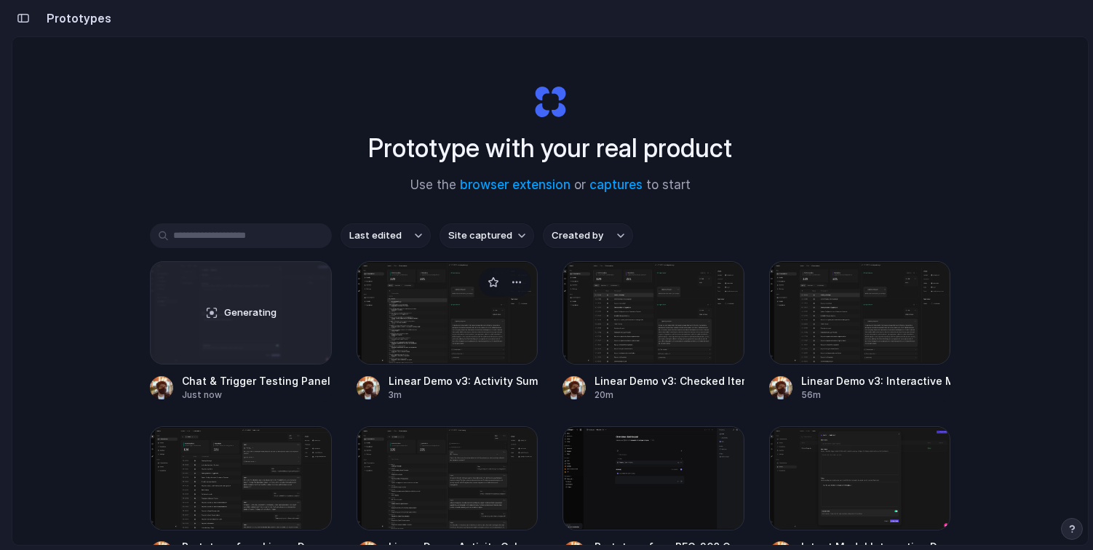
click at [490, 325] on div at bounding box center [448, 312] width 182 height 103
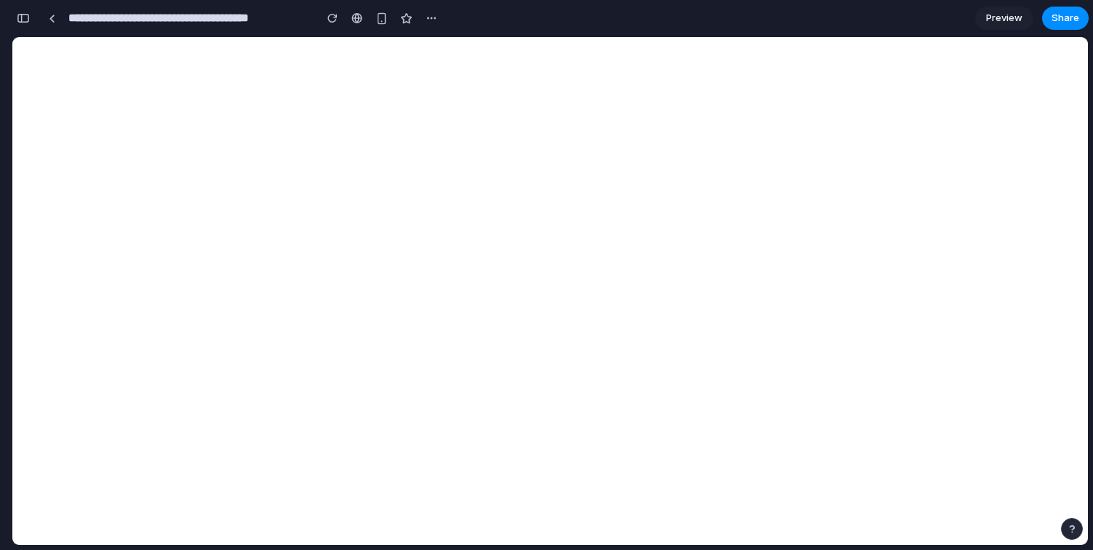
scroll to position [921, 0]
click at [25, 19] on div "button" at bounding box center [23, 18] width 13 height 10
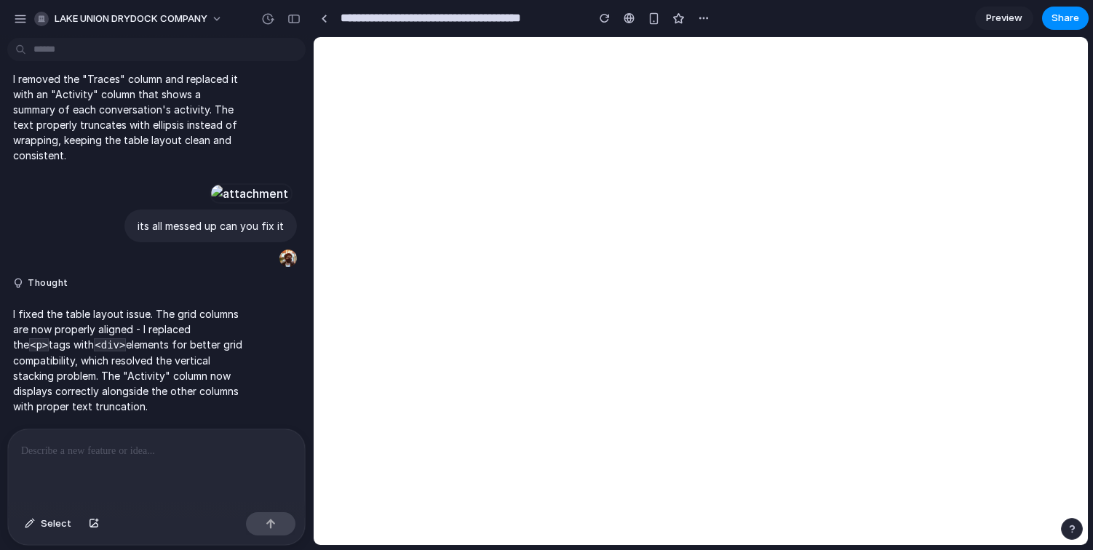
scroll to position [0, 0]
click at [264, 17] on div "button" at bounding box center [267, 18] width 13 height 13
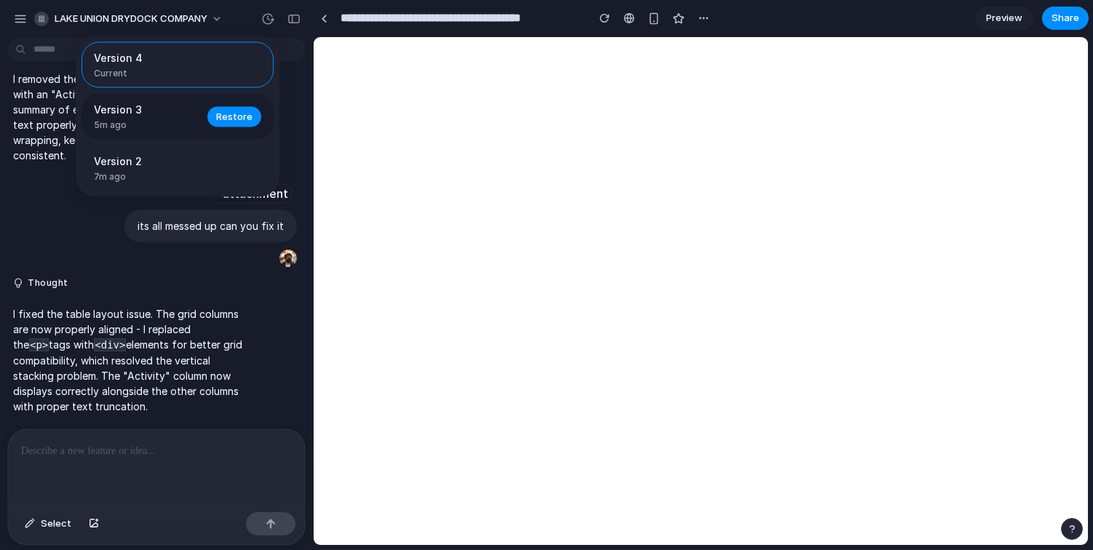
click at [190, 120] on span "5m ago" at bounding box center [146, 125] width 105 height 13
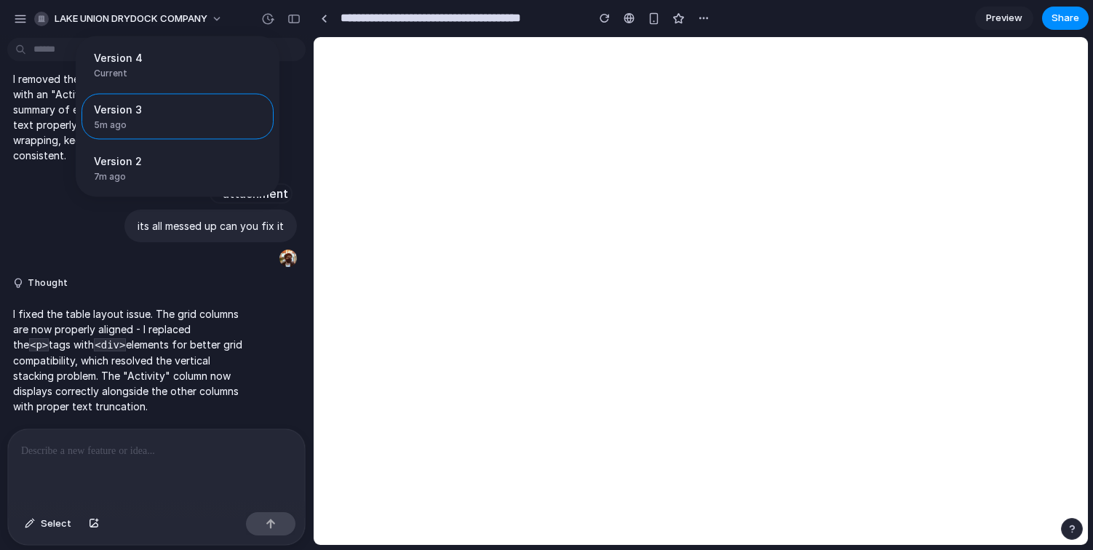
click at [1067, 67] on div "Version 4 Current Version 3 5m ago Restore Version 2 7m ago Restore" at bounding box center [546, 275] width 1093 height 550
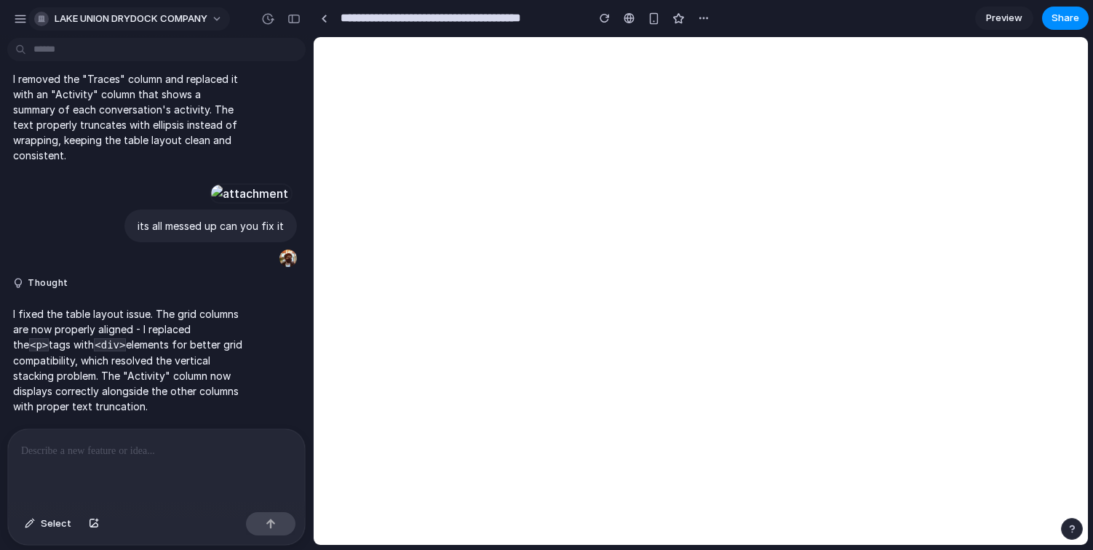
click at [163, 13] on span "LAKE UNION DRYDOCK COMPANY" at bounding box center [131, 19] width 153 height 15
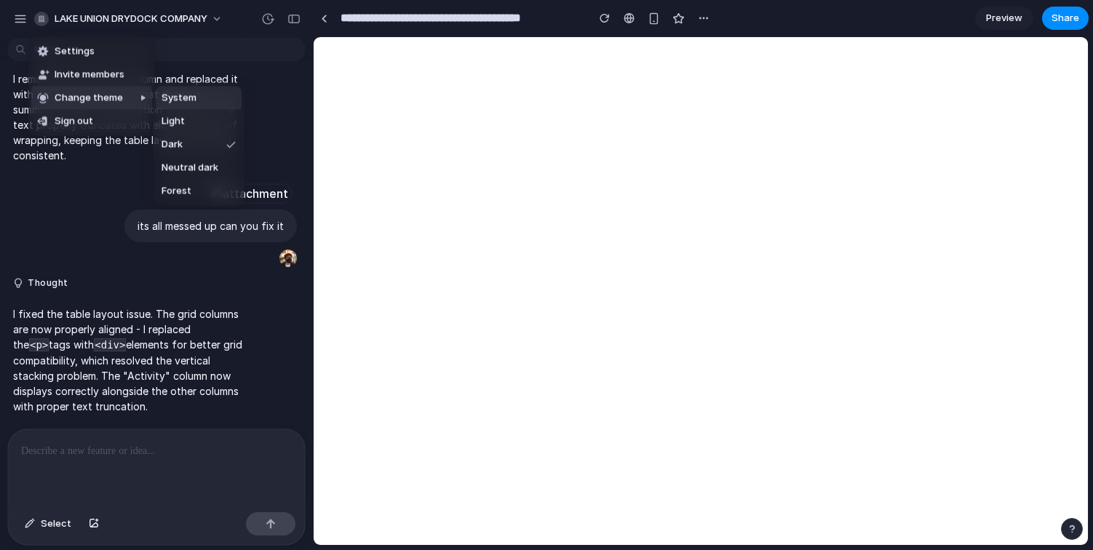
click at [270, 20] on div "Settings Invite members Change theme Sign out" at bounding box center [546, 275] width 1093 height 550
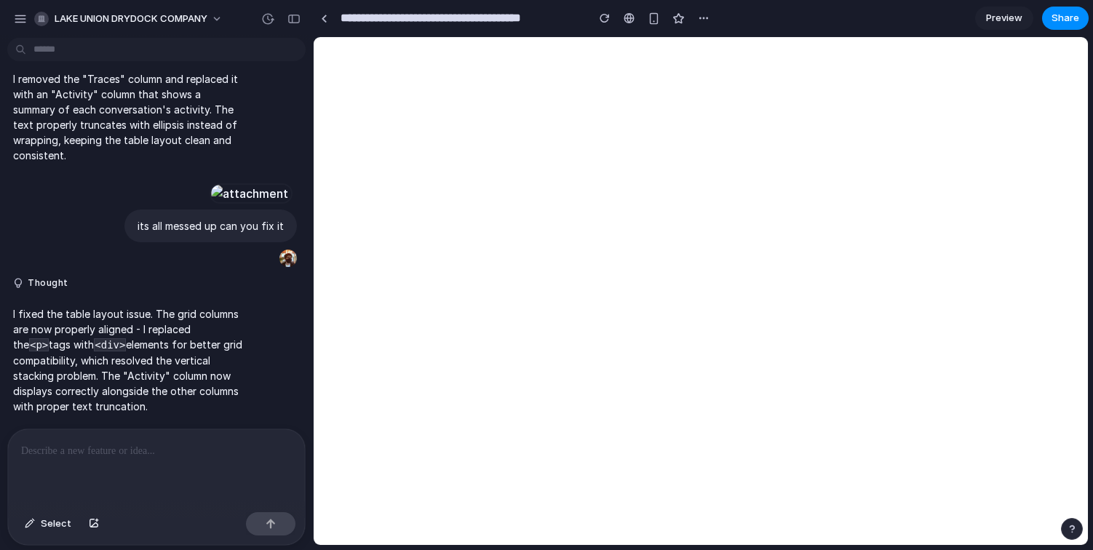
click at [270, 20] on div "button" at bounding box center [267, 18] width 13 height 13
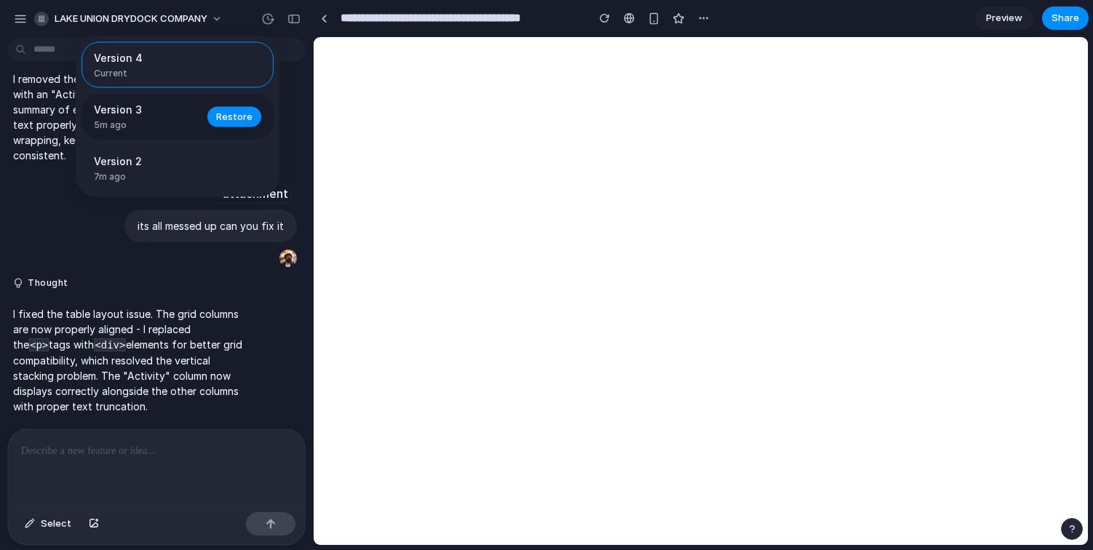
click at [162, 124] on span "5m ago" at bounding box center [146, 125] width 105 height 13
click at [240, 120] on span "Restore" at bounding box center [234, 116] width 36 height 15
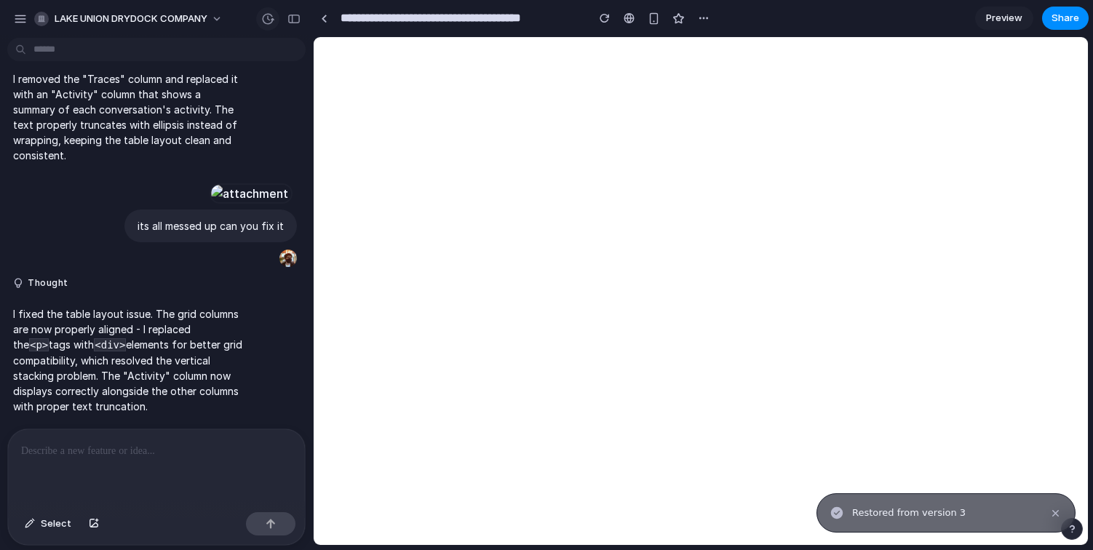
click at [267, 18] on div "button" at bounding box center [267, 18] width 13 height 13
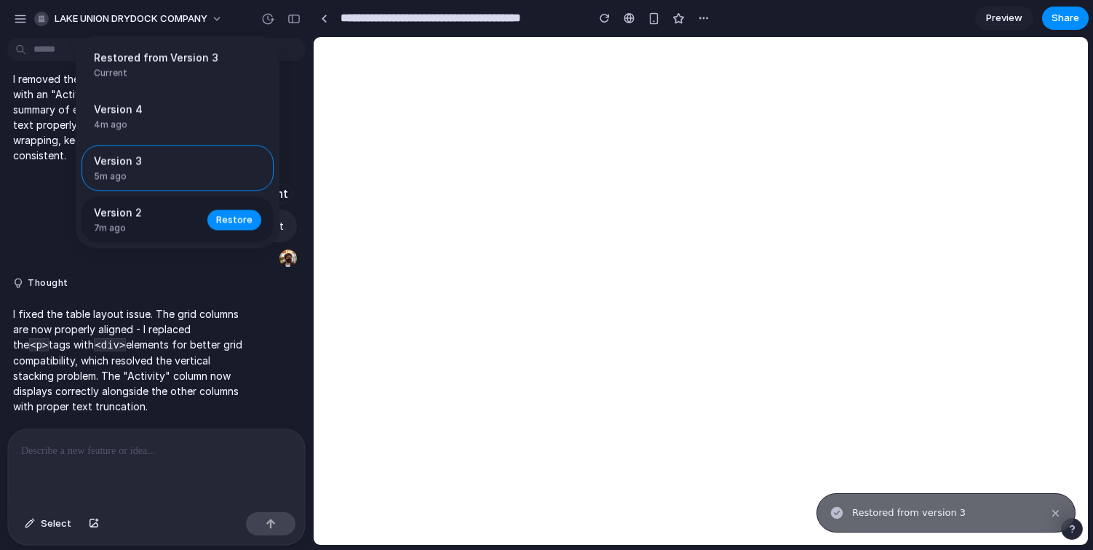
click at [148, 210] on span "Version 2" at bounding box center [146, 212] width 105 height 15
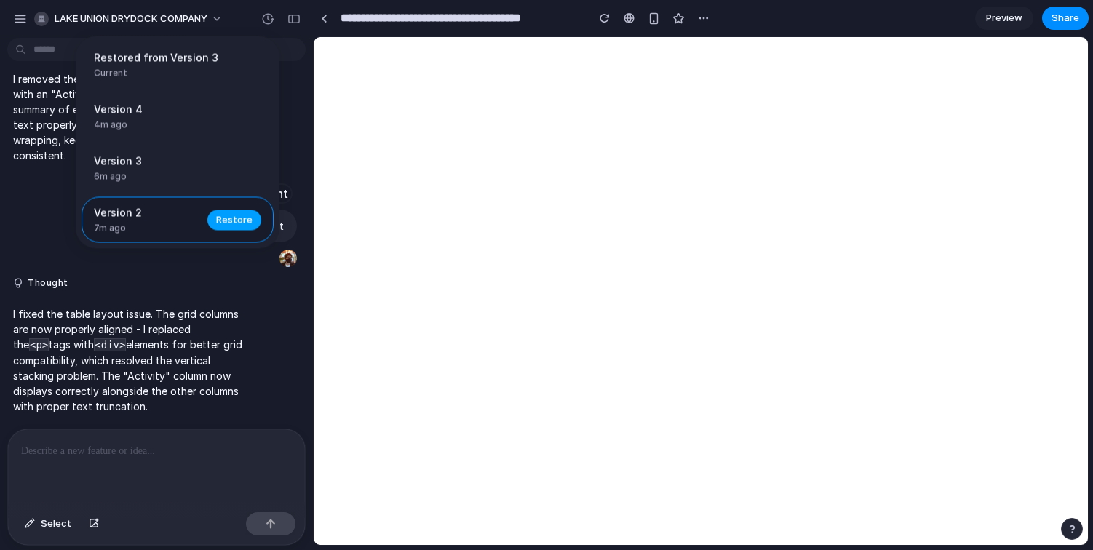
click at [239, 220] on span "Restore" at bounding box center [234, 220] width 36 height 15
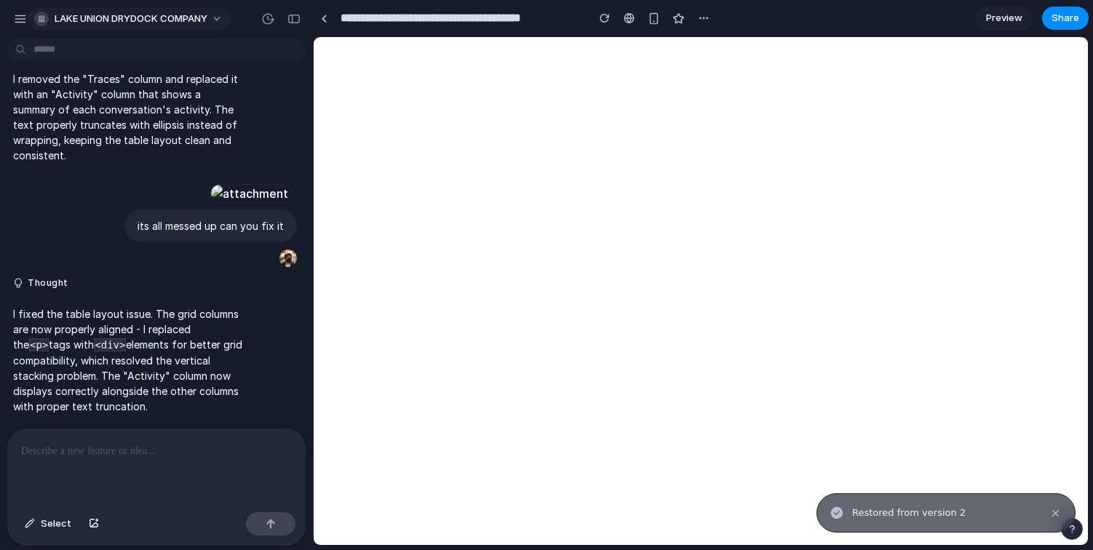
click at [190, 12] on span "LAKE UNION DRYDOCK COMPANY" at bounding box center [131, 19] width 153 height 15
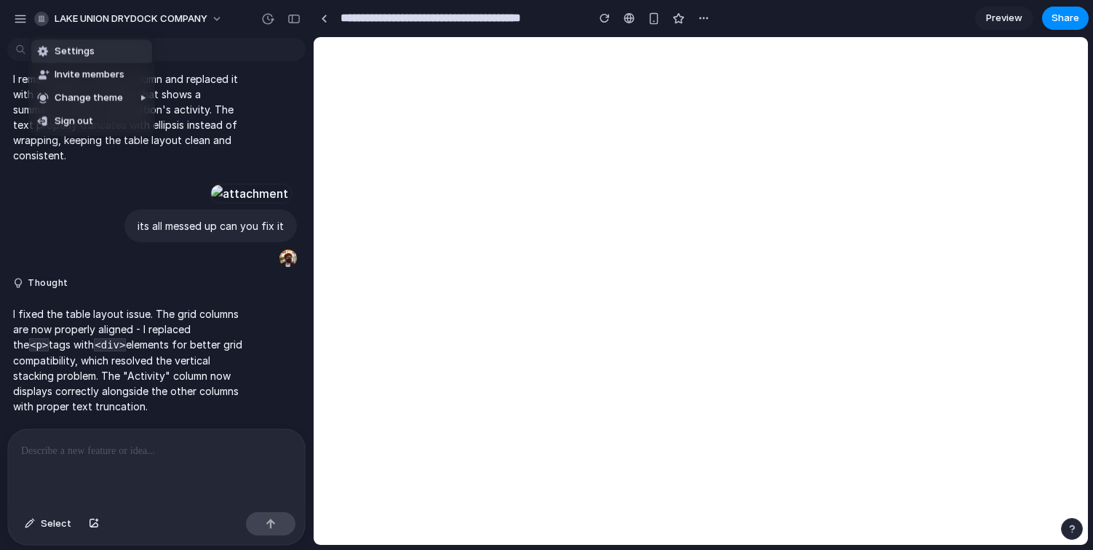
click at [270, 17] on div "Settings Invite members Change theme Sign out" at bounding box center [546, 275] width 1093 height 550
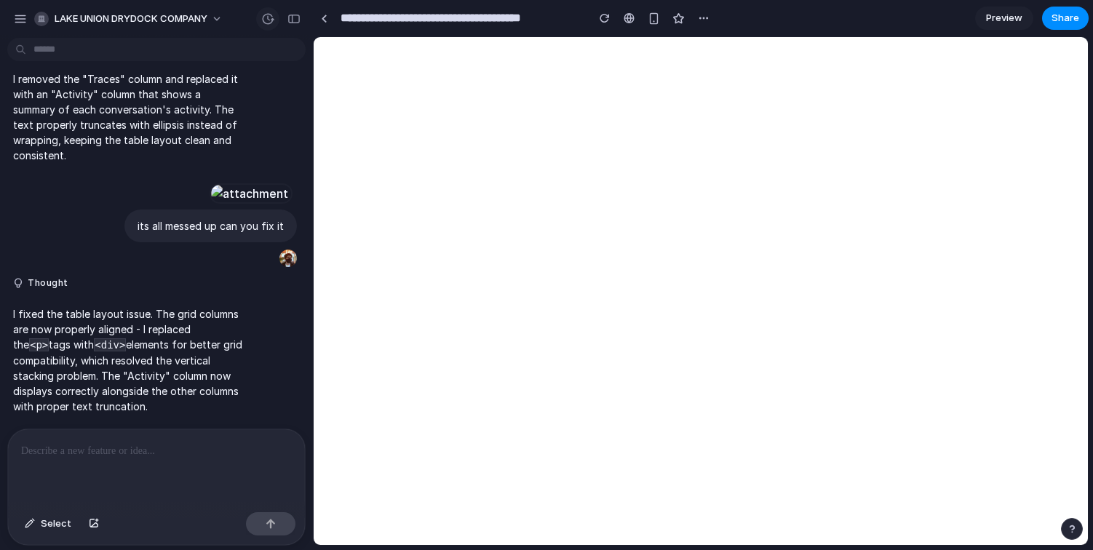
click at [269, 19] on div "button" at bounding box center [267, 18] width 13 height 13
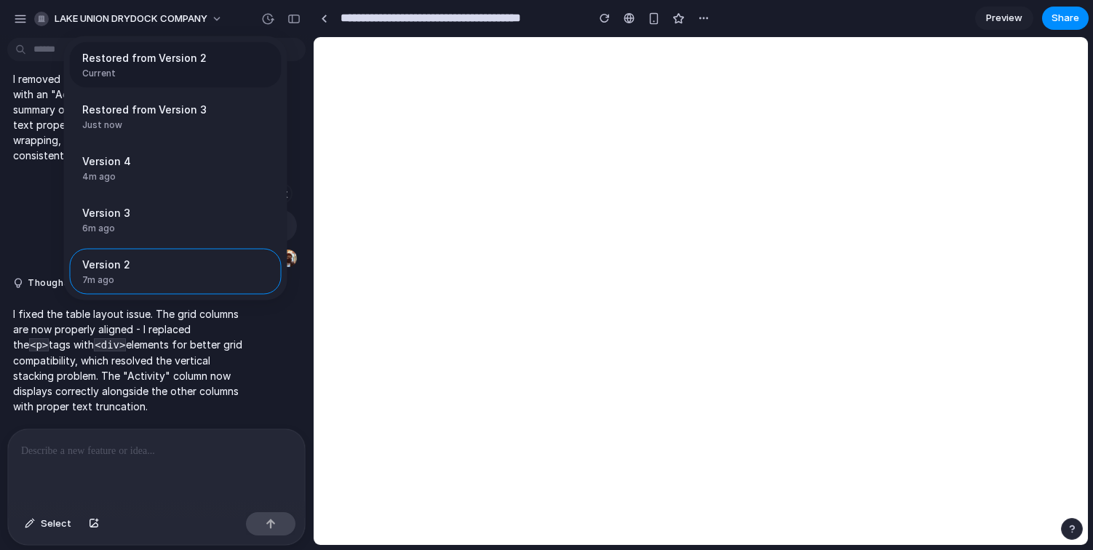
click at [169, 63] on span "Restored from Version 2" at bounding box center [171, 57] width 178 height 15
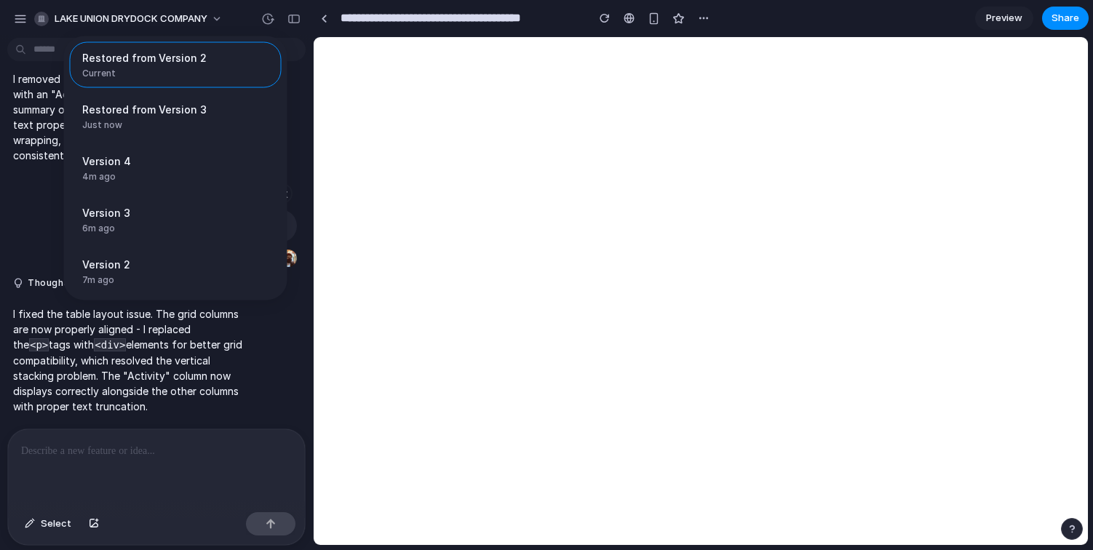
click at [1067, 60] on div "Restored from Version 2 Current Restored from Version 3 Just now Restore Versio…" at bounding box center [546, 275] width 1093 height 550
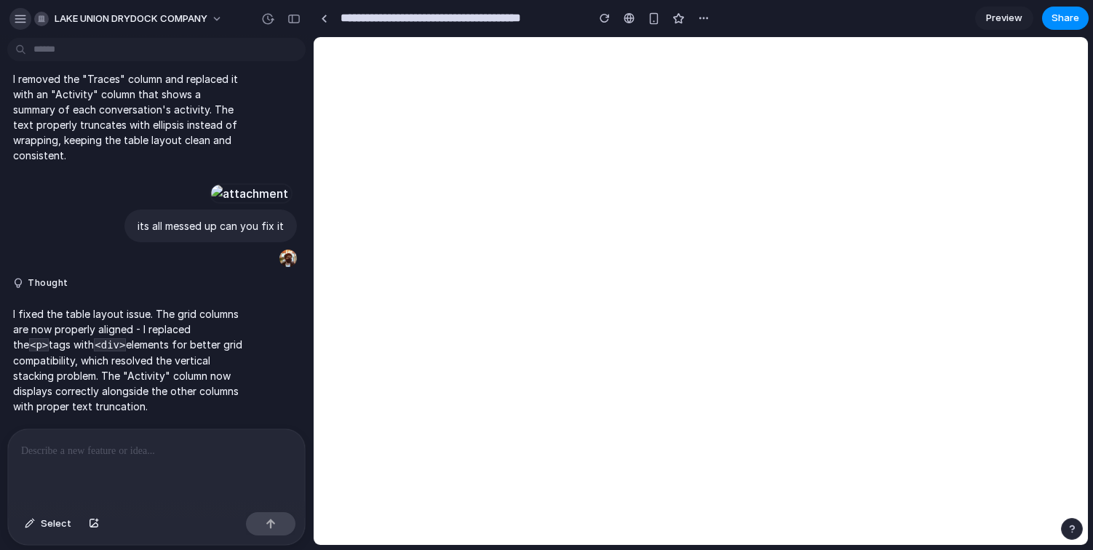
click at [17, 19] on div "button" at bounding box center [20, 18] width 13 height 13
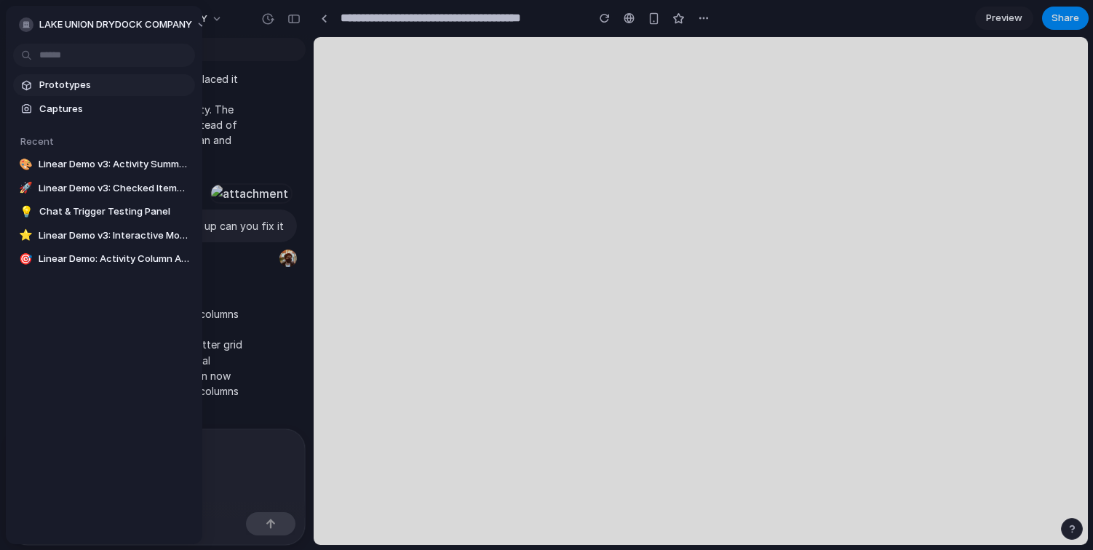
click at [68, 84] on span "Prototypes" at bounding box center [114, 85] width 150 height 15
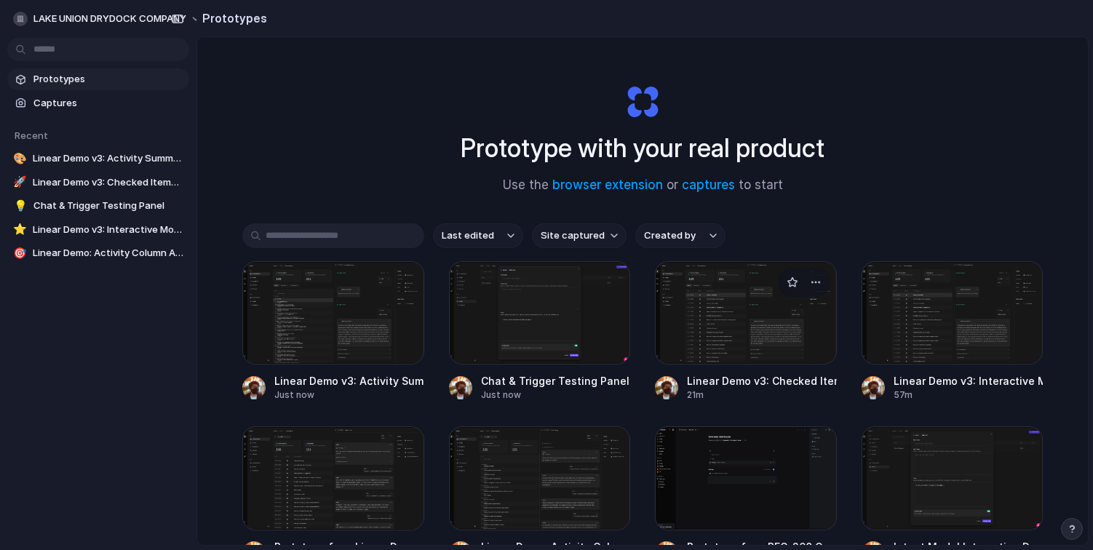
click at [743, 343] on div at bounding box center [746, 312] width 182 height 103
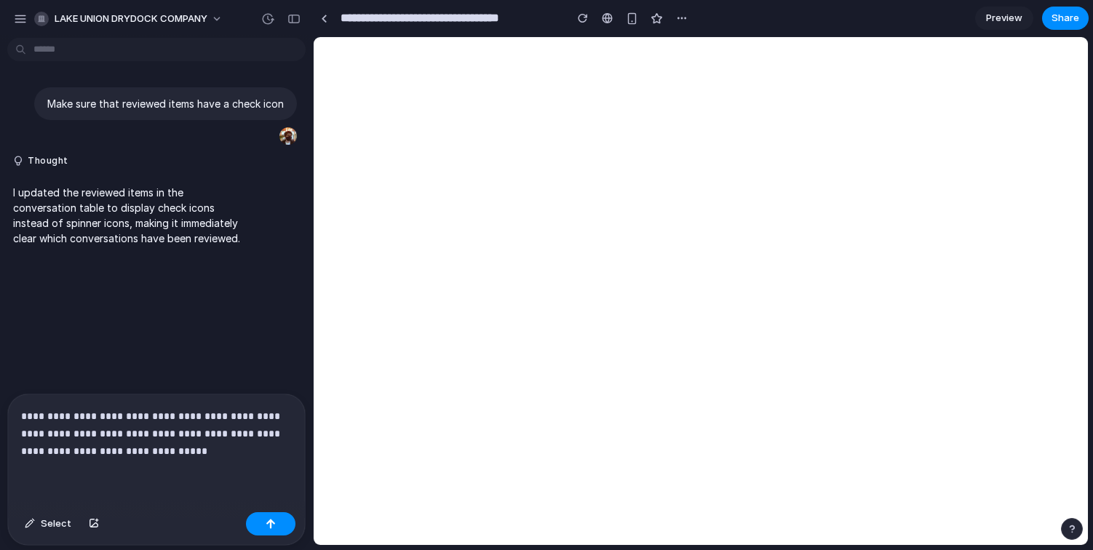
click at [209, 480] on div "**********" at bounding box center [156, 451] width 297 height 112
click at [211, 445] on p "**********" at bounding box center [153, 434] width 265 height 52
click at [187, 435] on p "**********" at bounding box center [153, 434] width 265 height 52
click at [676, 17] on div "button" at bounding box center [682, 18] width 12 height 12
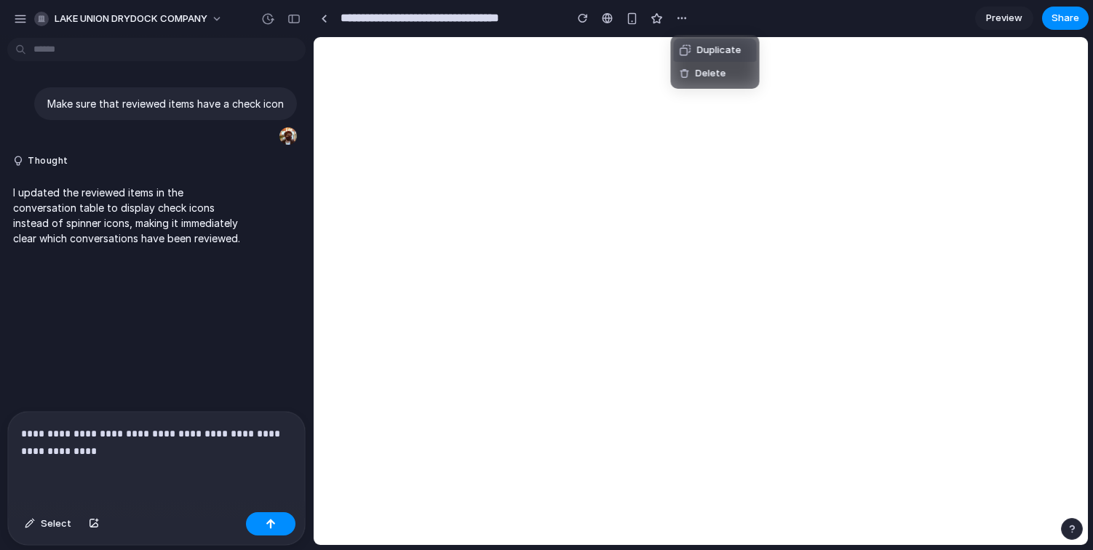
click at [700, 55] on span "Duplicate" at bounding box center [719, 50] width 44 height 15
click at [443, 17] on input "**********" at bounding box center [449, 18] width 223 height 26
type input "*"
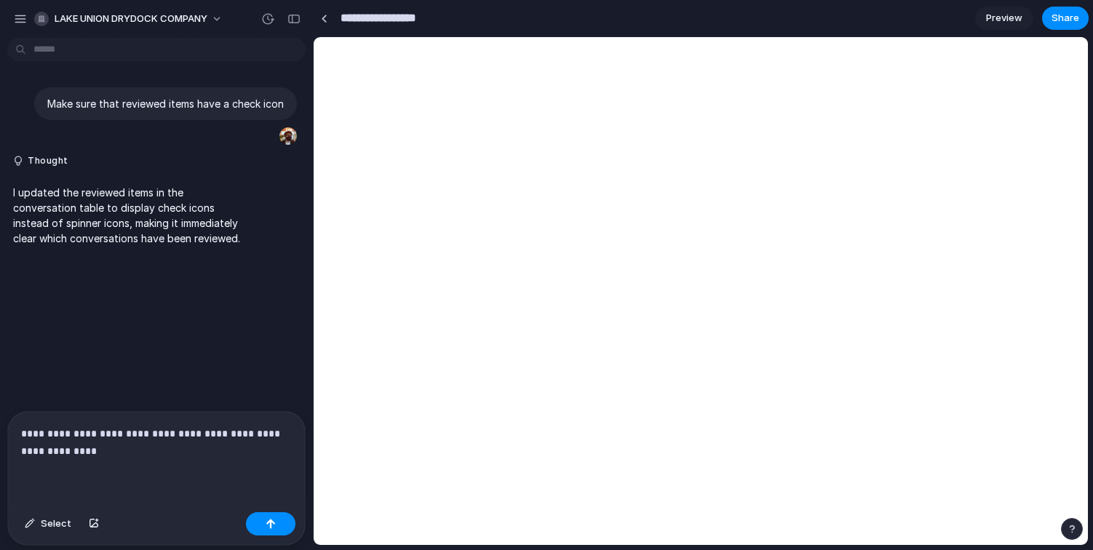
type input "**********"
click at [571, 14] on div "button" at bounding box center [573, 18] width 12 height 12
click at [571, 14] on div "Duplicate Delete" at bounding box center [546, 275] width 1093 height 550
click at [51, 526] on span "Select" at bounding box center [56, 524] width 31 height 15
click at [583, 223] on div at bounding box center [701, 291] width 774 height 507
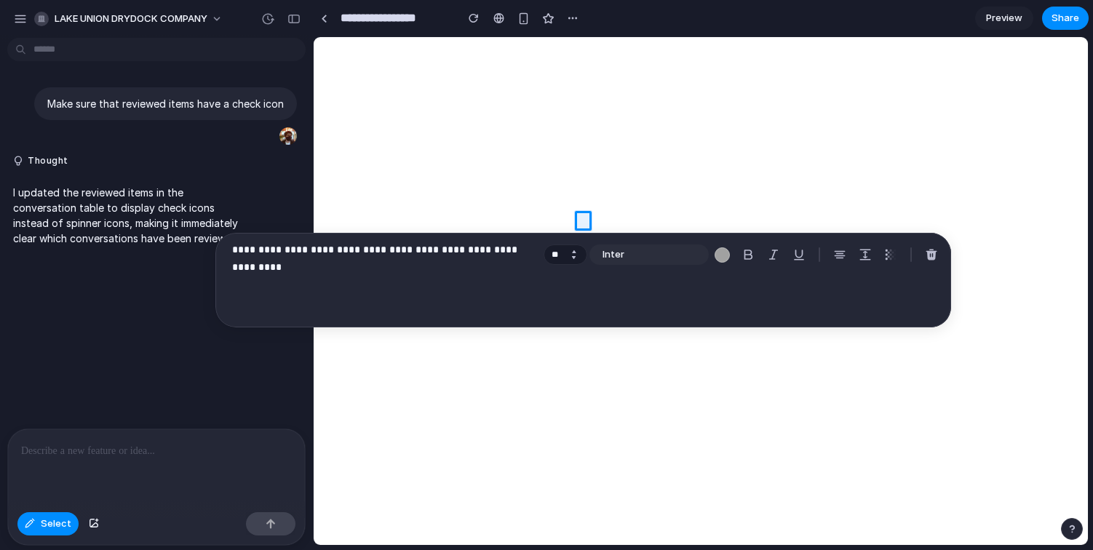
click at [574, 249] on button "Increment" at bounding box center [574, 251] width 15 height 7
click at [661, 219] on div at bounding box center [701, 291] width 774 height 507
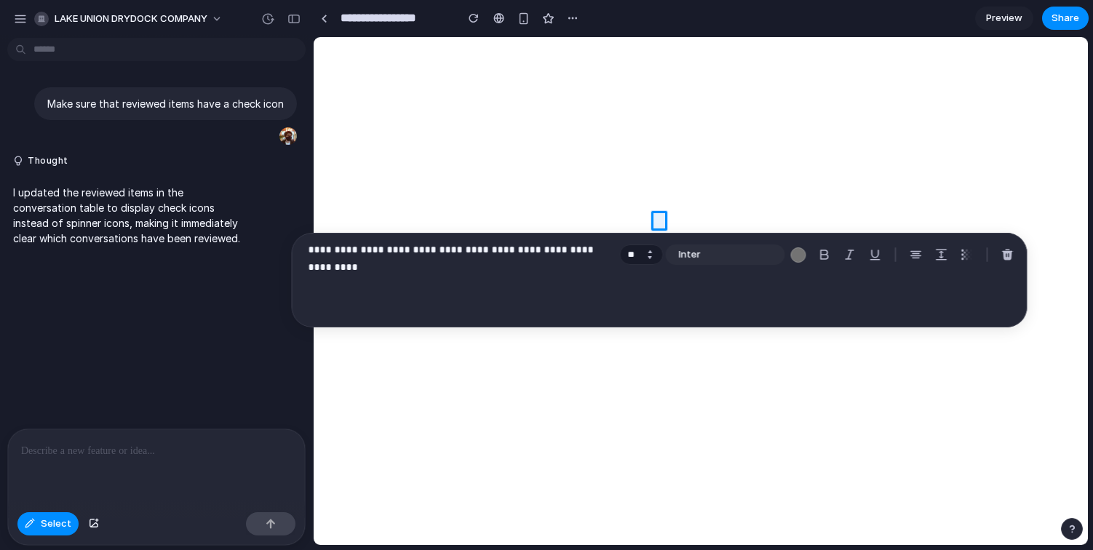
click at [646, 250] on button "Increment" at bounding box center [650, 251] width 15 height 7
click at [741, 223] on div at bounding box center [701, 291] width 774 height 507
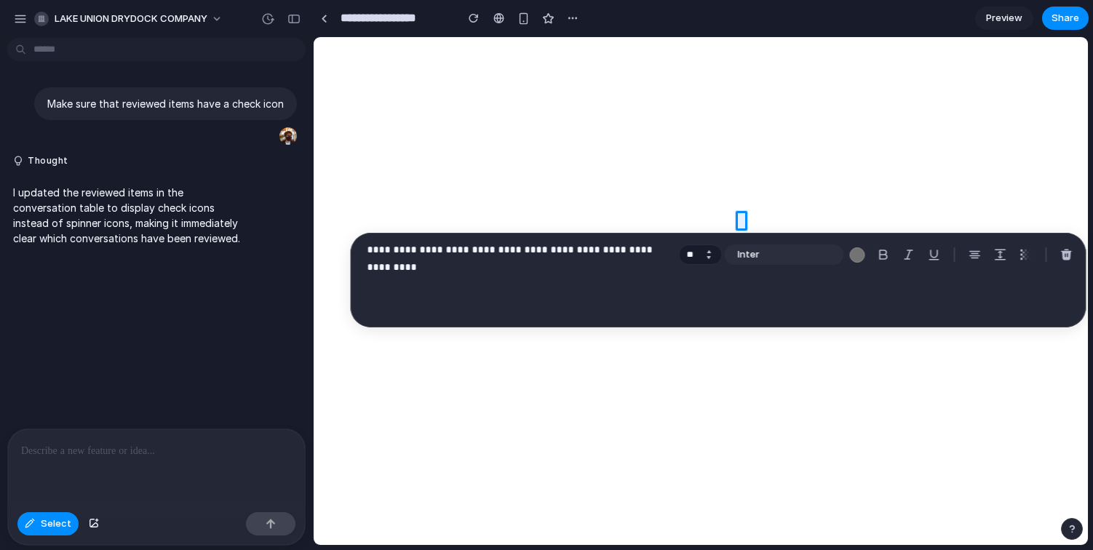
click at [709, 253] on button "Increment" at bounding box center [709, 251] width 15 height 7
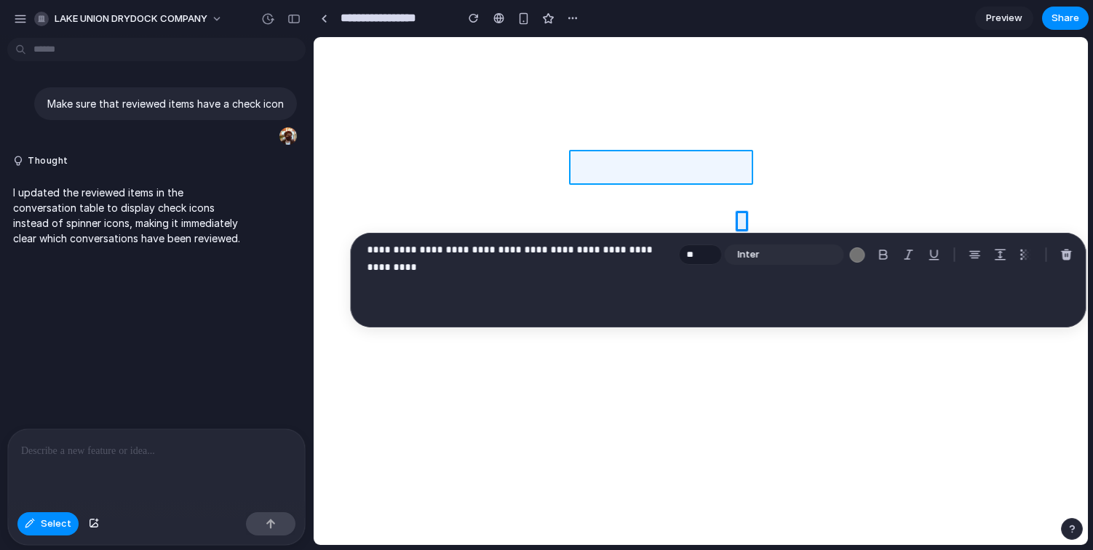
click at [723, 175] on div at bounding box center [701, 291] width 774 height 507
type input "**"
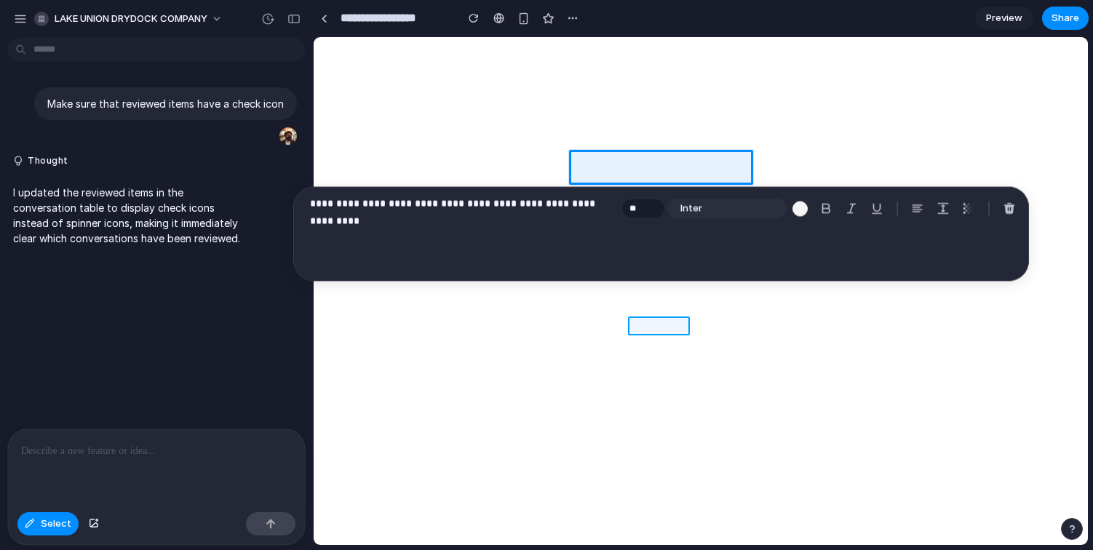
click at [668, 325] on div at bounding box center [701, 291] width 774 height 507
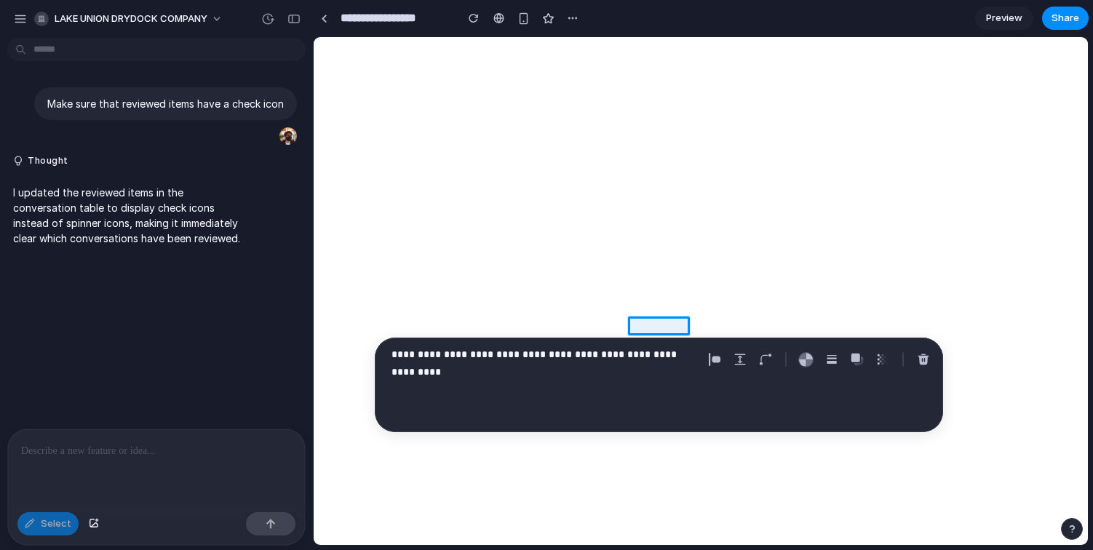
click at [193, 467] on div at bounding box center [156, 468] width 297 height 77
click at [178, 474] on div at bounding box center [156, 468] width 297 height 77
click at [71, 499] on div at bounding box center [156, 468] width 297 height 77
click at [68, 518] on span "Select" at bounding box center [56, 524] width 31 height 15
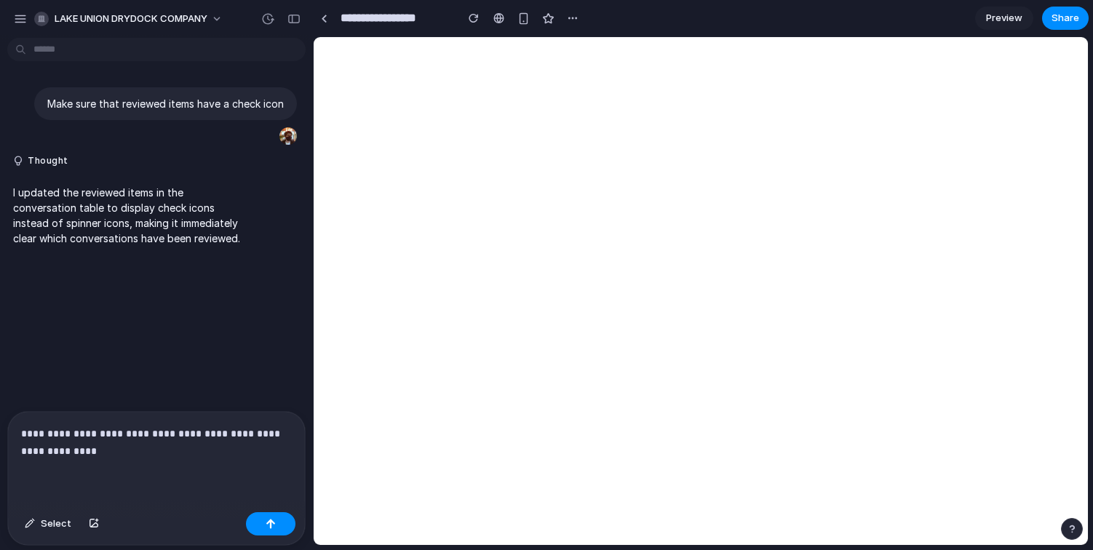
click at [167, 299] on div "Make sure that reviewed items have a check icon Thought I updated the reviewed …" at bounding box center [152, 228] width 304 height 368
click at [1067, 20] on span "Share" at bounding box center [1066, 18] width 28 height 15
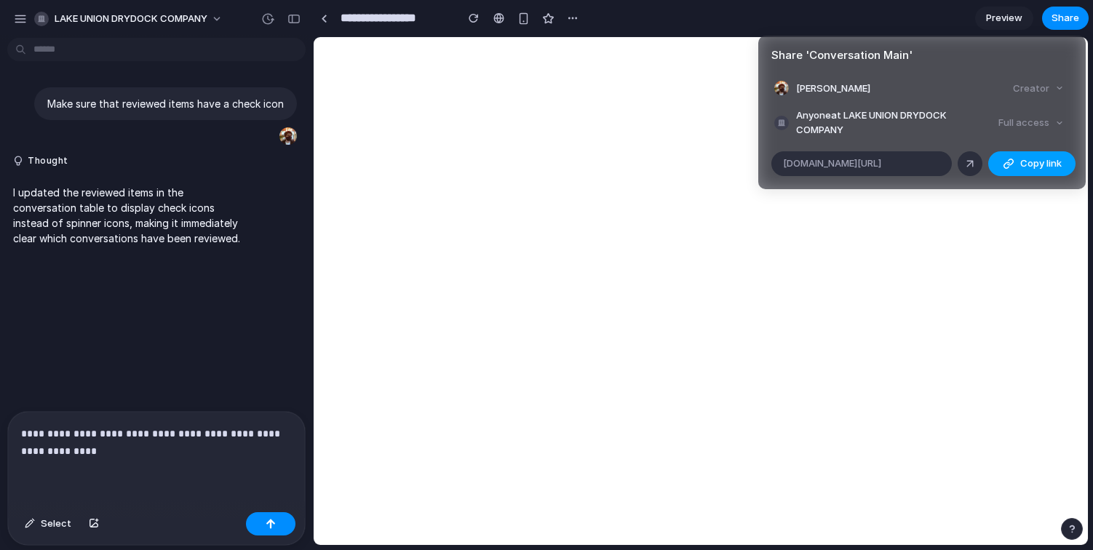
click at [1029, 159] on span "Copy link" at bounding box center [1041, 164] width 41 height 15
click at [882, 161] on span "alloy.app/lake-union-drydock-company/p/5372a6b2-a972-483d-9742-ade4595dc168" at bounding box center [832, 164] width 98 height 15
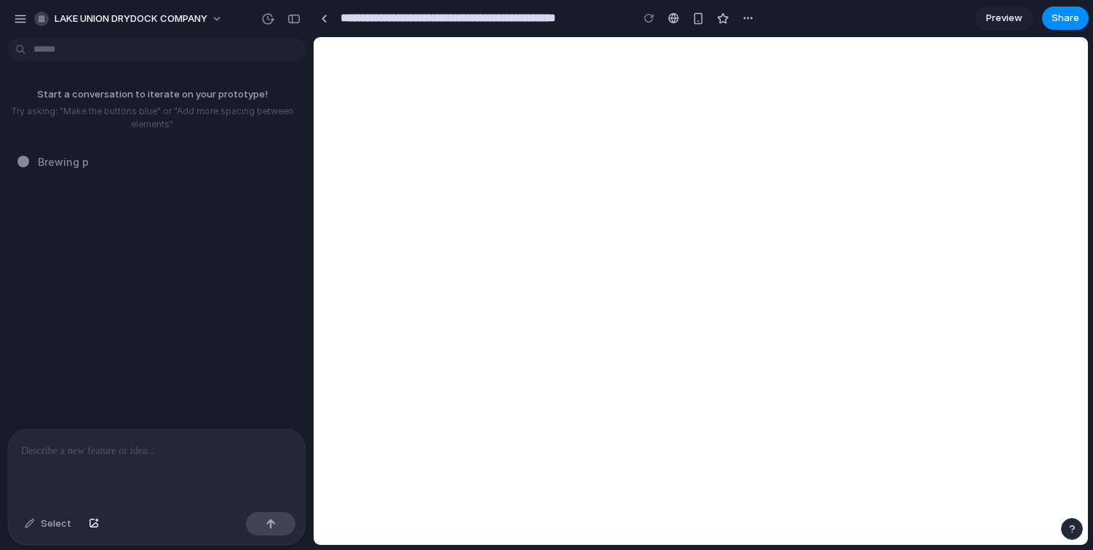
click at [100, 444] on p at bounding box center [156, 451] width 271 height 17
click at [282, 444] on p at bounding box center [156, 451] width 271 height 17
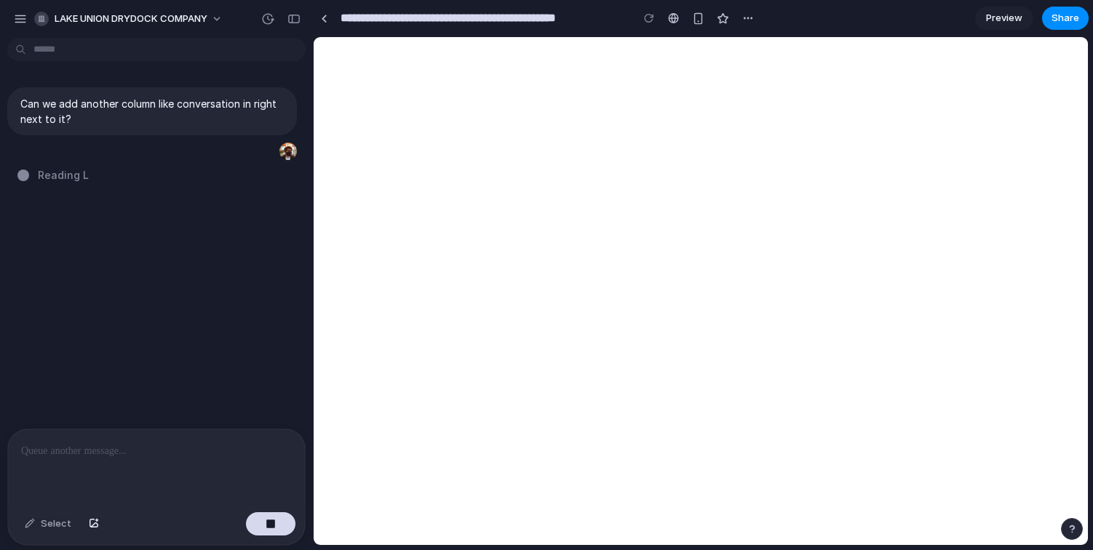
type input "**********"
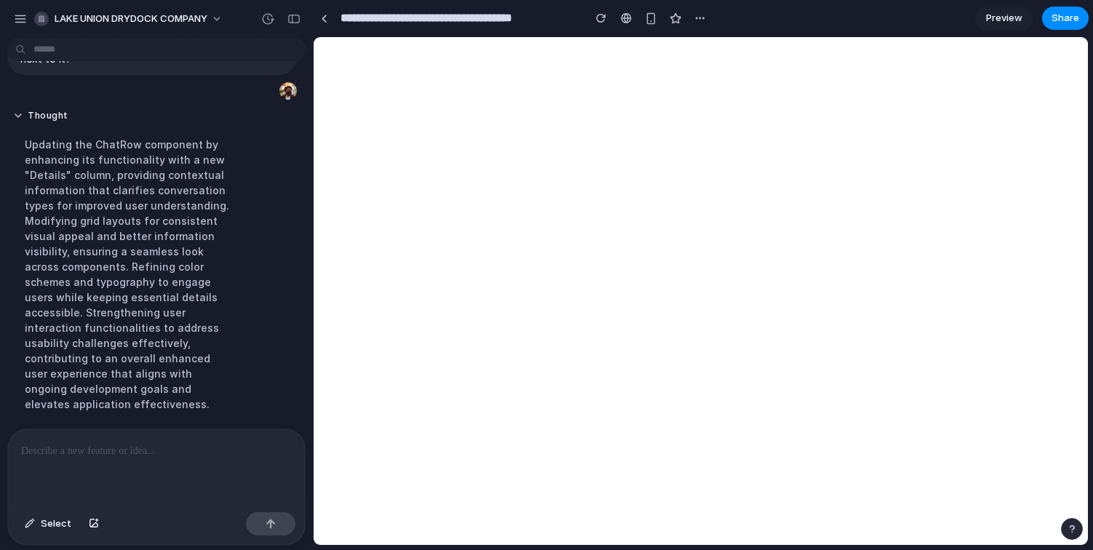
scroll to position [183, 0]
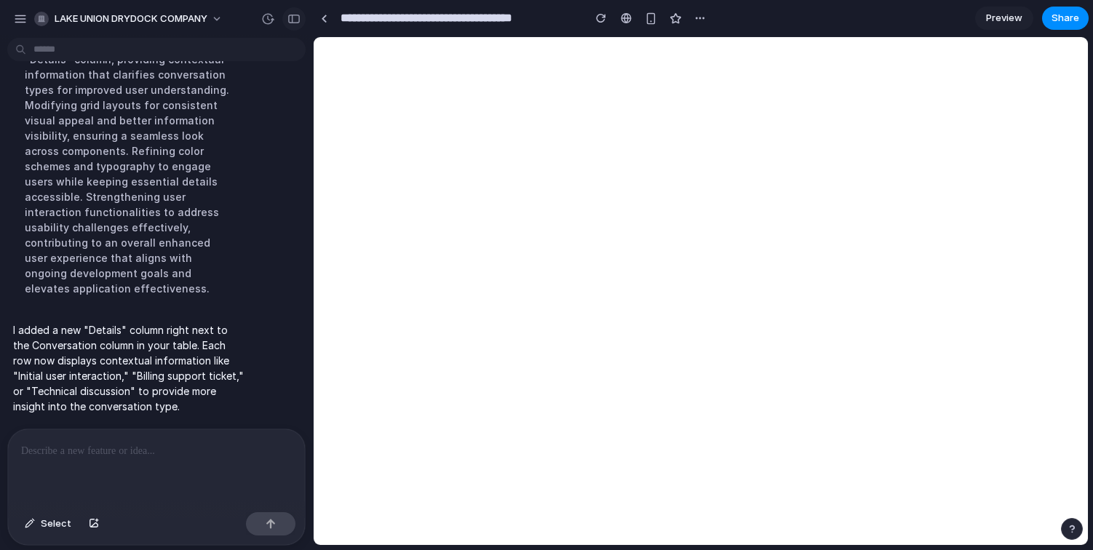
click at [296, 22] on div "button" at bounding box center [294, 19] width 13 height 10
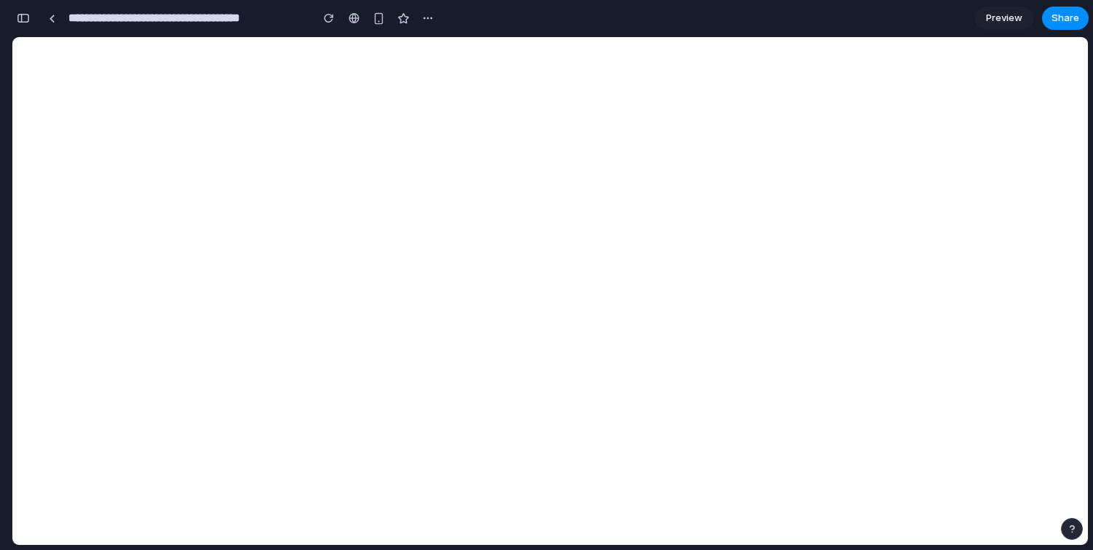
scroll to position [213, 0]
click at [31, 14] on button "button" at bounding box center [23, 18] width 23 height 23
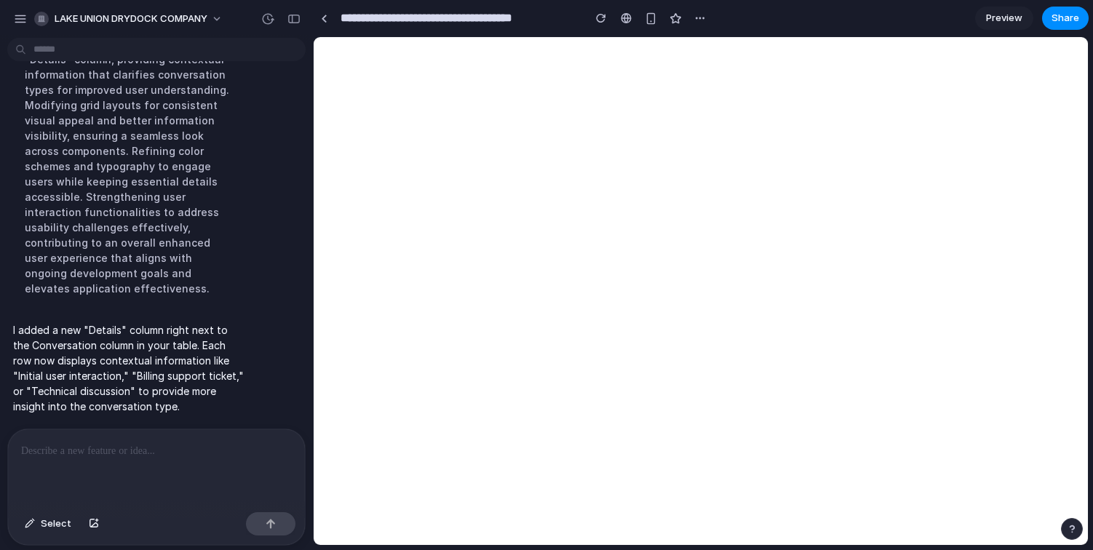
scroll to position [183, 0]
click at [131, 481] on div at bounding box center [156, 468] width 297 height 77
click at [100, 462] on div "**********" at bounding box center [156, 468] width 297 height 77
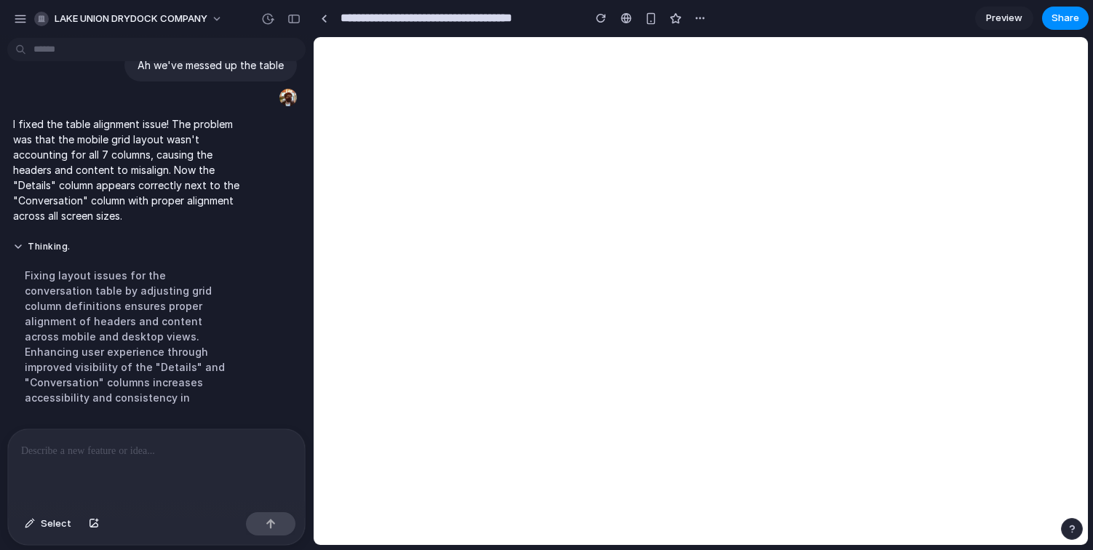
scroll to position [425, 0]
click at [703, 14] on div "button" at bounding box center [701, 18] width 12 height 12
click at [619, 15] on div "Duplicate Delete" at bounding box center [546, 275] width 1093 height 550
click at [1008, 20] on span "Preview" at bounding box center [1004, 18] width 36 height 15
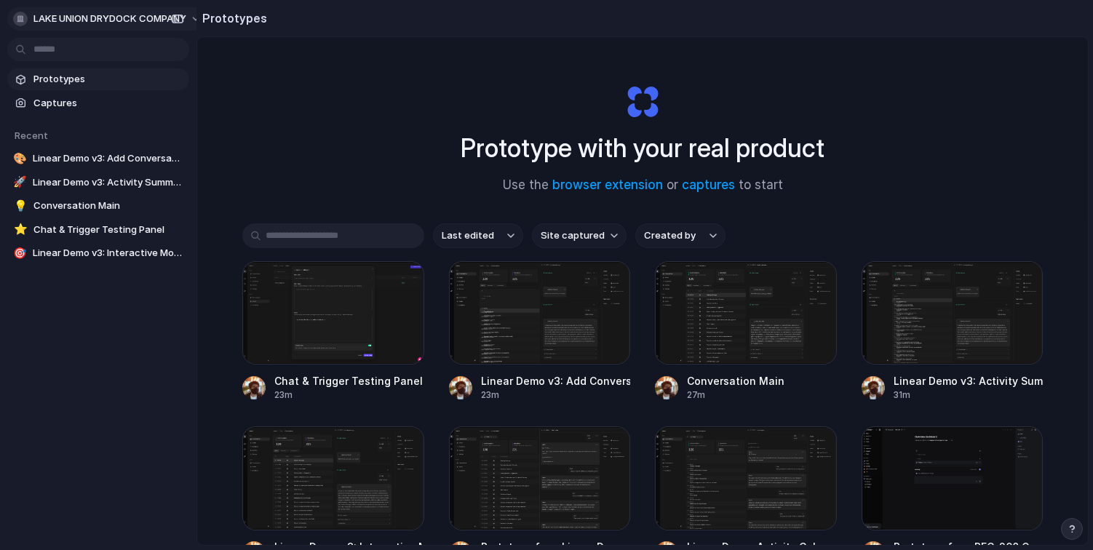
click at [11, 20] on button "LAKE UNION DRYDOCK COMPANY" at bounding box center [108, 18] width 202 height 23
click at [64, 36] on ul "Settings Invite members Change theme Sign out" at bounding box center [70, 86] width 127 height 100
click at [63, 49] on span "Settings" at bounding box center [53, 51] width 40 height 15
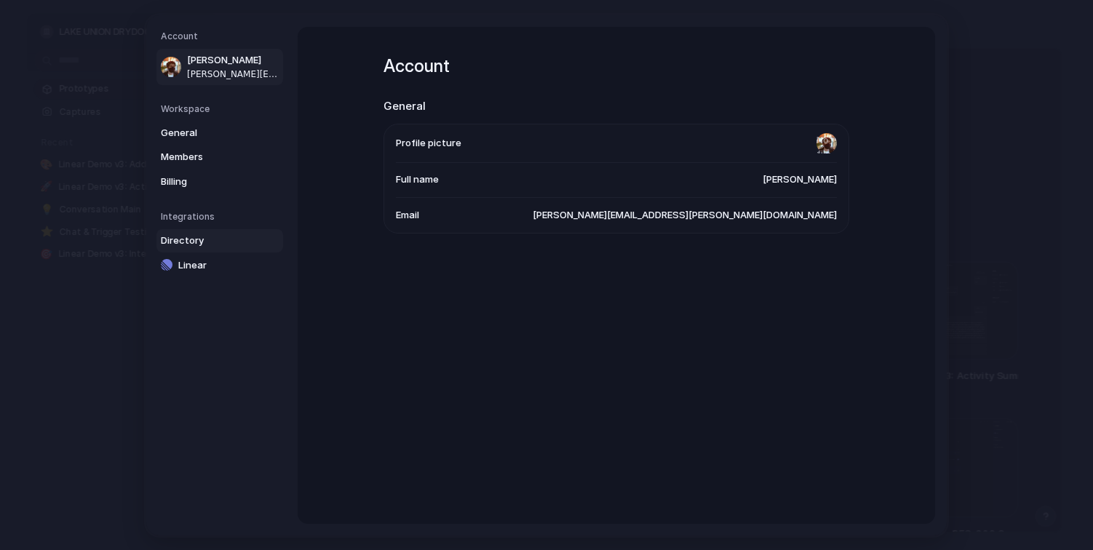
click at [188, 235] on span "Directory" at bounding box center [207, 241] width 93 height 15
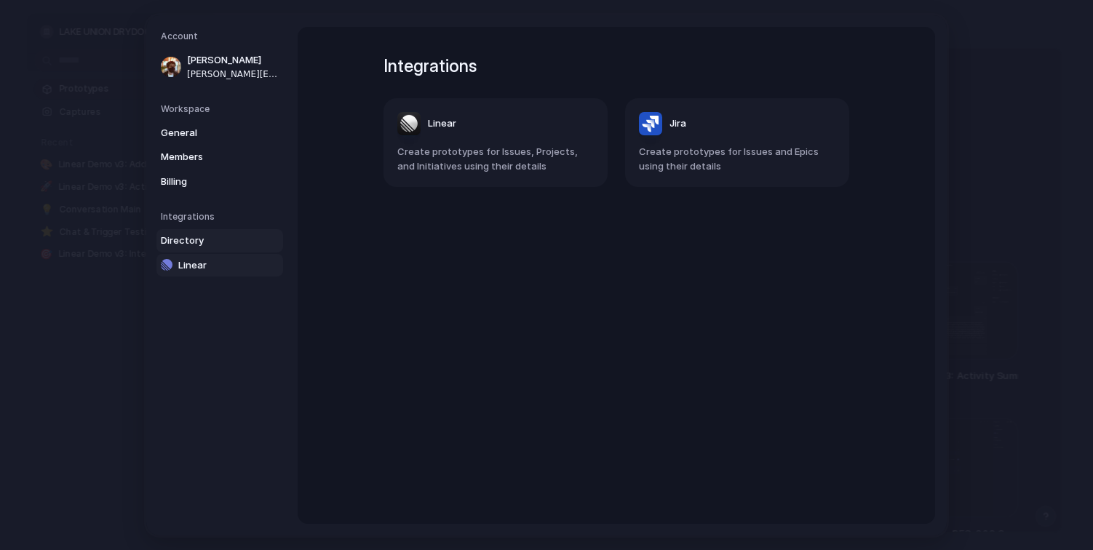
click at [206, 272] on link "Linear" at bounding box center [220, 264] width 127 height 23
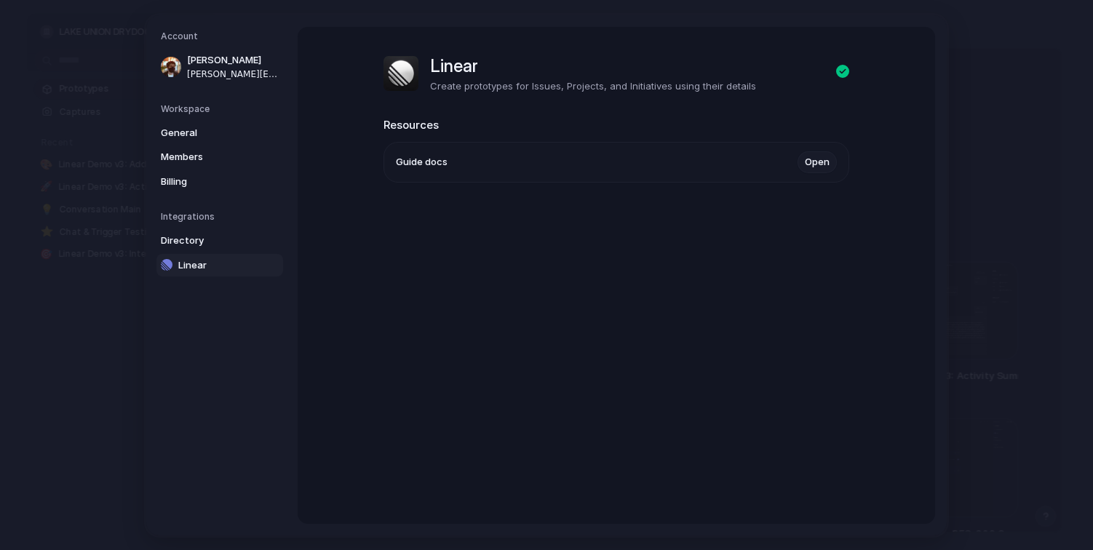
click at [818, 160] on link "Open" at bounding box center [817, 162] width 39 height 22
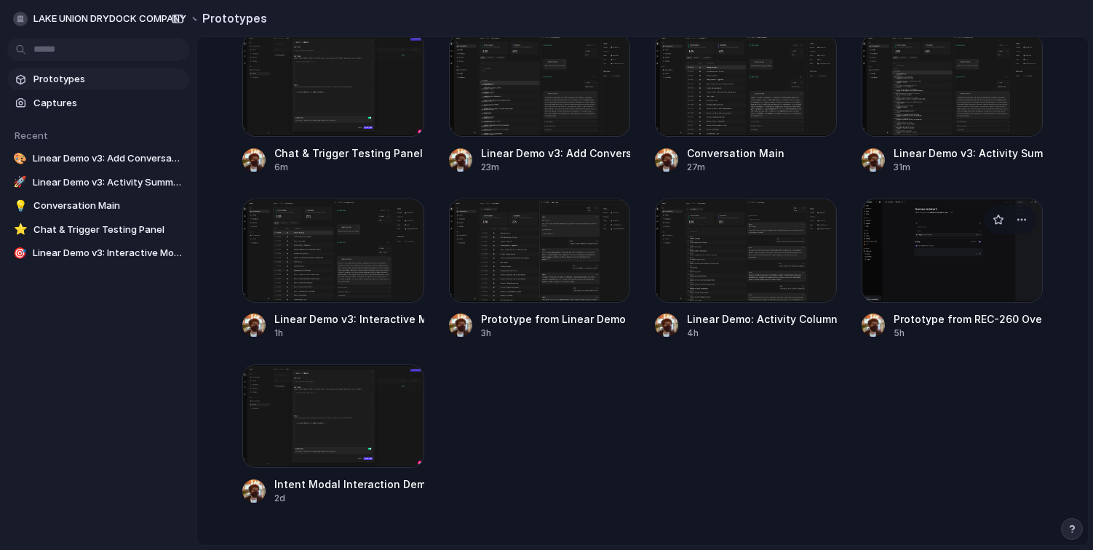
scroll to position [229, 0]
click at [1021, 219] on div "button" at bounding box center [1022, 219] width 12 height 12
click at [1036, 197] on div "Open in new tab Rename Copy link Delete" at bounding box center [546, 275] width 1093 height 550
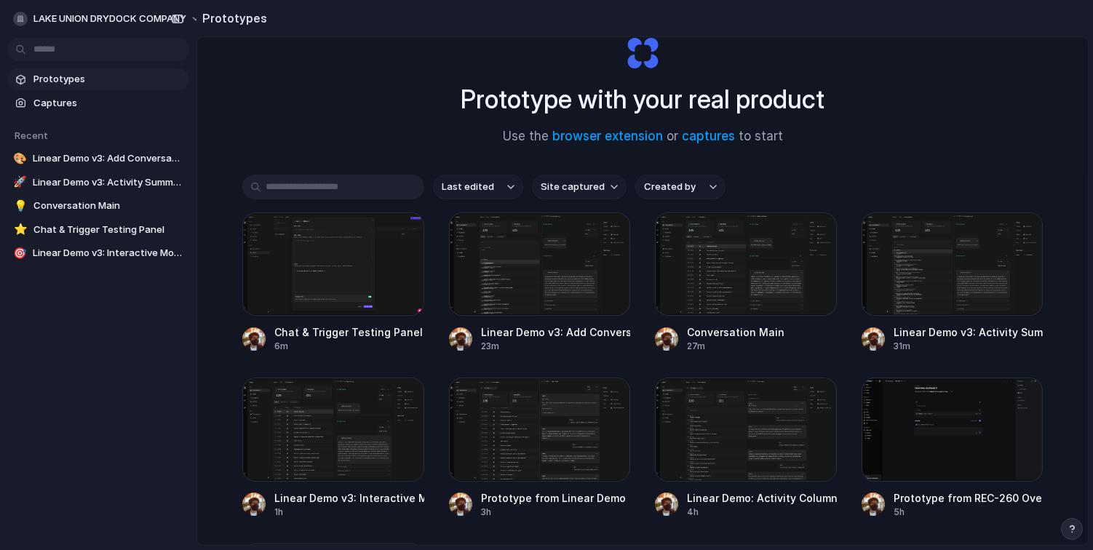
scroll to position [0, 0]
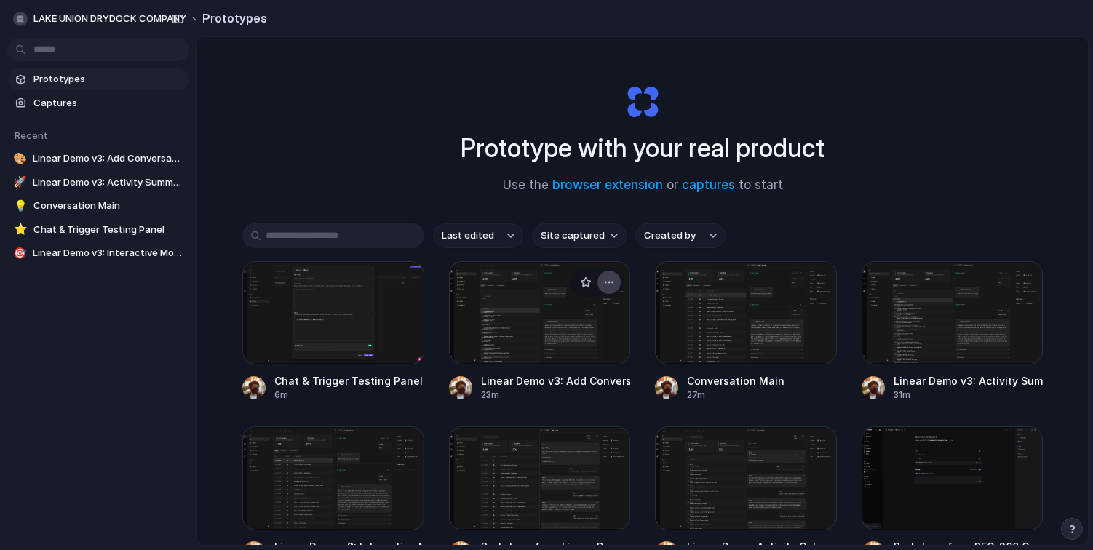
click at [608, 282] on div "button" at bounding box center [610, 283] width 12 height 12
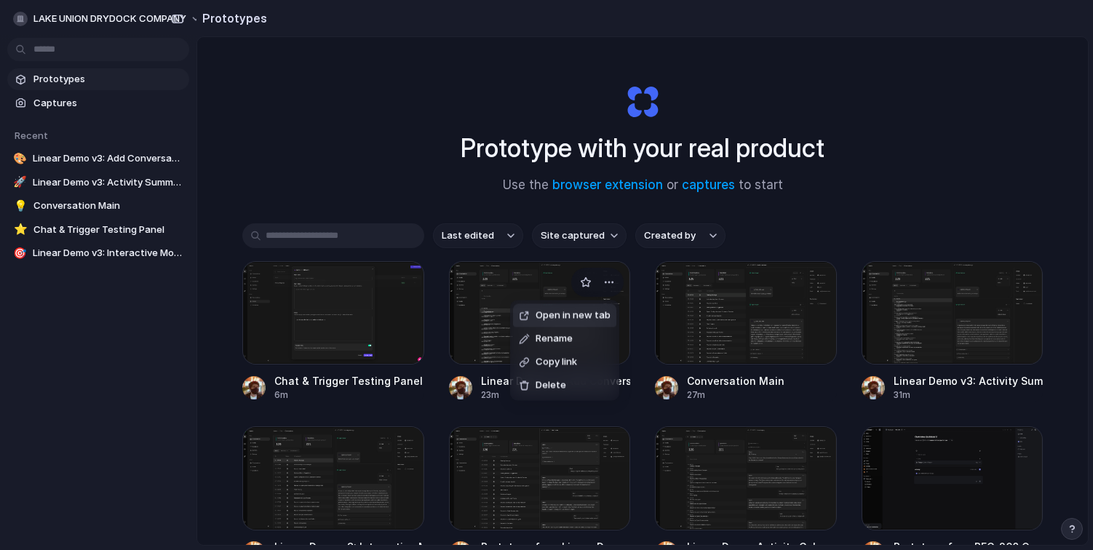
click at [472, 78] on div "Open in new tab Rename Copy link Delete" at bounding box center [546, 275] width 1093 height 550
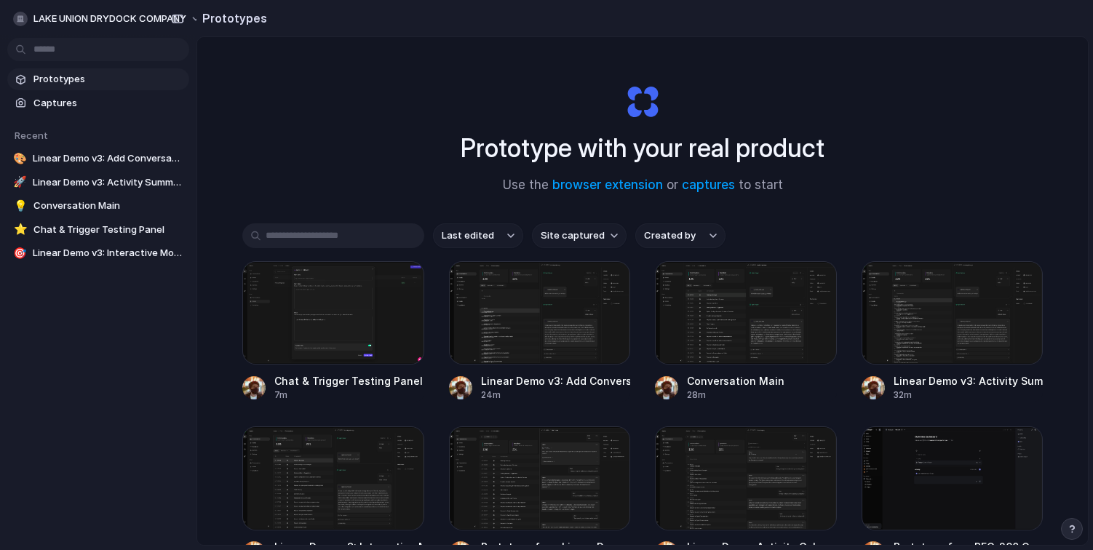
click at [855, 87] on div "Prototype with your real product Use the browser extension or captures to start" at bounding box center [643, 133] width 582 height 157
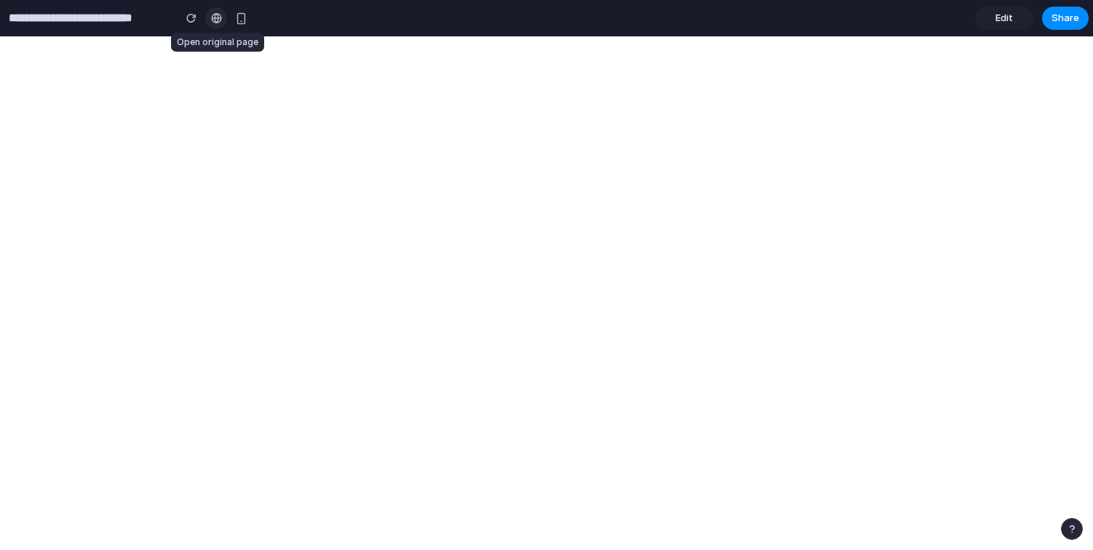
click at [216, 16] on div at bounding box center [216, 18] width 11 height 12
